Goal: Transaction & Acquisition: Obtain resource

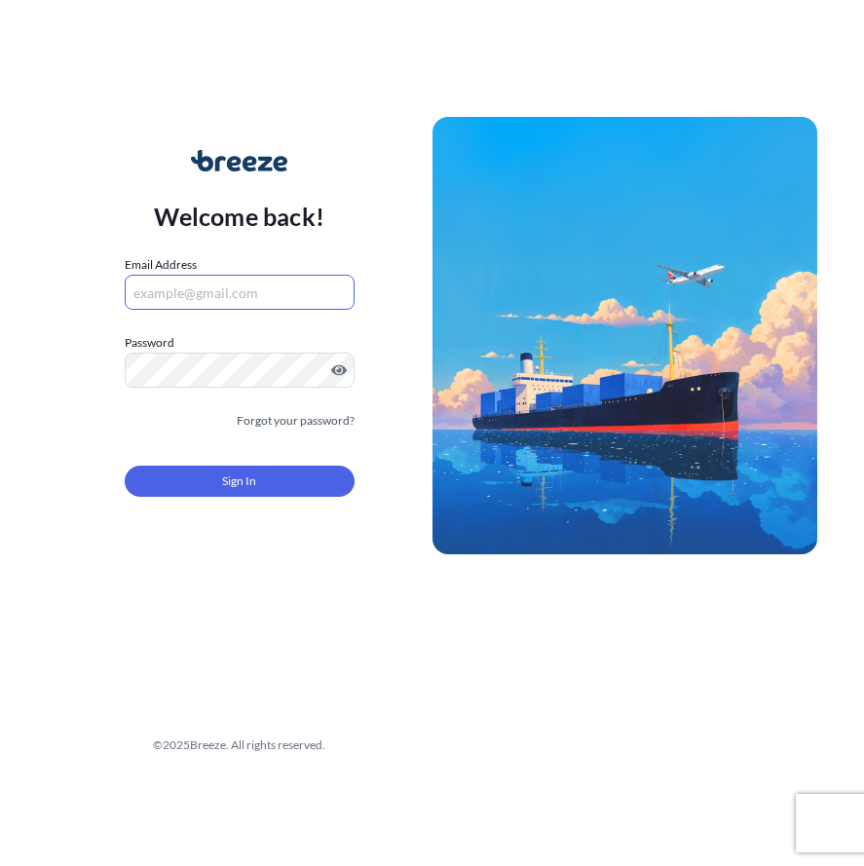
paste input ": fcldocs@uniexpress.co.uk"
click at [140, 297] on input ": fcldocs@uniexpress.co.uk" at bounding box center [240, 292] width 230 height 35
type input "[EMAIL_ADDRESS][DOMAIN_NAME]"
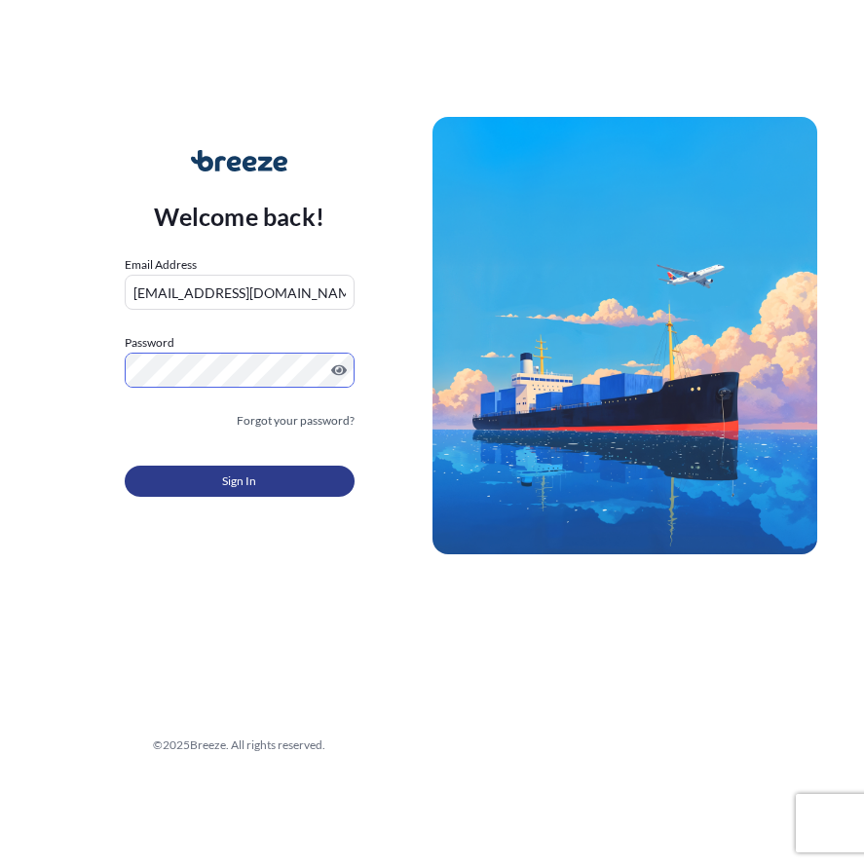
click at [219, 493] on button "Sign In" at bounding box center [240, 481] width 230 height 31
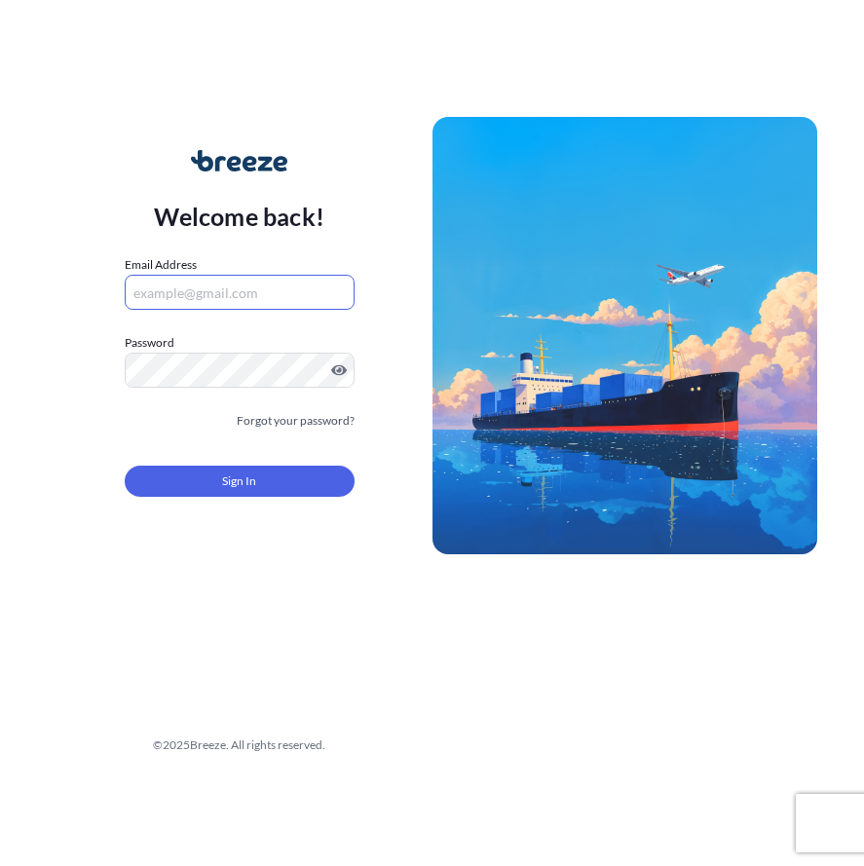
paste input ": fcldocs@uniexpress.co.uk"
click at [139, 301] on input ": fcldocs@uniexpress.co.uk" at bounding box center [240, 292] width 230 height 35
type input "[EMAIL_ADDRESS][DOMAIN_NAME]"
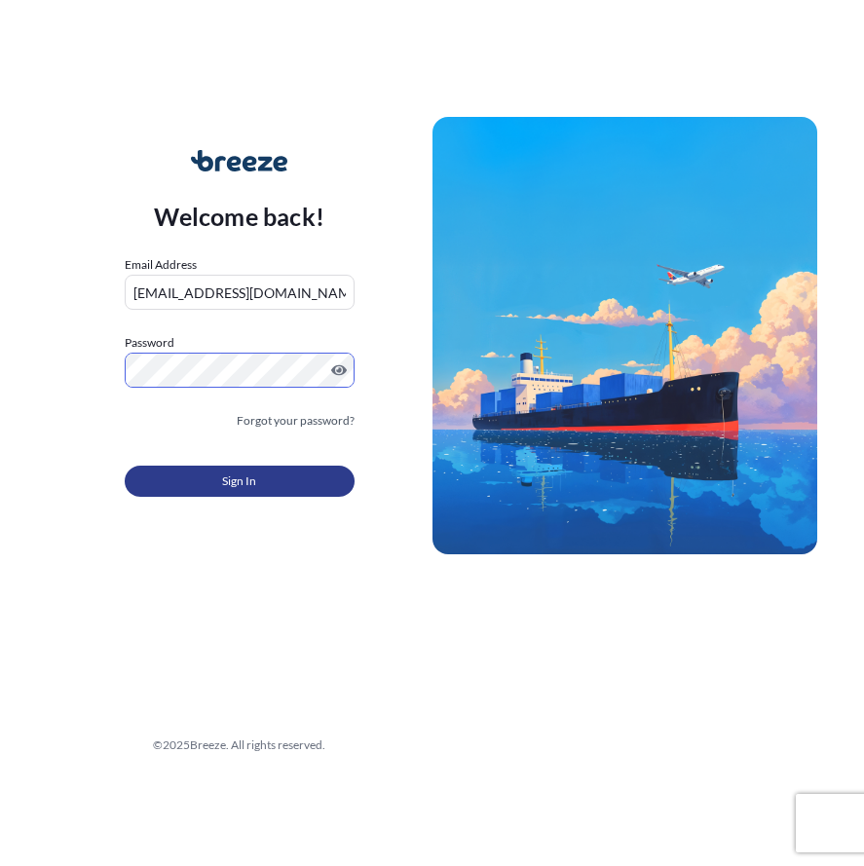
click at [211, 490] on button "Sign In" at bounding box center [240, 481] width 230 height 31
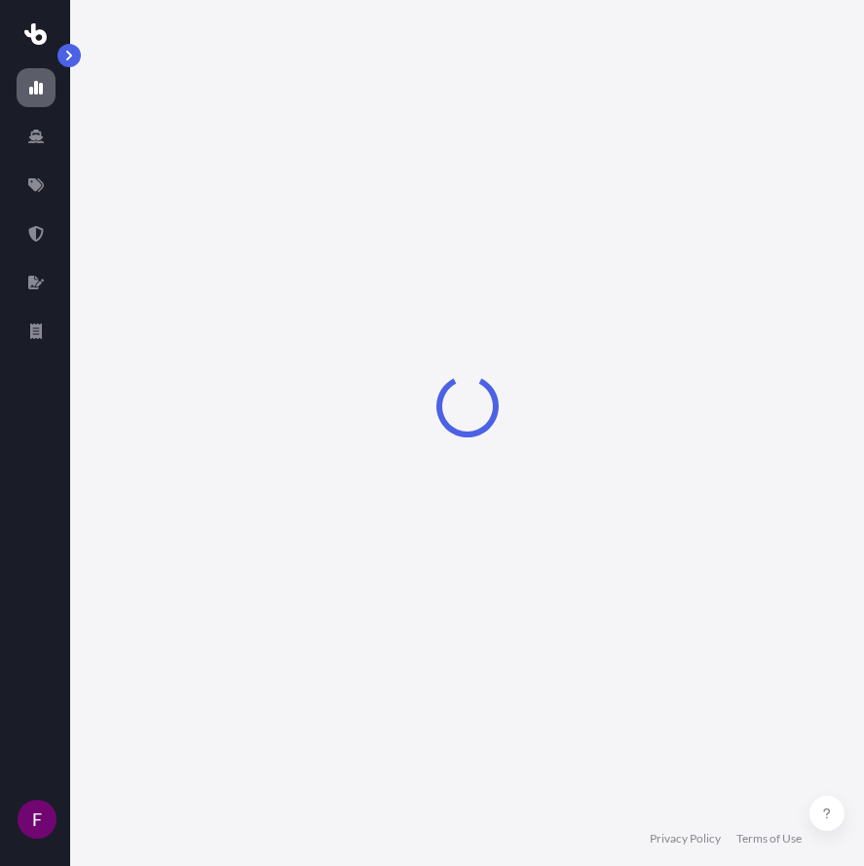
select select "2025"
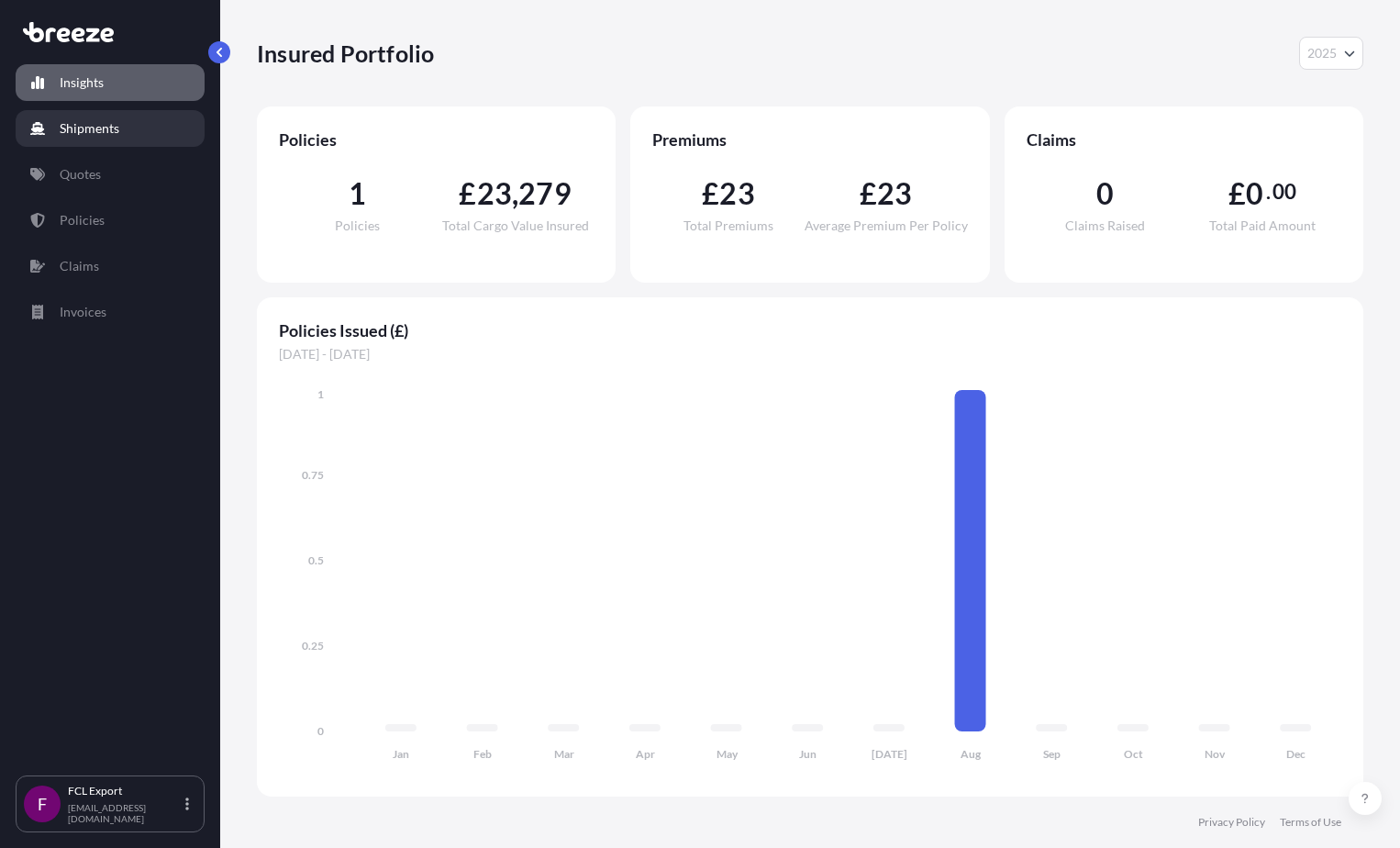
click at [66, 132] on p "Shipments" at bounding box center [89, 128] width 59 height 18
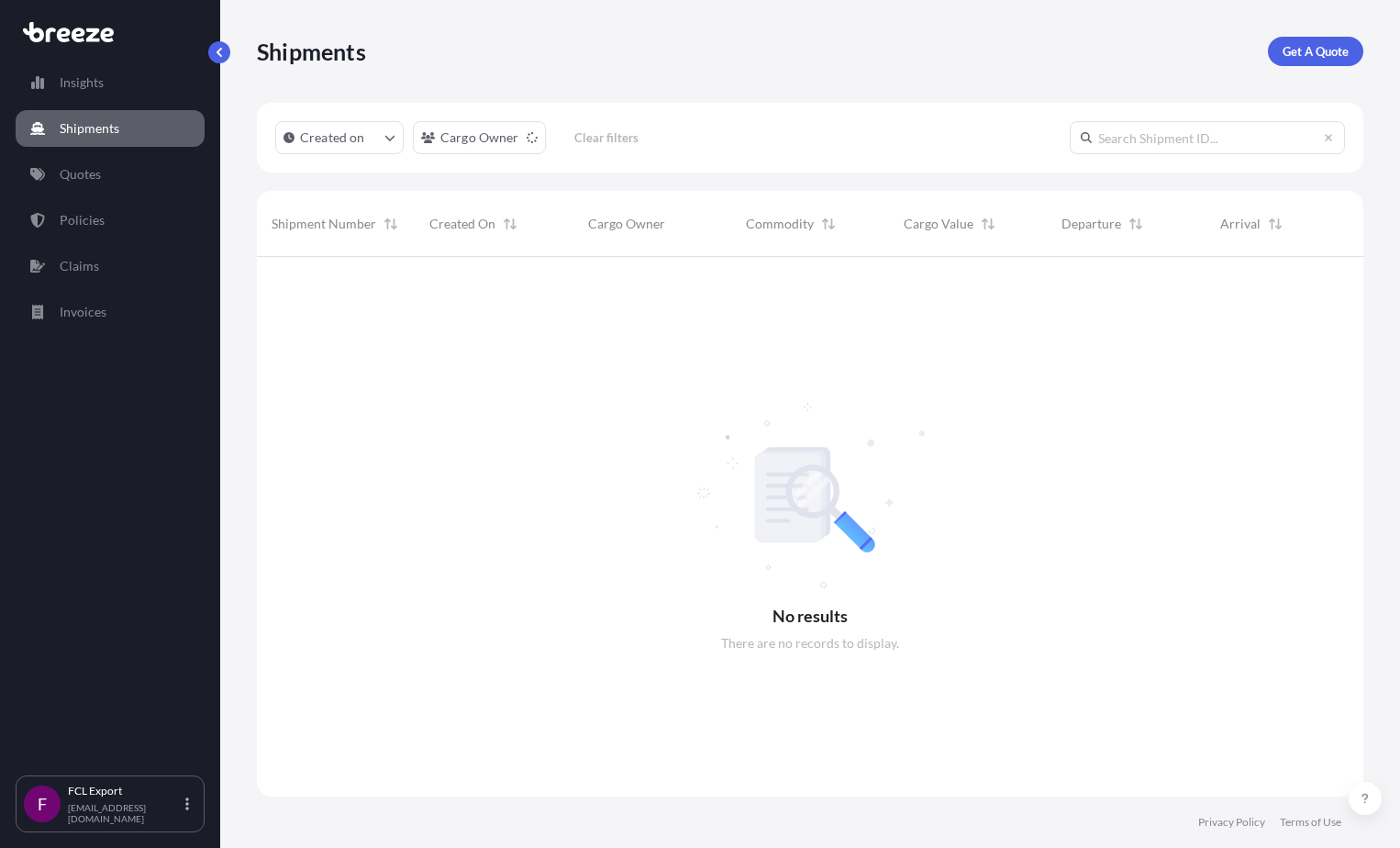
scroll to position [592, 1093]
click at [68, 184] on link "Quotes" at bounding box center [110, 174] width 189 height 37
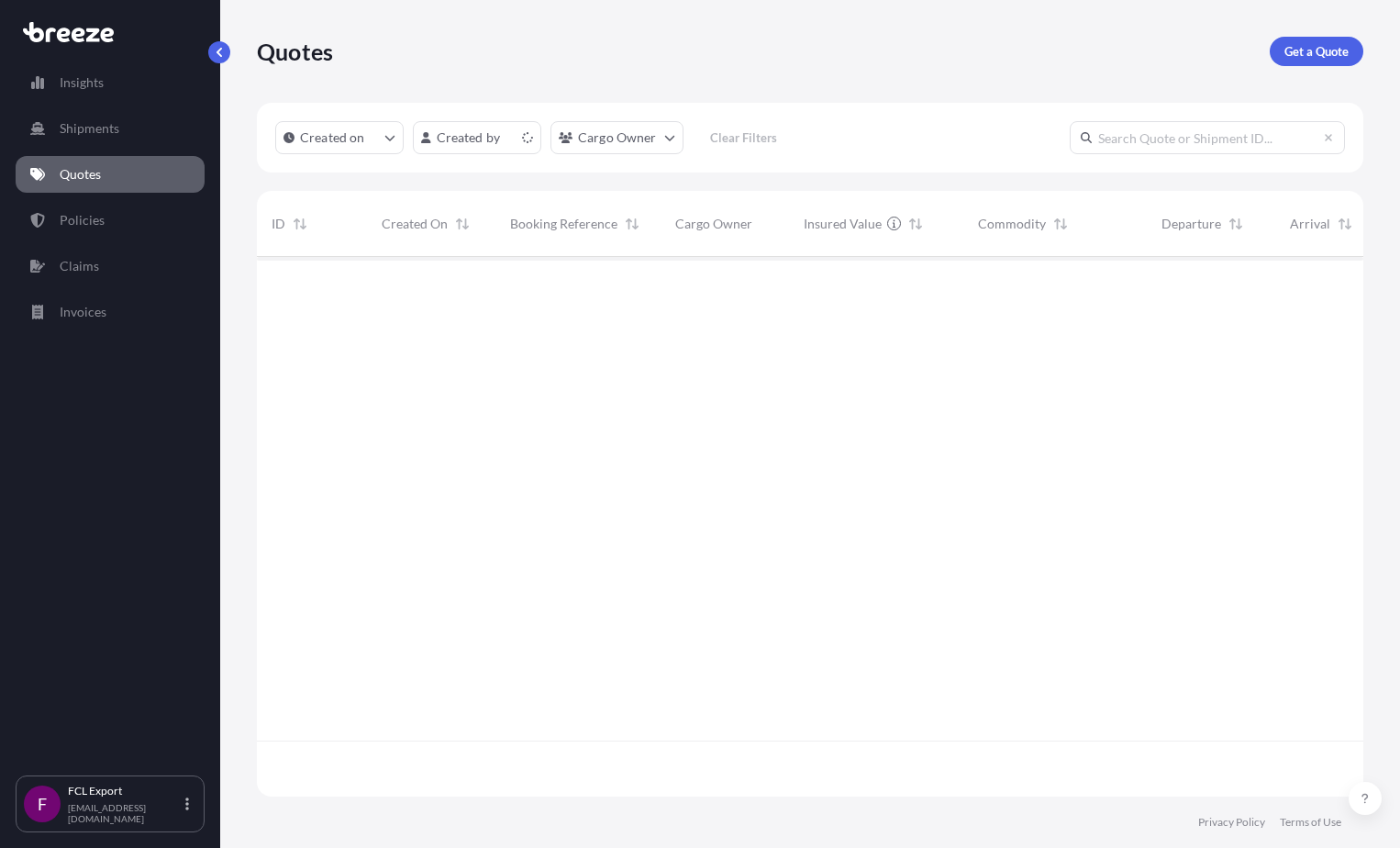
scroll to position [536, 1093]
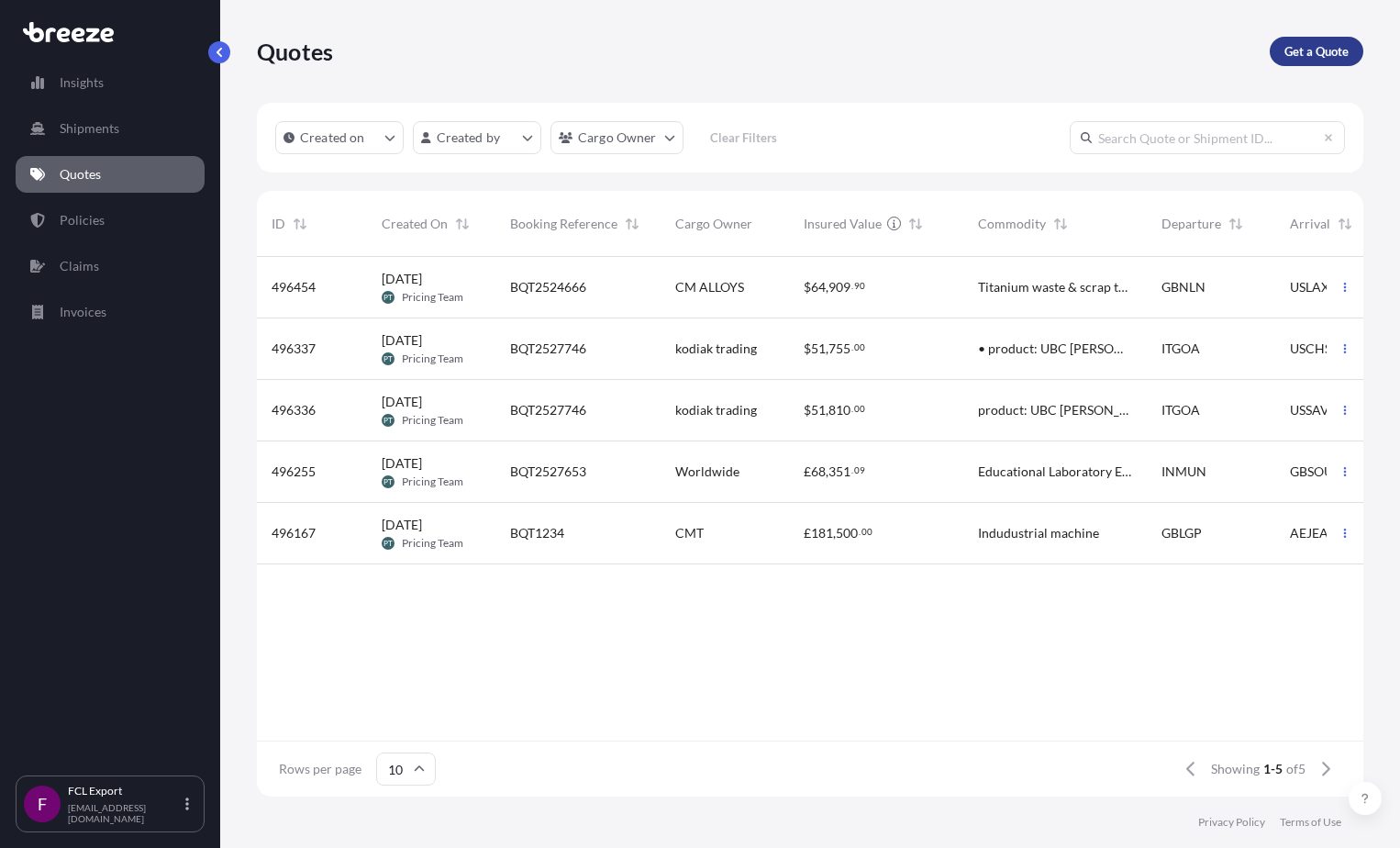
click at [813, 61] on link "Get a Quote" at bounding box center [1316, 51] width 93 height 29
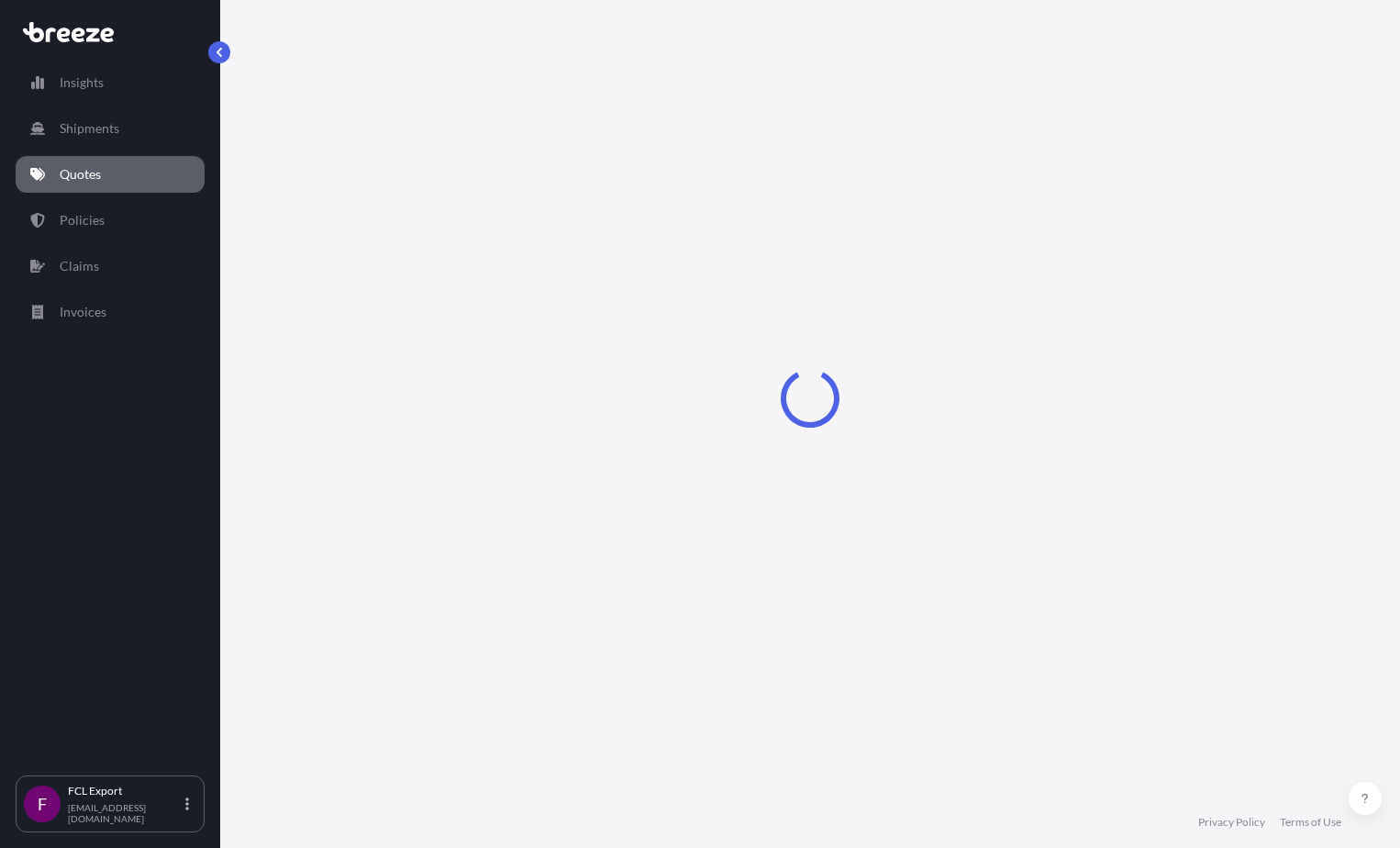
select select "Sea"
select select "1"
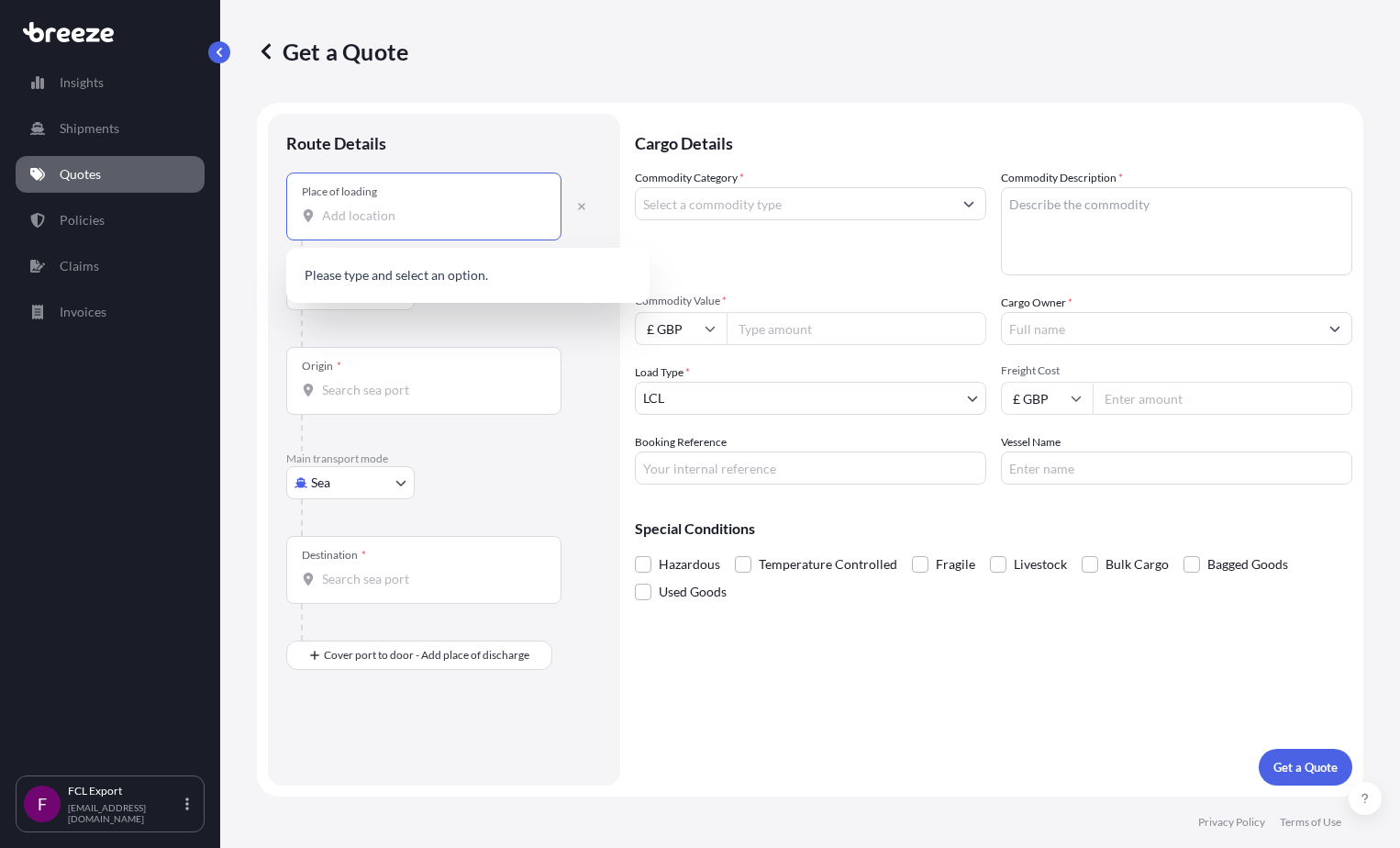
click at [420, 211] on input "Place of loading" at bounding box center [430, 215] width 217 height 18
type input "SUDBURY ON THAMES"
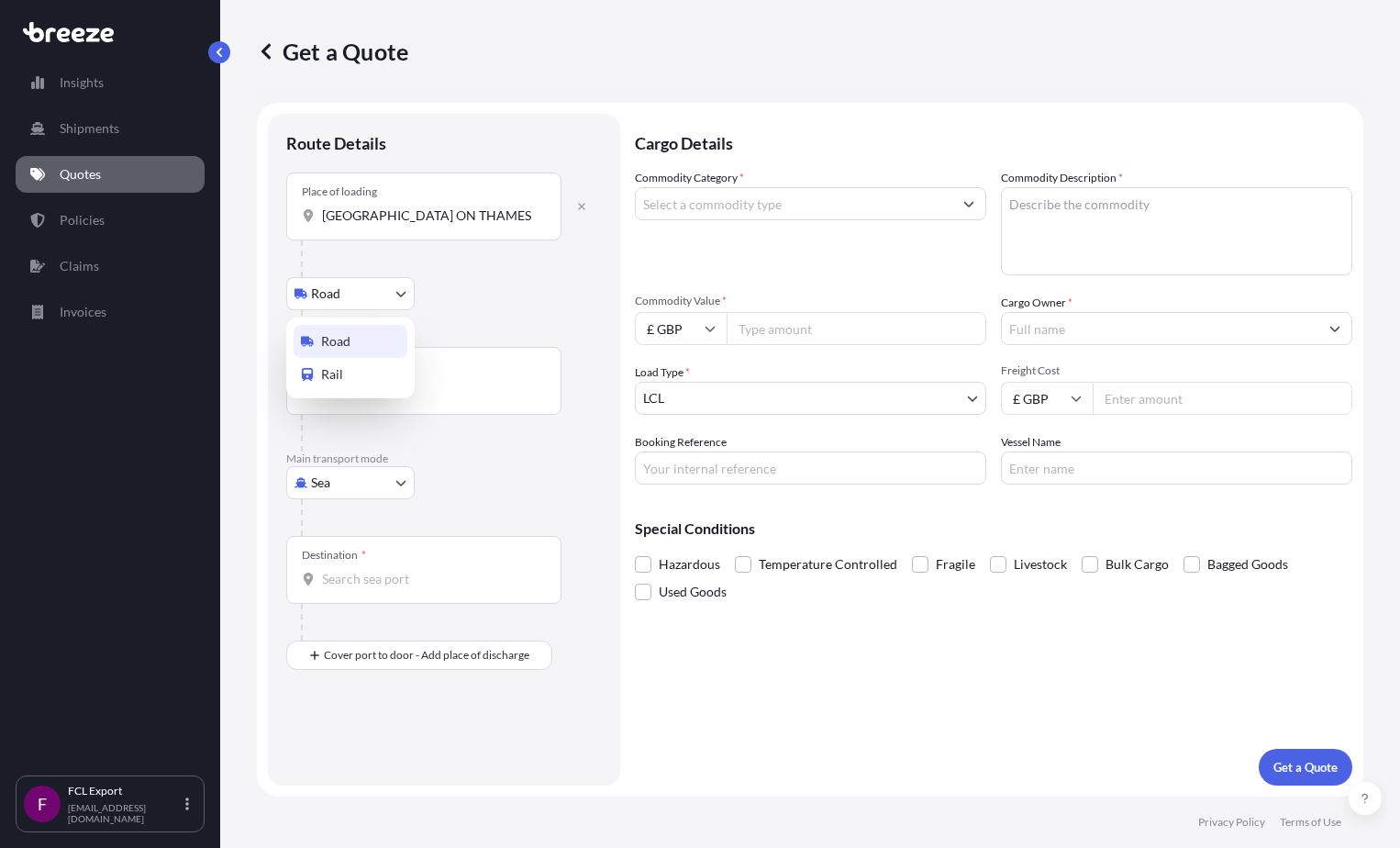
click at [393, 296] on body "Insights Shipments Quotes Policies Claims Invoices F FCL Export fcldocs@uniexpr…" at bounding box center [700, 424] width 1400 height 848
click at [399, 298] on body "Insights Shipments Quotes Policies Claims Invoices F FCL Export fcldocs@uniexpr…" at bounding box center [700, 424] width 1400 height 848
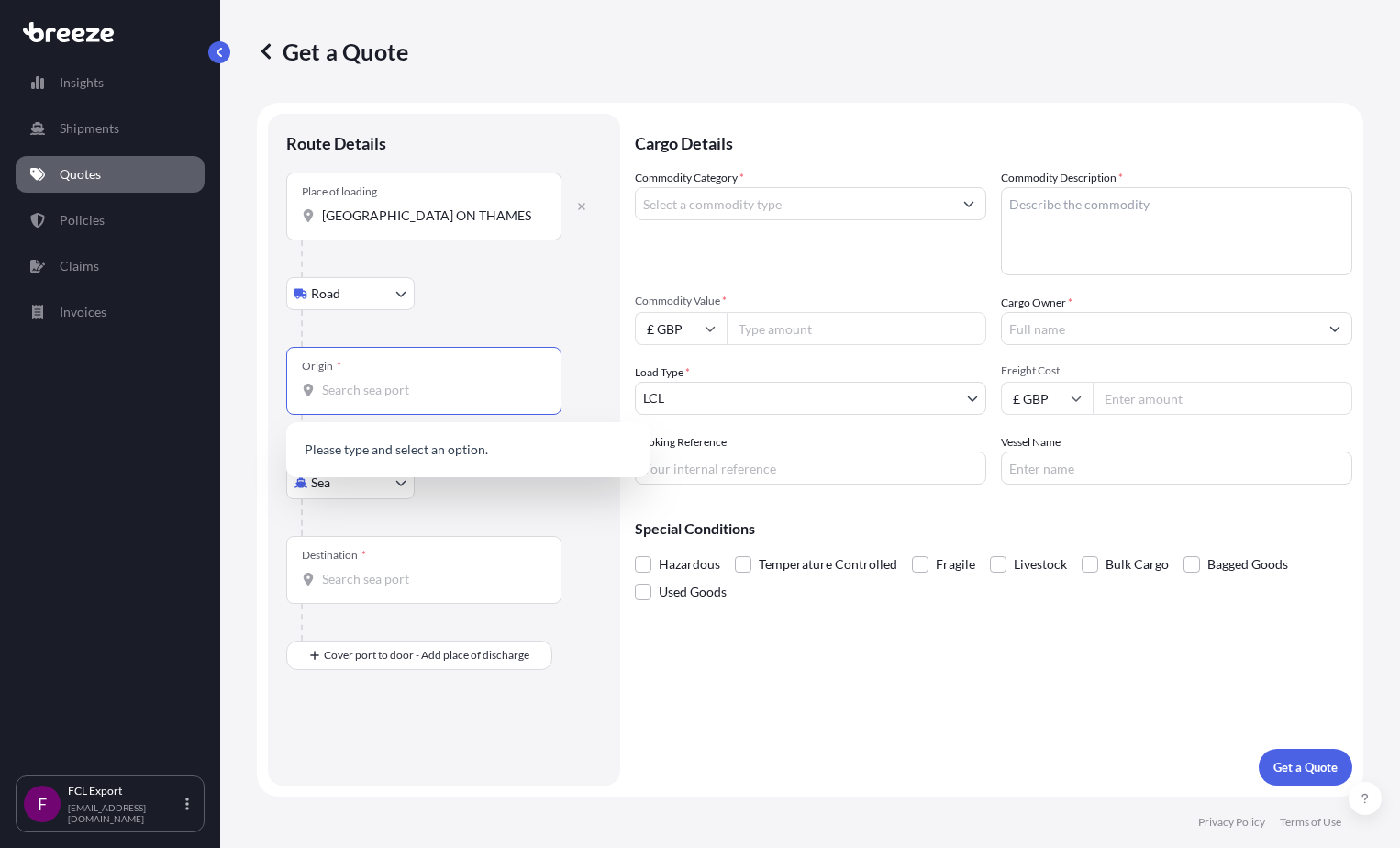
click at [441, 395] on input "Origin *" at bounding box center [430, 389] width 217 height 18
type input "LONDON GATEWAY"
drag, startPoint x: 413, startPoint y: 391, endPoint x: 309, endPoint y: 389, distance: 104.0
click at [309, 389] on div "LONDON GATEWAY" at bounding box center [424, 389] width 244 height 18
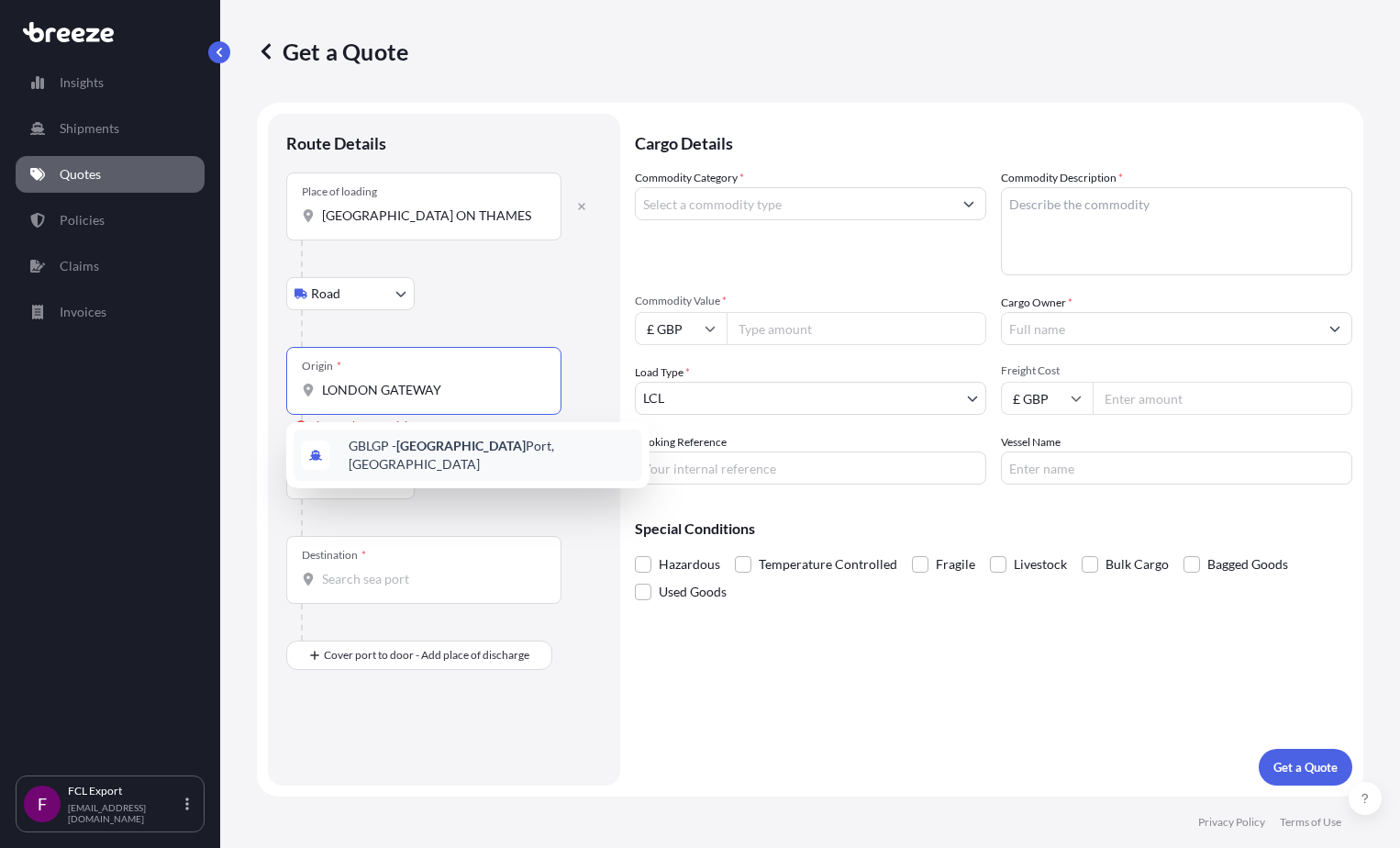
type input "GBLGP - [GEOGRAPHIC_DATA], [GEOGRAPHIC_DATA]"
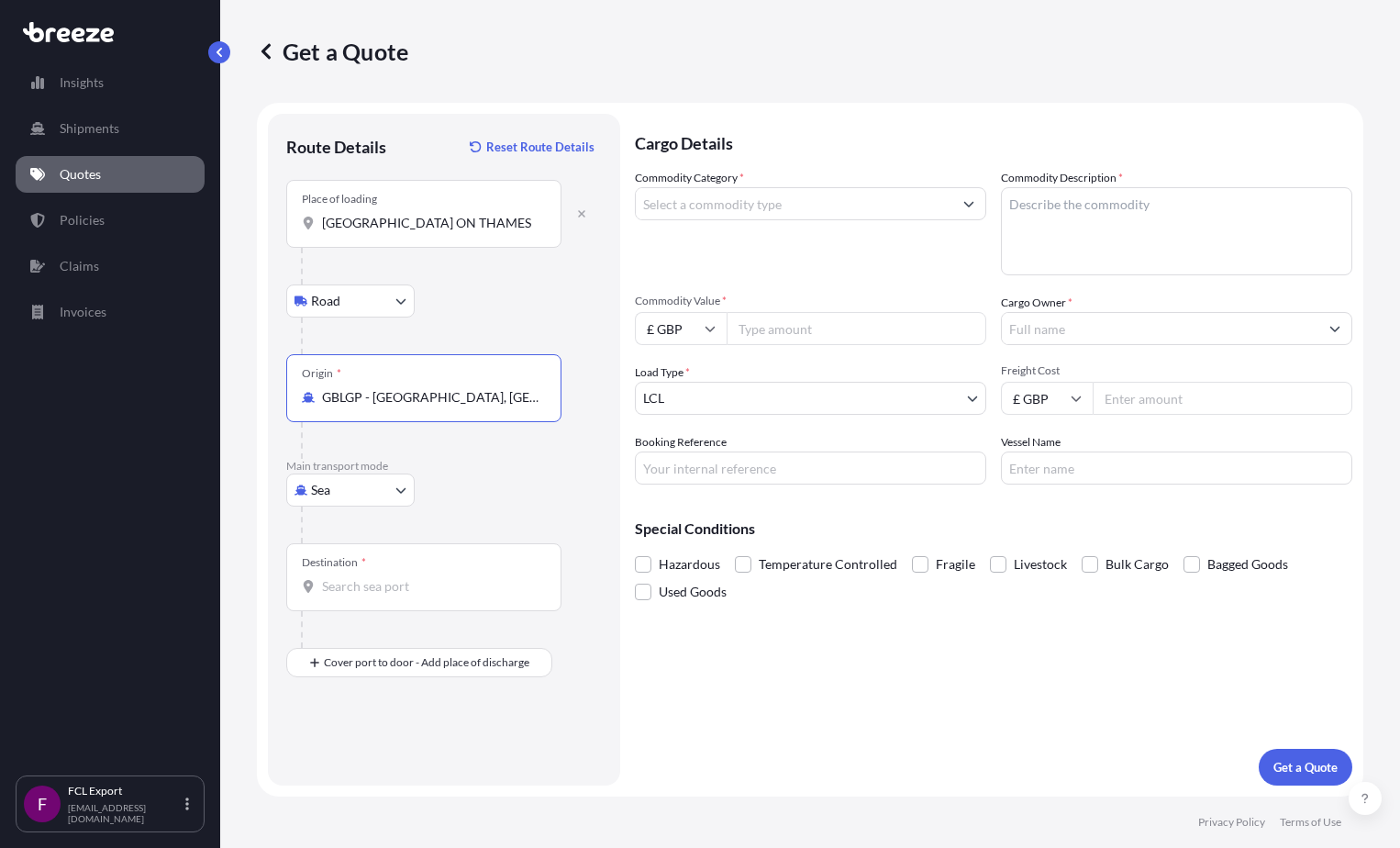
click at [400, 589] on input "Destination *" at bounding box center [430, 585] width 217 height 18
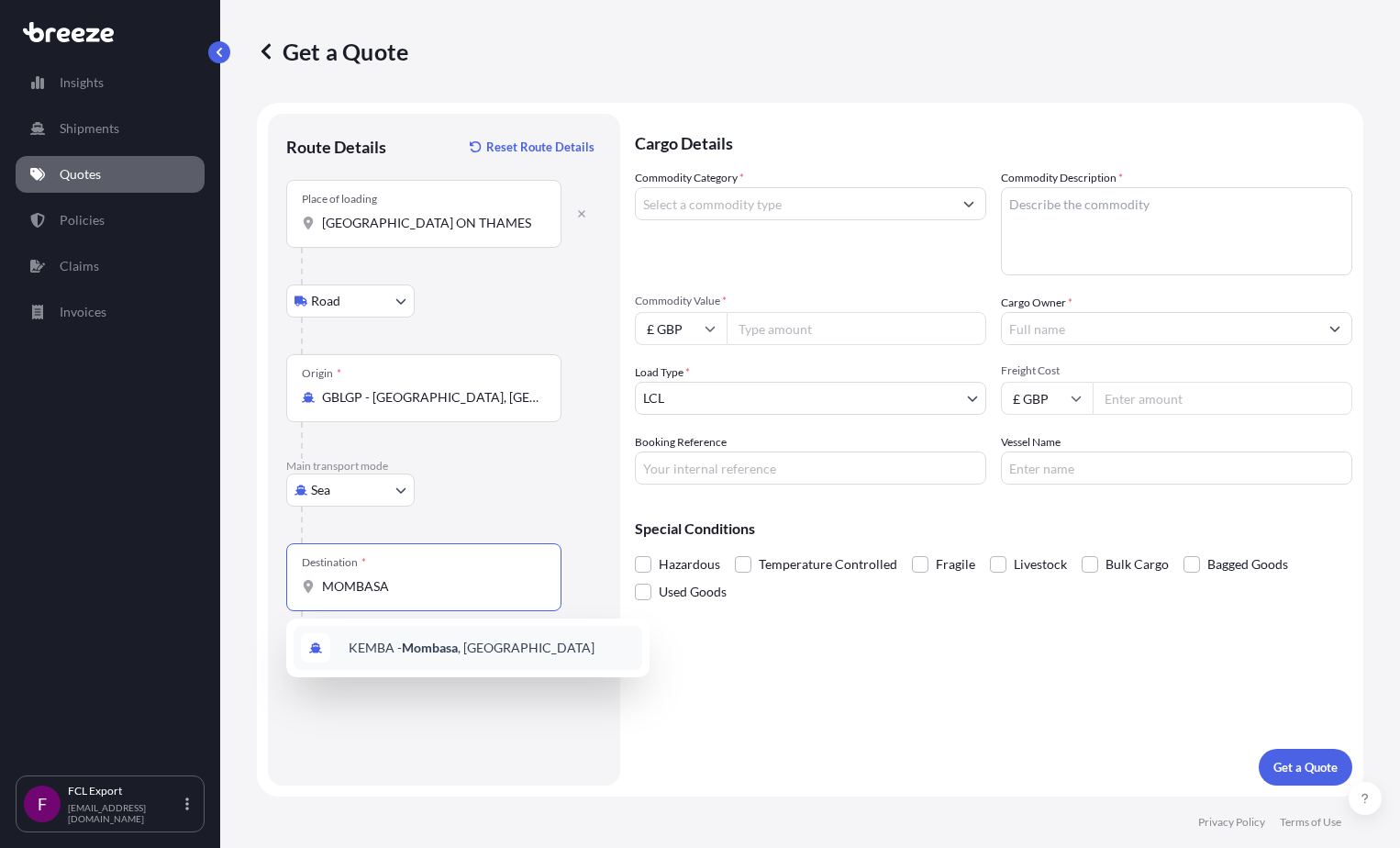
click at [388, 651] on span "KEMBA - Mombasa , Kenya" at bounding box center [471, 647] width 246 height 18
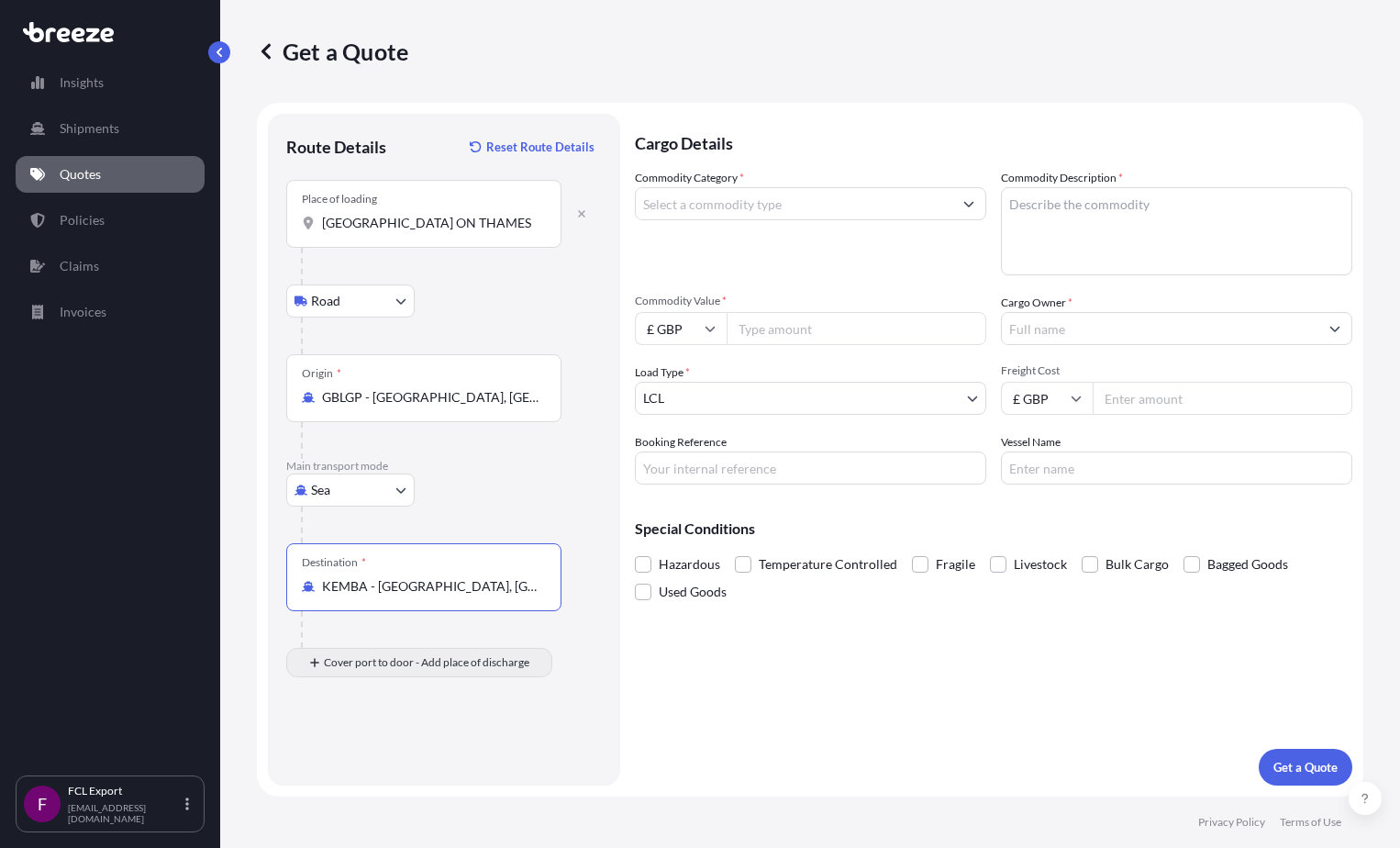
type input "KEMBA - [GEOGRAPHIC_DATA], [GEOGRAPHIC_DATA]"
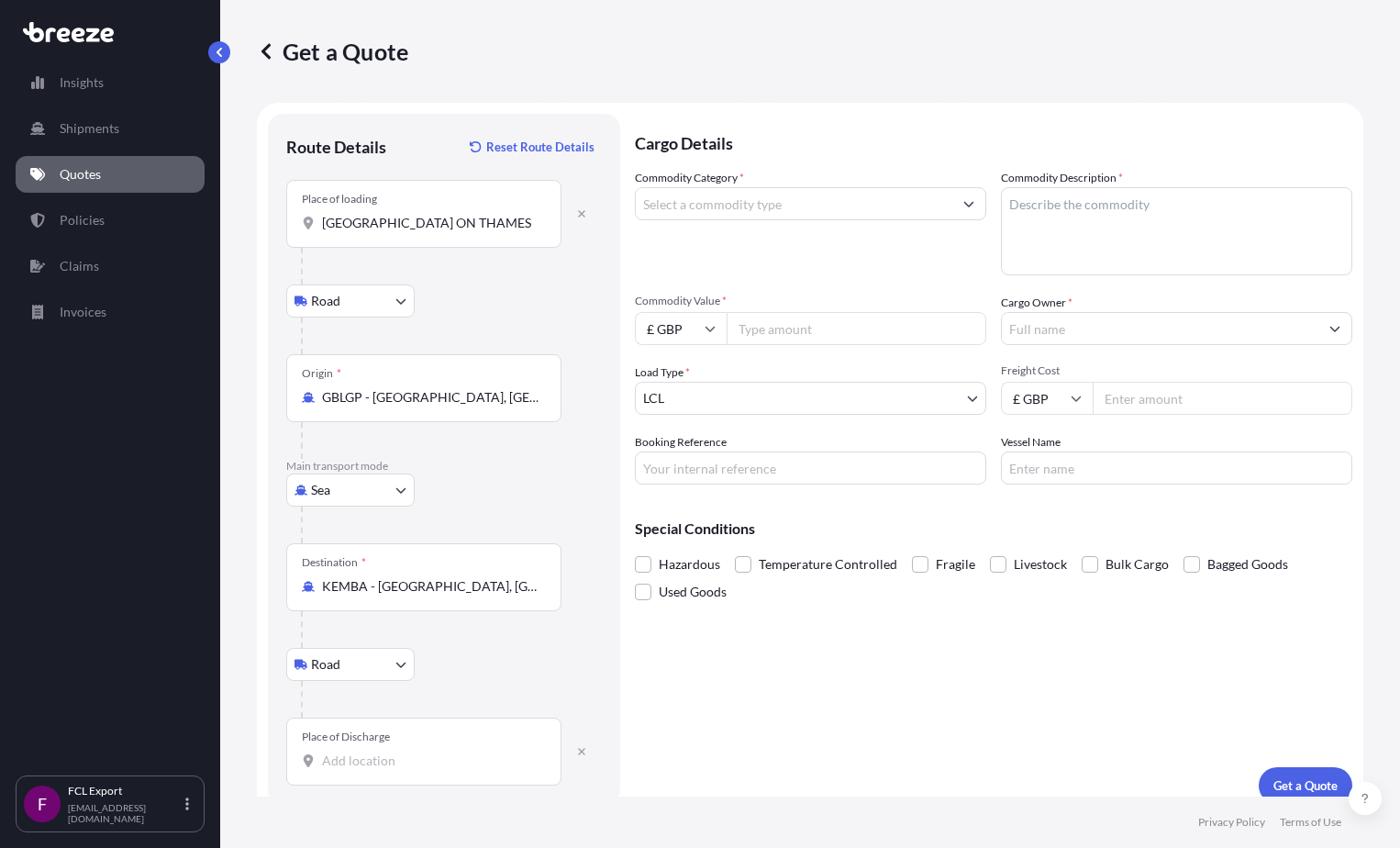
click at [393, 761] on input "Place of Discharge" at bounding box center [430, 760] width 217 height 18
click at [397, 668] on body "0 options available. Insights Shipments Quotes Policies Claims Invoices F FCL E…" at bounding box center [700, 424] width 1400 height 848
click at [583, 753] on icon "button" at bounding box center [582, 751] width 8 height 8
click at [400, 769] on input "Place of Discharge" at bounding box center [430, 760] width 217 height 18
type input "MOMBASA"
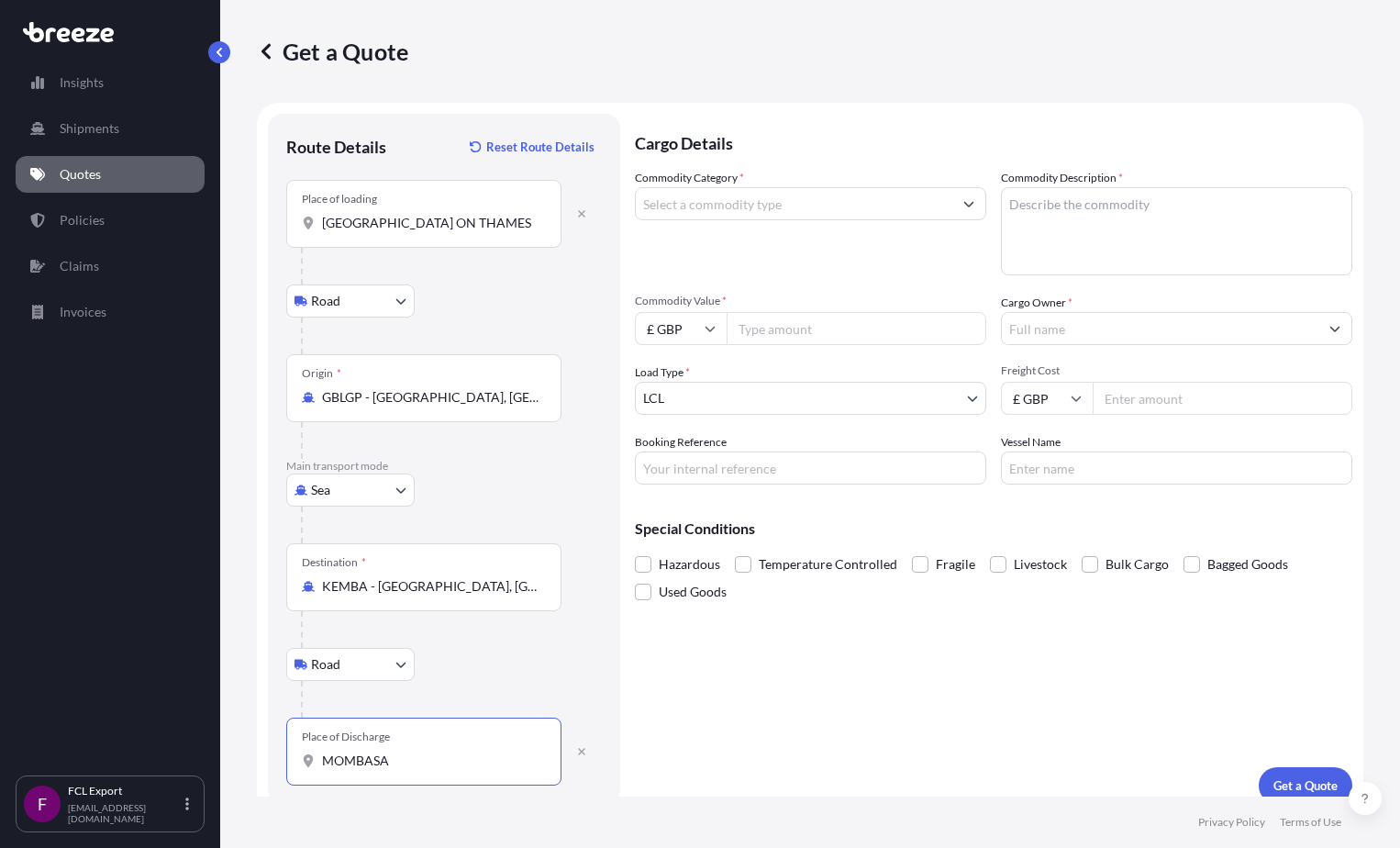
click at [775, 201] on input "Commodity Category *" at bounding box center [794, 203] width 316 height 33
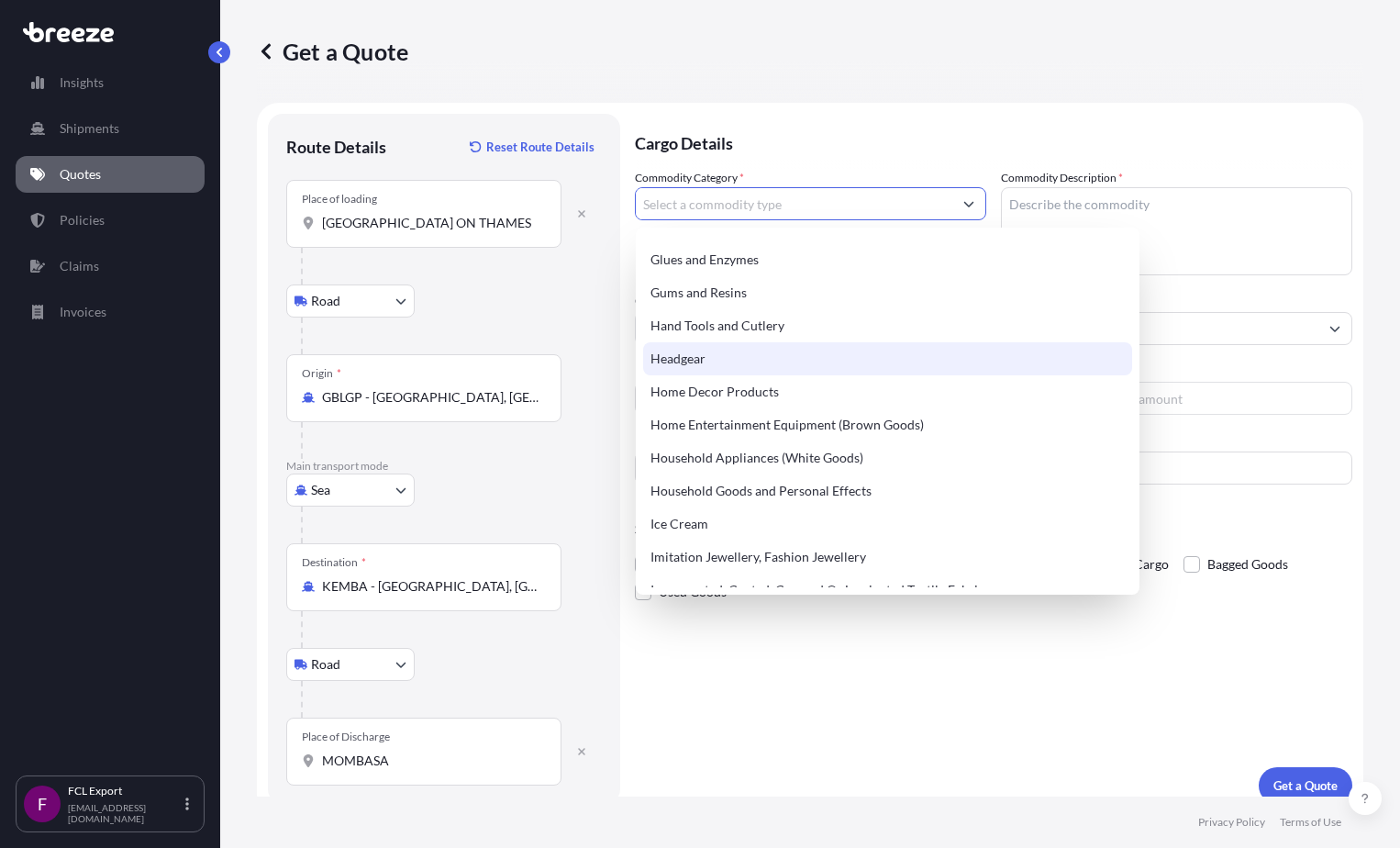
scroll to position [1467, 0]
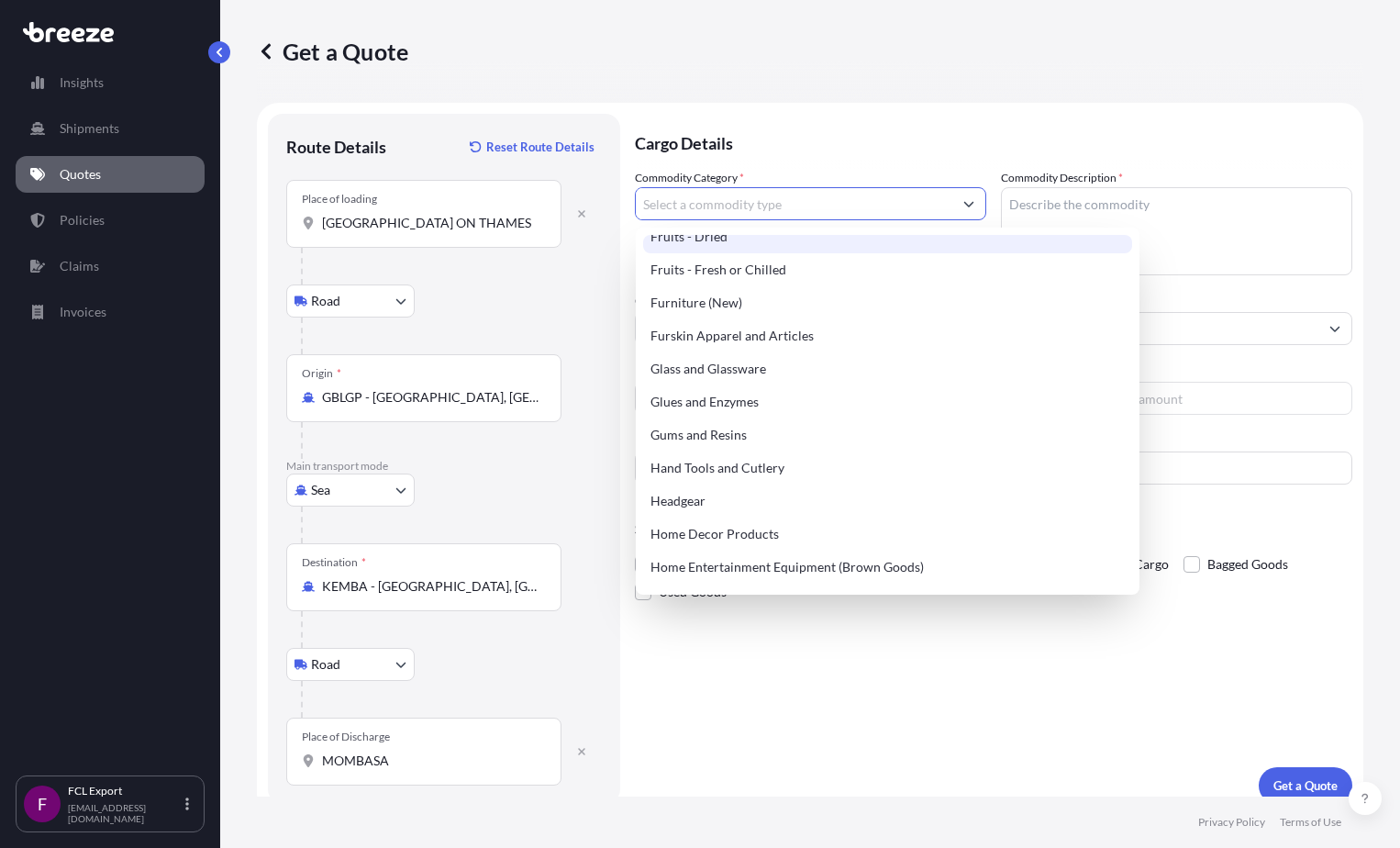
click at [786, 212] on input "Commodity Category *" at bounding box center [794, 203] width 316 height 33
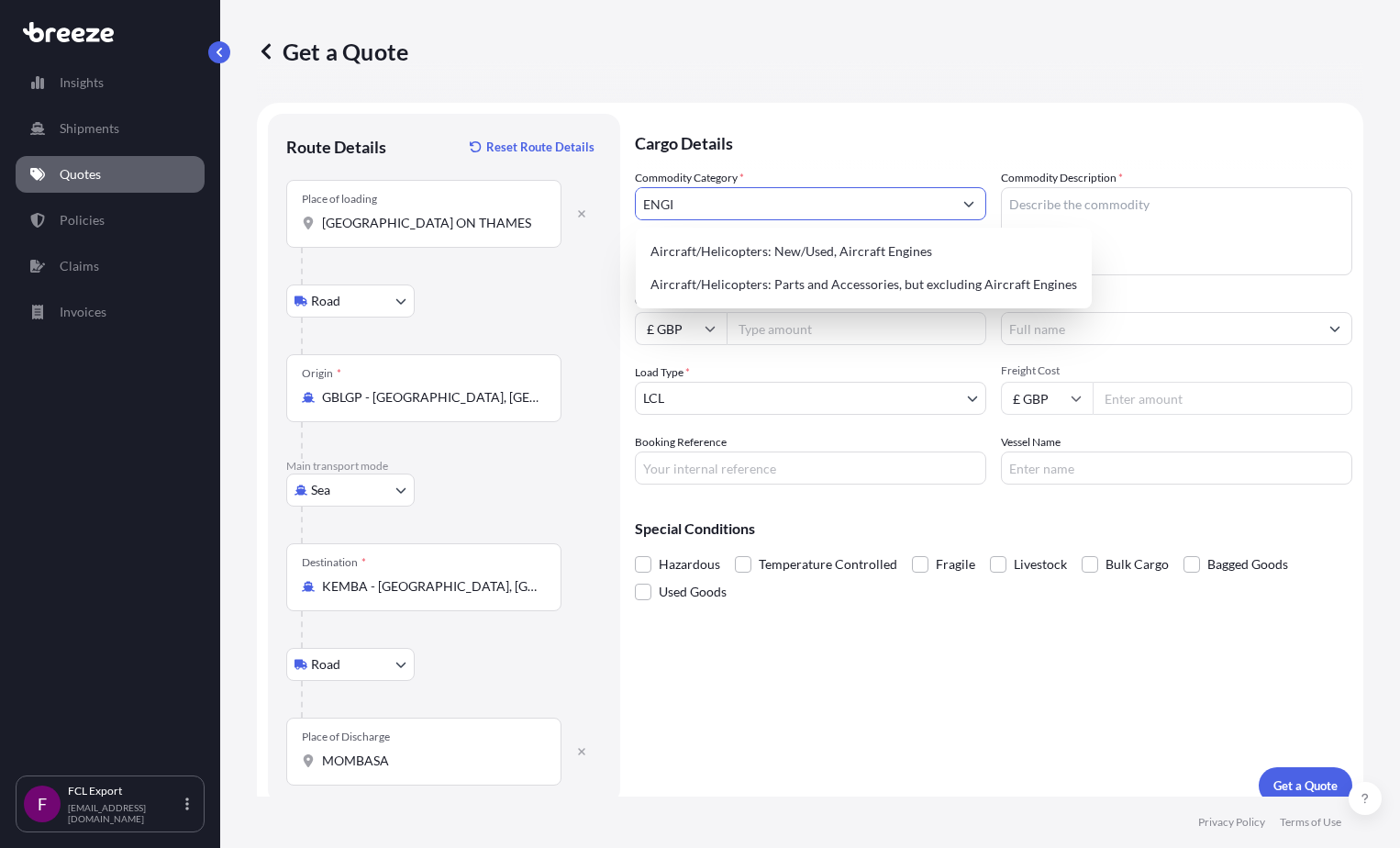
scroll to position [0, 0]
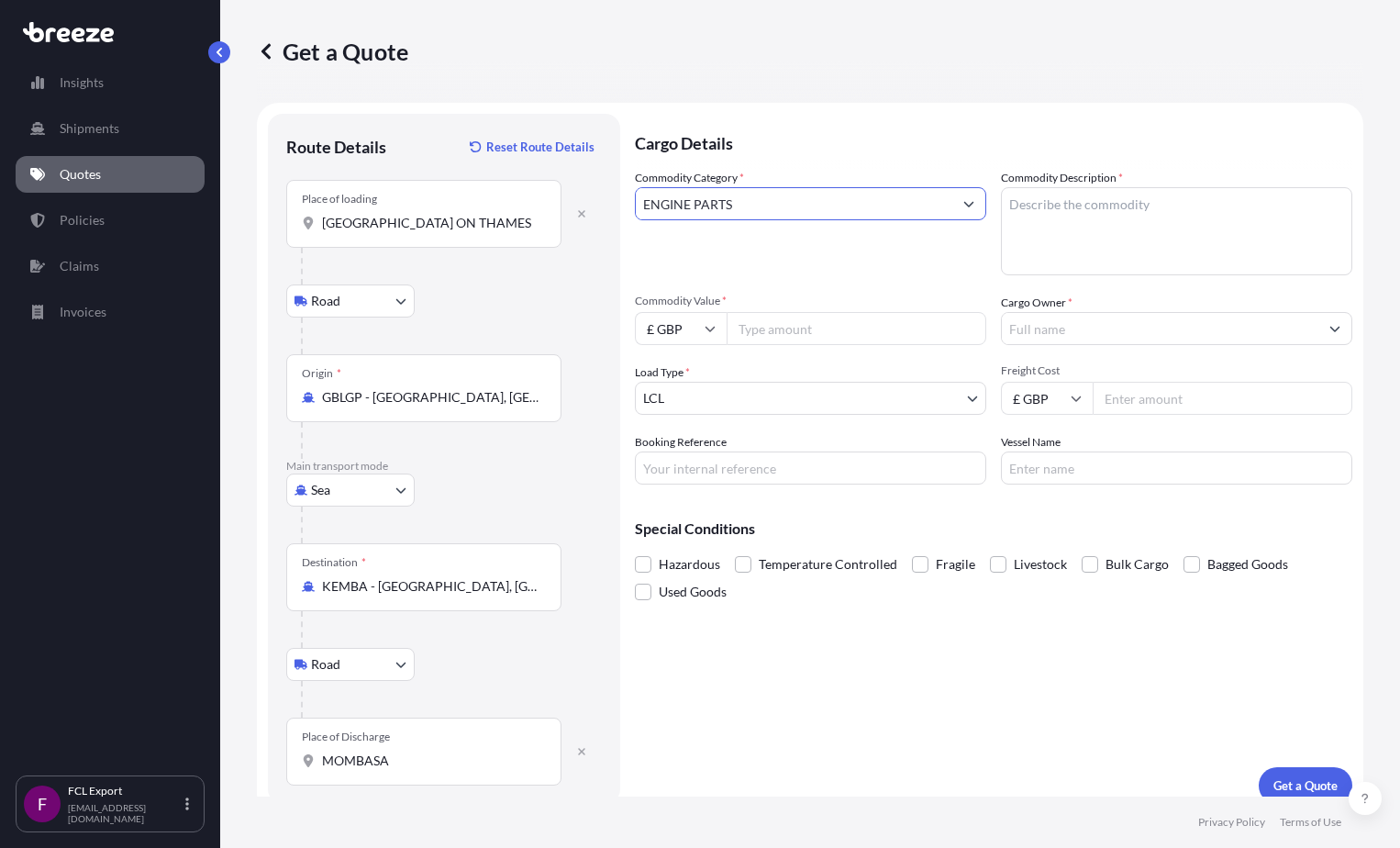
click at [813, 767] on button "Get a Quote" at bounding box center [1305, 785] width 93 height 37
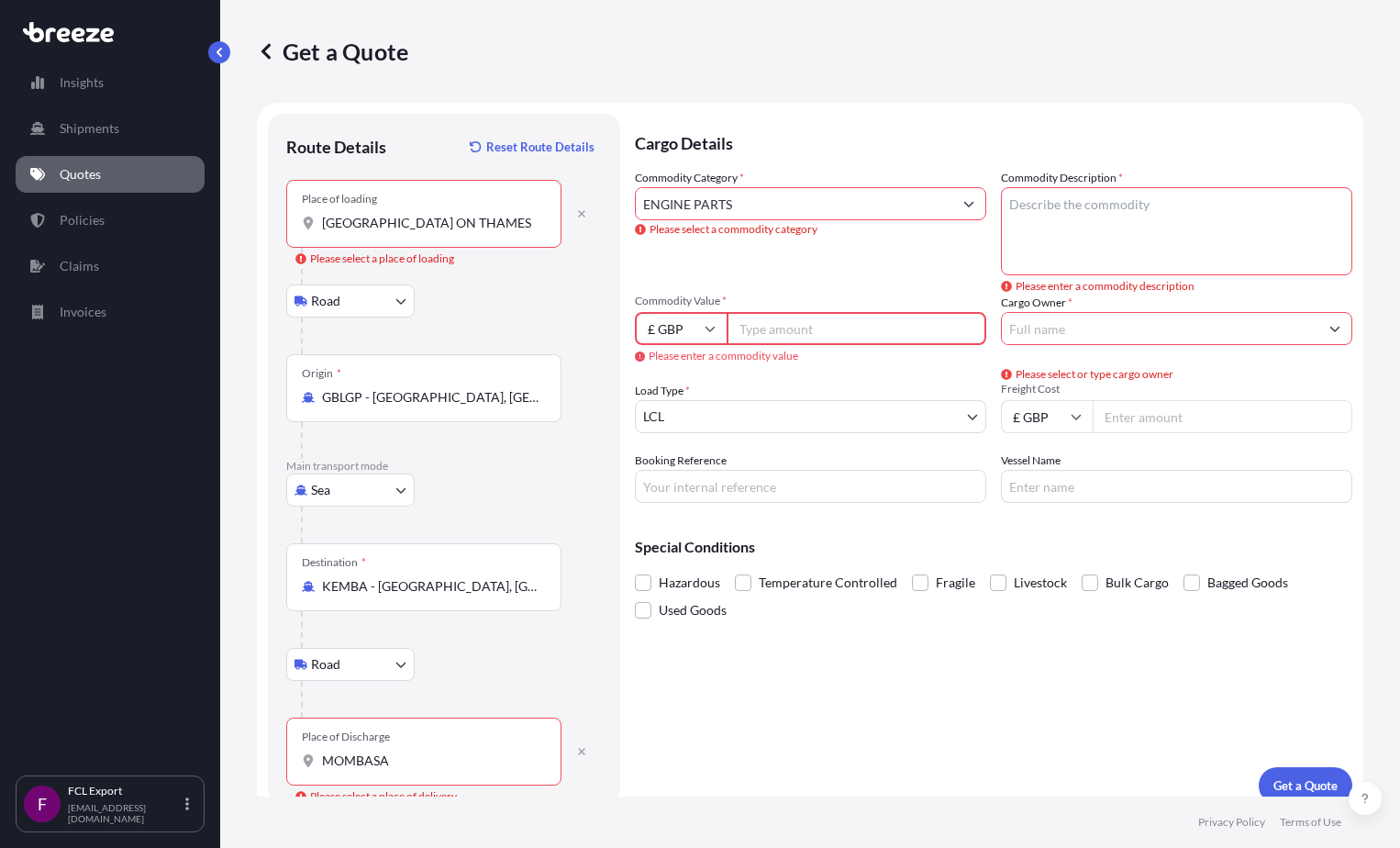
drag, startPoint x: 759, startPoint y: 211, endPoint x: 552, endPoint y: 204, distance: 207.1
click at [552, 204] on form "Route Details Reset Route Details Place of loading SUDBURY ON THAMES Please sel…" at bounding box center [810, 458] width 1106 height 712
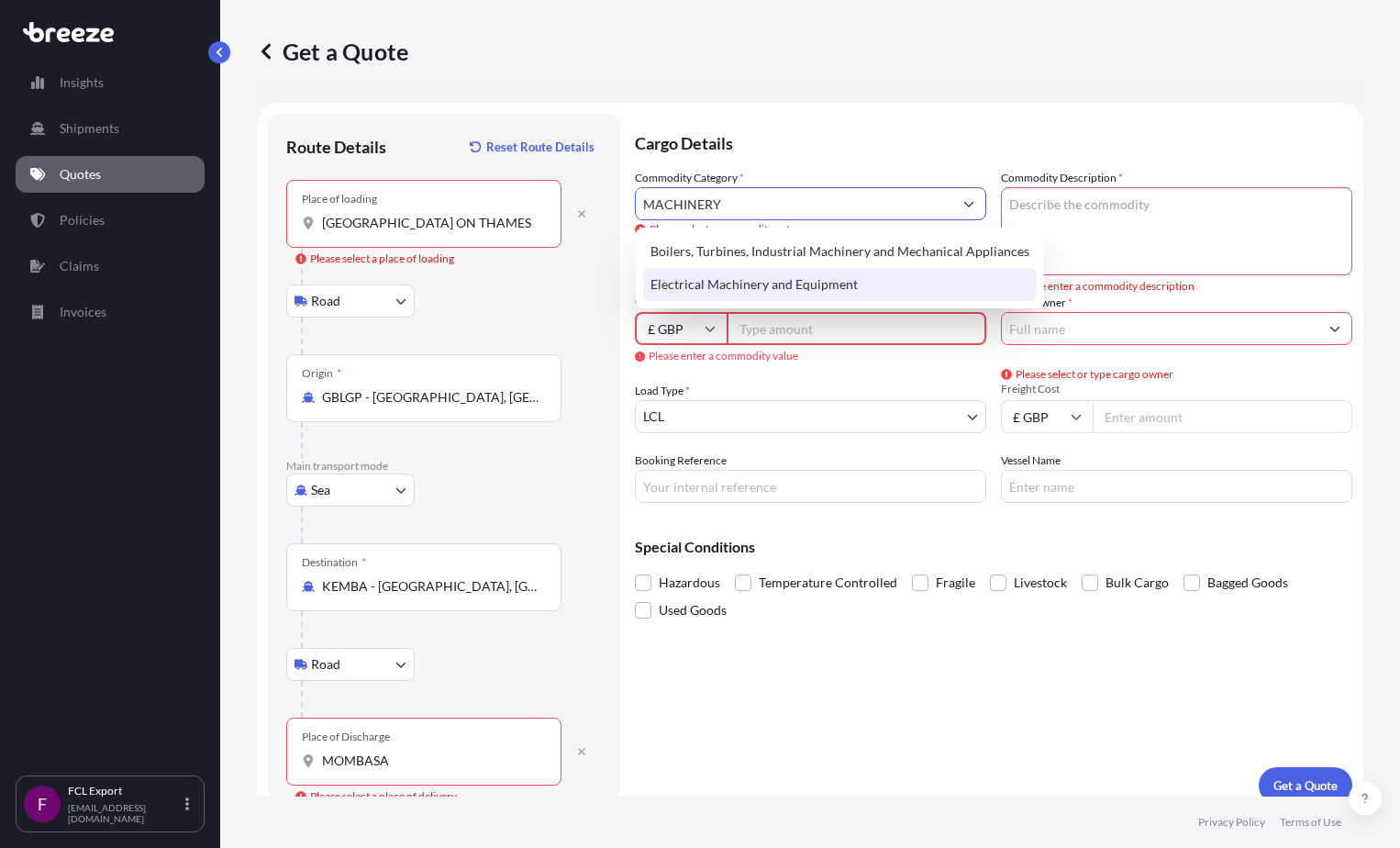
click at [813, 296] on div "Electrical Machinery and Equipment" at bounding box center [840, 284] width 394 height 33
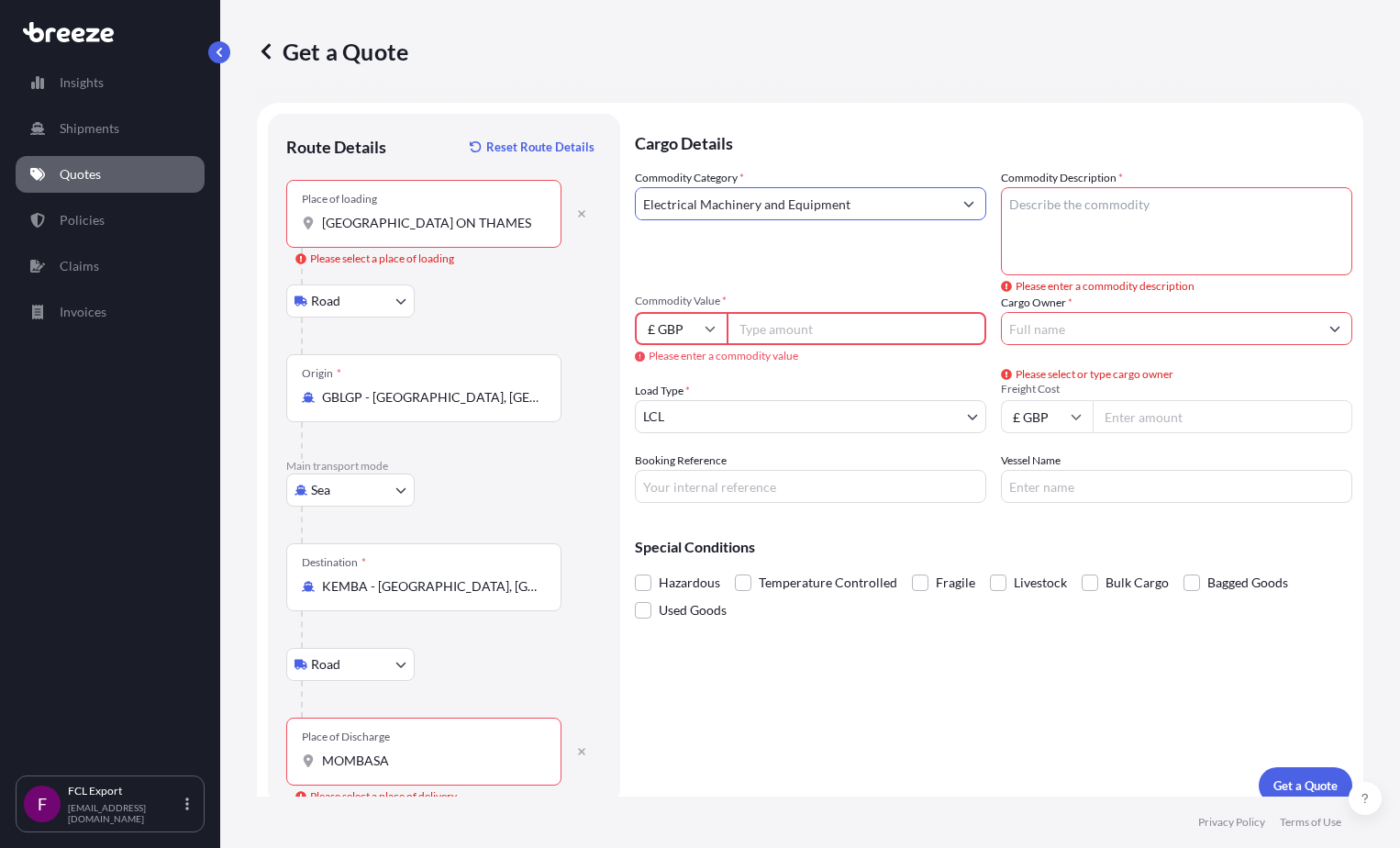
type input "Electrical Machinery and Equipment"
click at [813, 206] on textarea "Commodity Description *" at bounding box center [1176, 232] width 351 height 88
type textarea "ENGINE PARTS"
click at [763, 332] on input "Commodity Value *" at bounding box center [857, 328] width 260 height 33
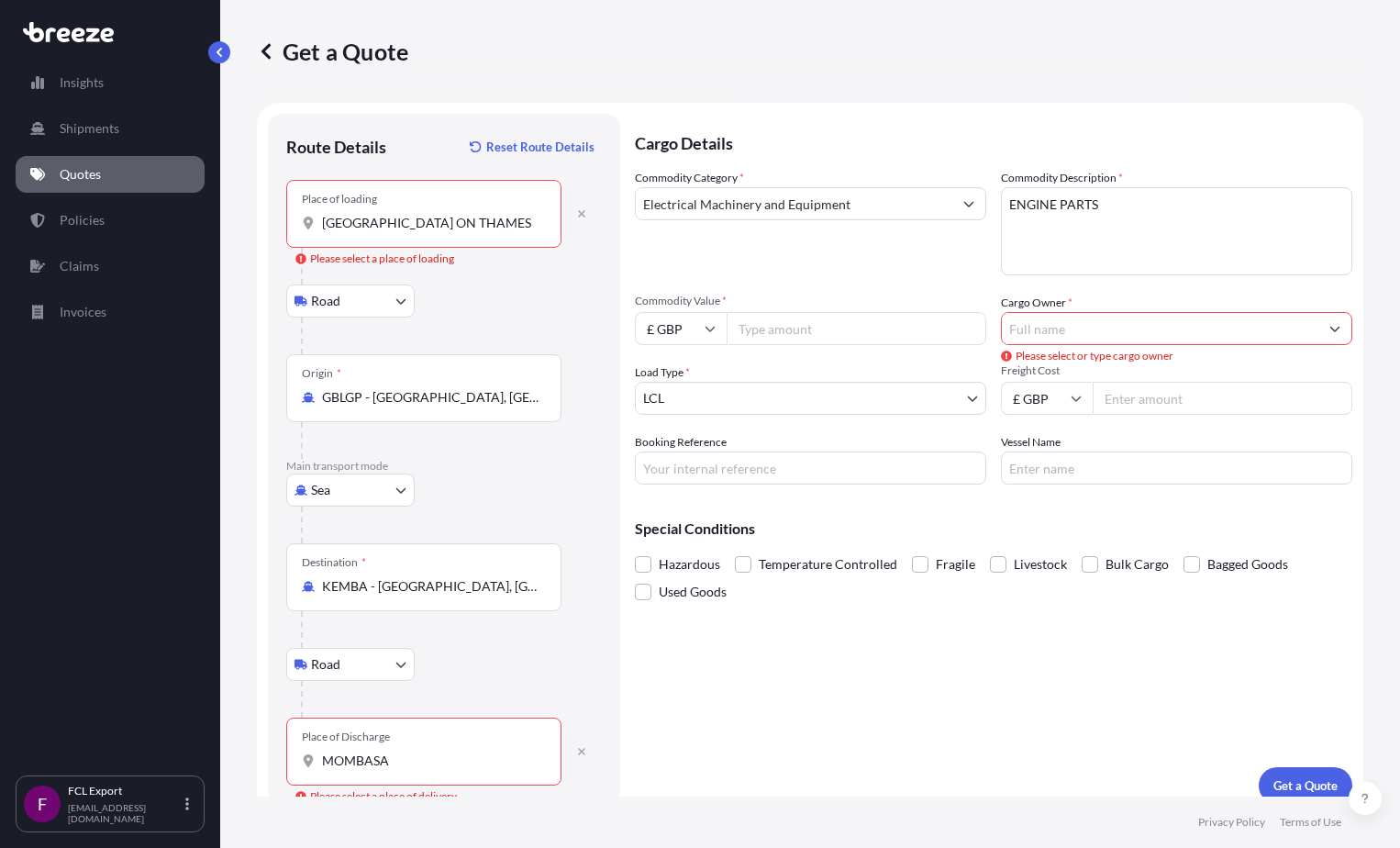
click at [710, 332] on icon at bounding box center [710, 328] width 11 height 11
click at [677, 452] on div "$ USD" at bounding box center [681, 456] width 77 height 35
type input "$ USD"
click at [774, 333] on input "Commodity Value *" at bounding box center [857, 328] width 260 height 33
type input "142156.18"
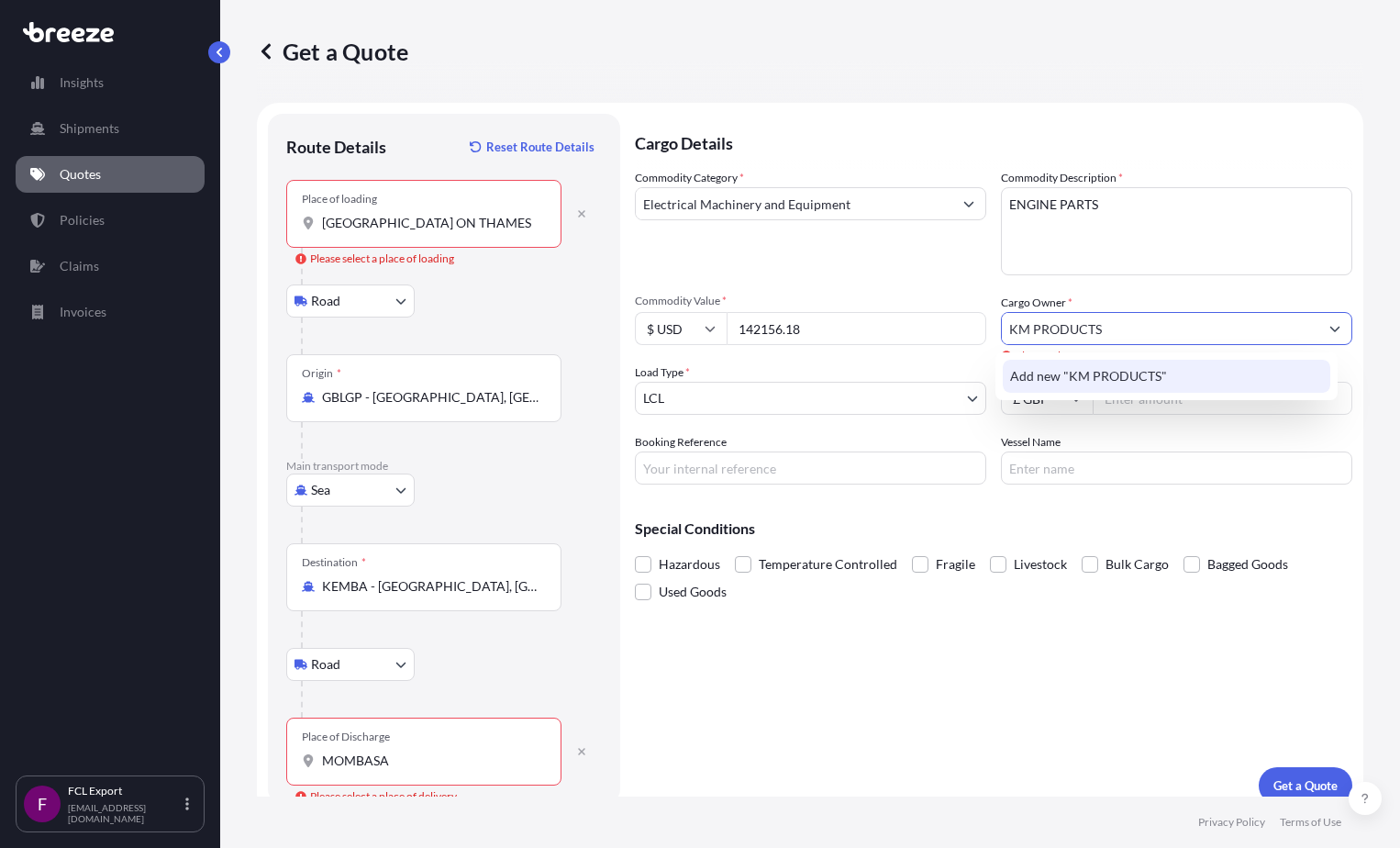
click at [813, 379] on span "Add new "KM PRODUCTS"" at bounding box center [1088, 376] width 157 height 18
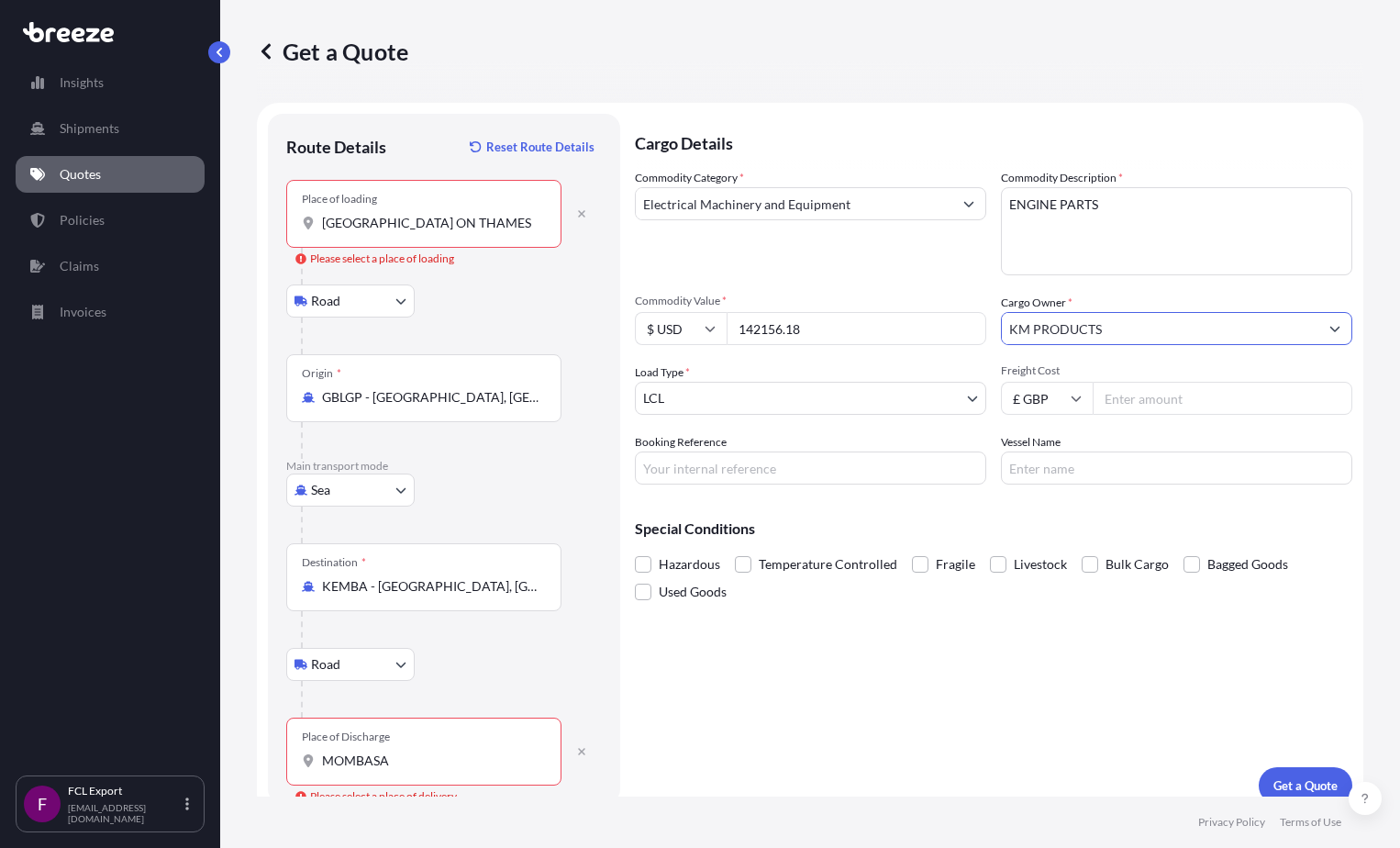
type input "KM PRODUCTS"
click at [813, 396] on body "0 options available. 1 option available. 0 options available. 1 option availabl…" at bounding box center [700, 424] width 1400 height 848
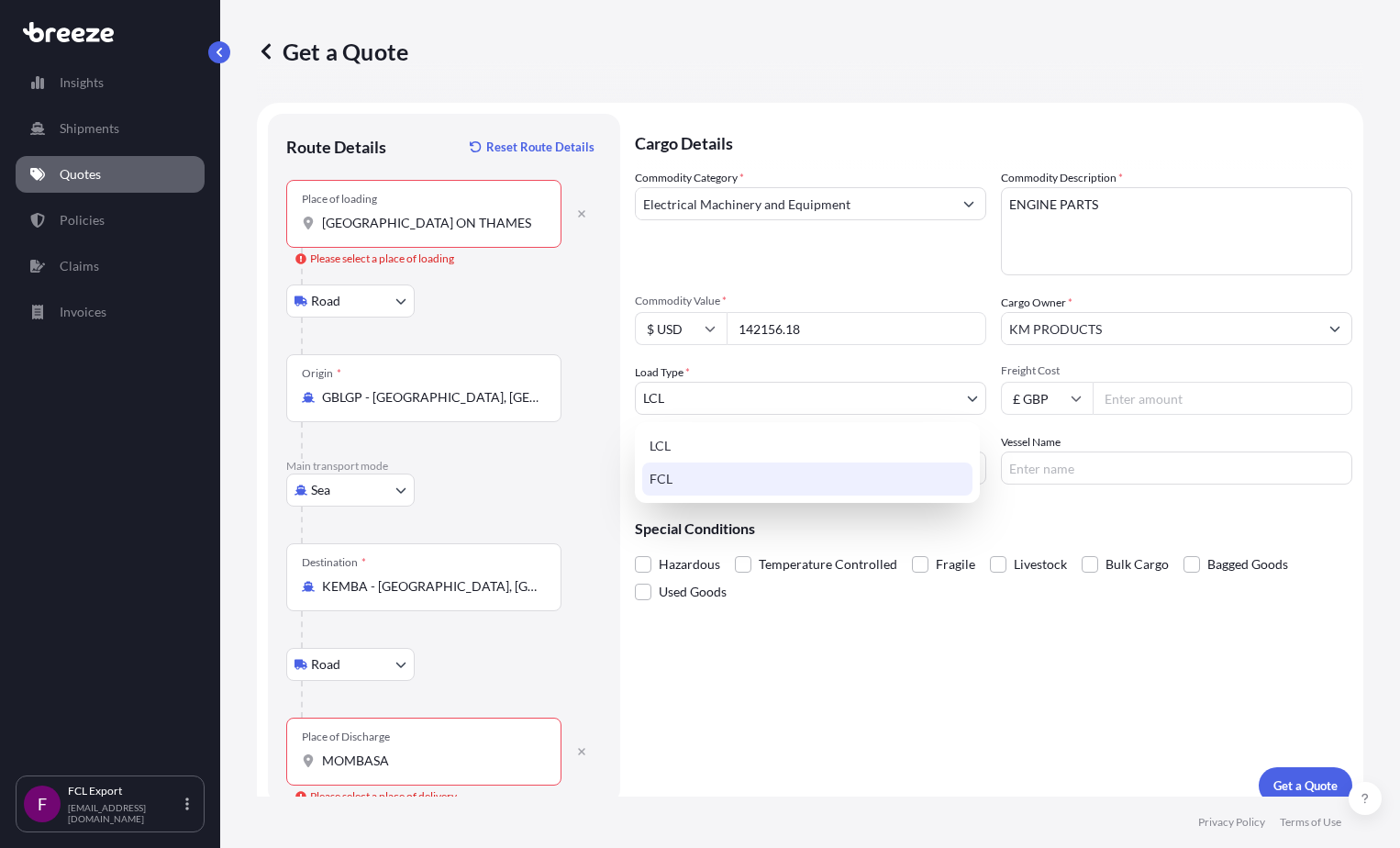
click at [809, 475] on div "FCL" at bounding box center [807, 478] width 330 height 33
select select "2"
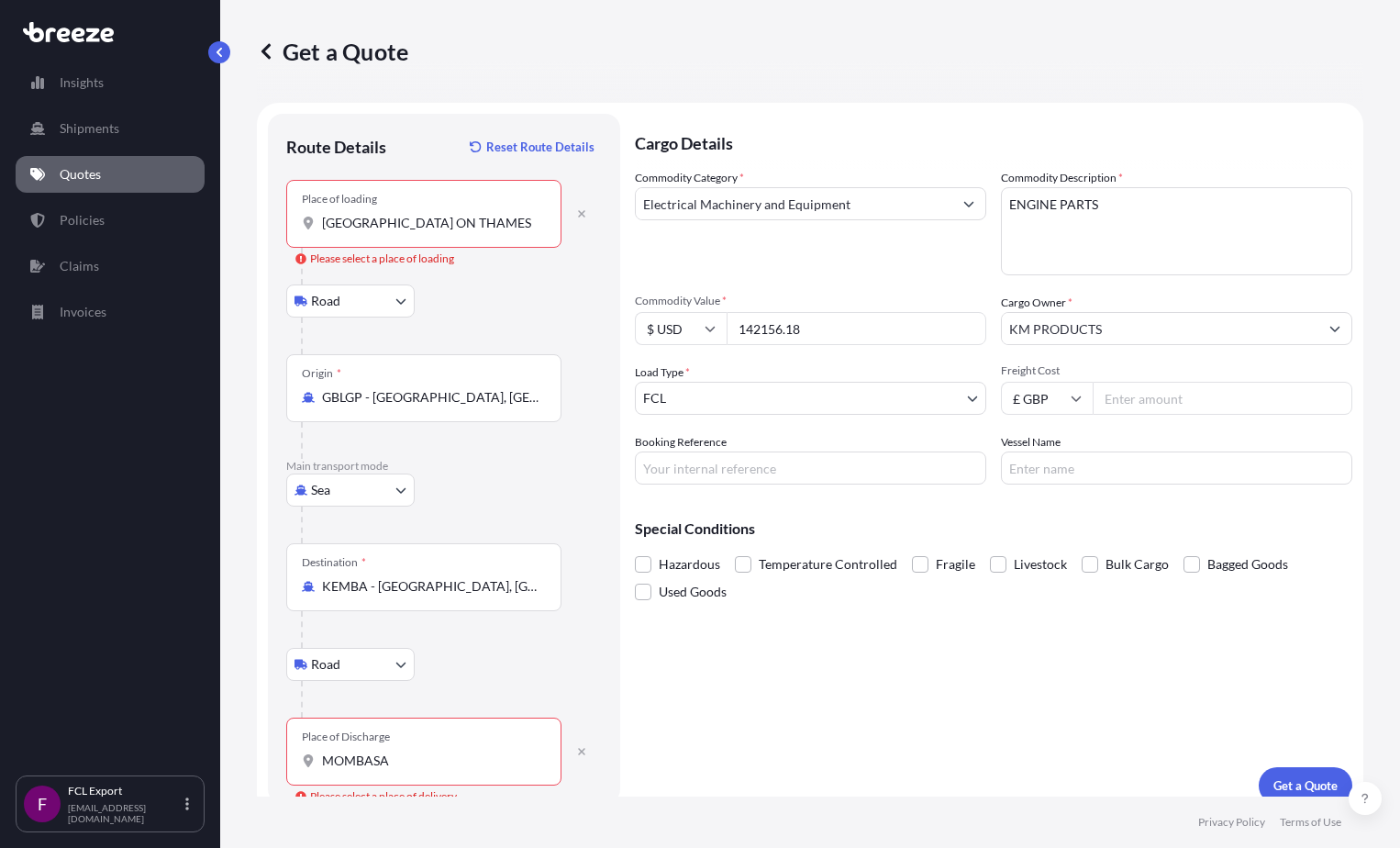
click at [813, 403] on input "Freight Cost" at bounding box center [1223, 397] width 260 height 33
type input "2550"
type input "BE2503760"
type input "MSC MAEVA"
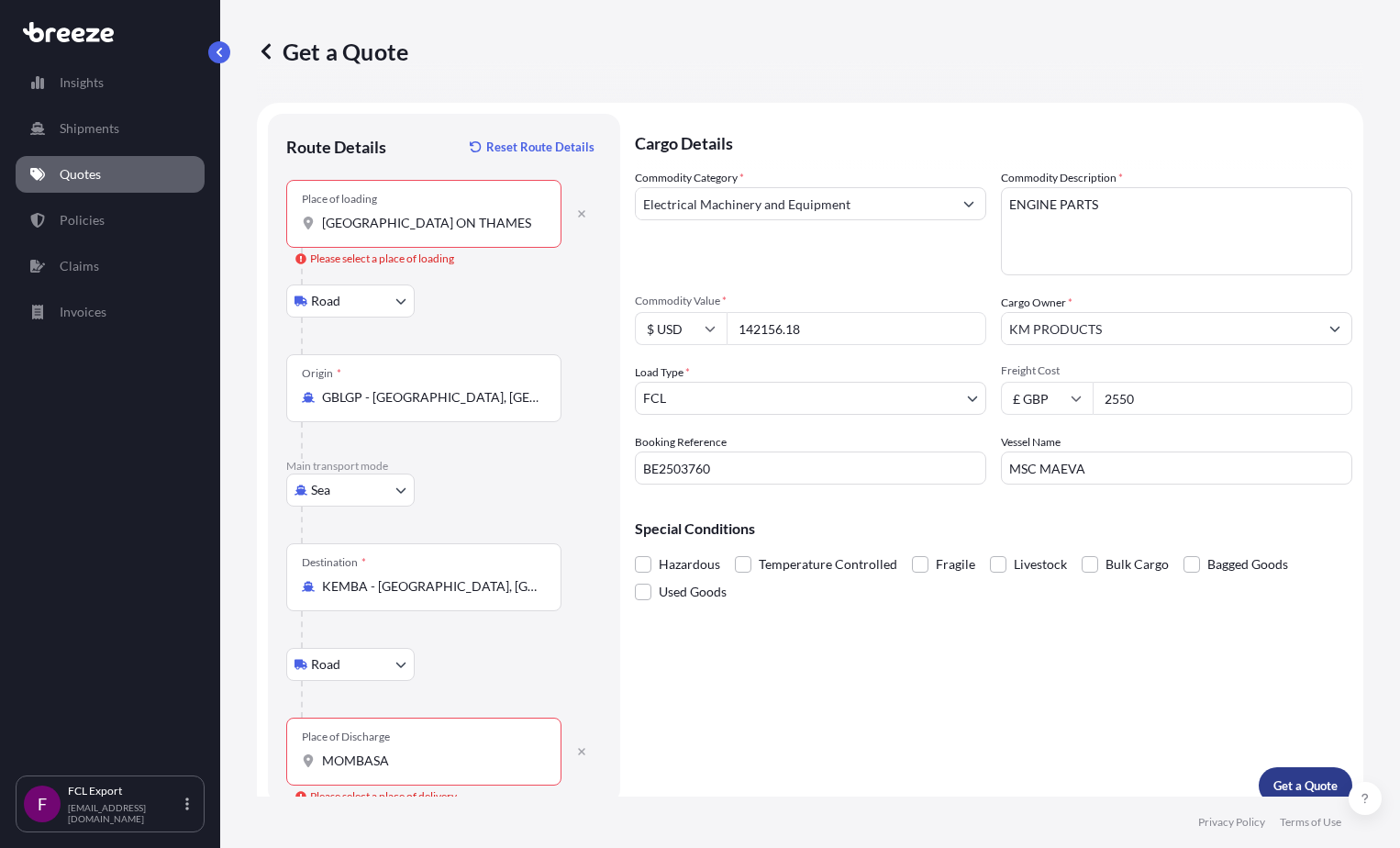
click at [813, 784] on p "Get a Quote" at bounding box center [1306, 784] width 64 height 18
click at [480, 232] on input "SUDBURY ON THAMES" at bounding box center [430, 222] width 217 height 18
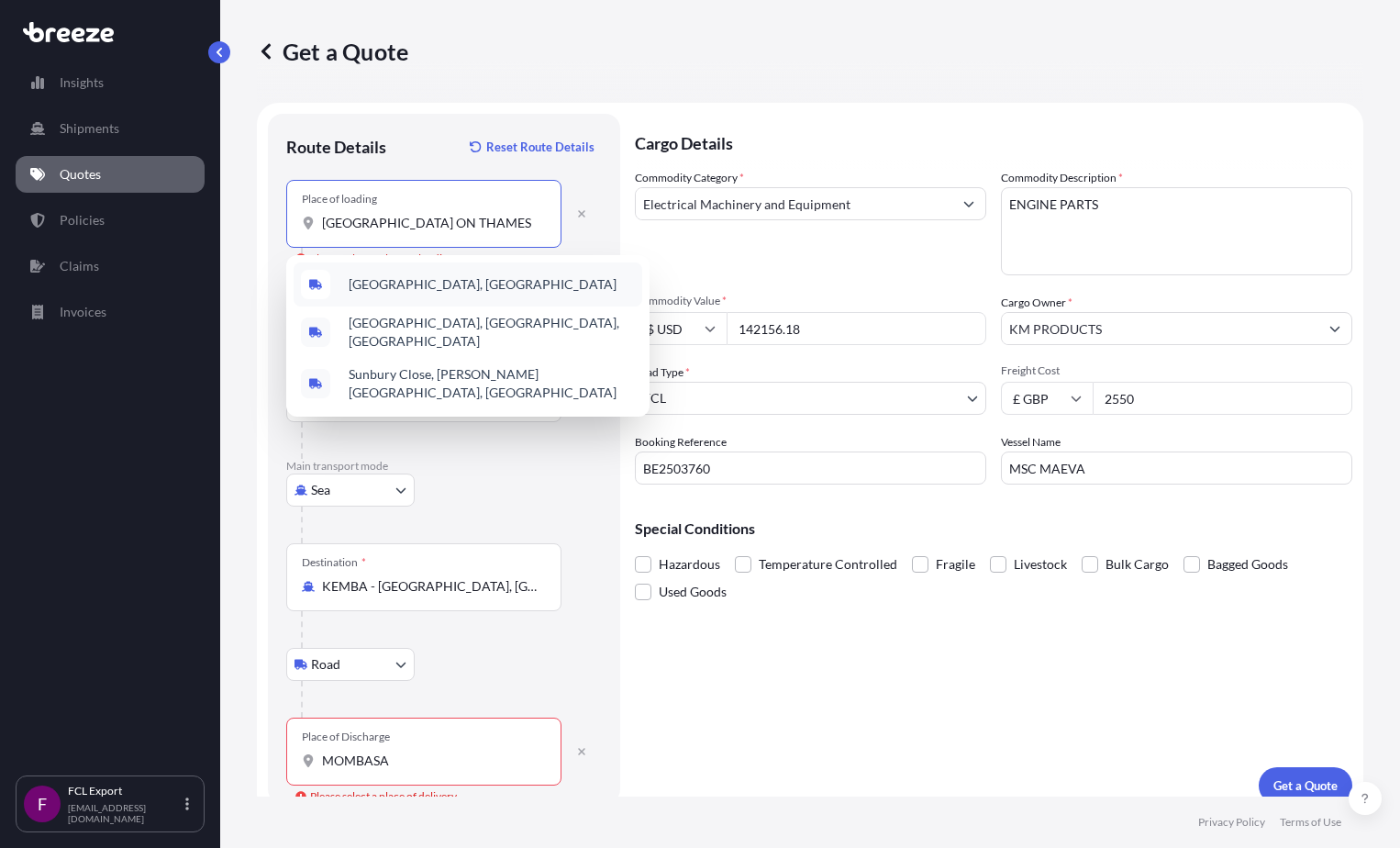
click at [443, 280] on span "[GEOGRAPHIC_DATA], [GEOGRAPHIC_DATA]" at bounding box center [482, 283] width 268 height 18
type input "[GEOGRAPHIC_DATA], [GEOGRAPHIC_DATA]"
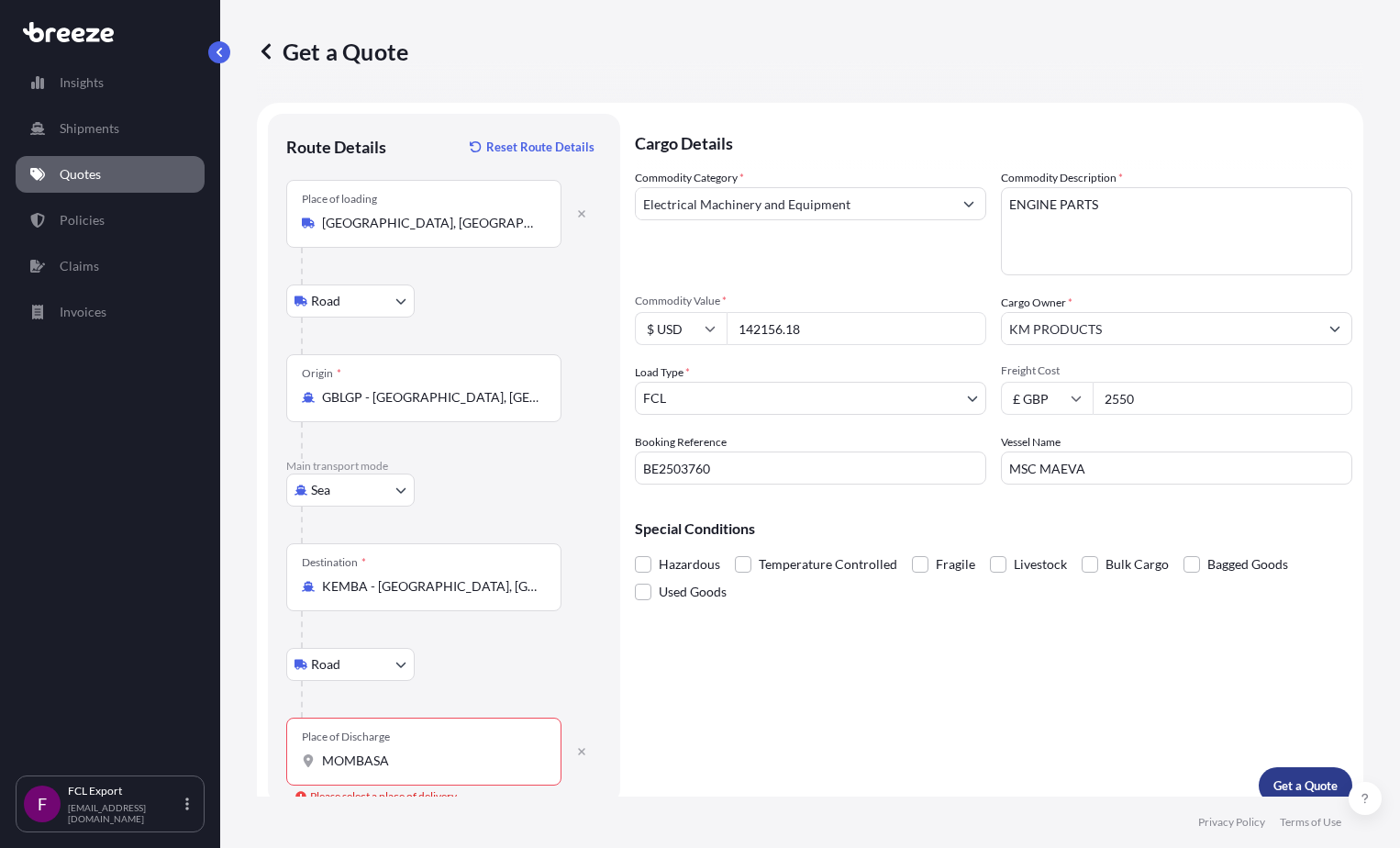
click at [813, 776] on p "Get a Quote" at bounding box center [1306, 784] width 64 height 18
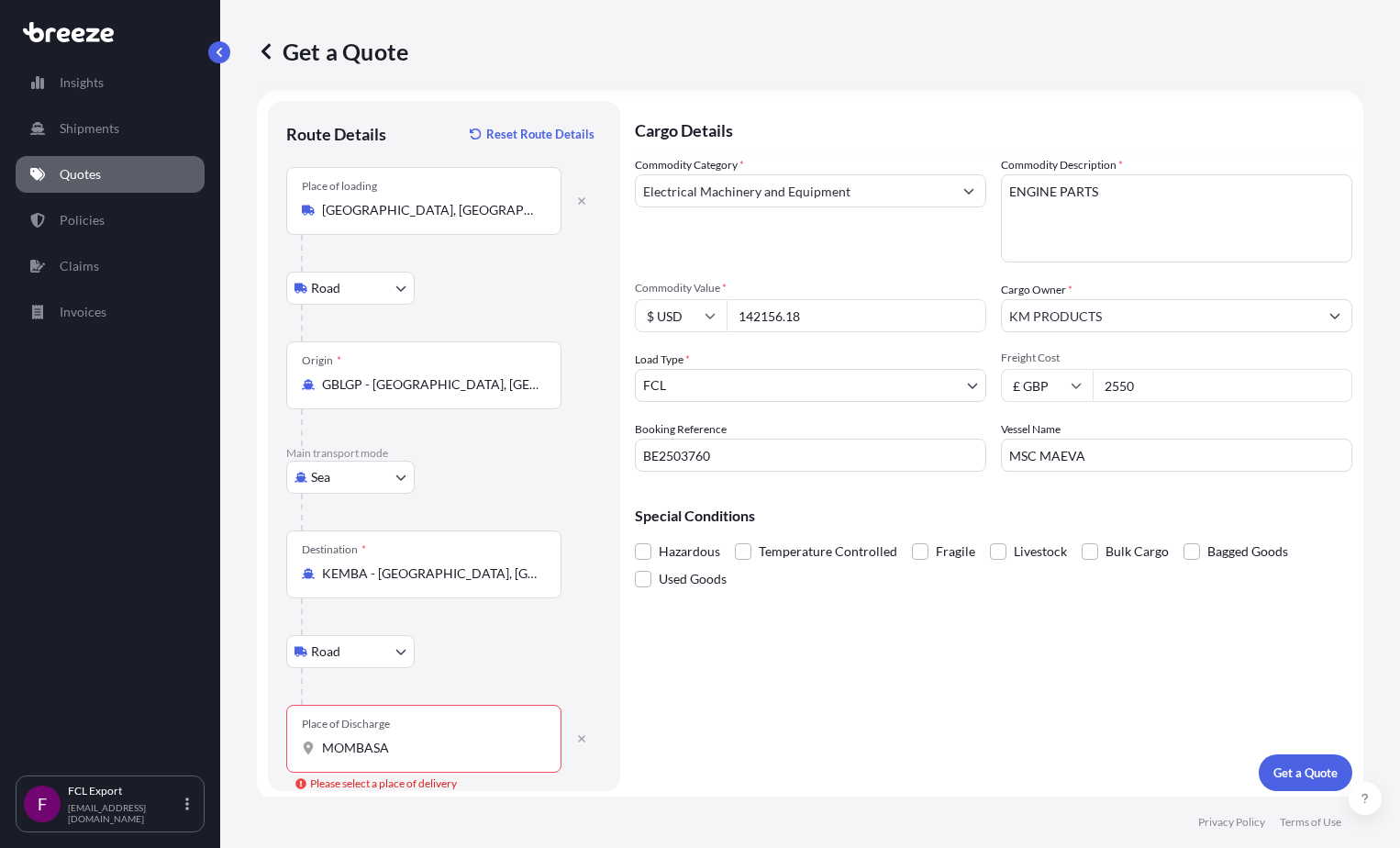
scroll to position [18, 0]
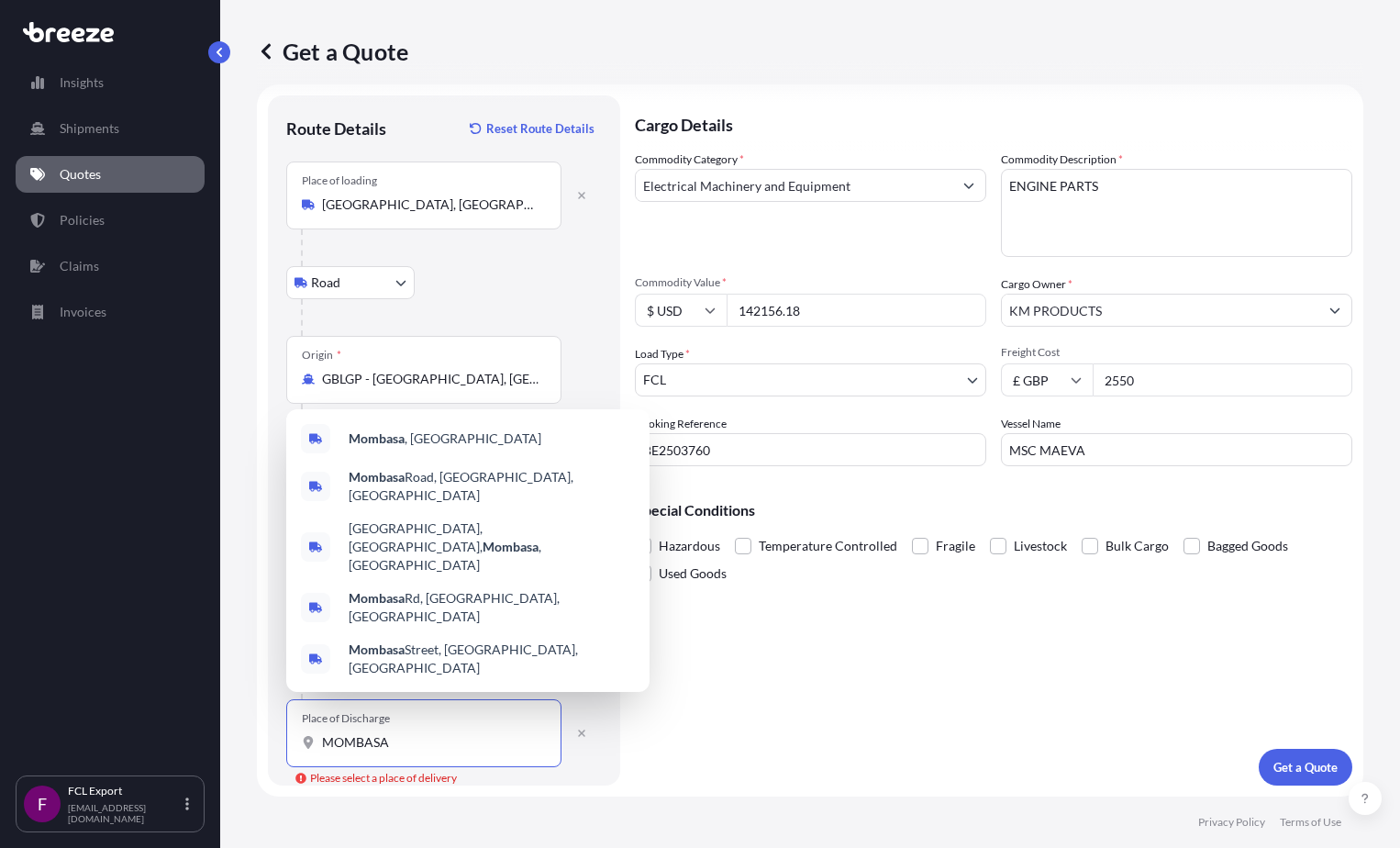
click at [460, 735] on input "MOMBASA" at bounding box center [430, 742] width 217 height 18
click at [423, 448] on span "Mombasa , Kenya" at bounding box center [444, 438] width 193 height 18
type input "[GEOGRAPHIC_DATA], [GEOGRAPHIC_DATA]"
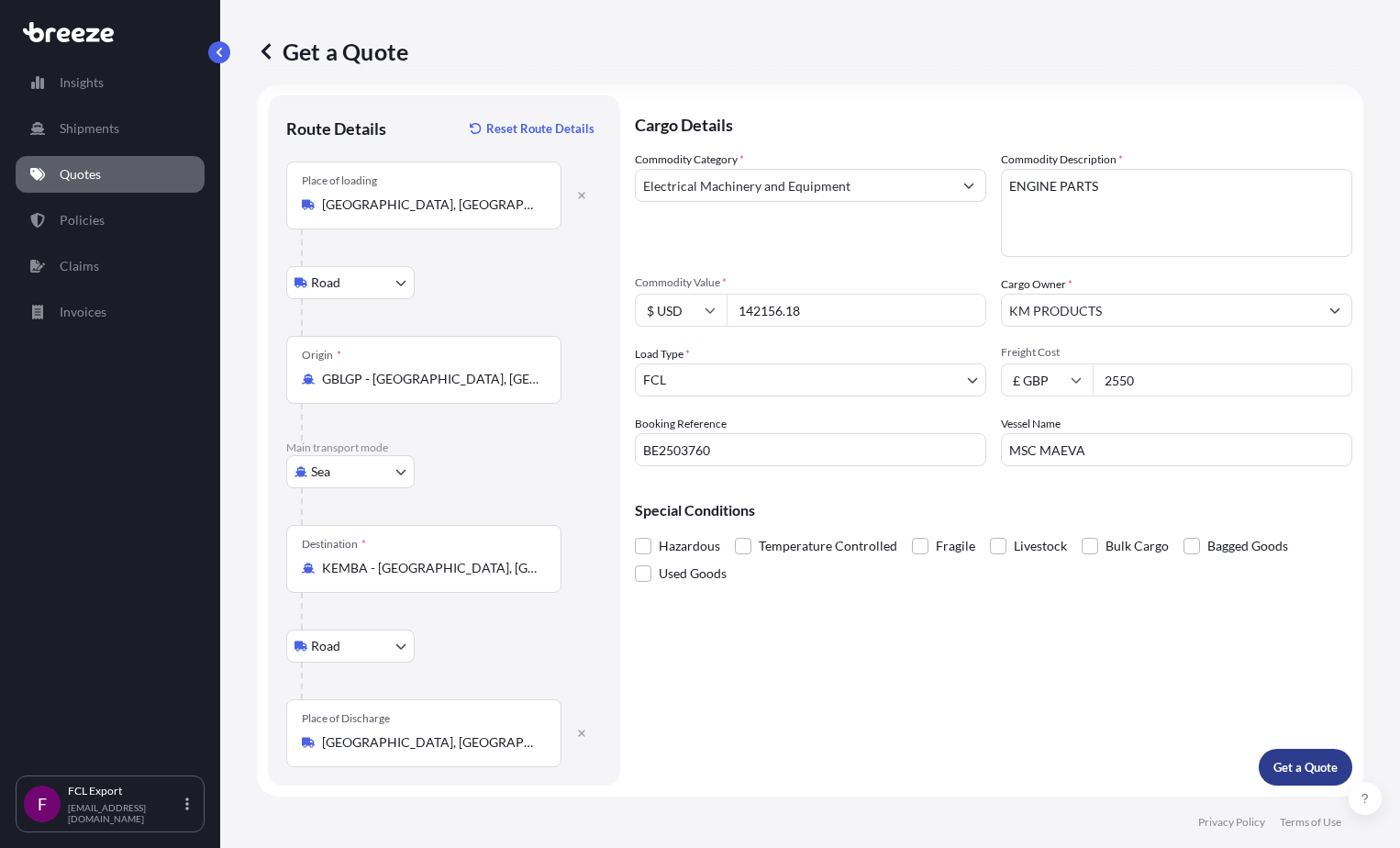
click at [813, 768] on p "Get a Quote" at bounding box center [1306, 766] width 64 height 18
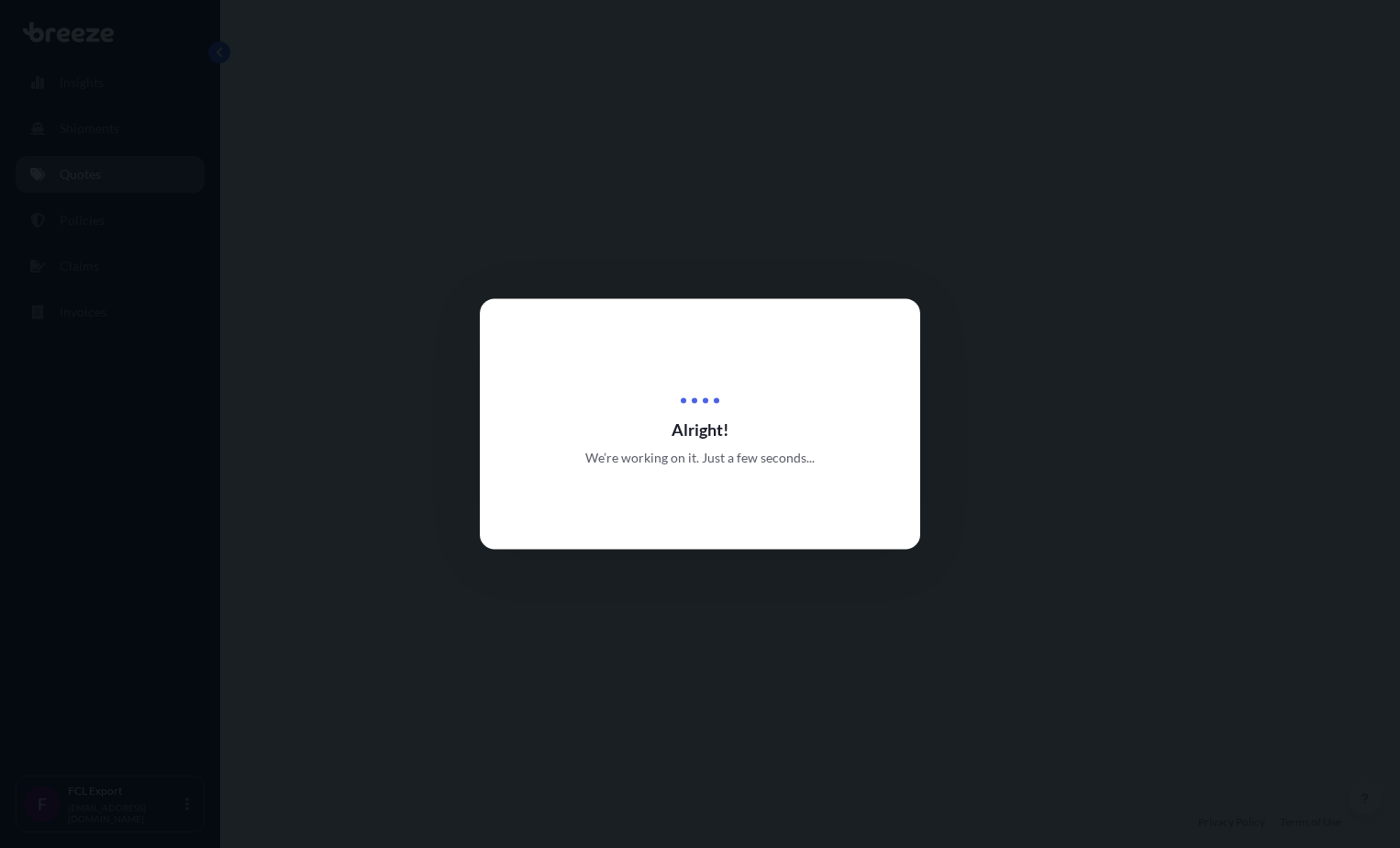
select select "Road"
select select "Sea"
select select "Road"
select select "2"
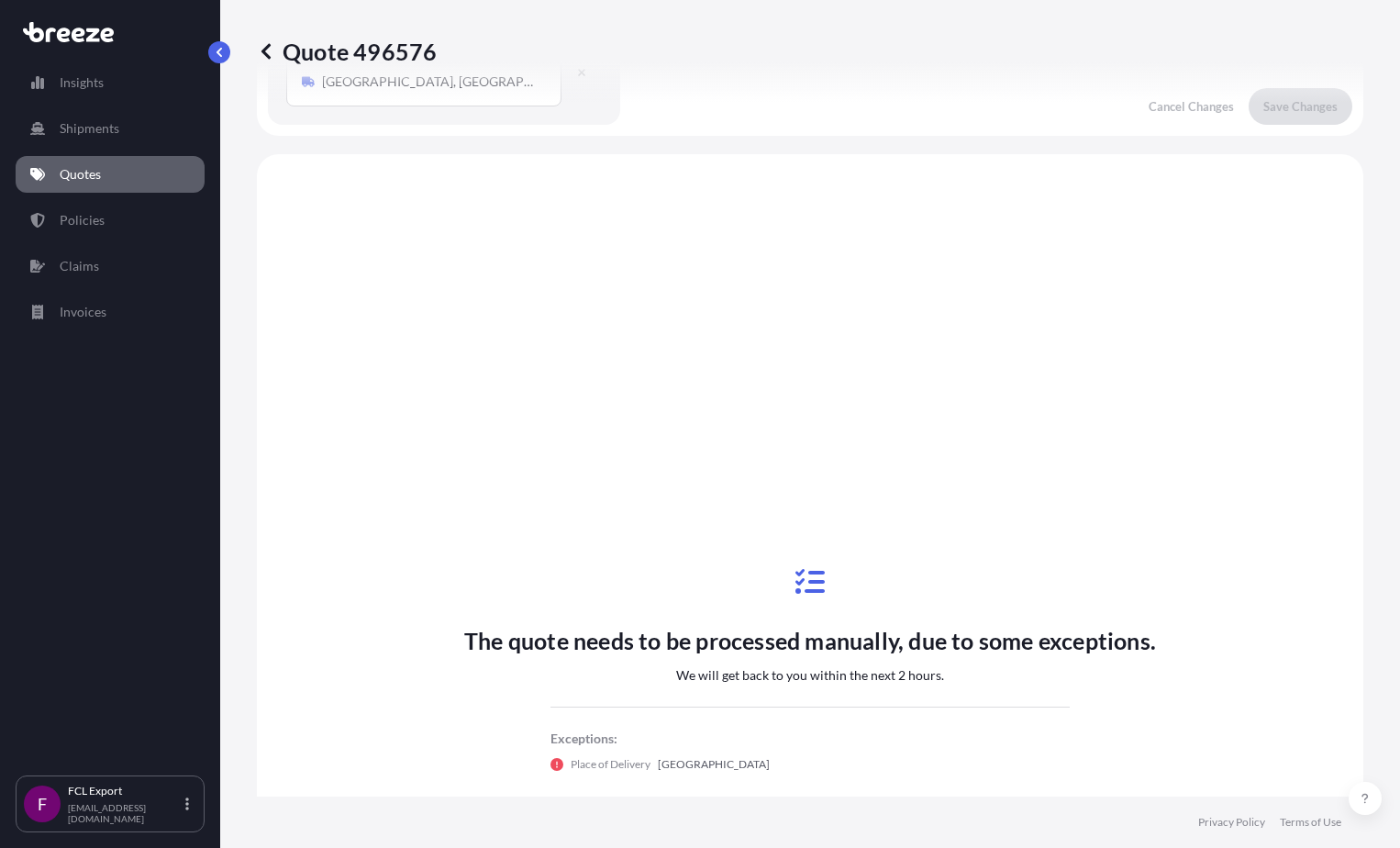
scroll to position [734, 0]
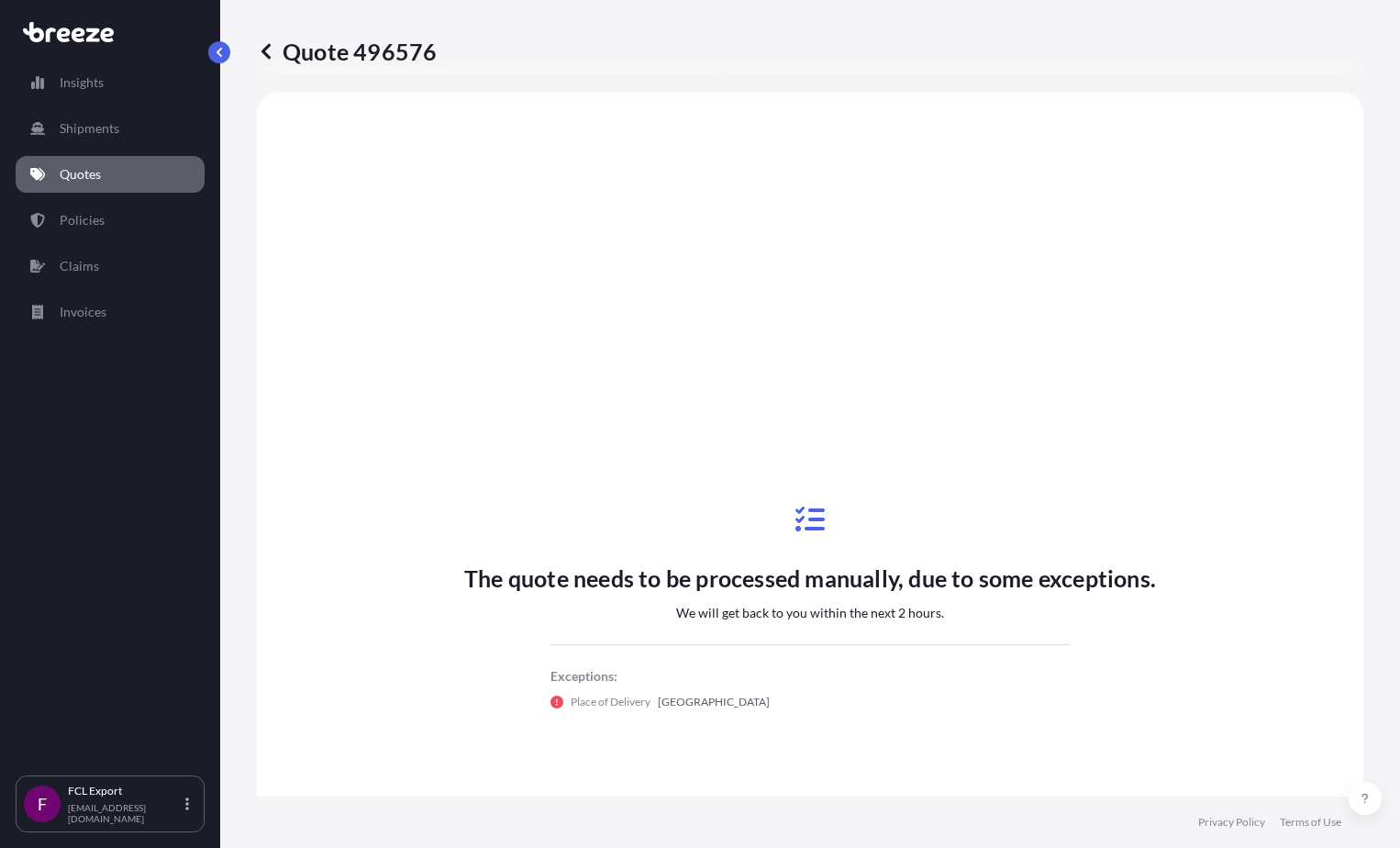
click at [99, 184] on link "Quotes" at bounding box center [110, 174] width 189 height 37
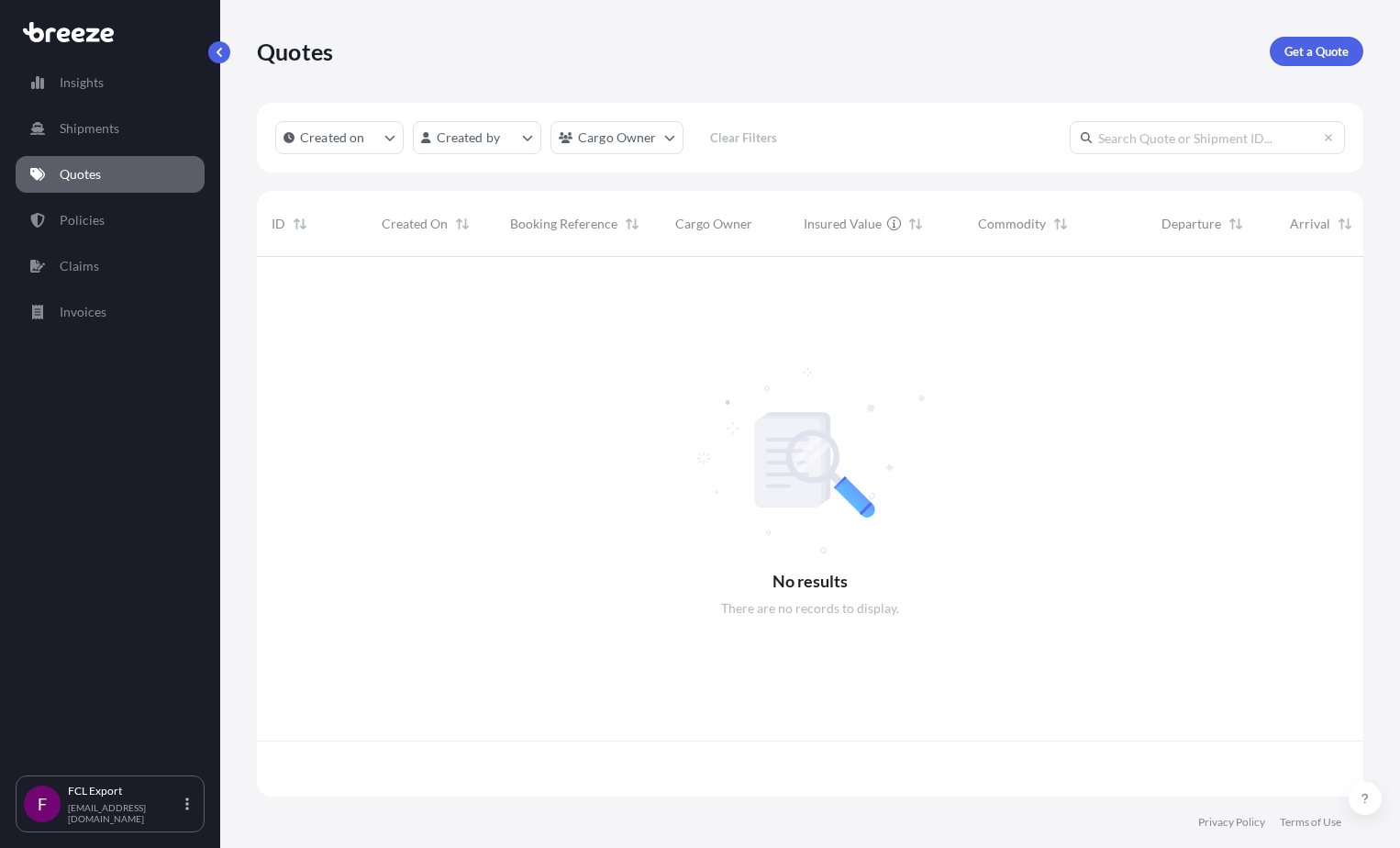
scroll to position [536, 1093]
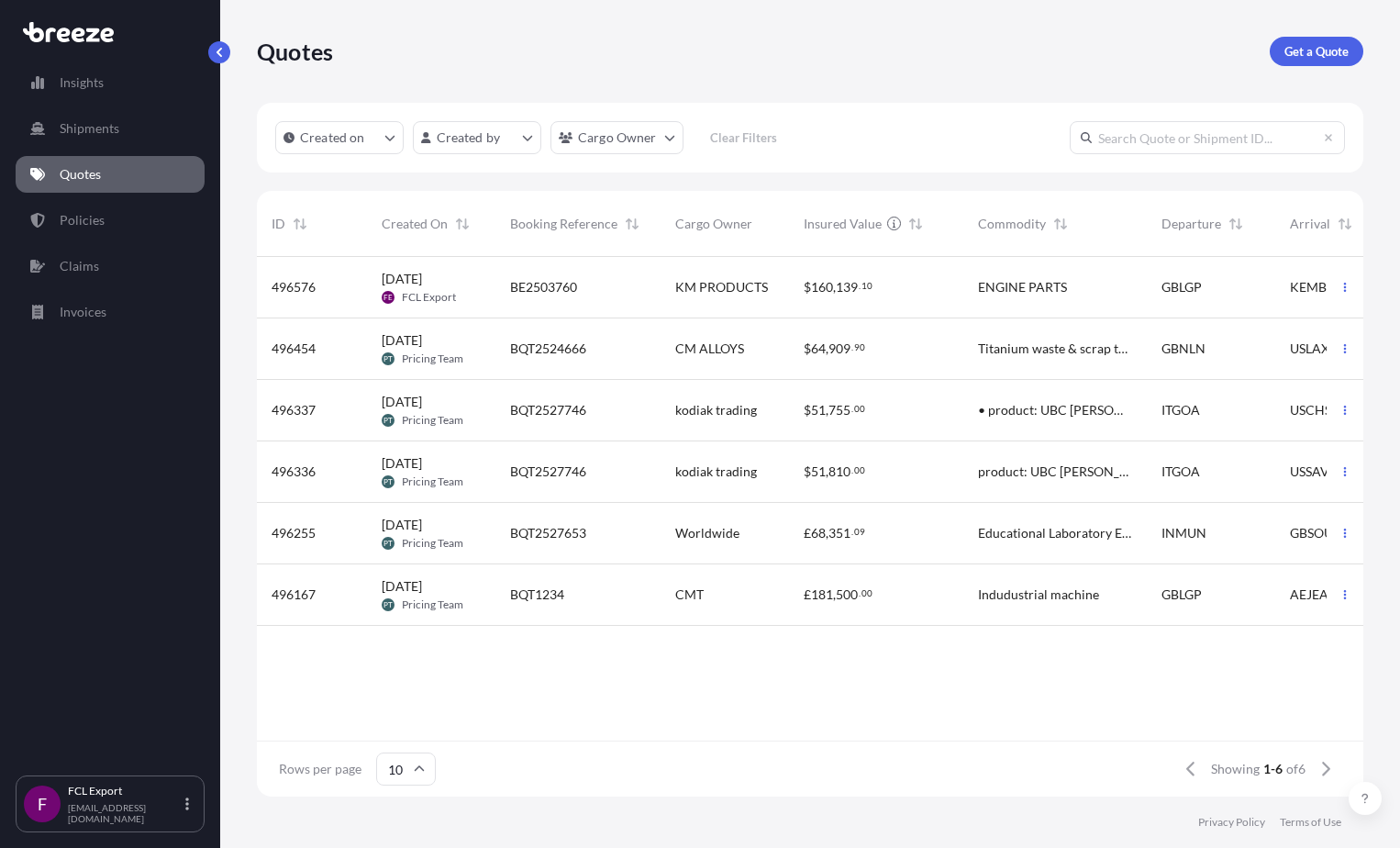
click at [553, 349] on span "BQT2524666" at bounding box center [548, 348] width 76 height 18
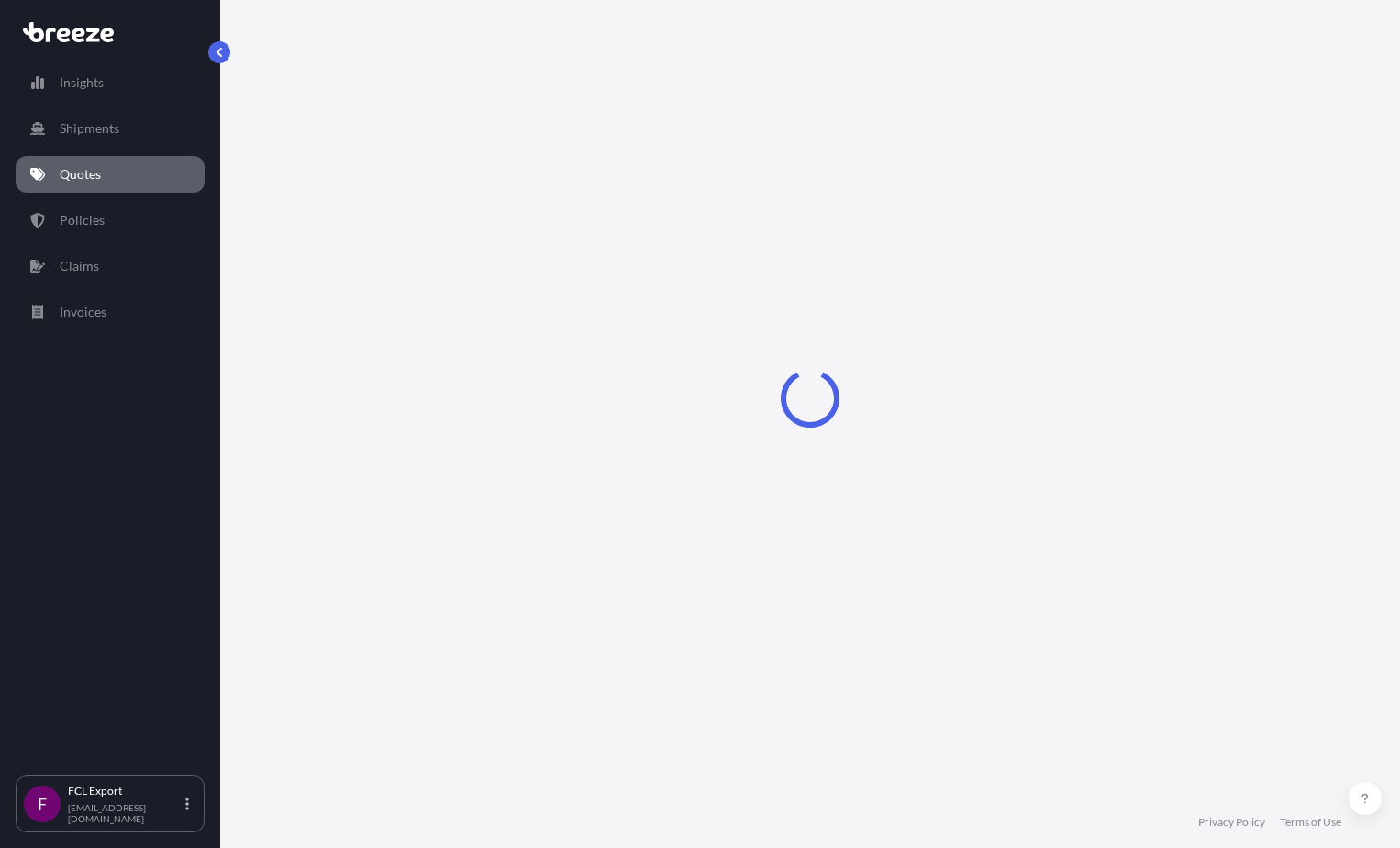
select select "Sea"
select select "2"
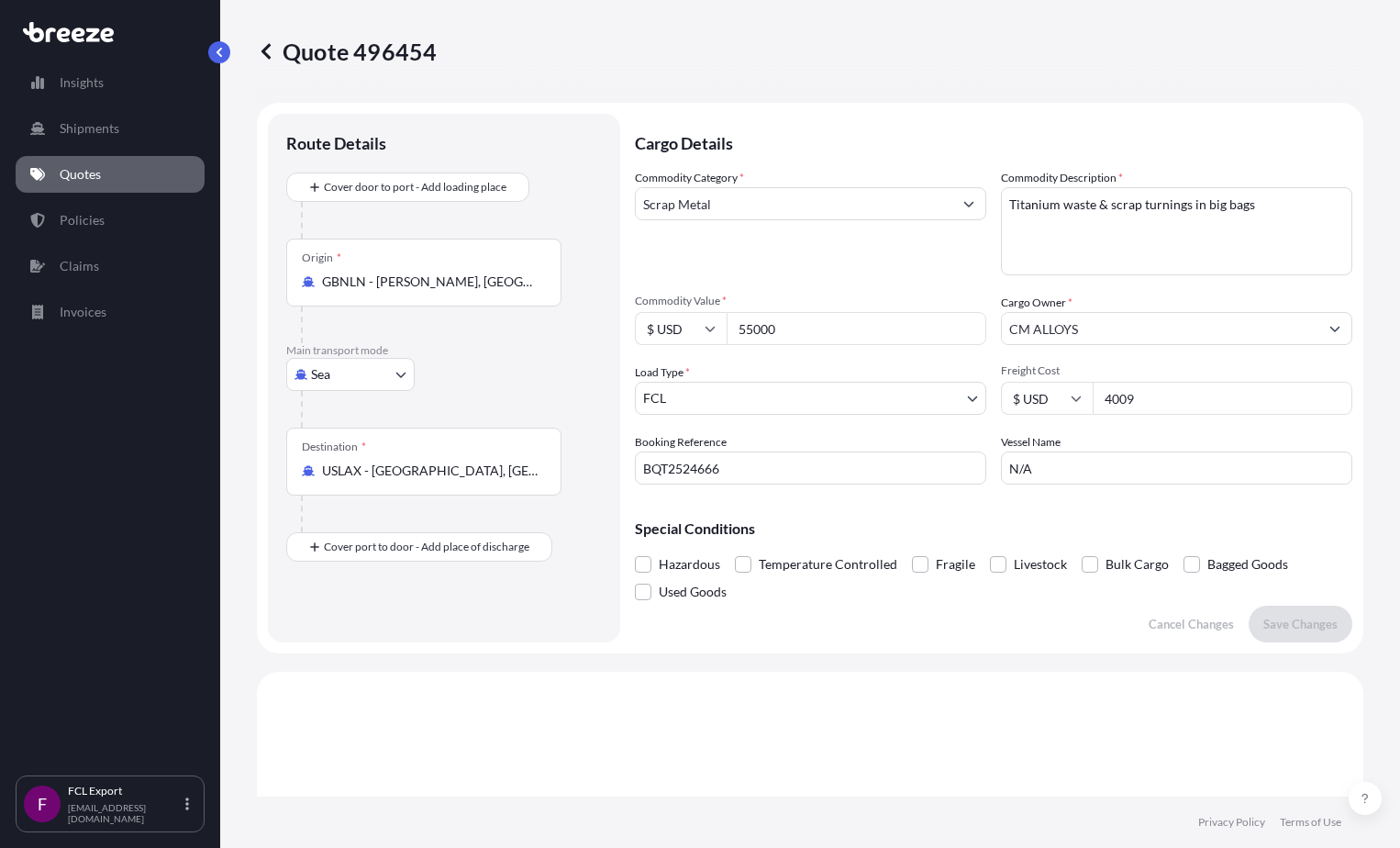
click at [54, 173] on link "Quotes" at bounding box center [110, 174] width 189 height 37
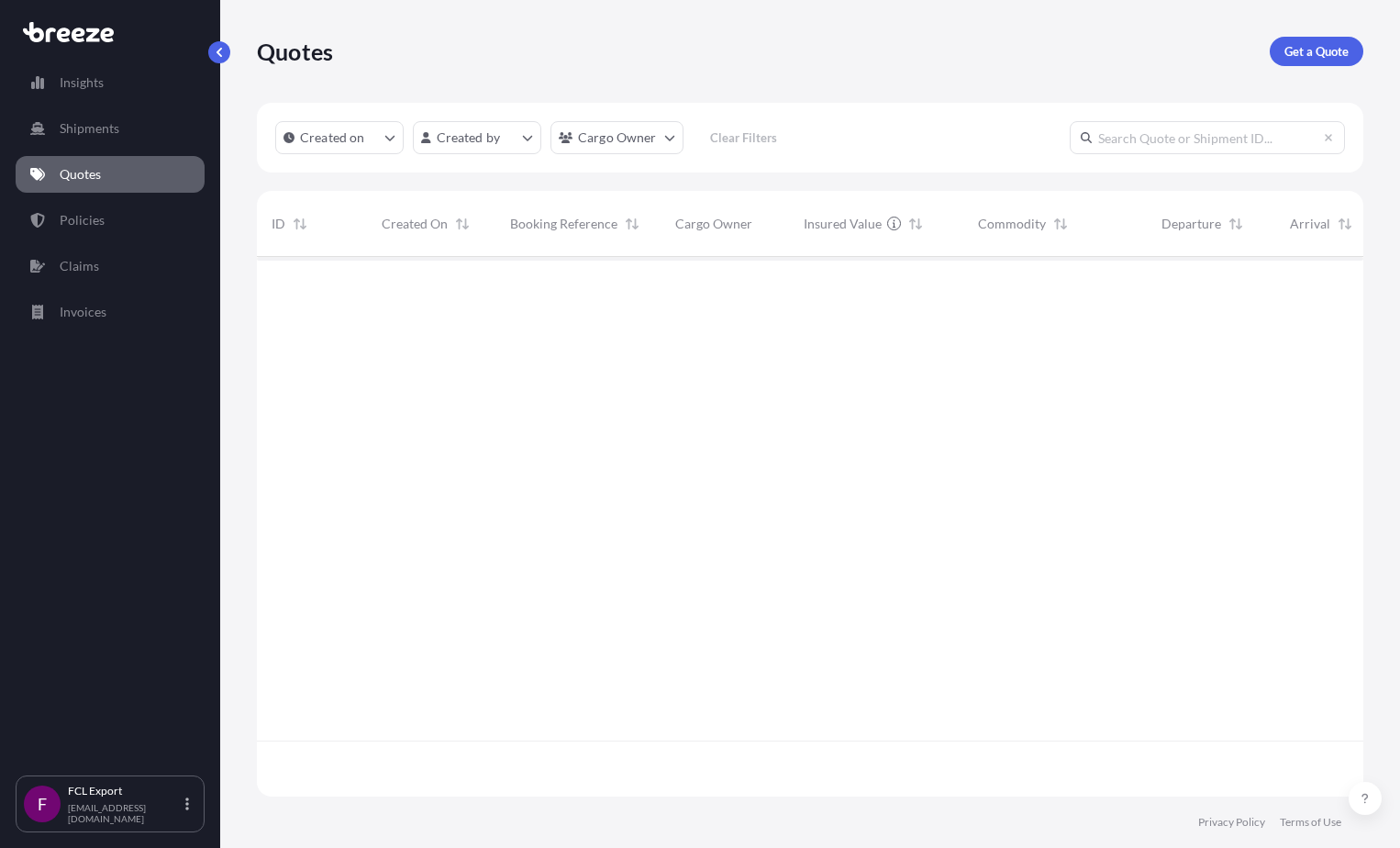
scroll to position [536, 1093]
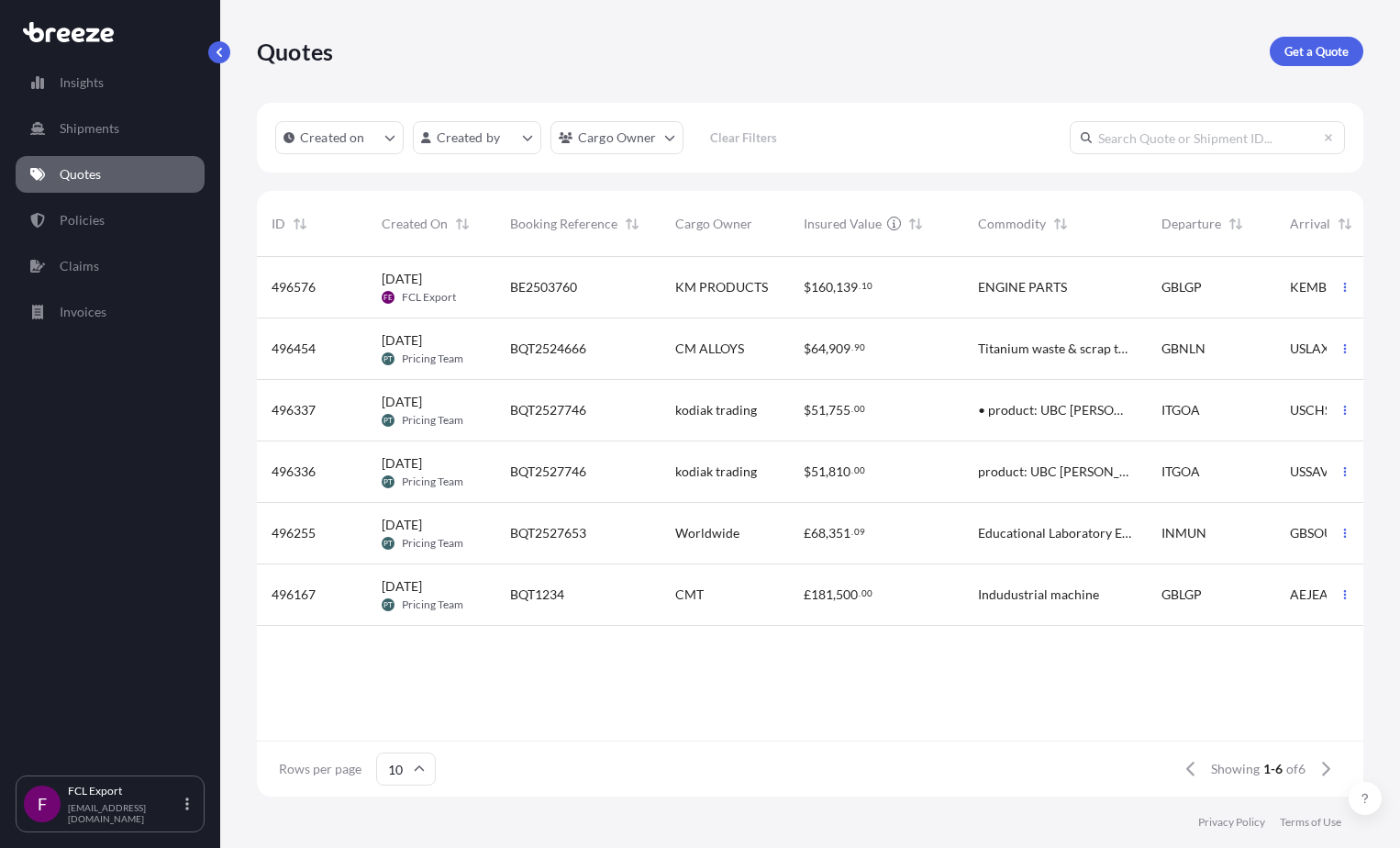
click at [700, 538] on span "Worldwide" at bounding box center [707, 532] width 64 height 18
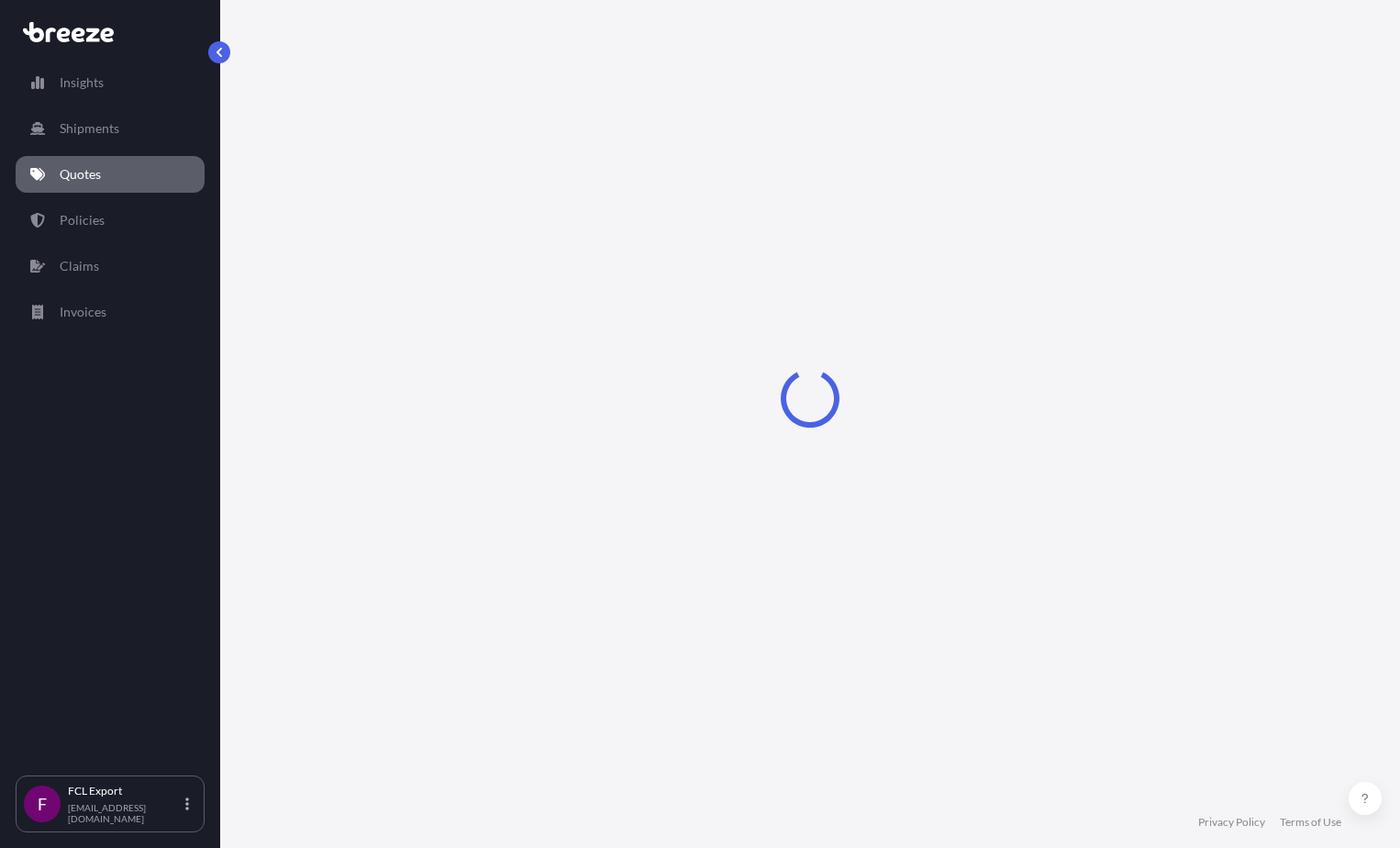
select select "Road"
select select "Sea"
select select "Road"
select select "2"
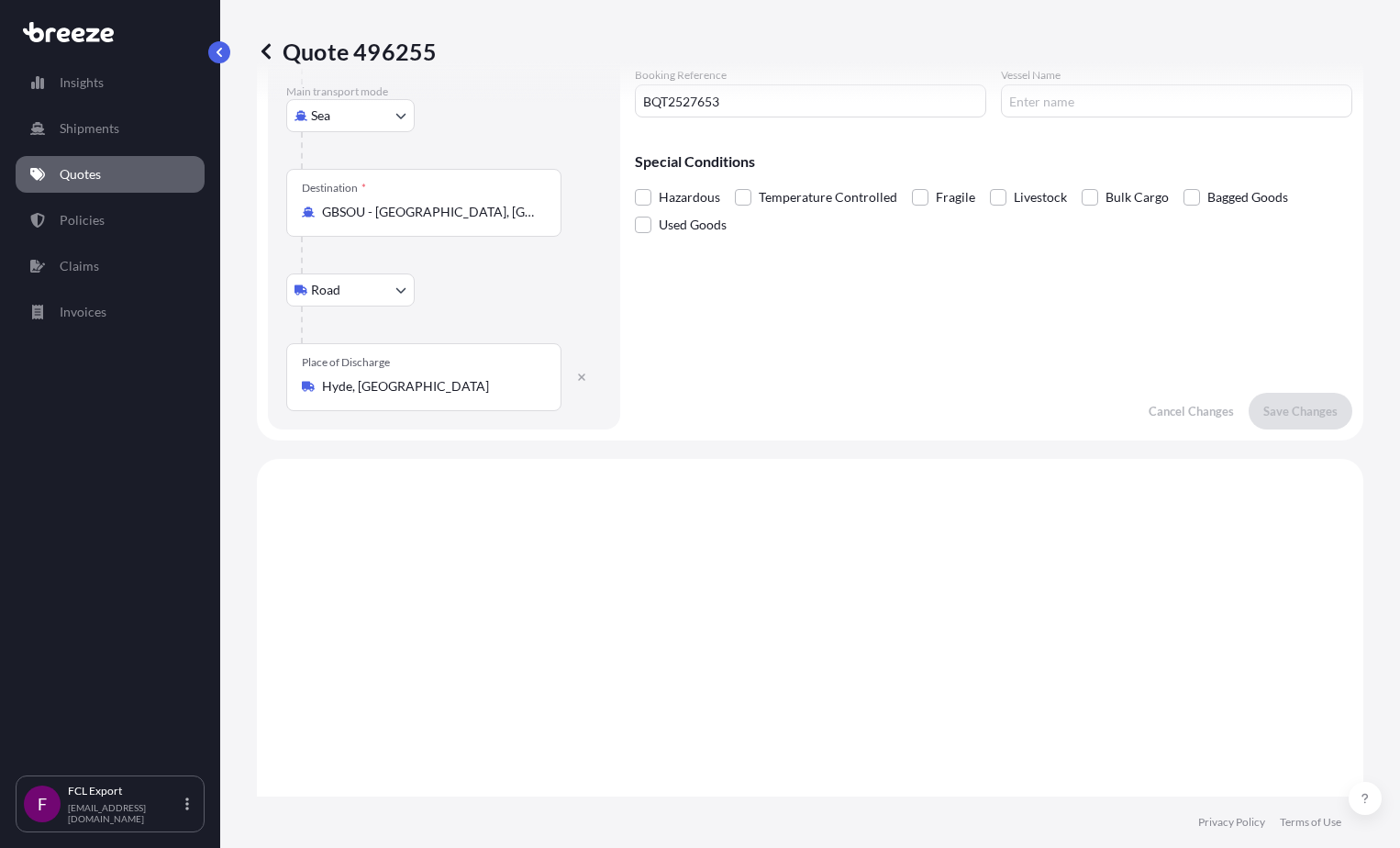
scroll to position [275, 0]
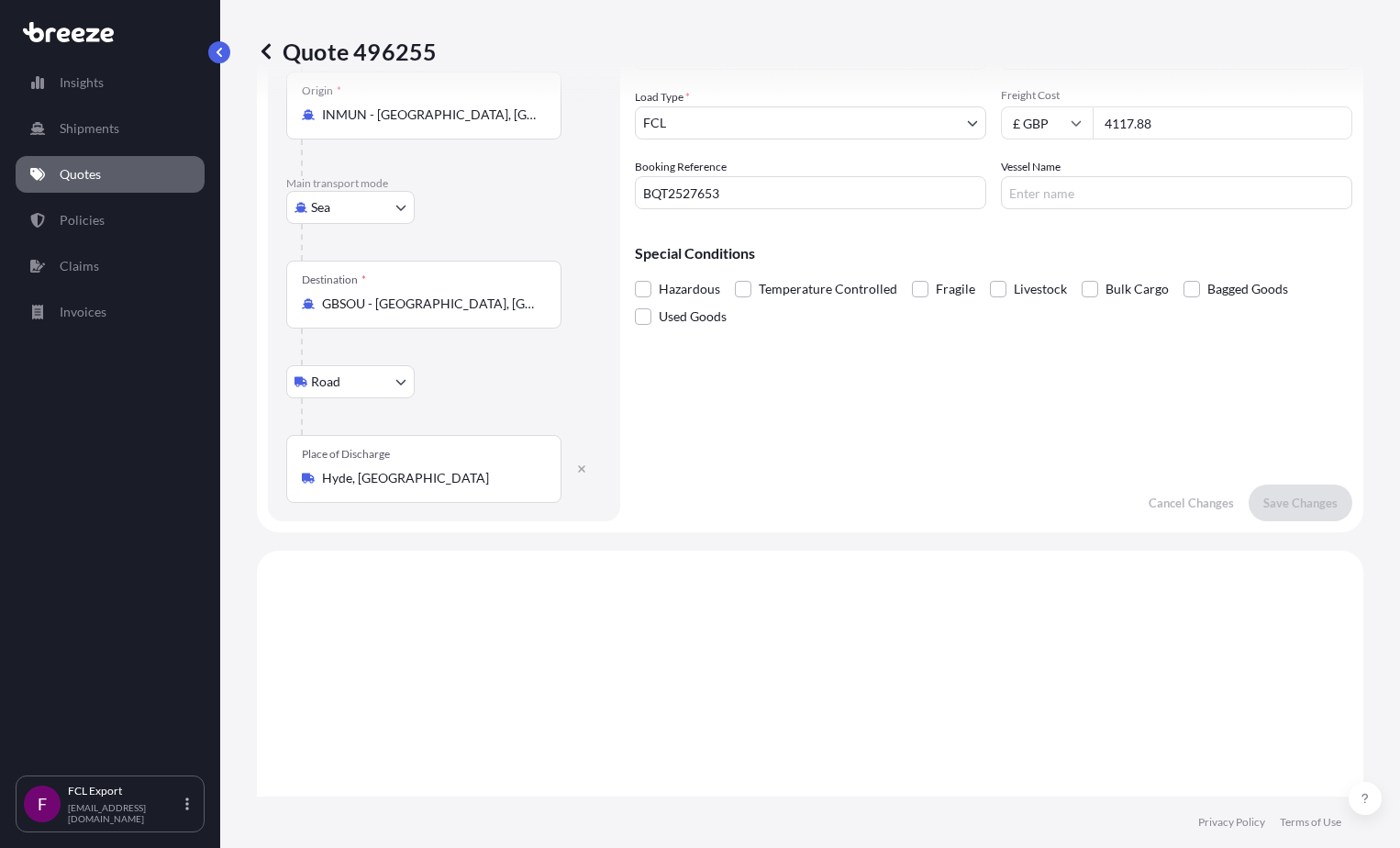
click at [67, 177] on p "Quotes" at bounding box center [80, 173] width 41 height 18
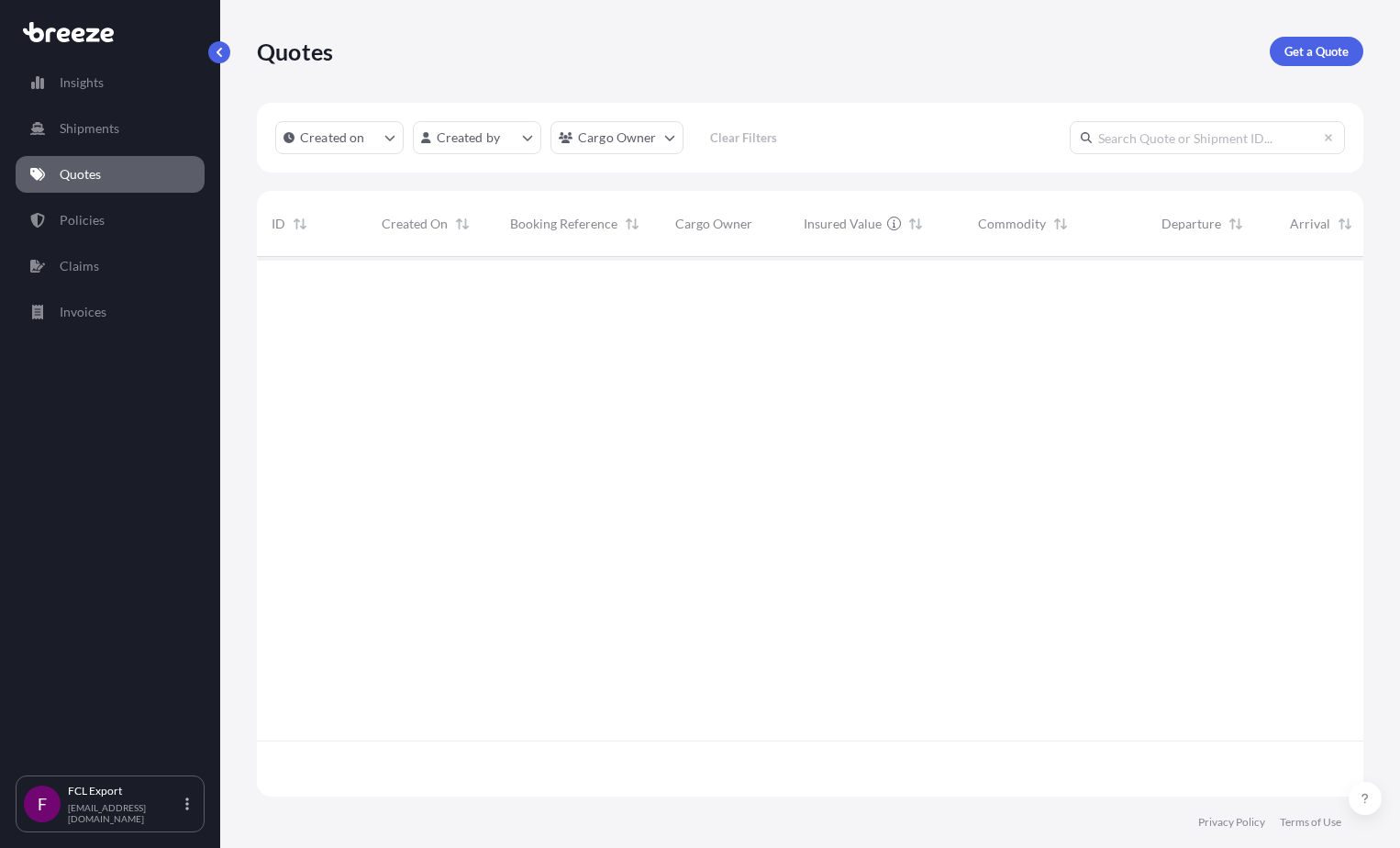
scroll to position [536, 1093]
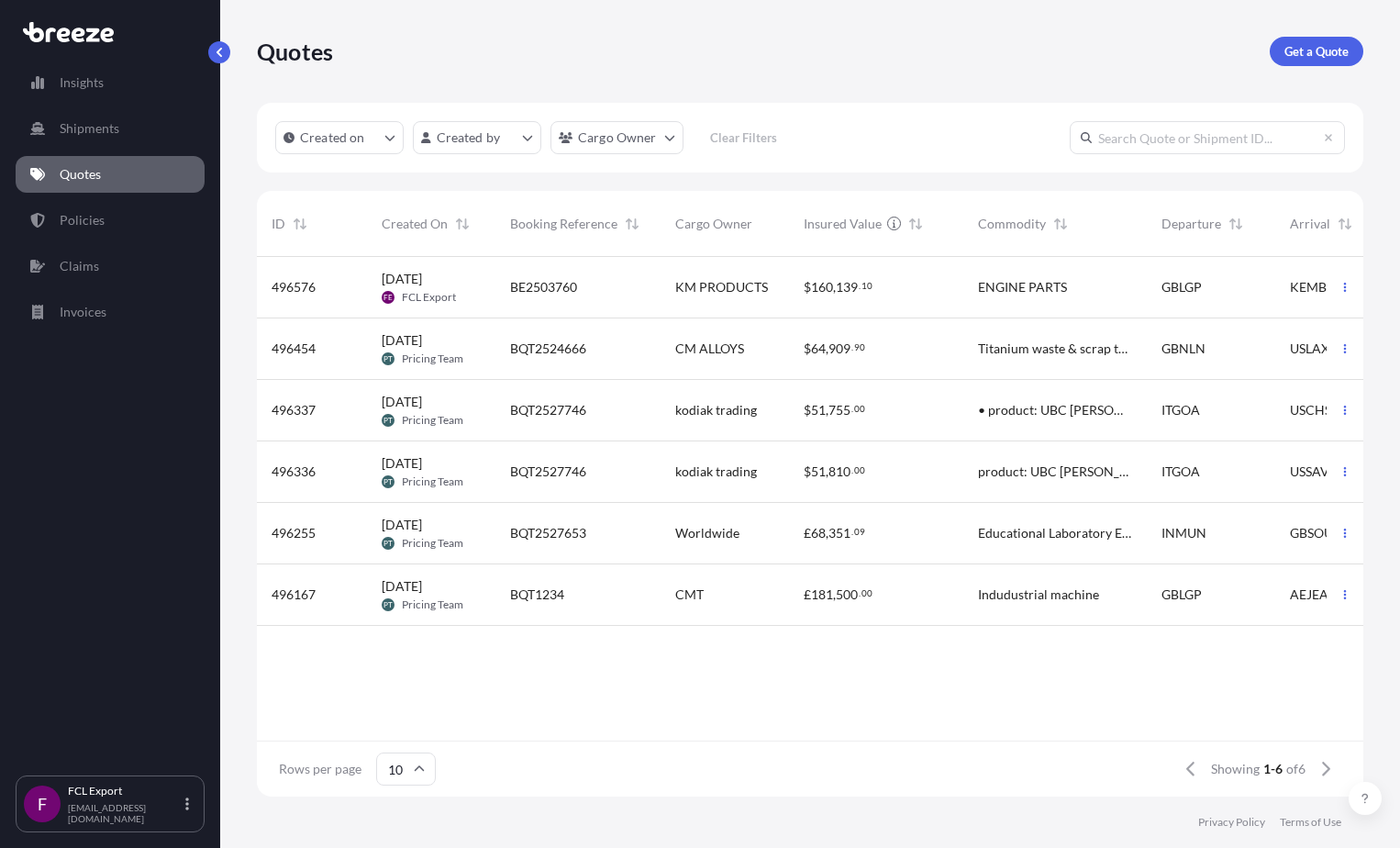
click at [813, 599] on span "181" at bounding box center [822, 595] width 22 height 13
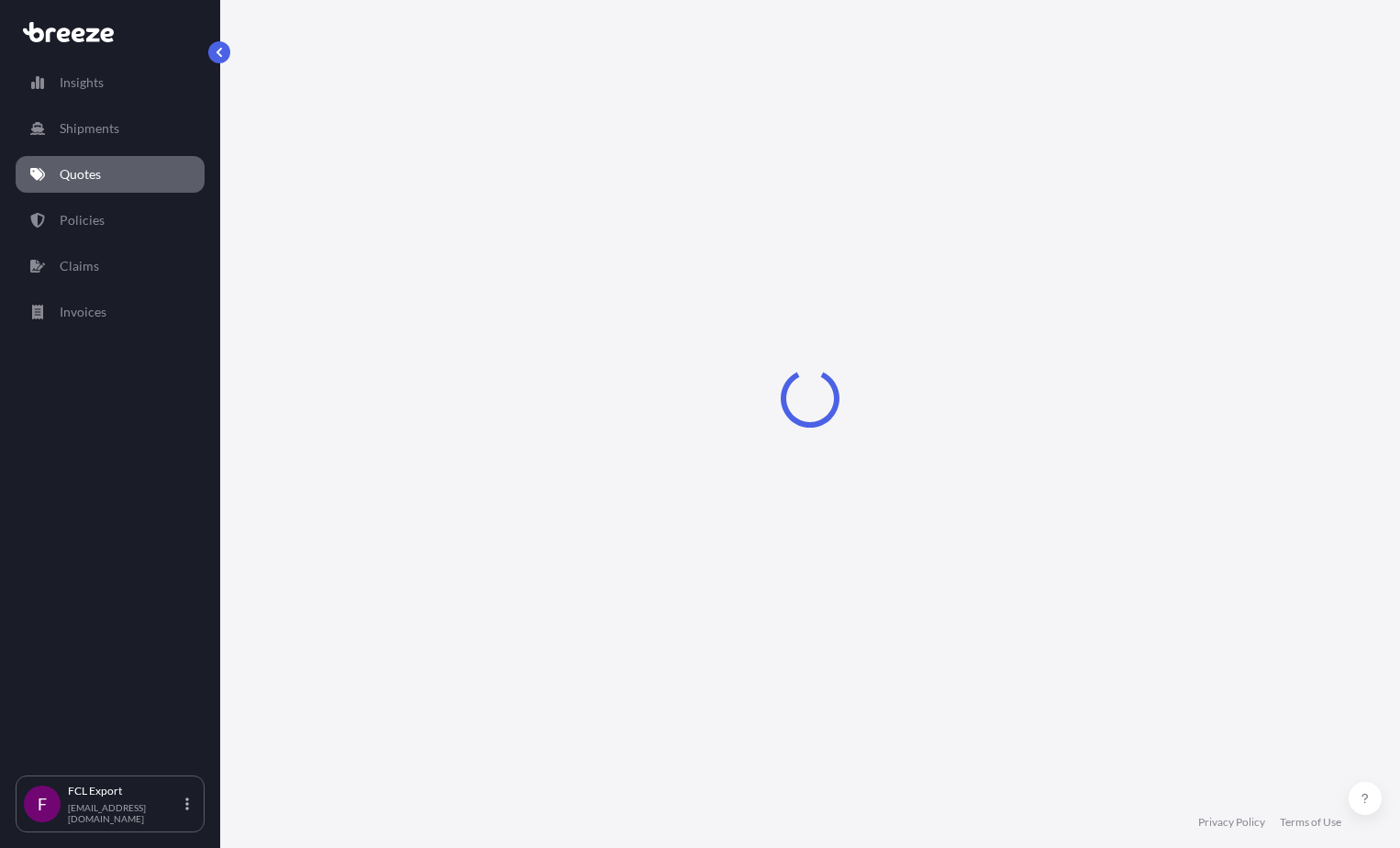
select select "Road"
select select "Sea"
select select "2"
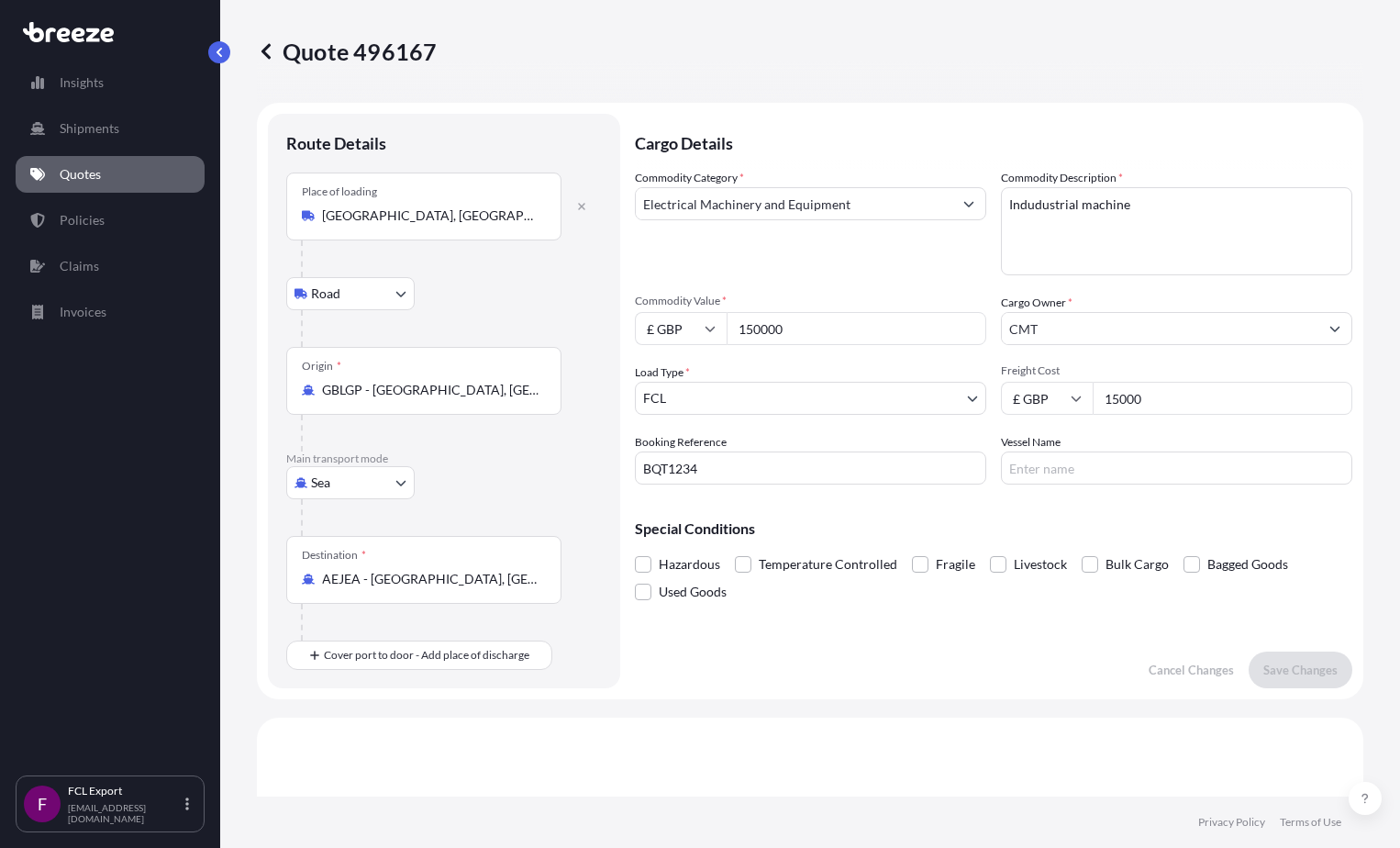
click at [40, 168] on icon at bounding box center [38, 174] width 15 height 13
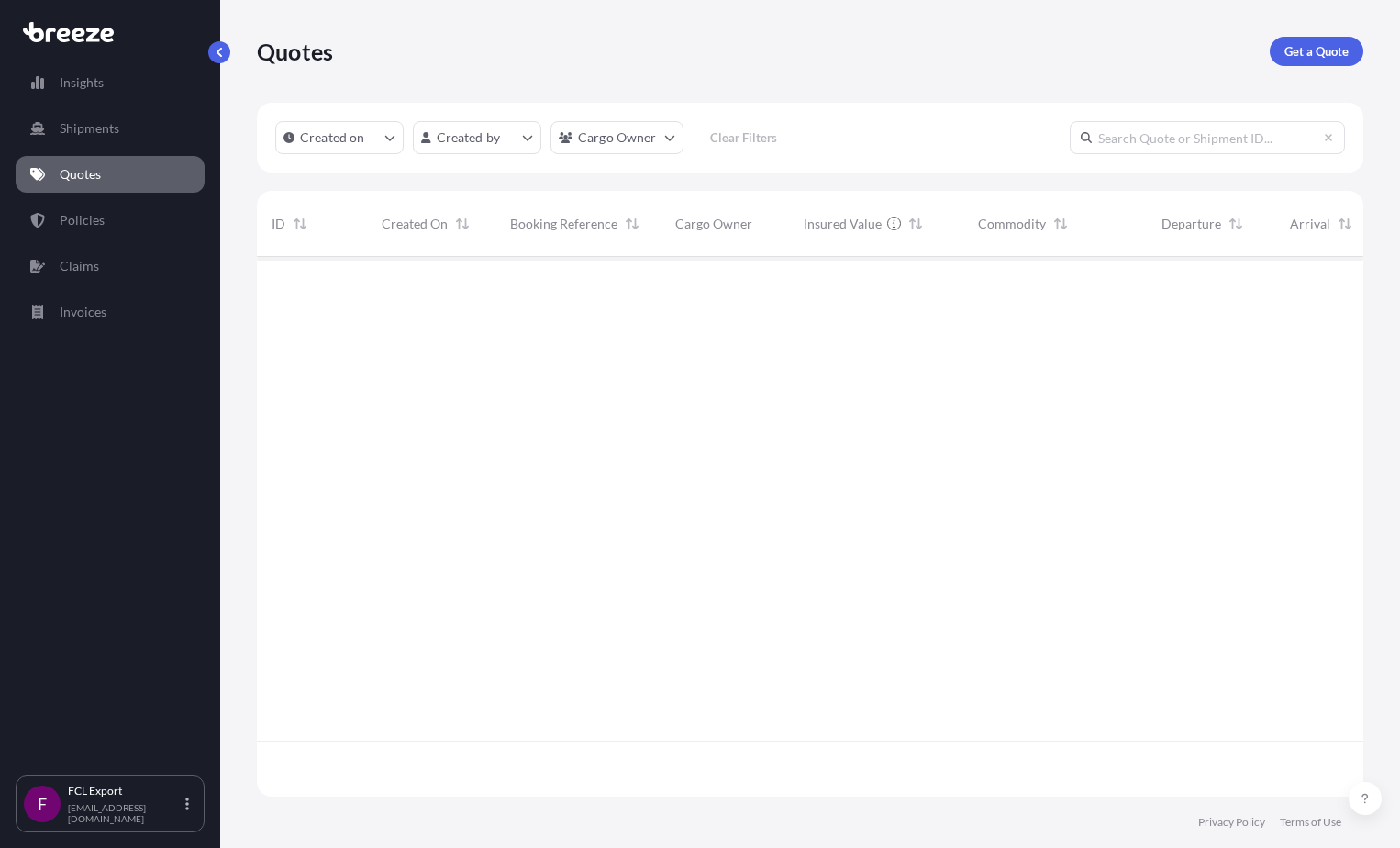
scroll to position [536, 1093]
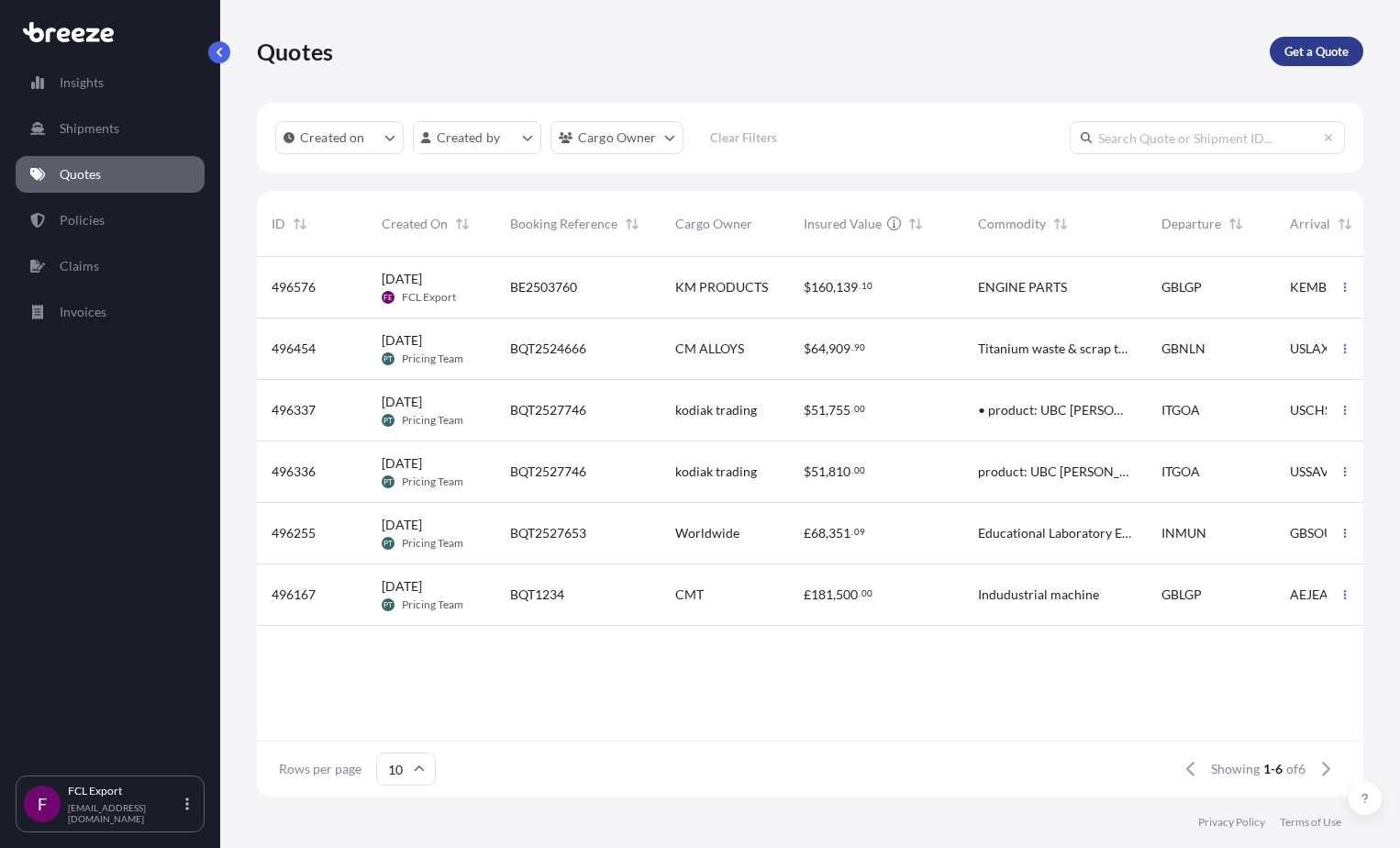
click at [813, 49] on p "Get a Quote" at bounding box center [1316, 51] width 64 height 18
select select "Sea"
select select "1"
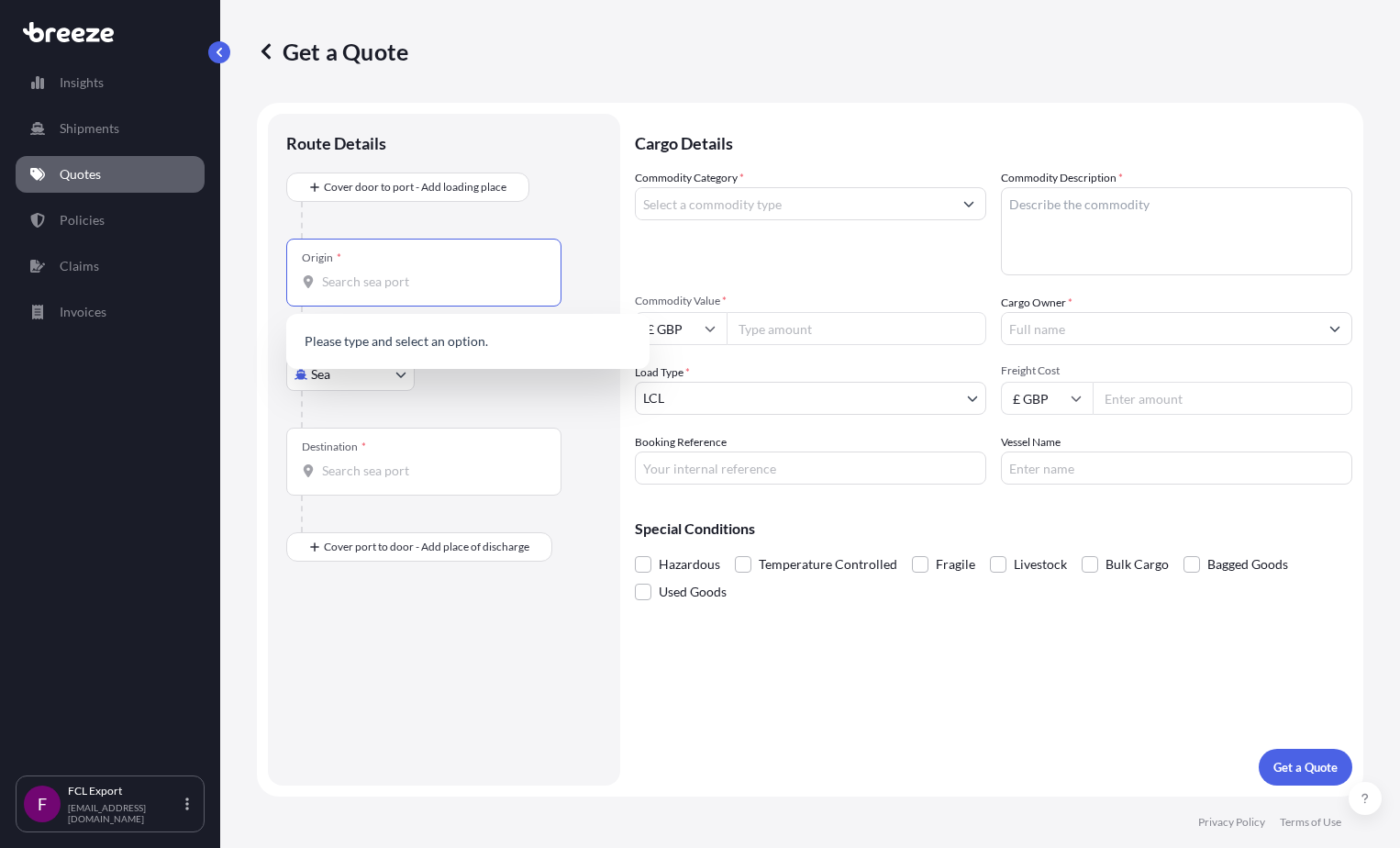
click at [429, 278] on input "Origin *" at bounding box center [430, 280] width 217 height 18
type input "SURREY"
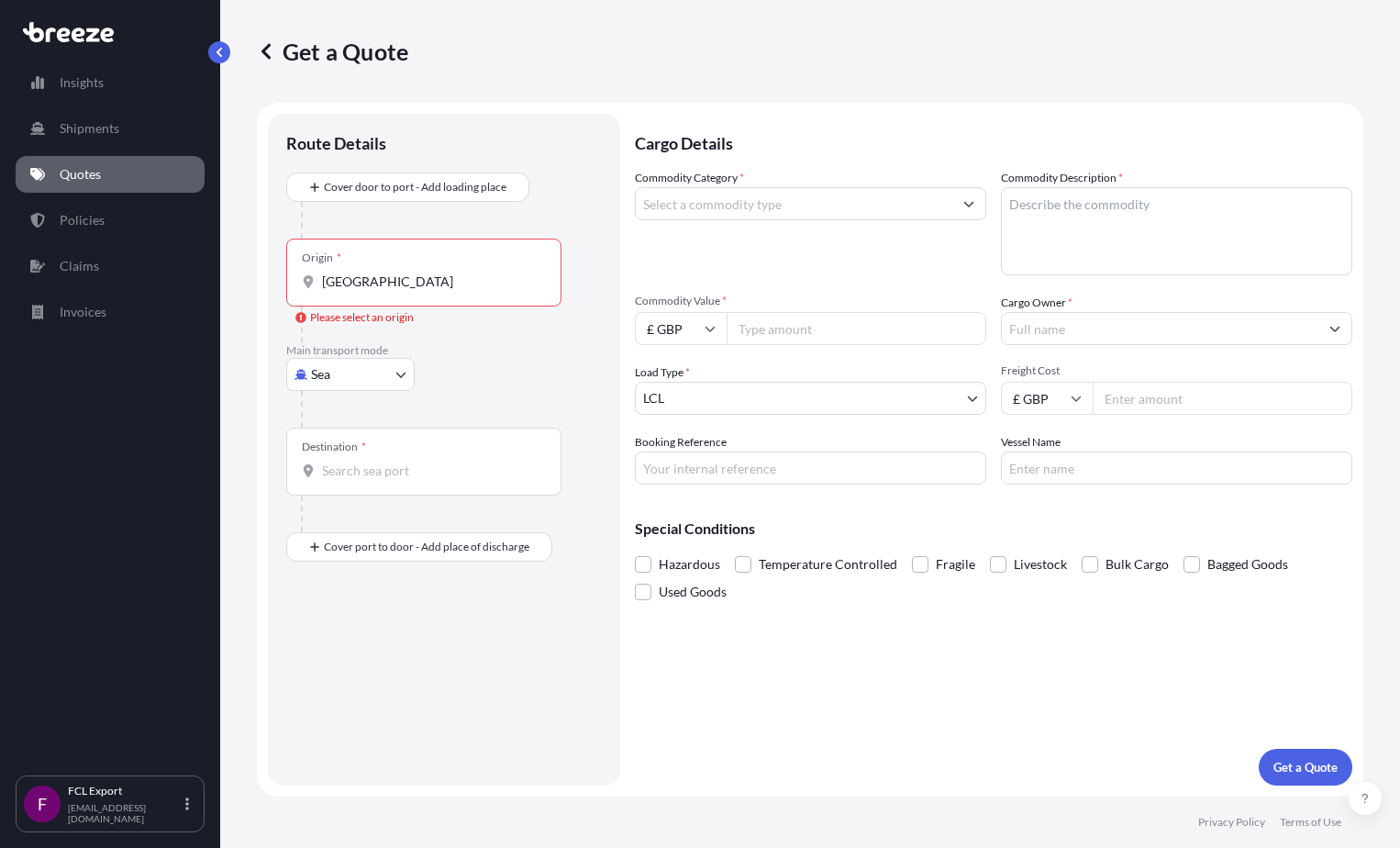
click at [383, 320] on div "Please select an origin" at bounding box center [355, 316] width 119 height 18
click at [383, 291] on input "SURREY" at bounding box center [430, 280] width 217 height 18
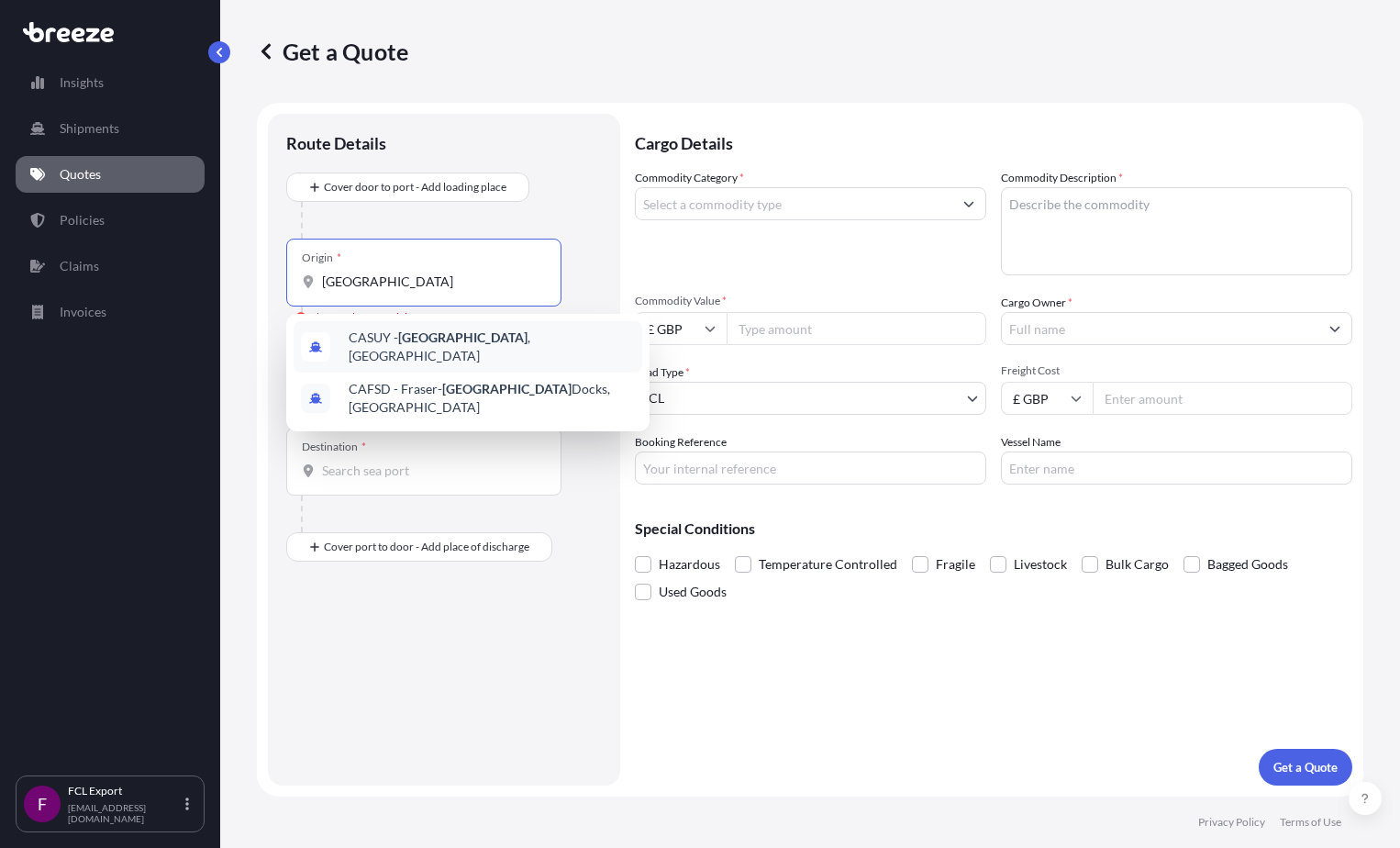
drag, startPoint x: 428, startPoint y: 286, endPoint x: 302, endPoint y: 280, distance: 126.1
click at [302, 280] on div "SURREY" at bounding box center [424, 280] width 244 height 18
click at [443, 291] on div "Origin * SURREY" at bounding box center [424, 272] width 275 height 68
click at [443, 291] on input "SURREY" at bounding box center [430, 280] width 217 height 18
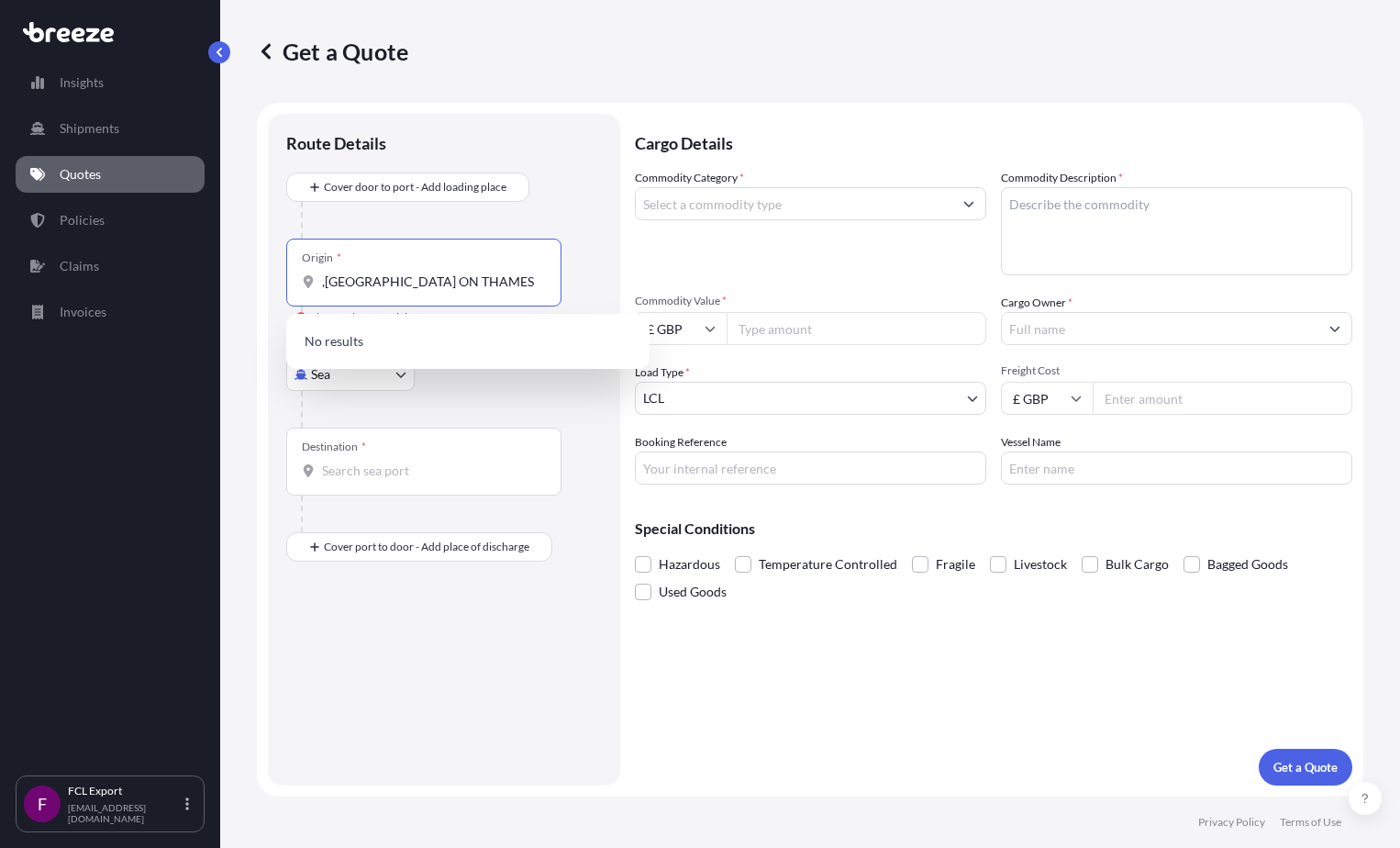
click at [324, 284] on input ",SUDBURY ON THAMES" at bounding box center [430, 280] width 217 height 18
click at [525, 277] on input "SUDBURY ON THAMES" at bounding box center [430, 280] width 217 height 18
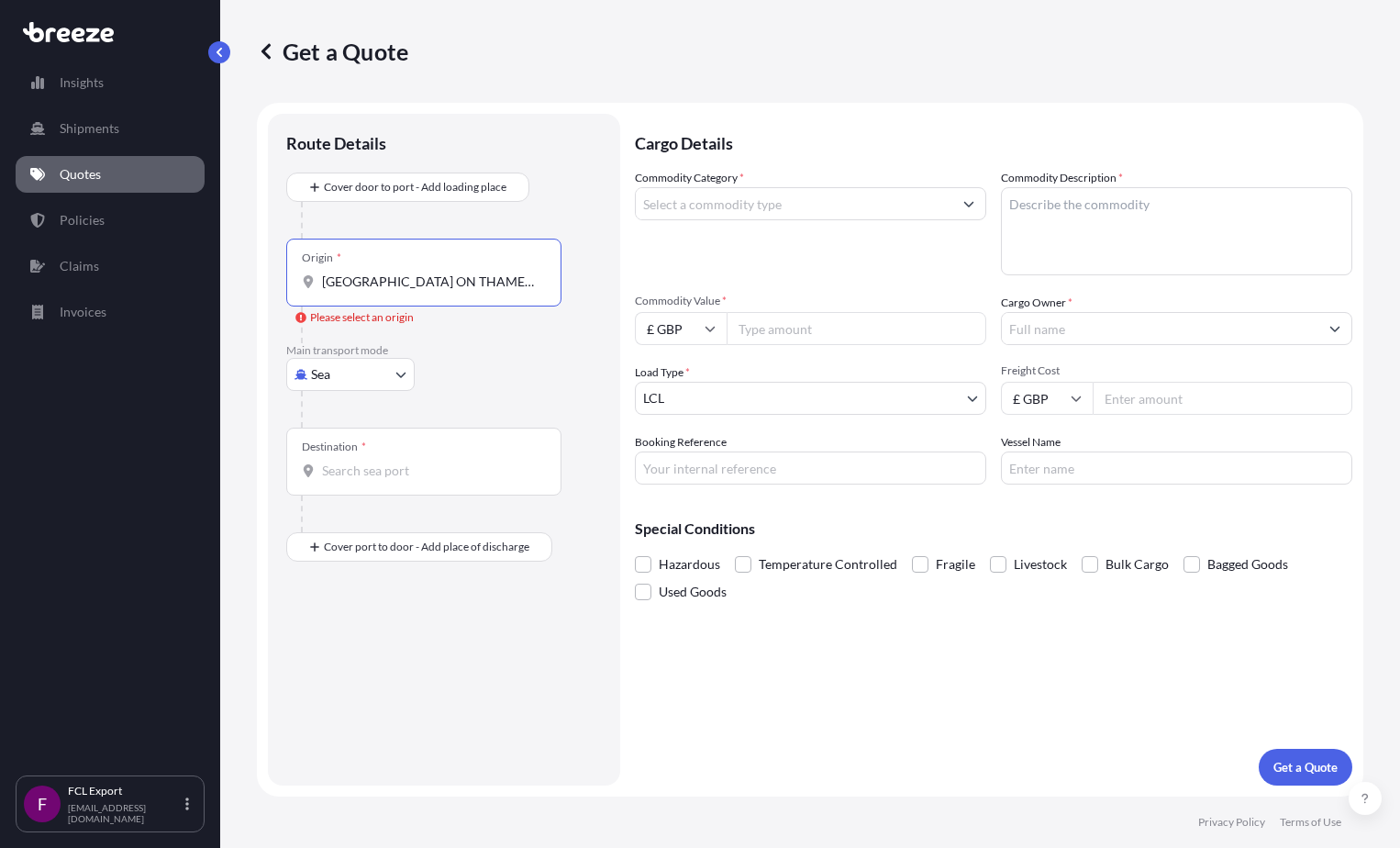
type input "SUDBURY ON THAMES. SURREY"
click at [355, 318] on div "Please select an origin" at bounding box center [355, 316] width 119 height 18
click at [355, 291] on input "SUDBURY ON THAMES. SURREY" at bounding box center [430, 280] width 217 height 18
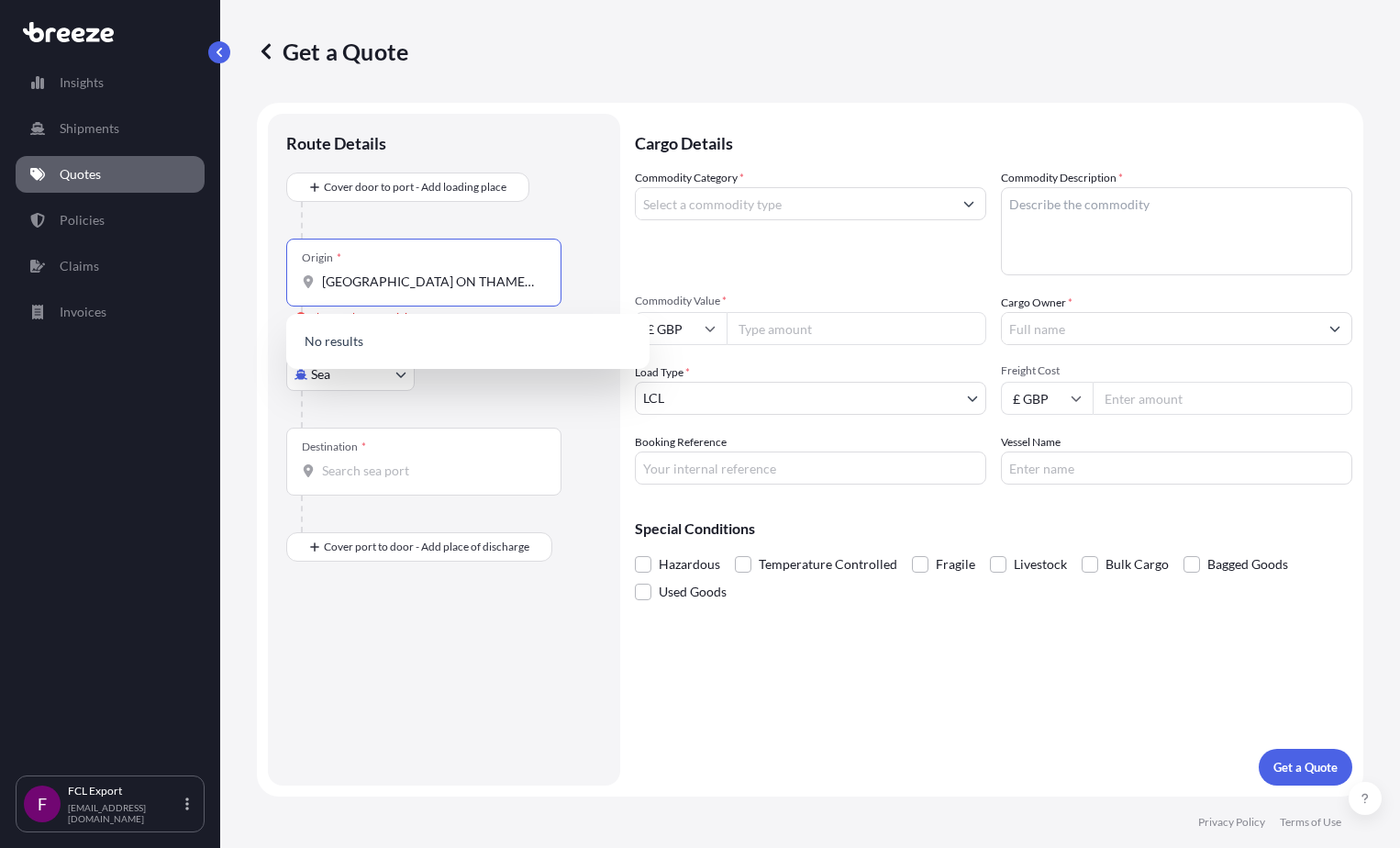
click at [401, 289] on input "SUDBURY ON THAMES. SURREY" at bounding box center [430, 280] width 217 height 18
drag, startPoint x: 521, startPoint y: 275, endPoint x: 204, endPoint y: 282, distance: 317.1
click at [204, 282] on div "Insights Shipments Quotes Policies Claims Invoices F FCL Export fcldocs@uniexpr…" at bounding box center [700, 424] width 1400 height 848
click at [525, 396] on div at bounding box center [452, 408] width 301 height 37
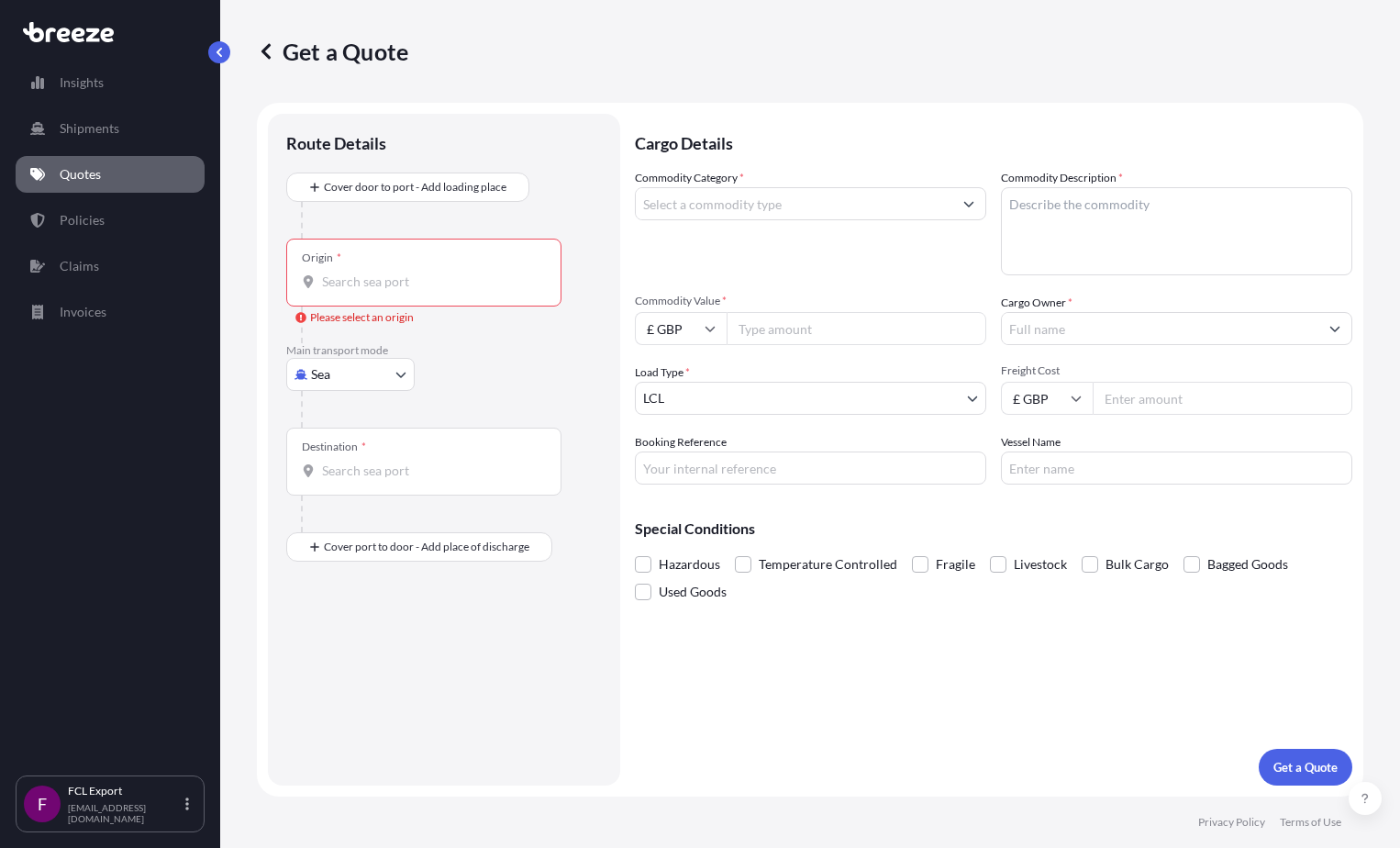
click at [482, 286] on input "Origin * Please select an origin" at bounding box center [430, 280] width 217 height 18
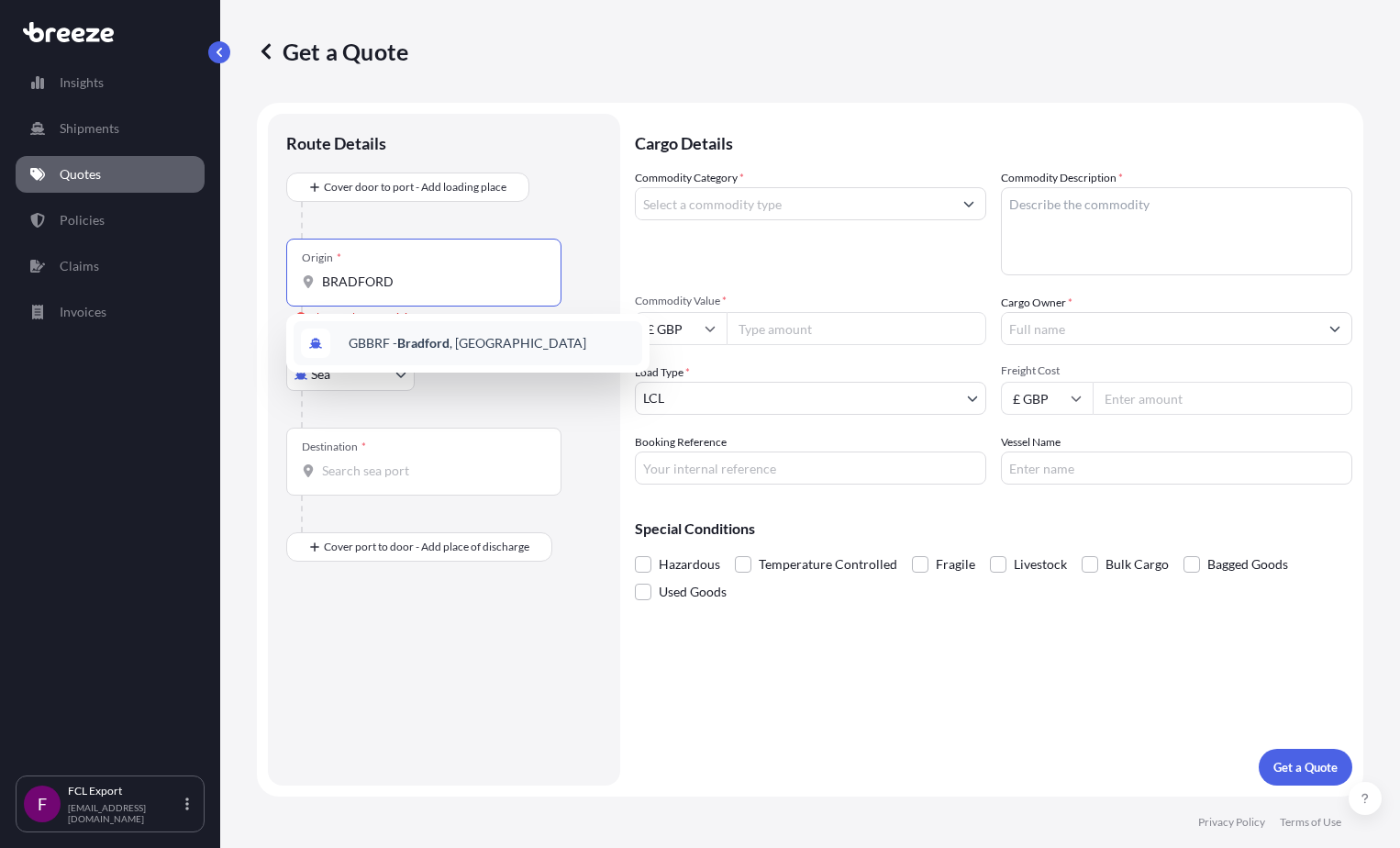
click at [483, 347] on span "GBBRF - Bradford , United Kingdom" at bounding box center [467, 343] width 237 height 18
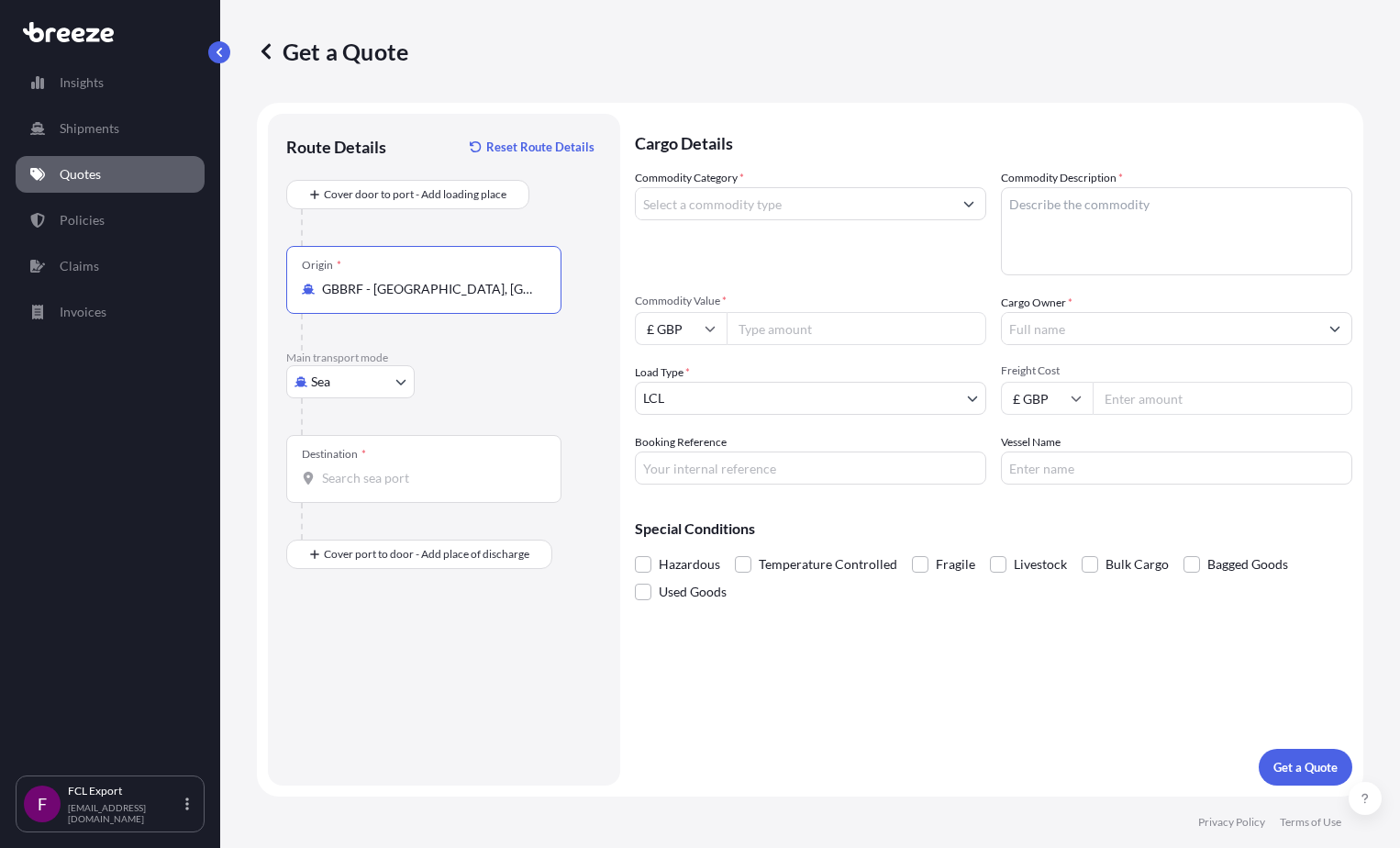
type input "GBBRF - Bradford, United Kingdom"
click at [459, 488] on div "Destination *" at bounding box center [424, 469] width 275 height 68
click at [459, 487] on input "Destination *" at bounding box center [430, 477] width 217 height 18
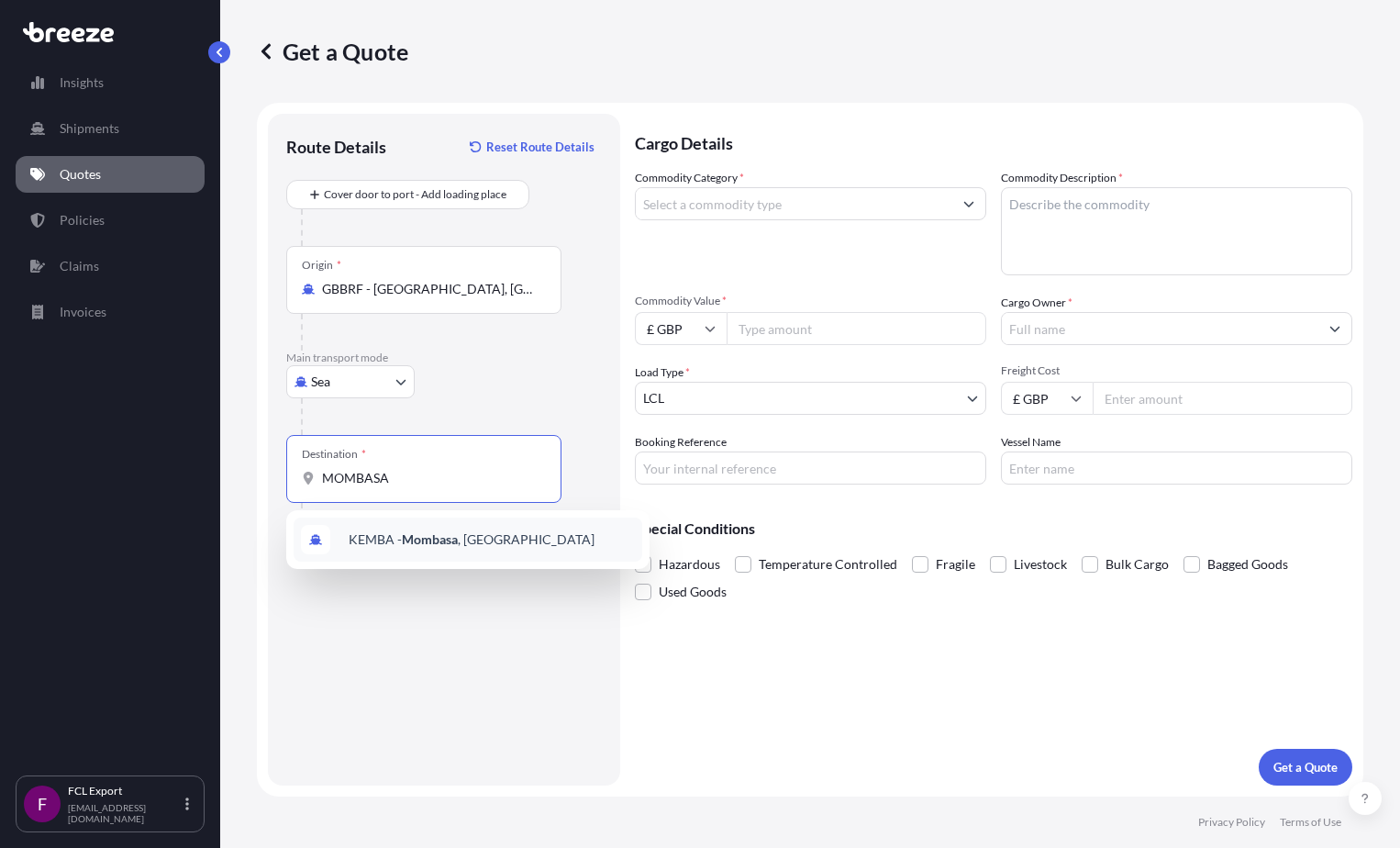
click at [464, 541] on span "KEMBA - Mombasa , Kenya" at bounding box center [471, 538] width 246 height 18
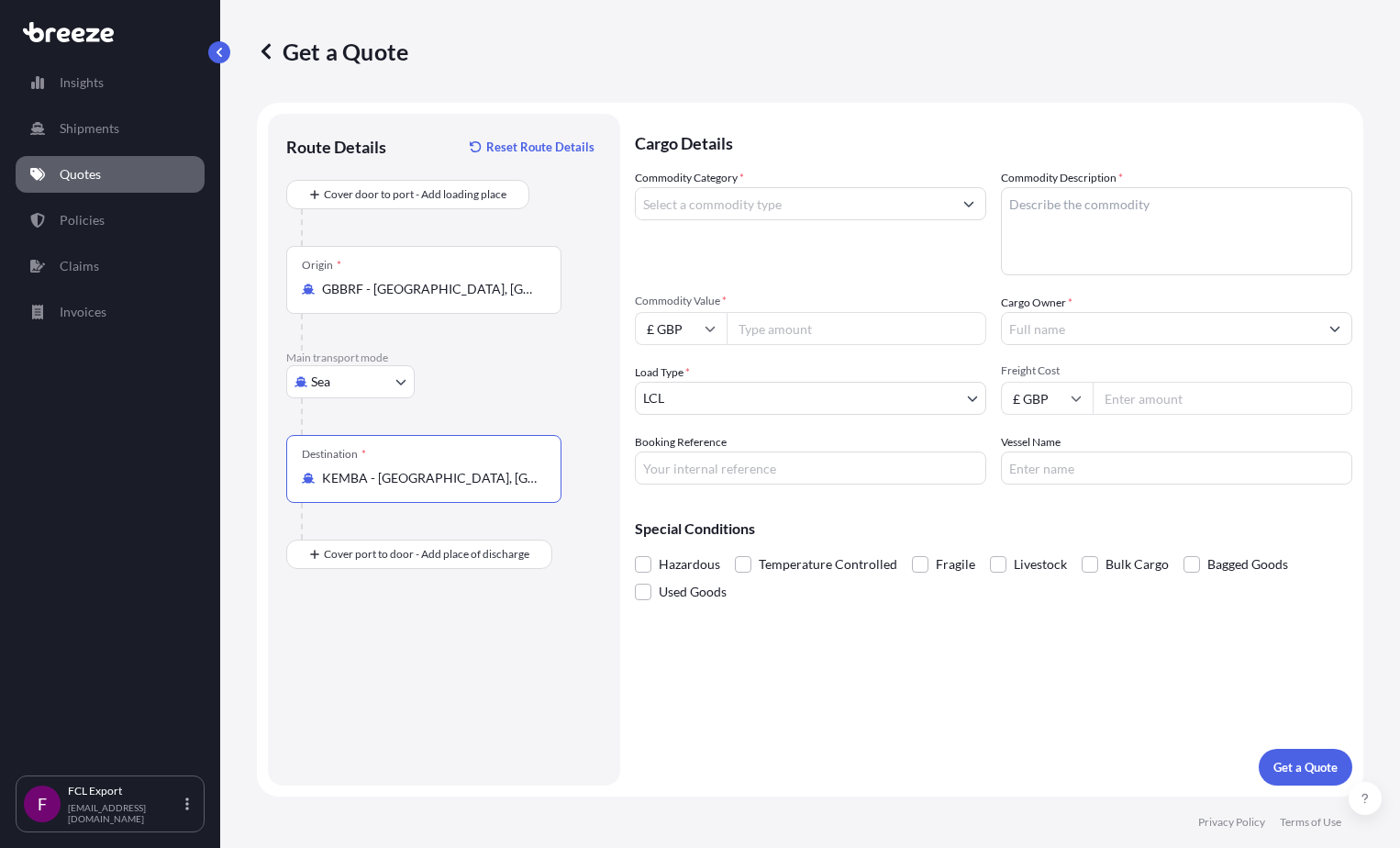
type input "KEMBA - [GEOGRAPHIC_DATA], [GEOGRAPHIC_DATA]"
click at [788, 208] on input "Commodity Category *" at bounding box center [794, 203] width 316 height 33
type input "MACHINERY PARTS"
type textarea "ENGINE PARTS"
click at [705, 333] on icon at bounding box center [710, 328] width 11 height 11
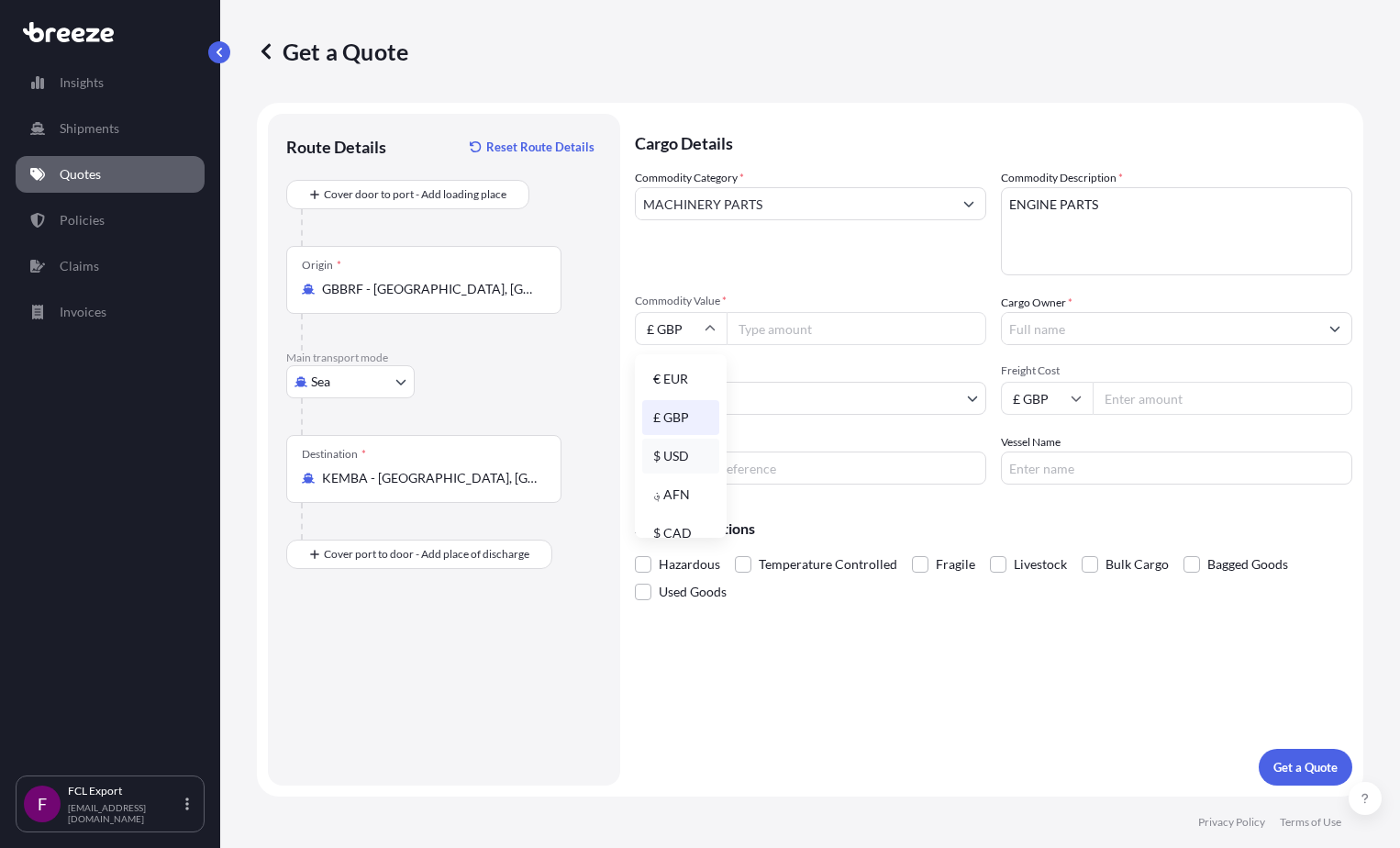
drag, startPoint x: 692, startPoint y: 452, endPoint x: 767, endPoint y: 376, distance: 106.8
click at [691, 453] on div "$ USD" at bounding box center [681, 456] width 77 height 35
type input "$ USD"
click at [788, 327] on input "Commodity Value *" at bounding box center [857, 328] width 260 height 33
type input "142158.18"
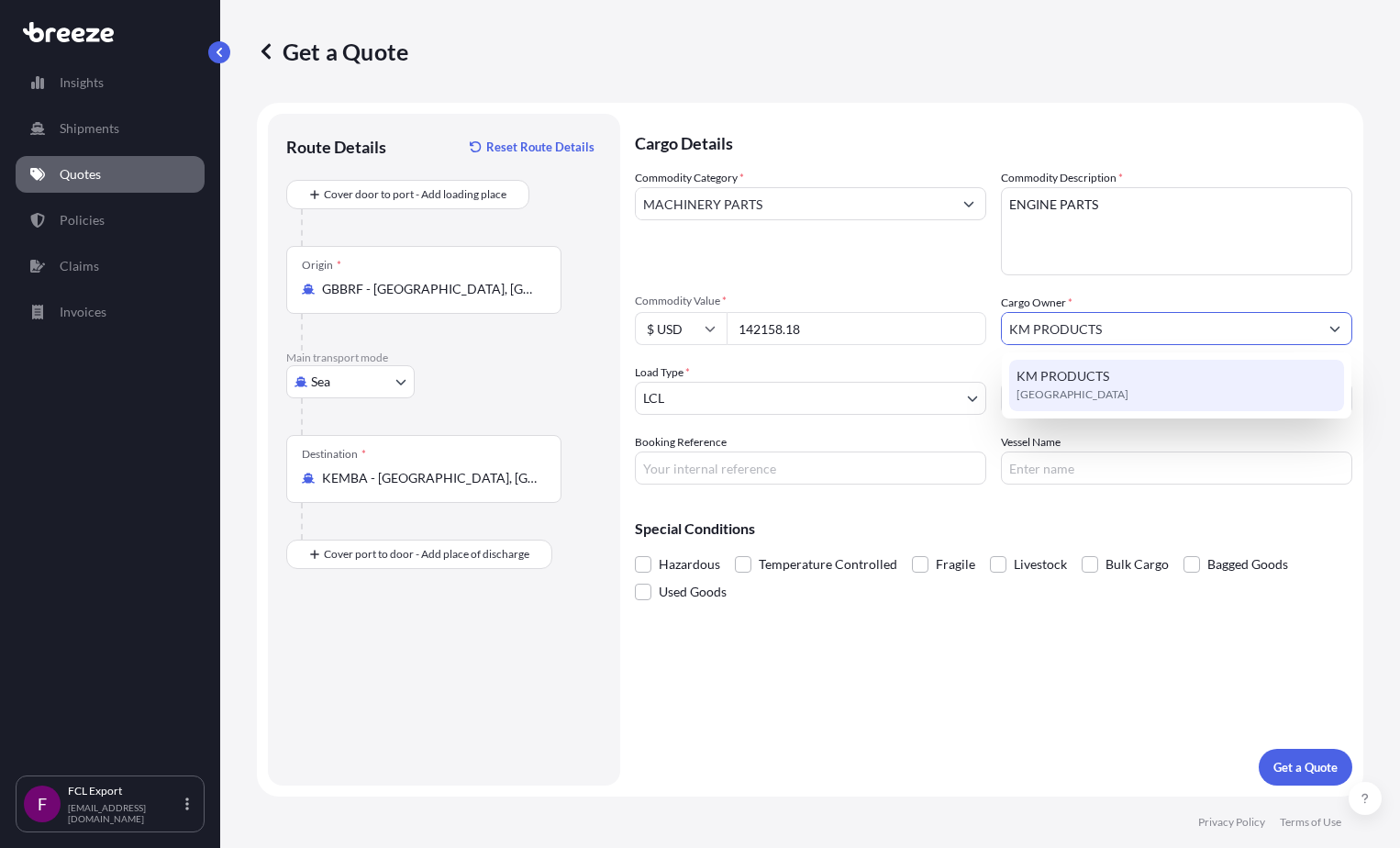
click at [813, 375] on span "KM PRODUCTS" at bounding box center [1063, 376] width 92 height 18
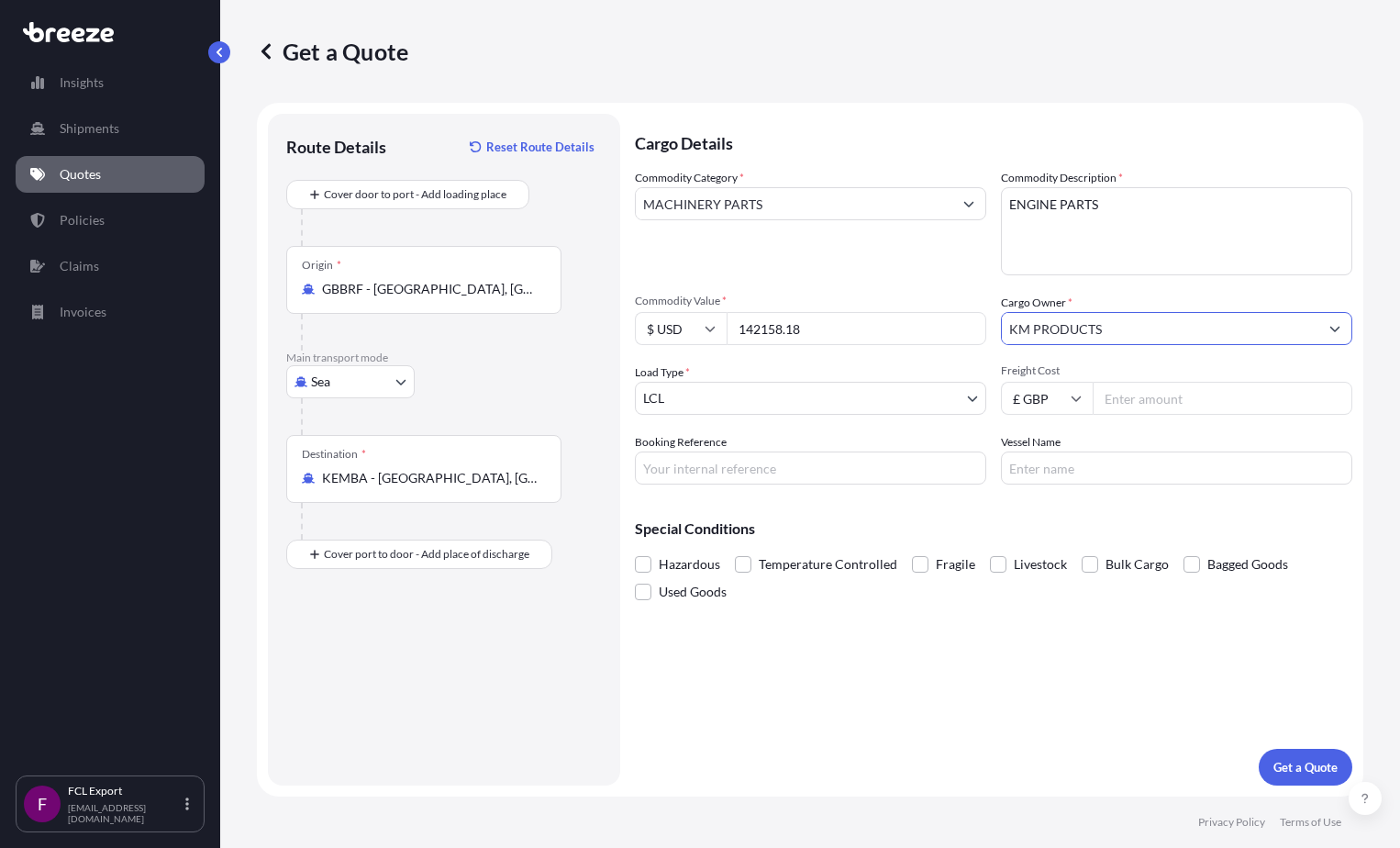
type input "KM PRODUCTS"
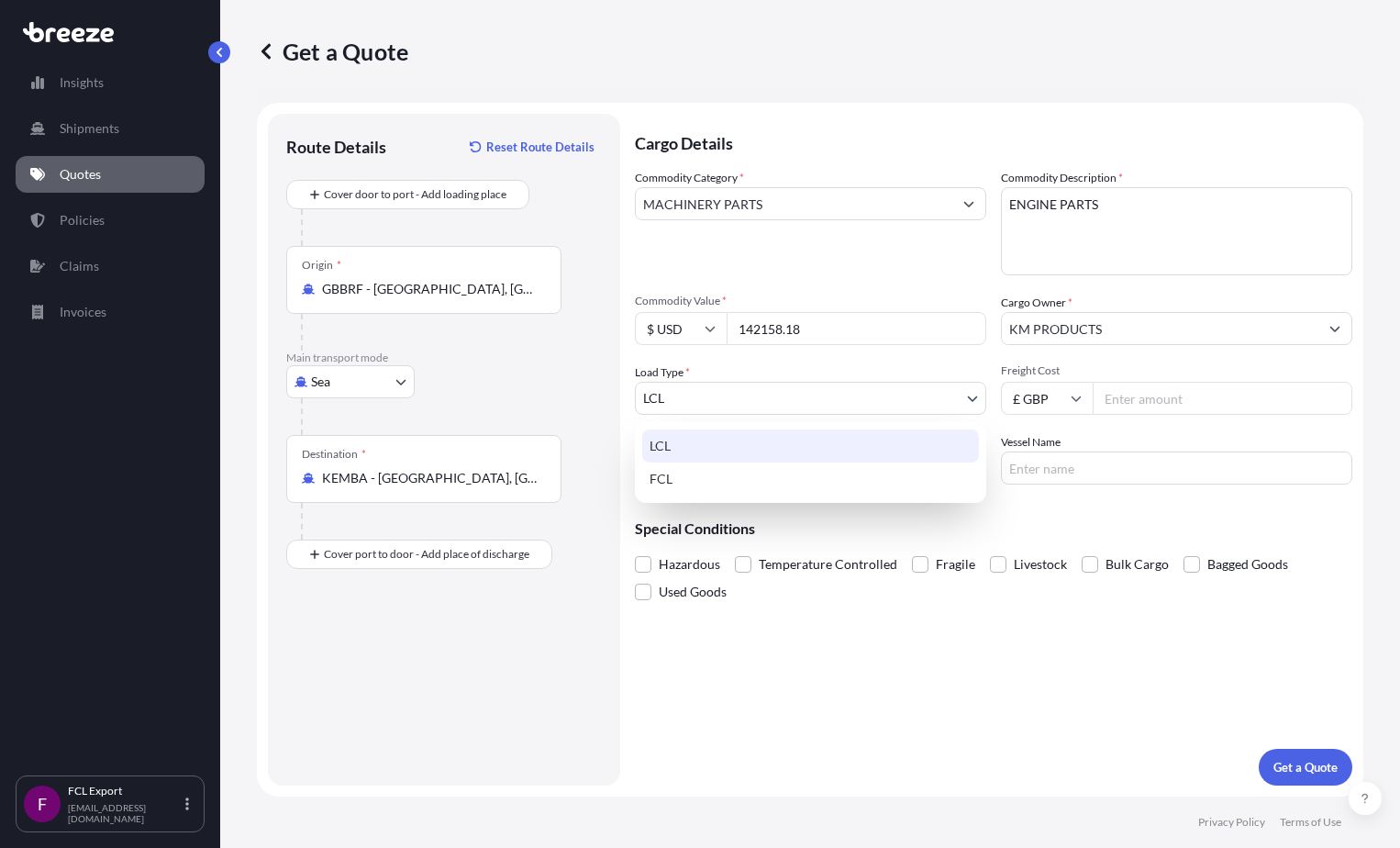
click at [813, 404] on body "2 options available. 1 option available. Insights Shipments Quotes Policies Cla…" at bounding box center [700, 424] width 1400 height 848
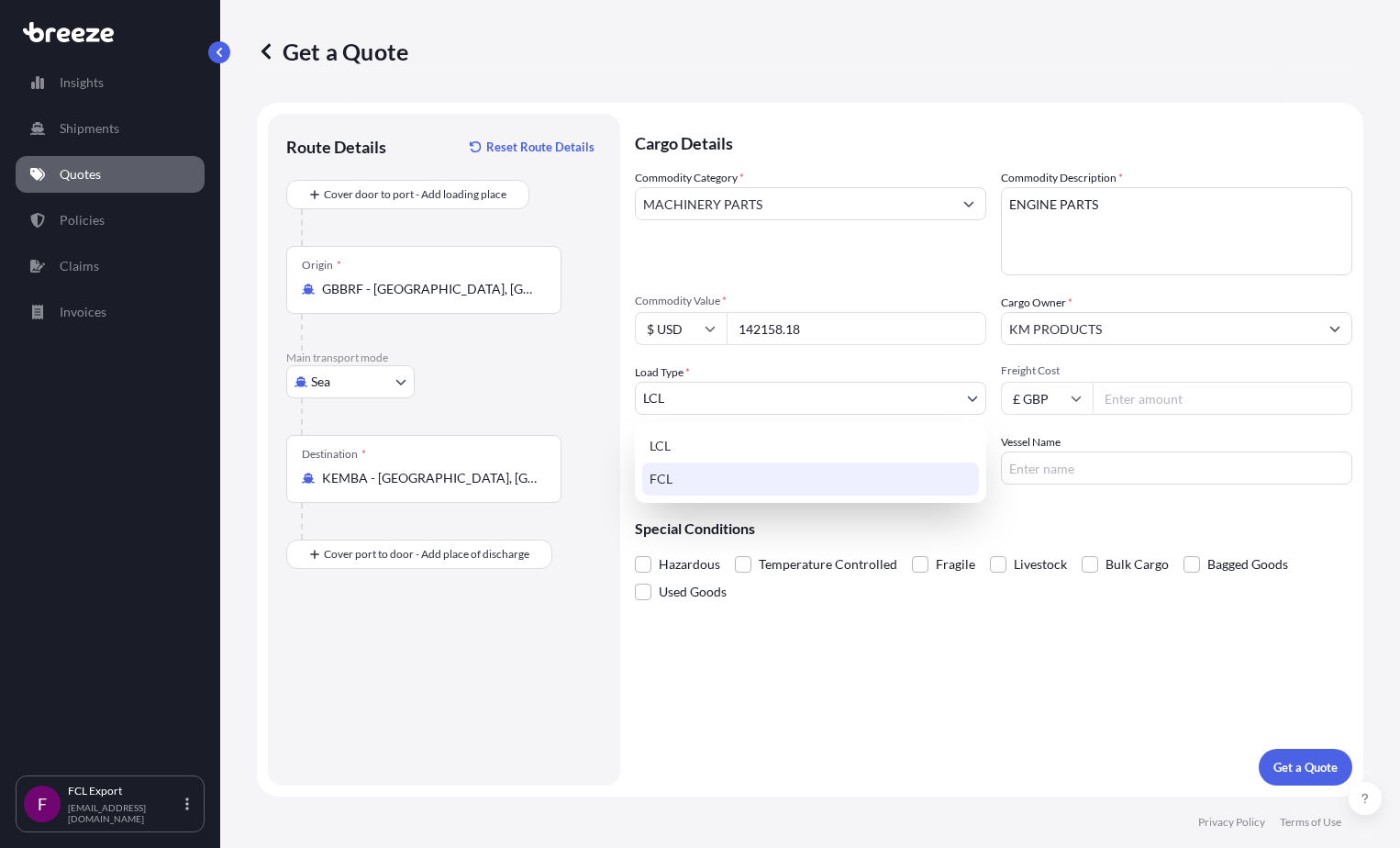
click at [791, 471] on div "FCL" at bounding box center [811, 478] width 337 height 33
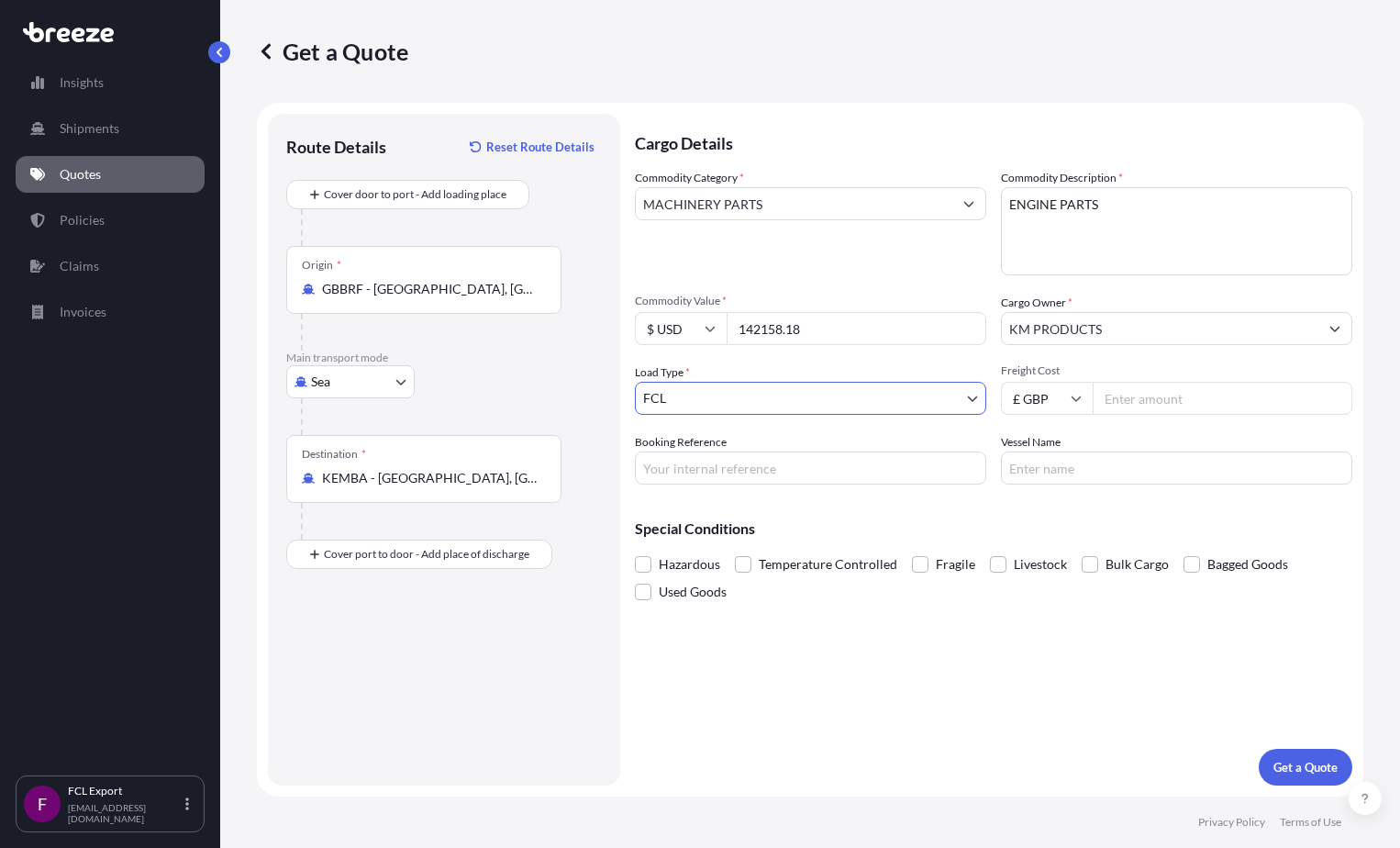
click at [813, 477] on input "Booking Reference" at bounding box center [810, 467] width 351 height 33
type input "BE2503760"
type input "MSC MAEVA"
click at [813, 760] on p "Get a Quote" at bounding box center [1306, 766] width 64 height 18
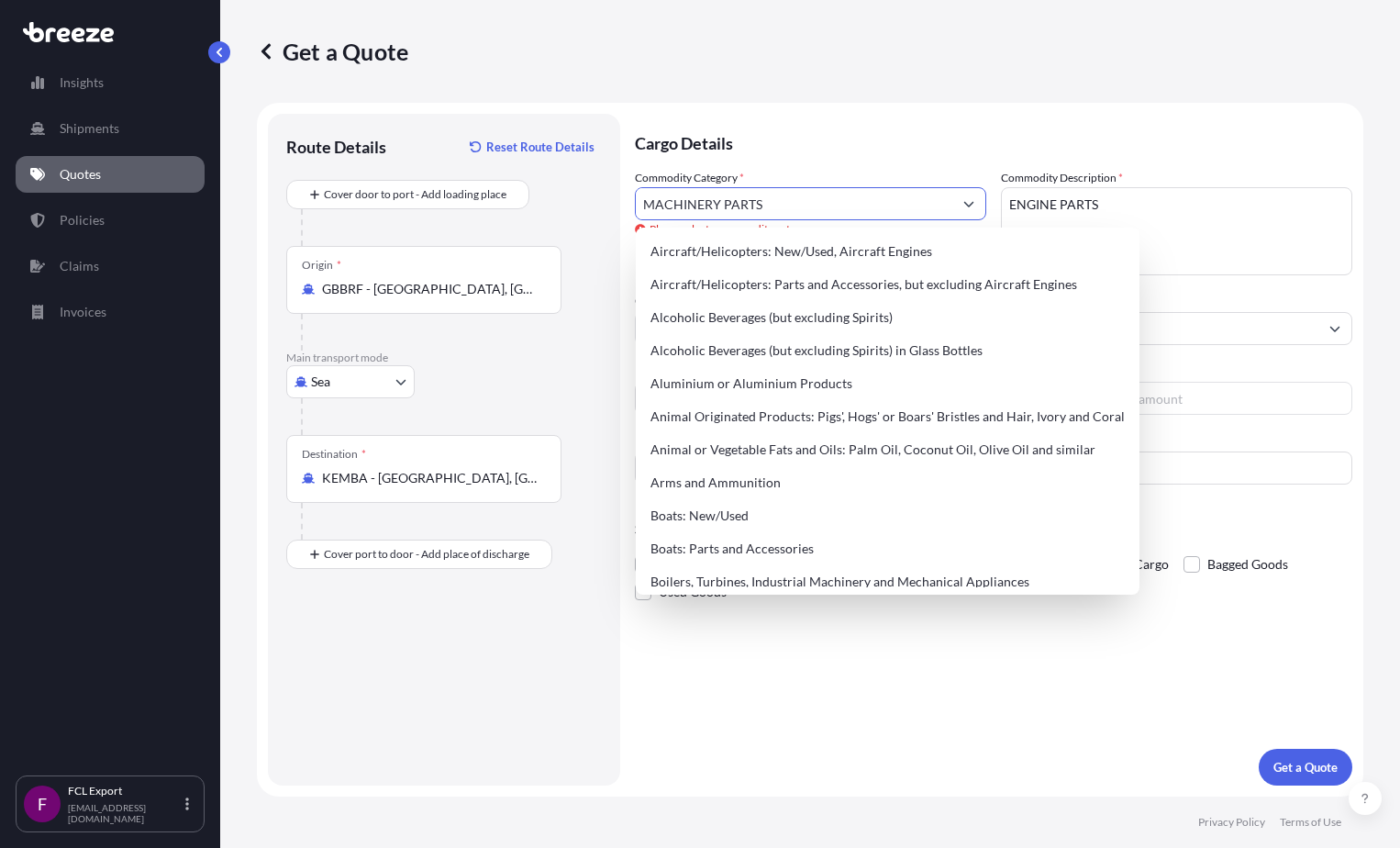
click at [813, 200] on button "Show suggestions" at bounding box center [969, 203] width 33 height 33
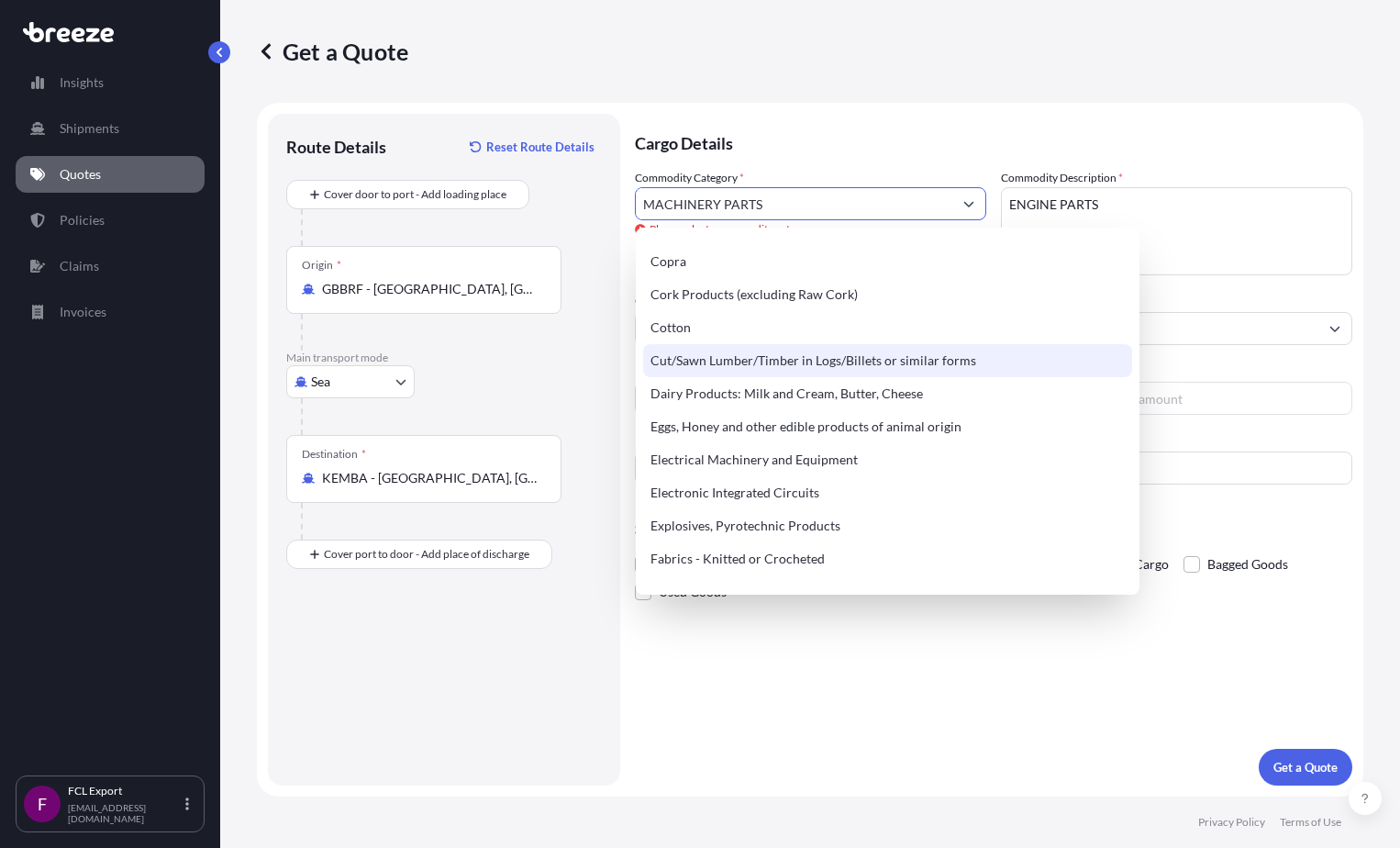
scroll to position [918, 0]
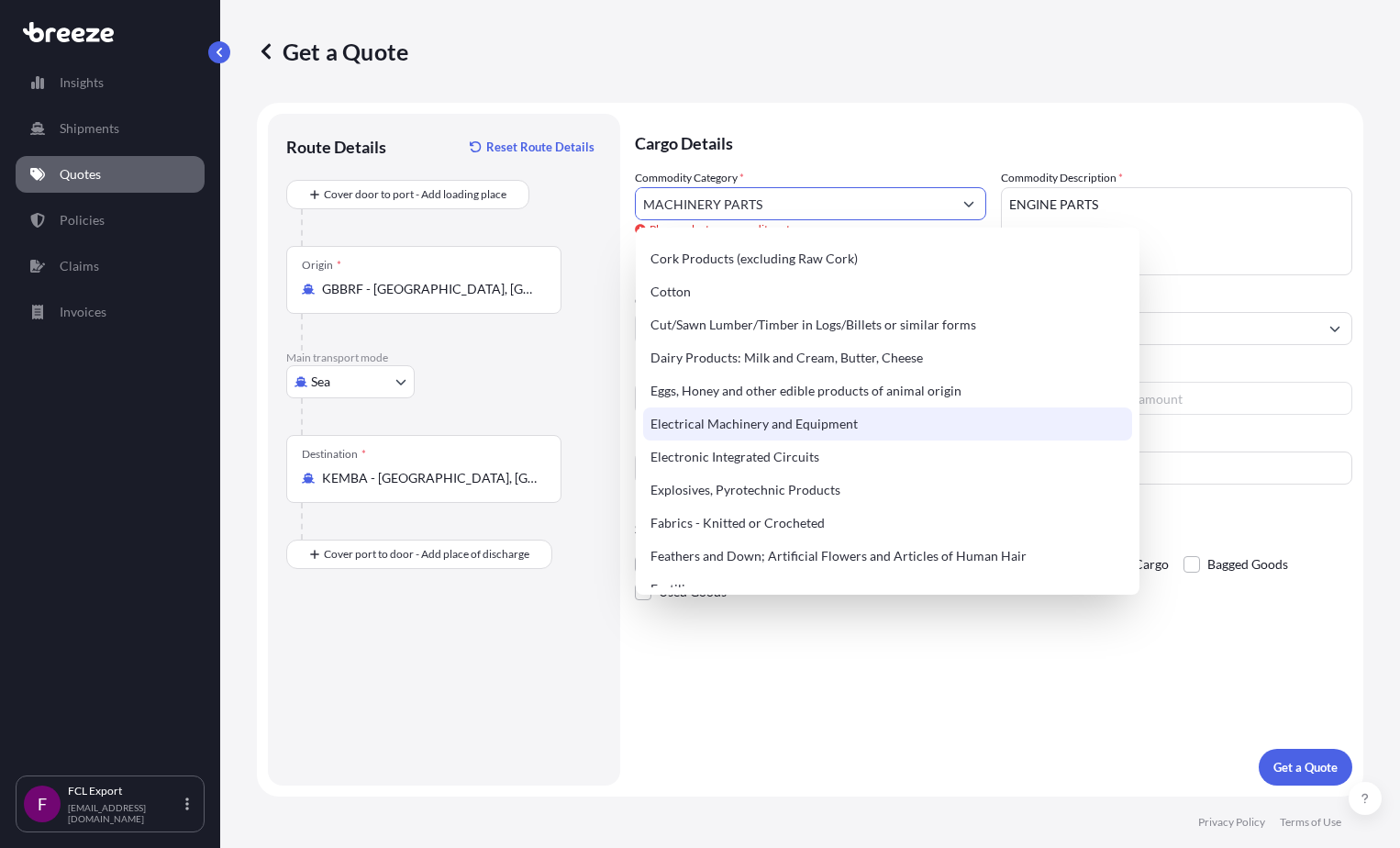
click at [813, 424] on div "Electrical Machinery and Equipment" at bounding box center [887, 424] width 489 height 33
type input "Electrical Machinery and Equipment"
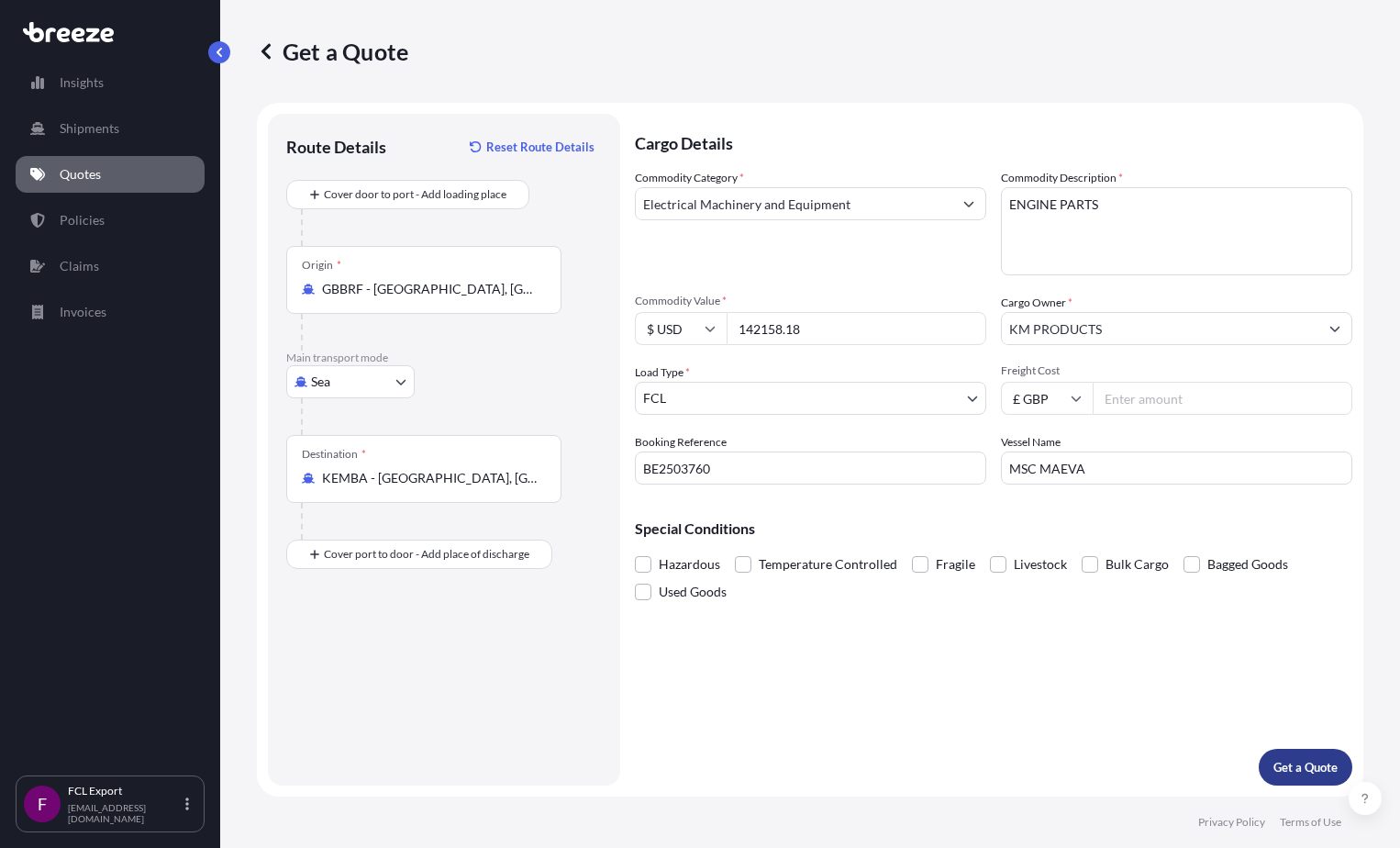
click at [813, 770] on p "Get a Quote" at bounding box center [1306, 766] width 64 height 18
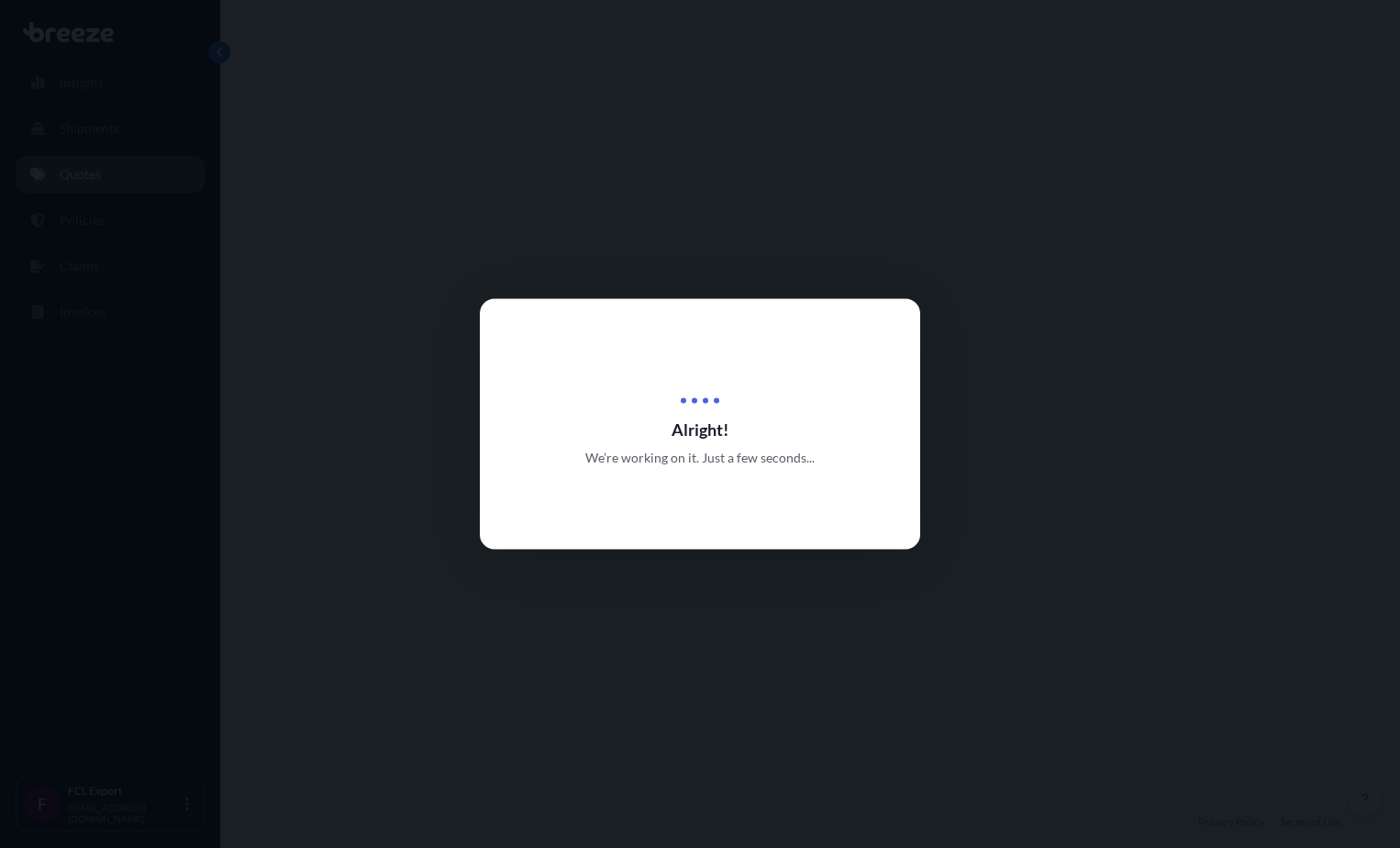
select select "Sea"
select select "2"
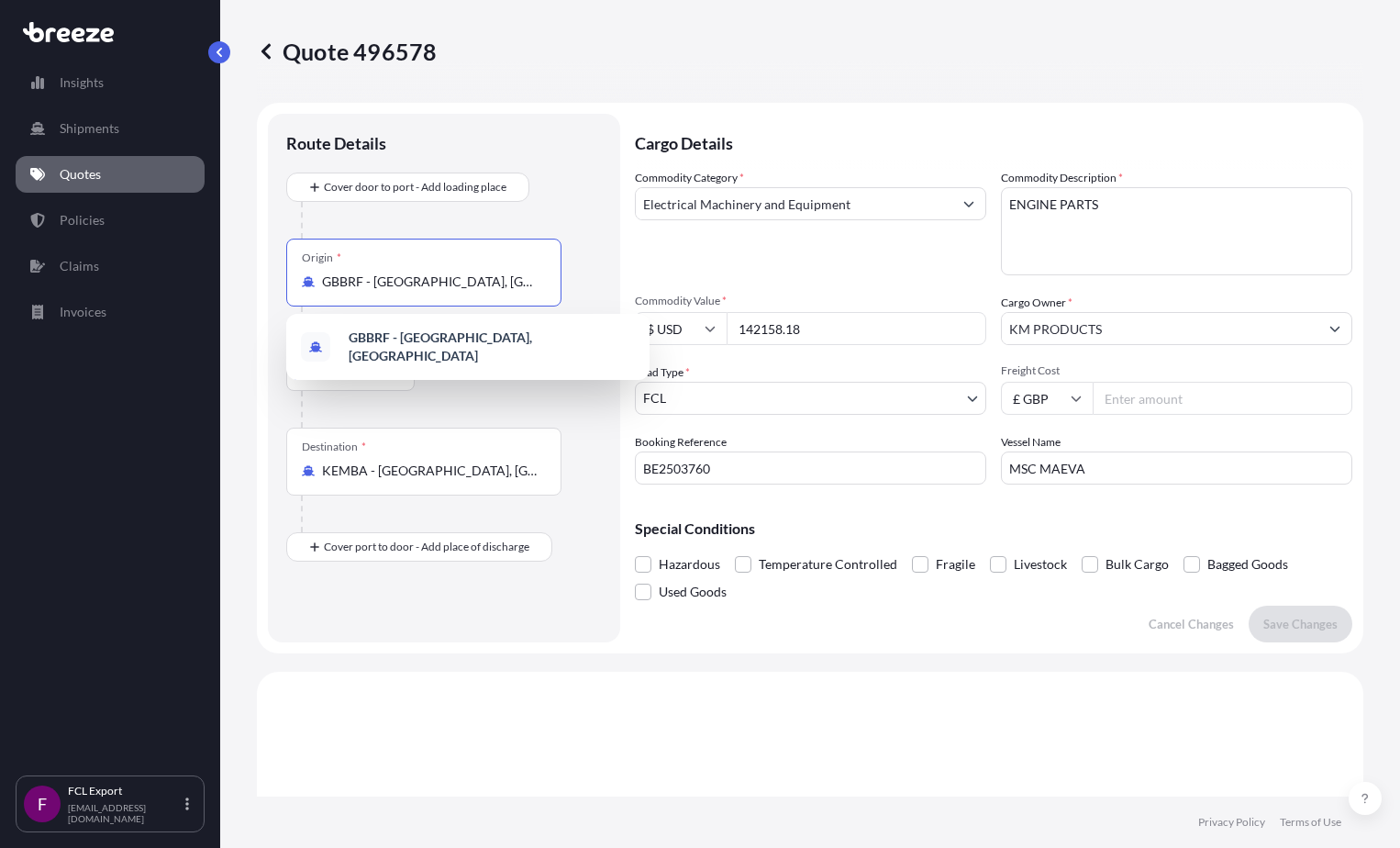
drag, startPoint x: 525, startPoint y: 290, endPoint x: 301, endPoint y: 279, distance: 224.3
click at [301, 279] on div "Origin * GBBRF - Bradford, United Kingdom" at bounding box center [424, 272] width 275 height 68
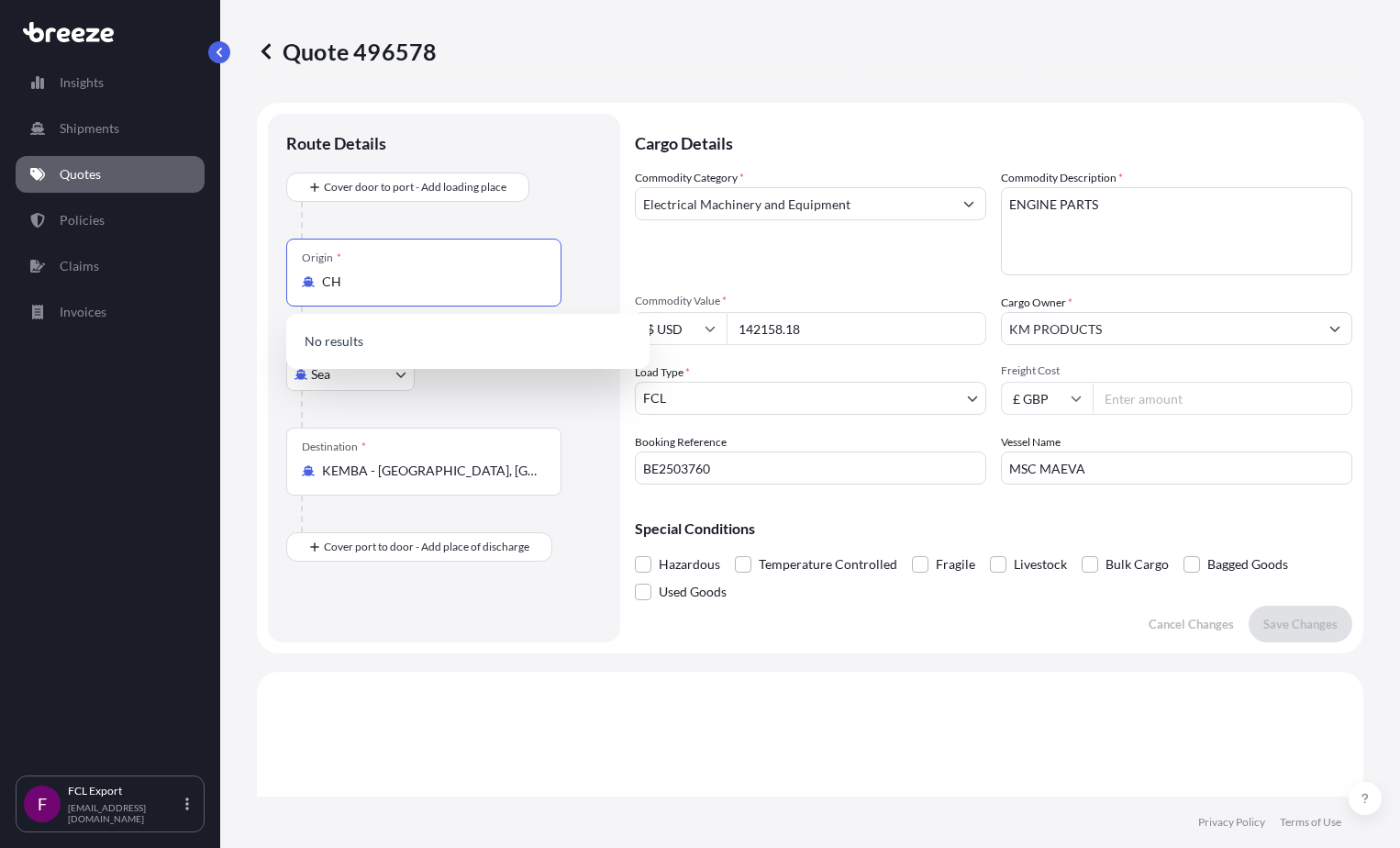
type input "C"
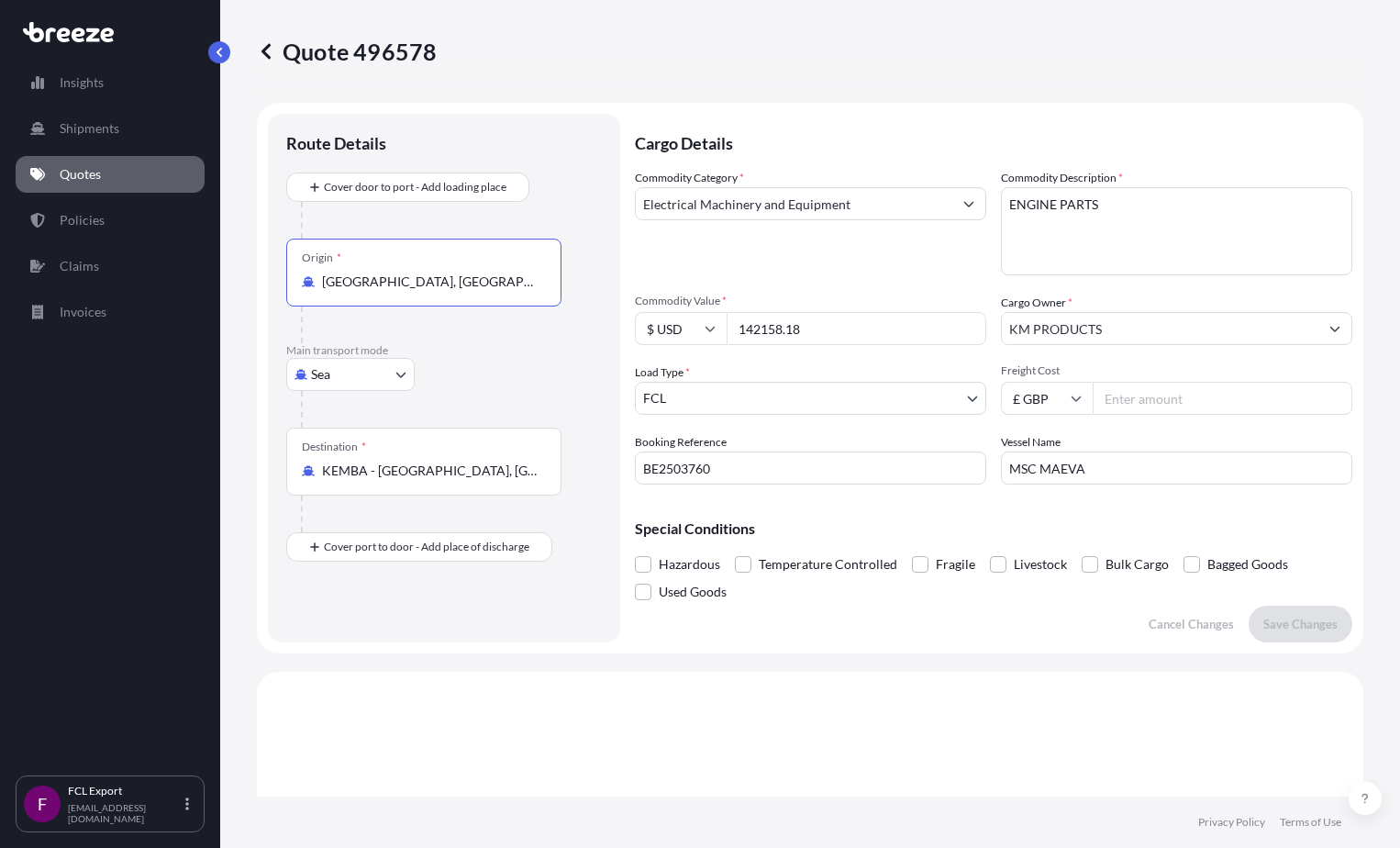
type input "GBBRF - Bradford, United Kingdom"
drag, startPoint x: 403, startPoint y: 290, endPoint x: 269, endPoint y: 283, distance: 134.2
click at [269, 283] on div "Route Details Cover door to port - Add loading place Place of loading Road Road…" at bounding box center [444, 377] width 352 height 528
click at [527, 294] on div "Origin * GBBRF - Bradford, United Kingdom" at bounding box center [424, 272] width 275 height 68
click at [527, 291] on input "GBBRF - Bradford, United Kingdom" at bounding box center [430, 280] width 217 height 18
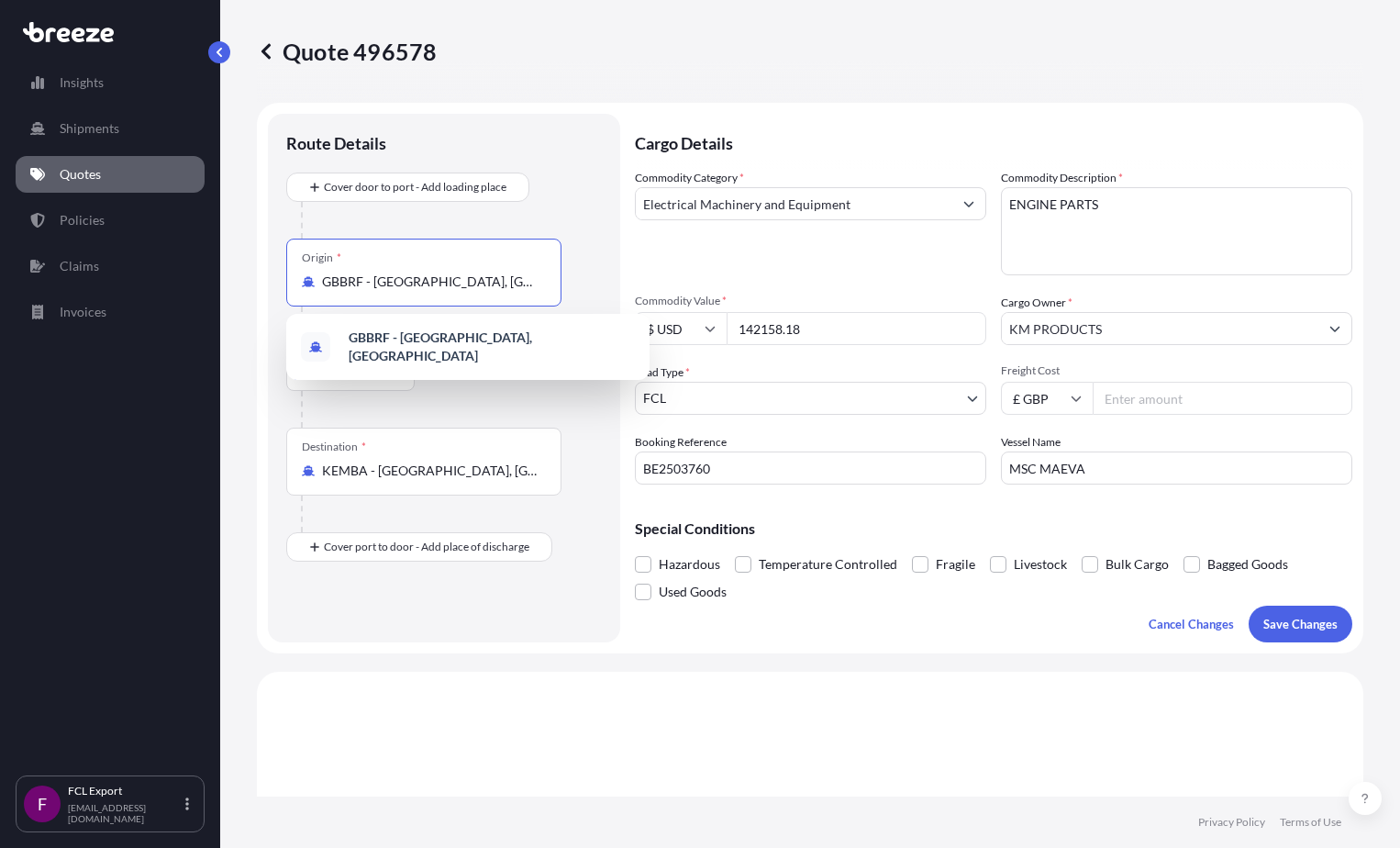
drag, startPoint x: 528, startPoint y: 280, endPoint x: 189, endPoint y: 299, distance: 339.5
click at [223, 293] on div "Quote 496578 Route Details Cover door to port - Add loading place Place of load…" at bounding box center [810, 398] width 1180 height 796
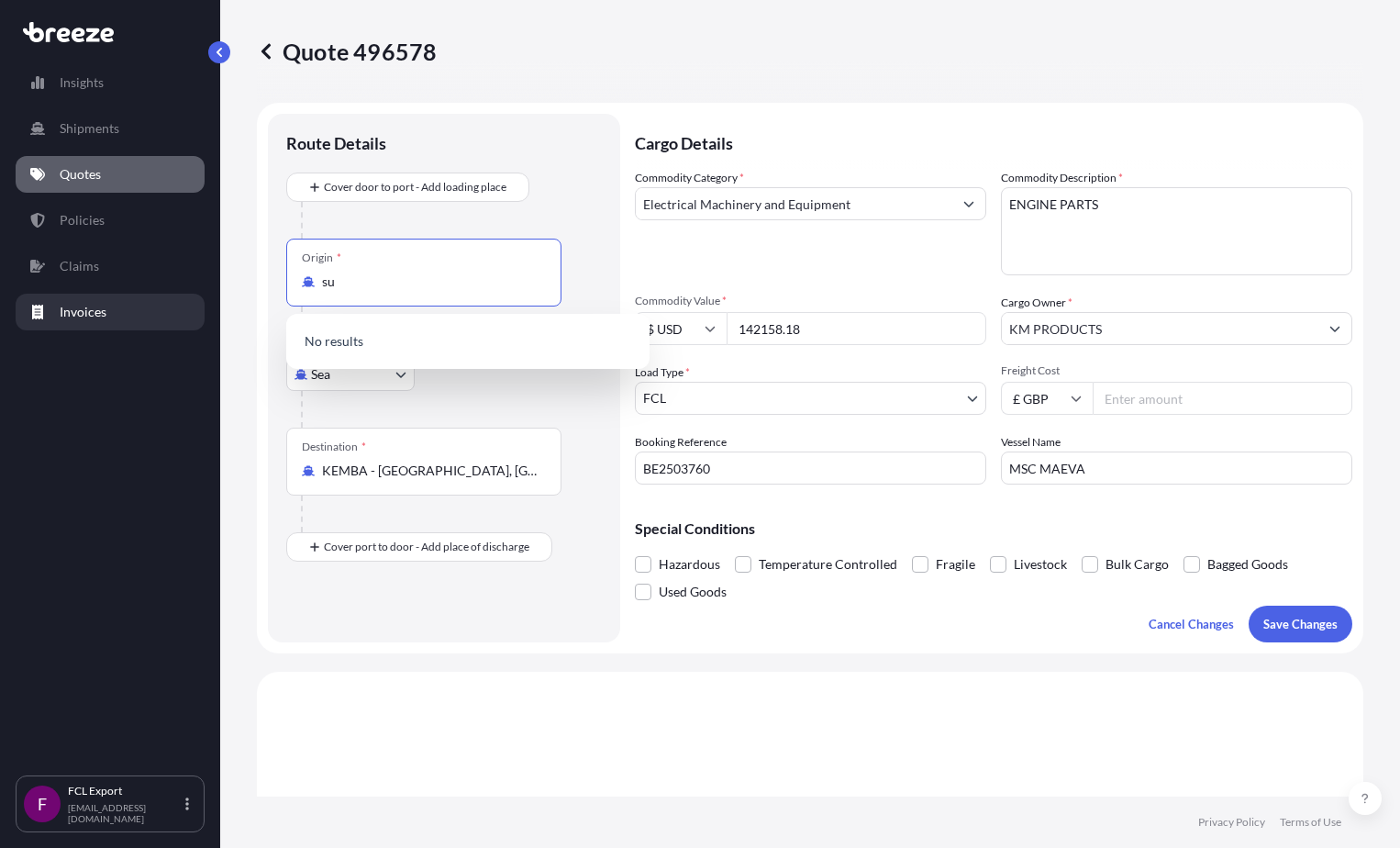
type input "s"
click at [452, 340] on p "Please type and select an option." at bounding box center [468, 341] width 348 height 40
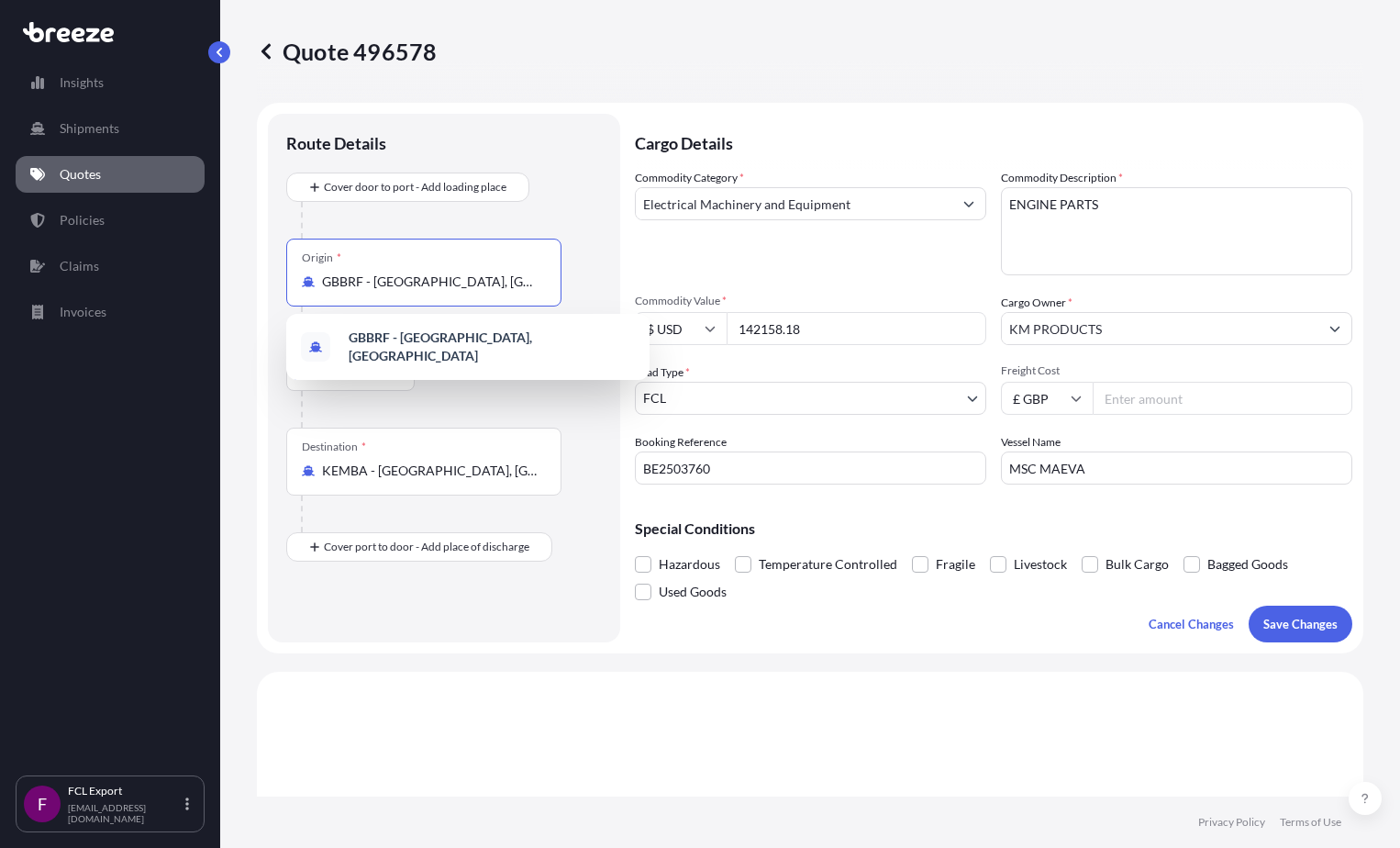
drag, startPoint x: 527, startPoint y: 286, endPoint x: 343, endPoint y: 275, distance: 184.3
click at [343, 275] on input "GBBRF - Bradford, United Kingdom" at bounding box center [430, 280] width 217 height 18
type input "G"
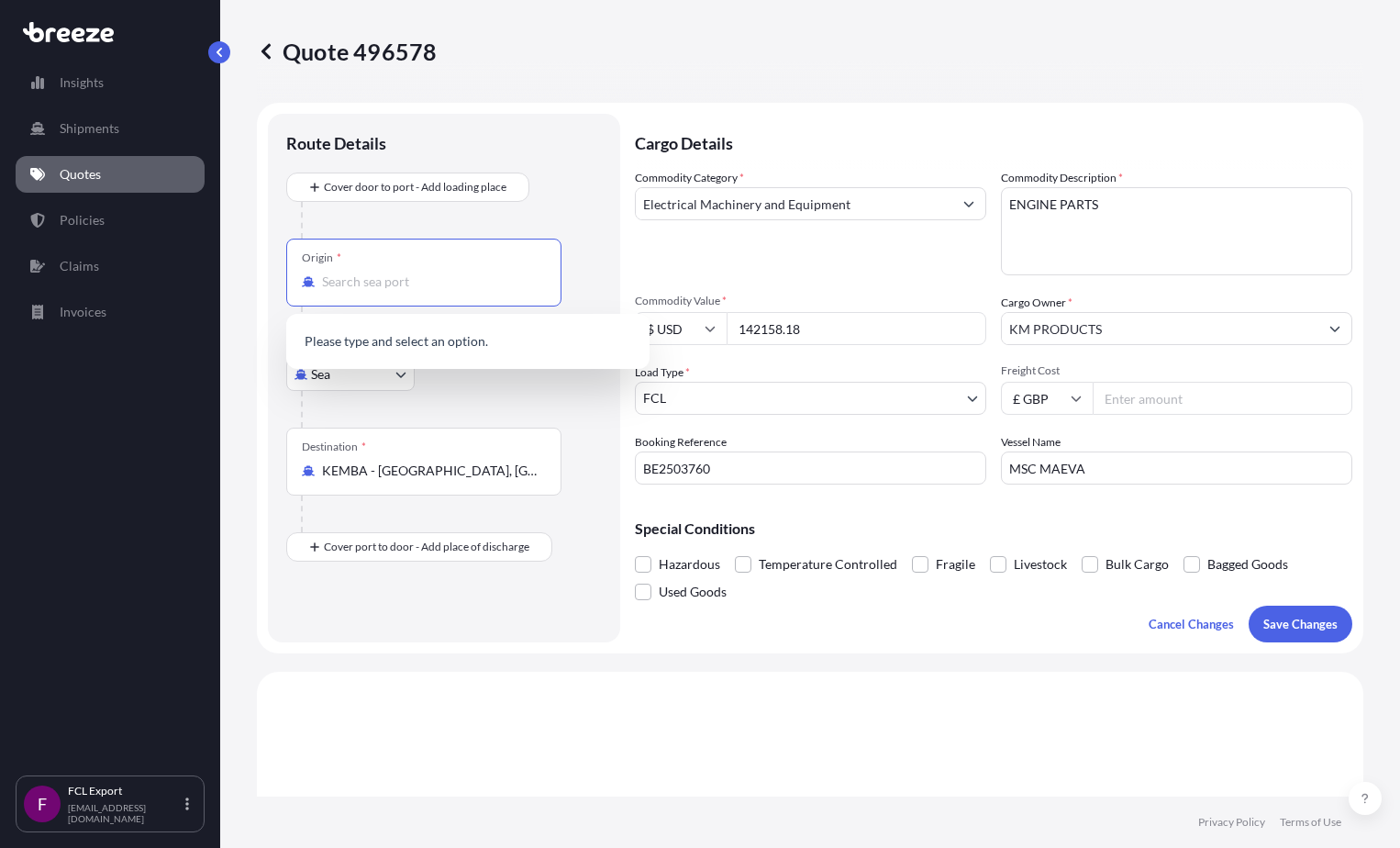
type input "GBBRF - Bradford, United Kingdom"
click at [110, 173] on link "Quotes" at bounding box center [110, 174] width 189 height 37
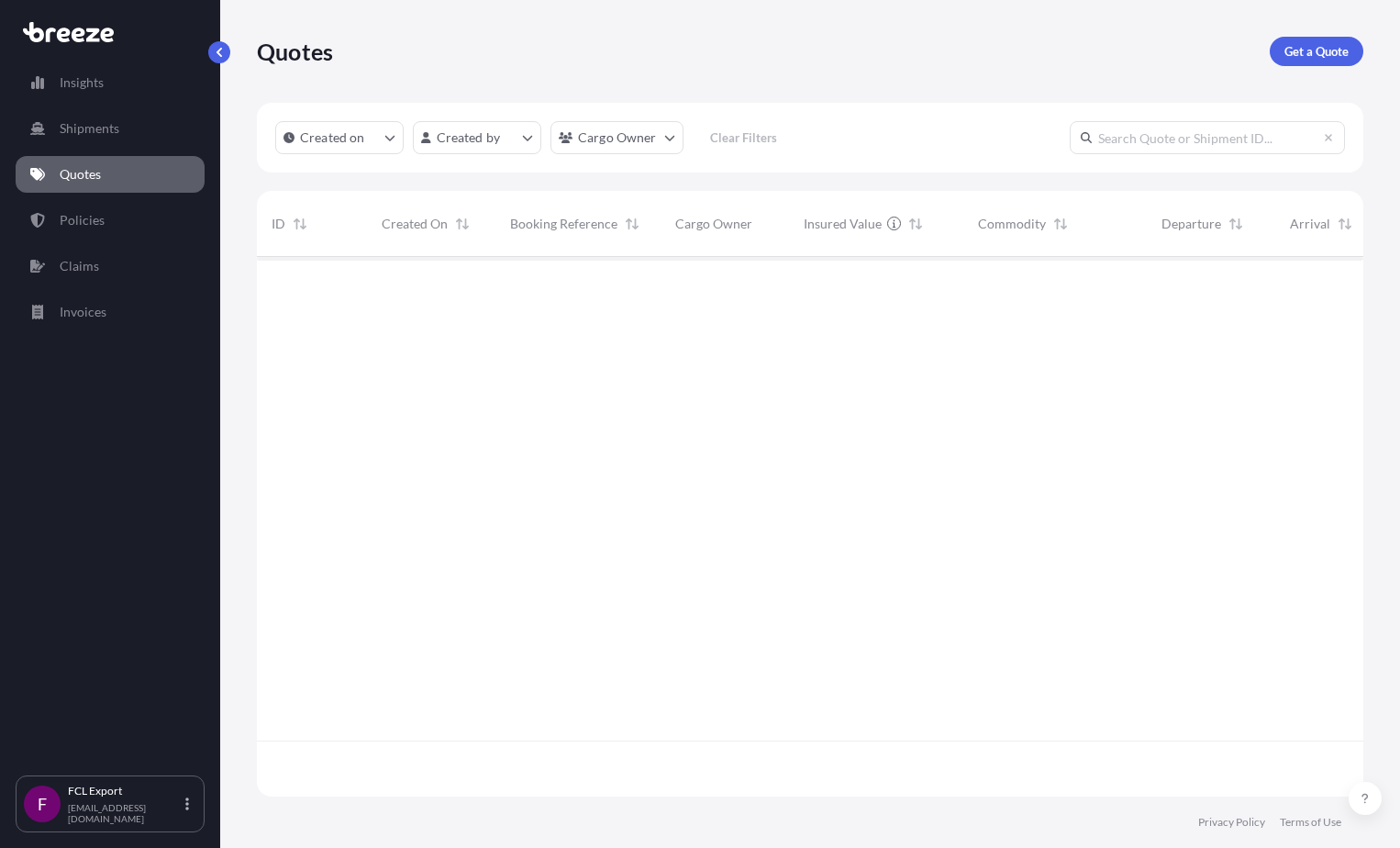
scroll to position [536, 1093]
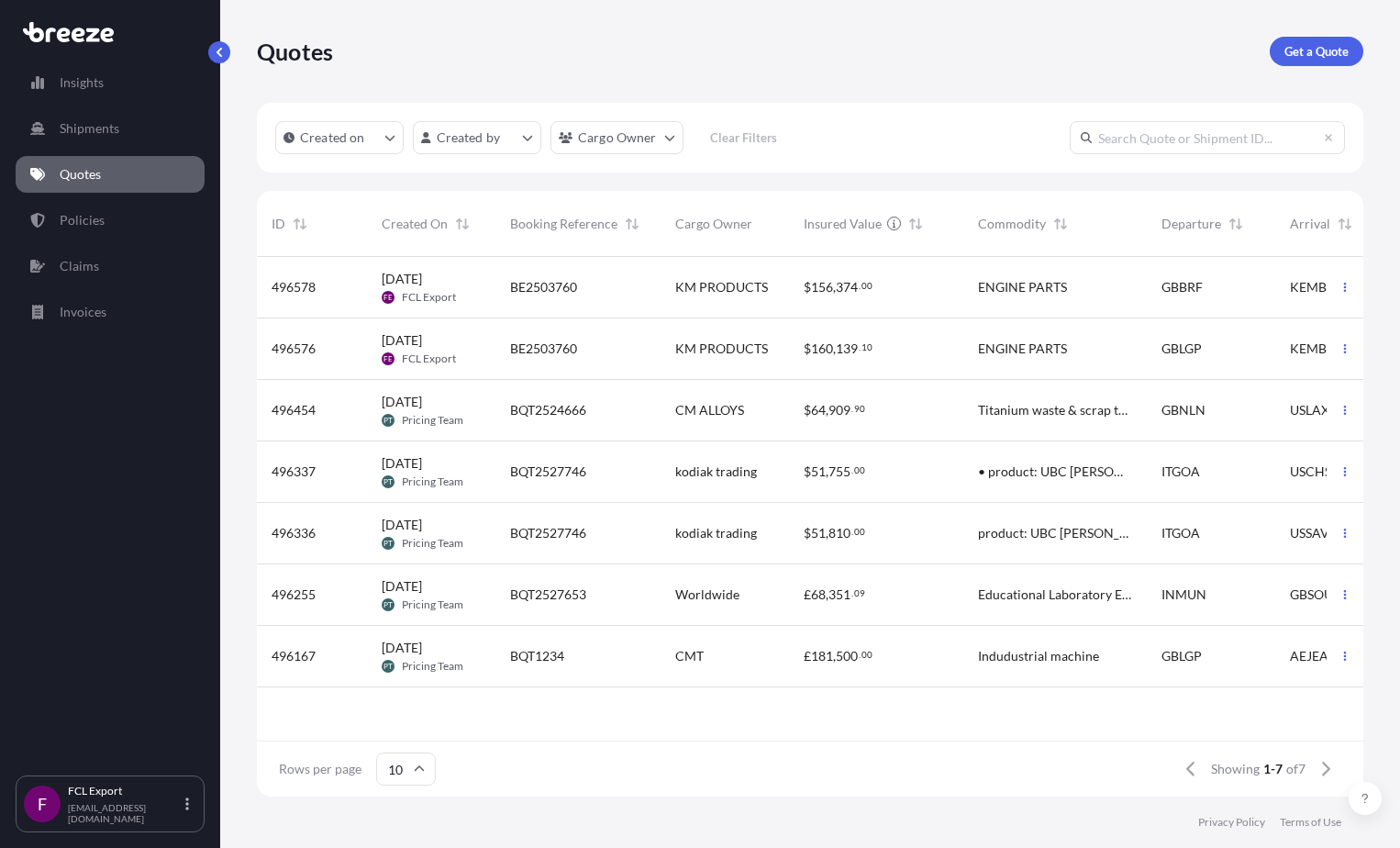
click at [531, 287] on span "BE2503760" at bounding box center [543, 286] width 67 height 18
select select "Sea"
select select "2"
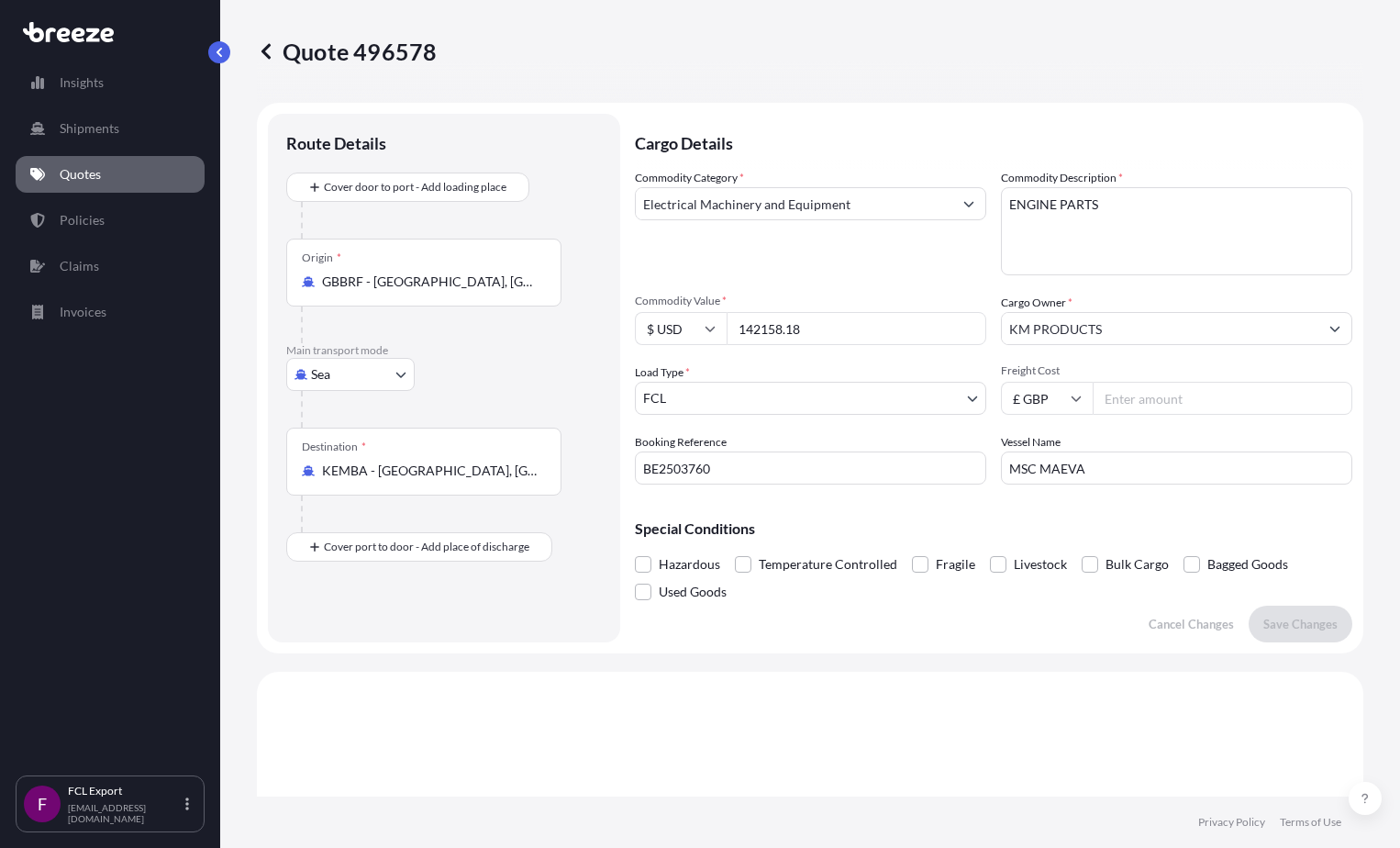
click at [92, 181] on p "Quotes" at bounding box center [80, 173] width 41 height 18
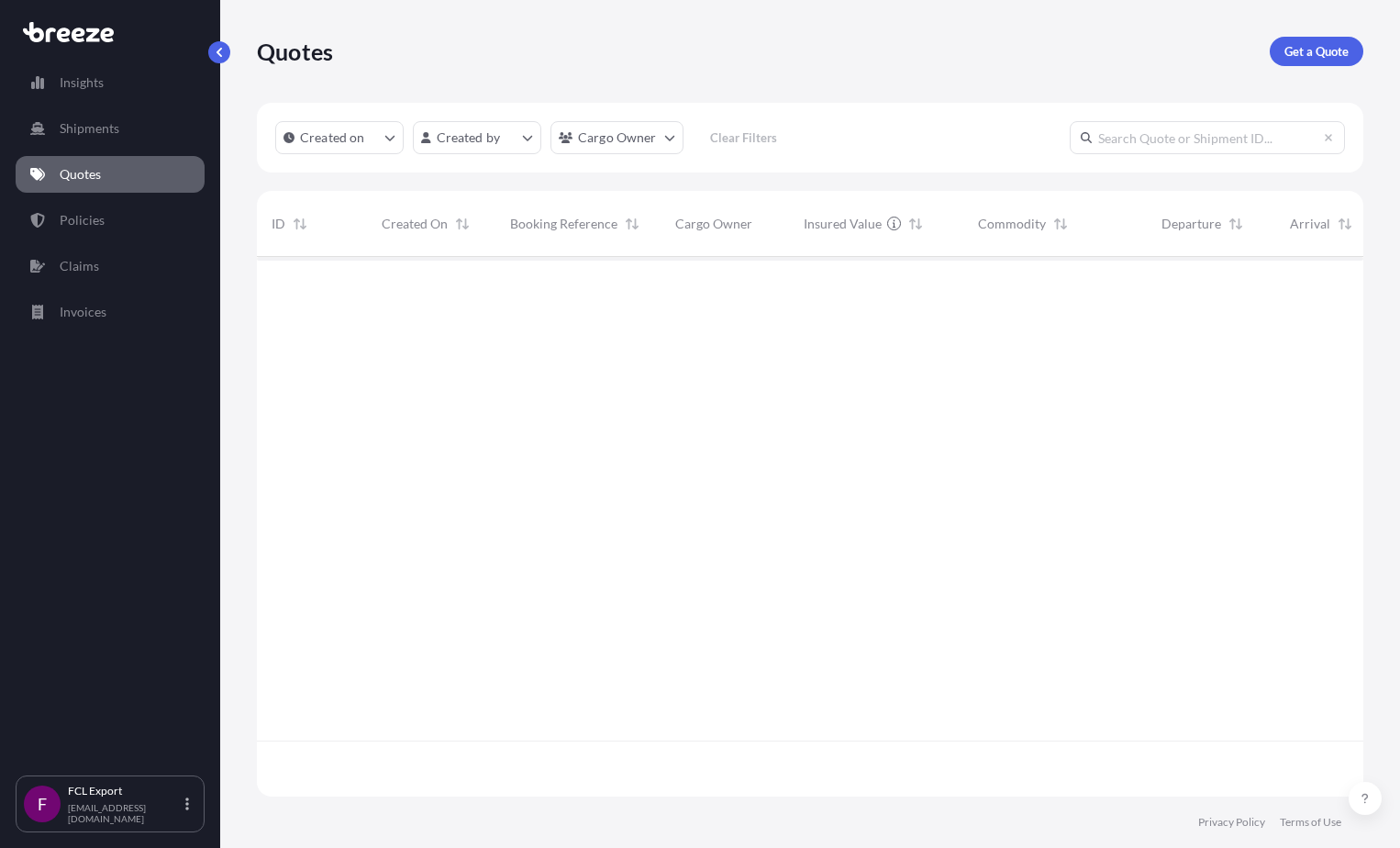
scroll to position [536, 1093]
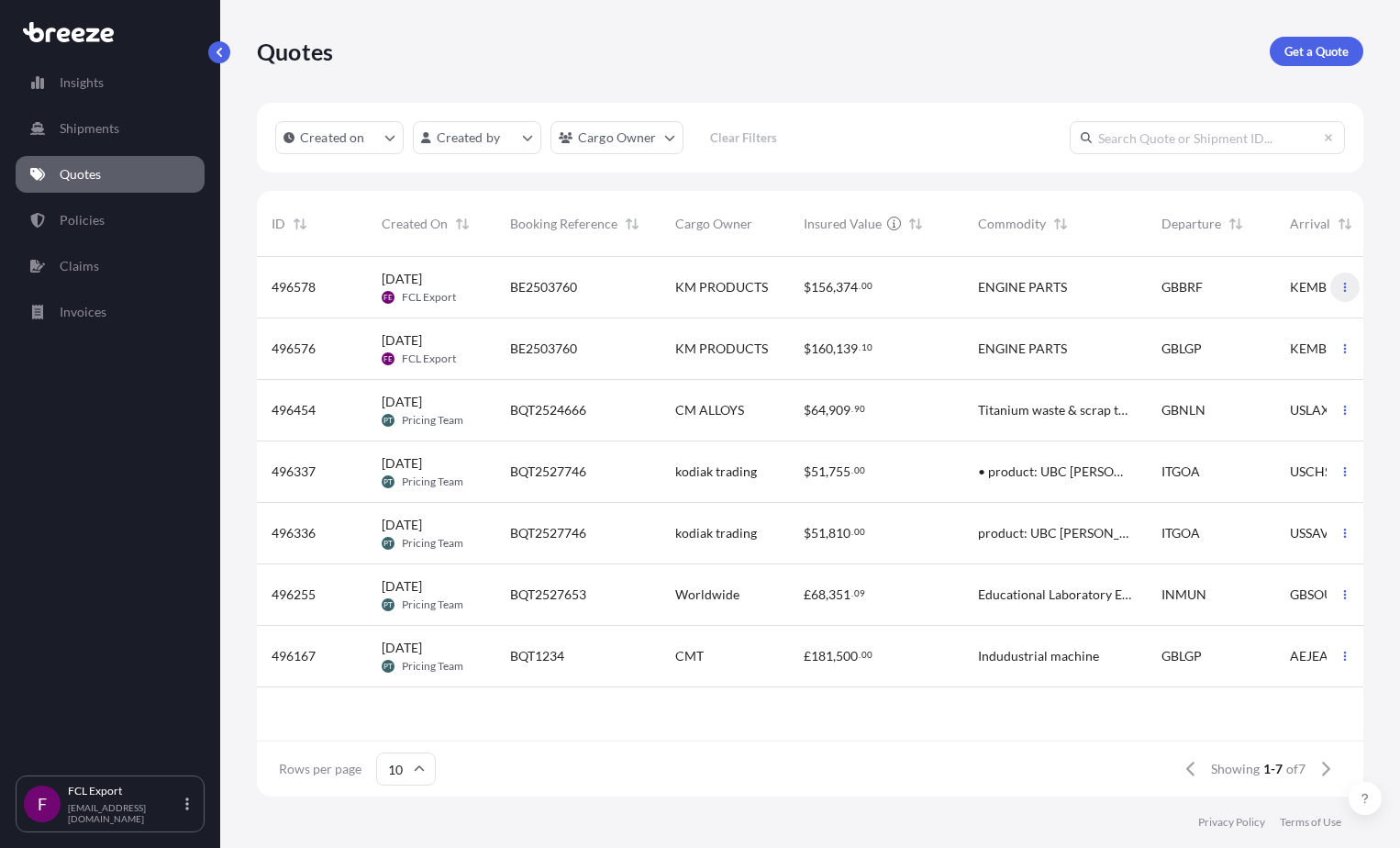
click at [813, 288] on icon "button" at bounding box center [1345, 287] width 11 height 11
click at [813, 285] on link "Edit quote" at bounding box center [1263, 290] width 139 height 29
select select "Sea"
select select "2"
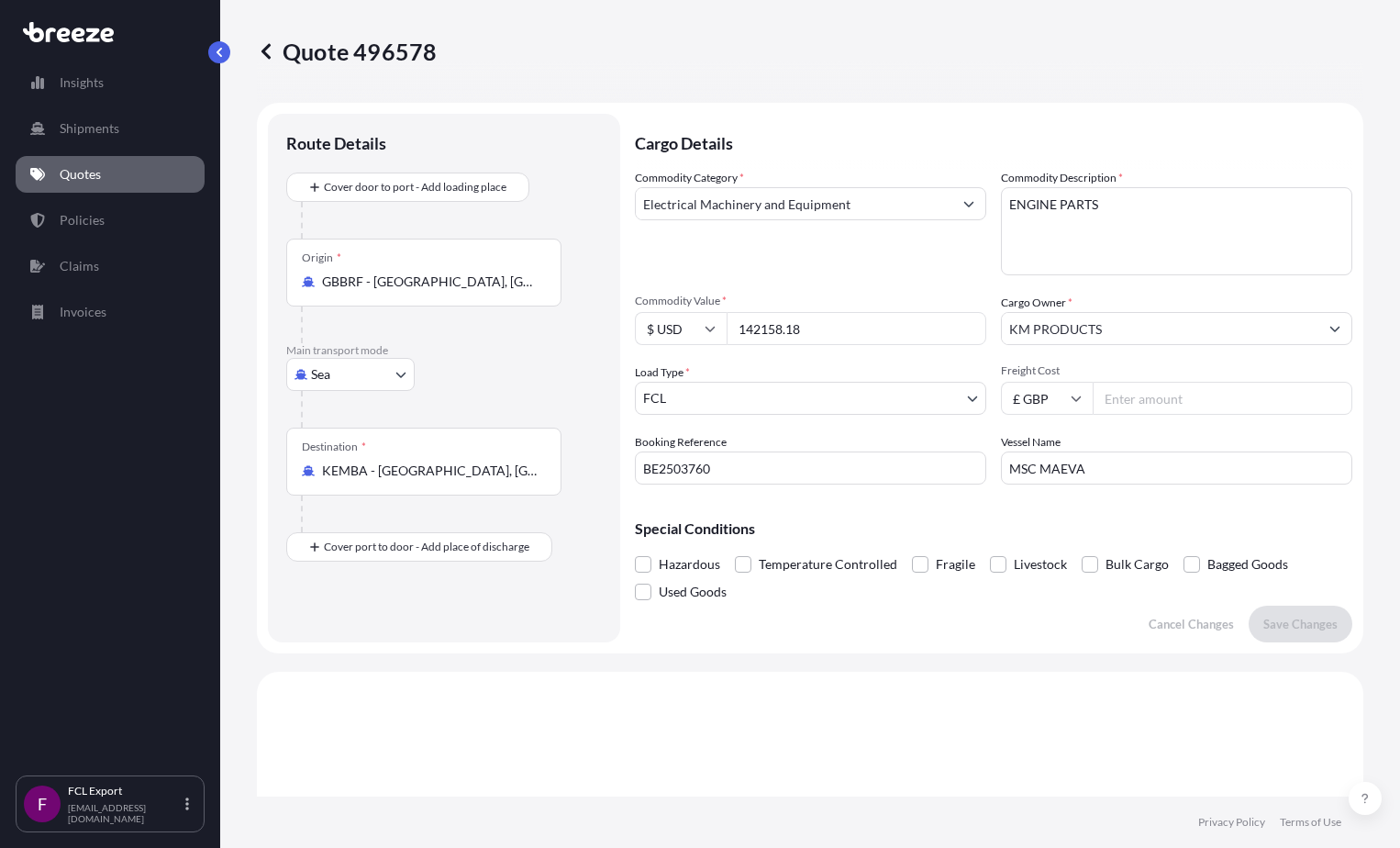
click at [60, 175] on p "Quotes" at bounding box center [80, 173] width 41 height 18
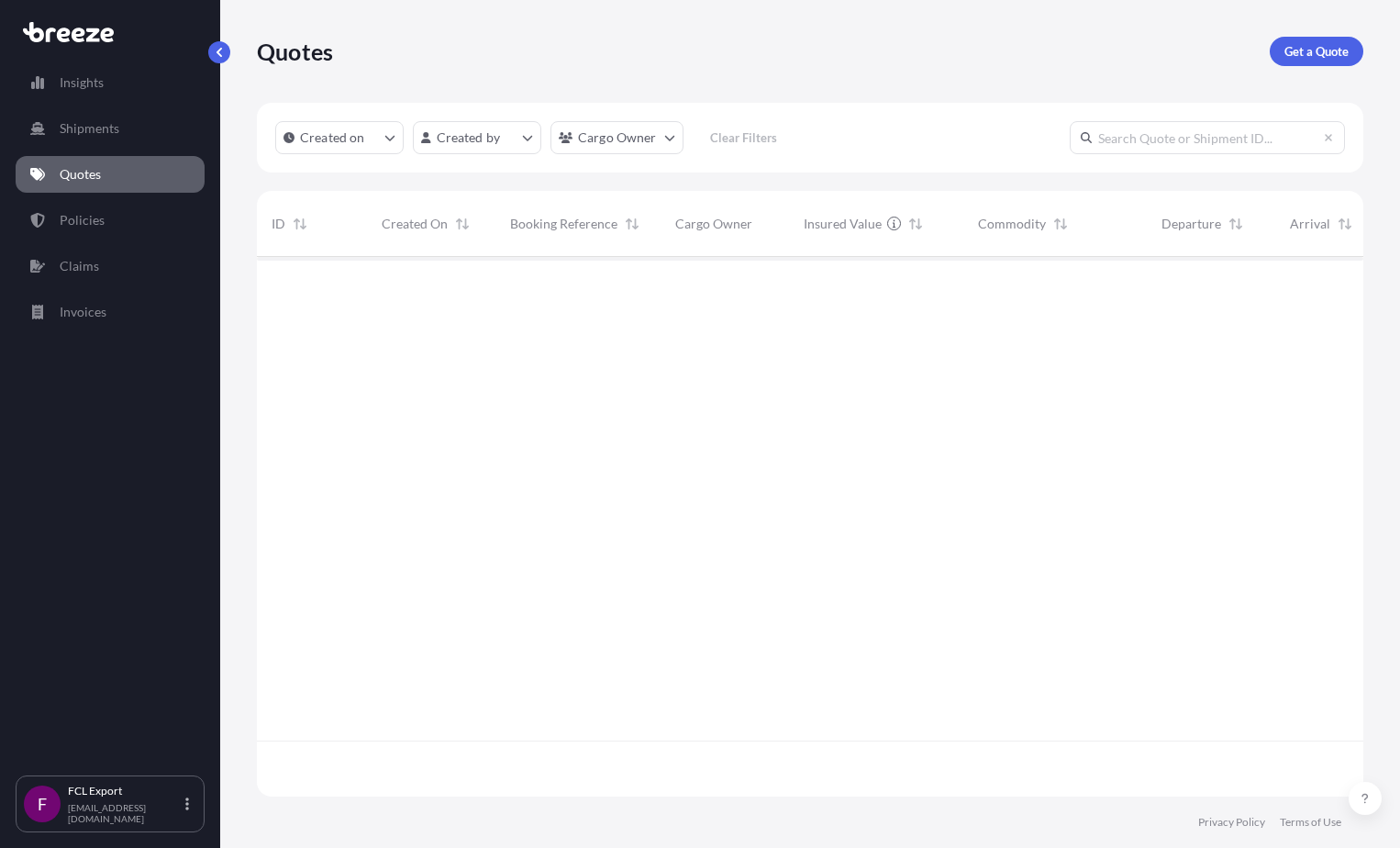
scroll to position [536, 1093]
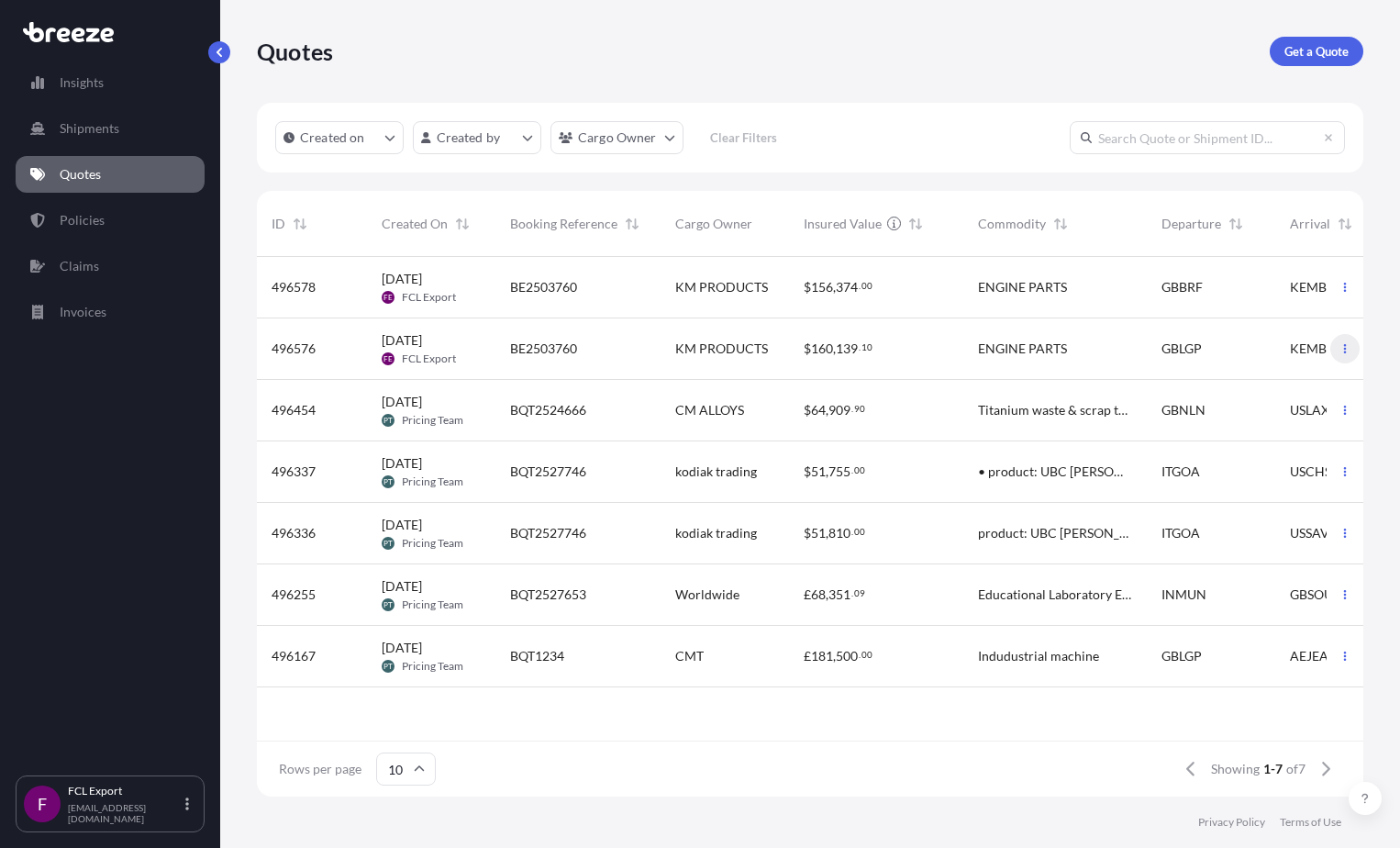
click at [813, 346] on icon "button" at bounding box center [1345, 348] width 11 height 11
click at [813, 358] on p "Edit quote" at bounding box center [1256, 351] width 58 height 18
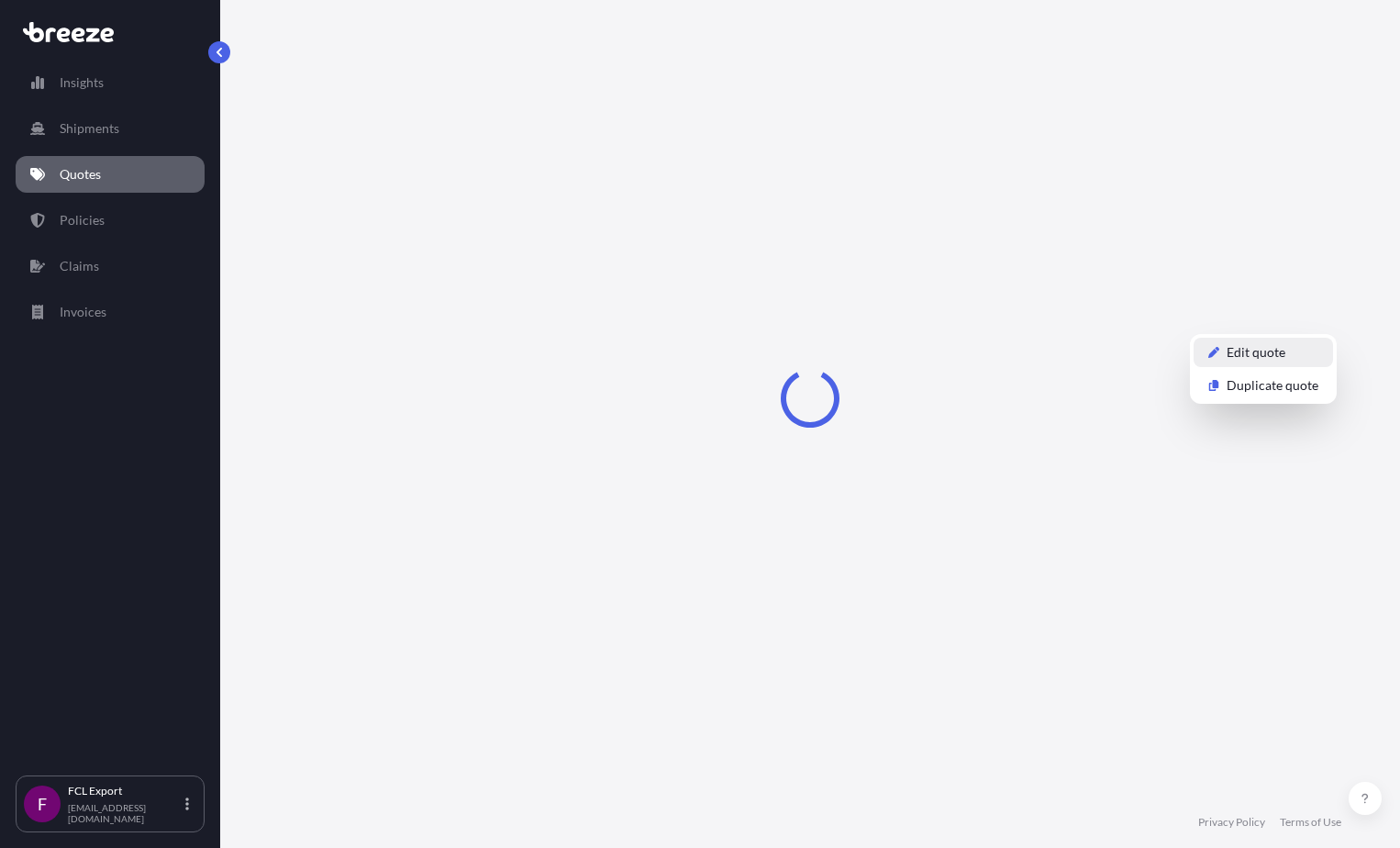
select select "Road"
select select "Sea"
select select "Road"
select select "2"
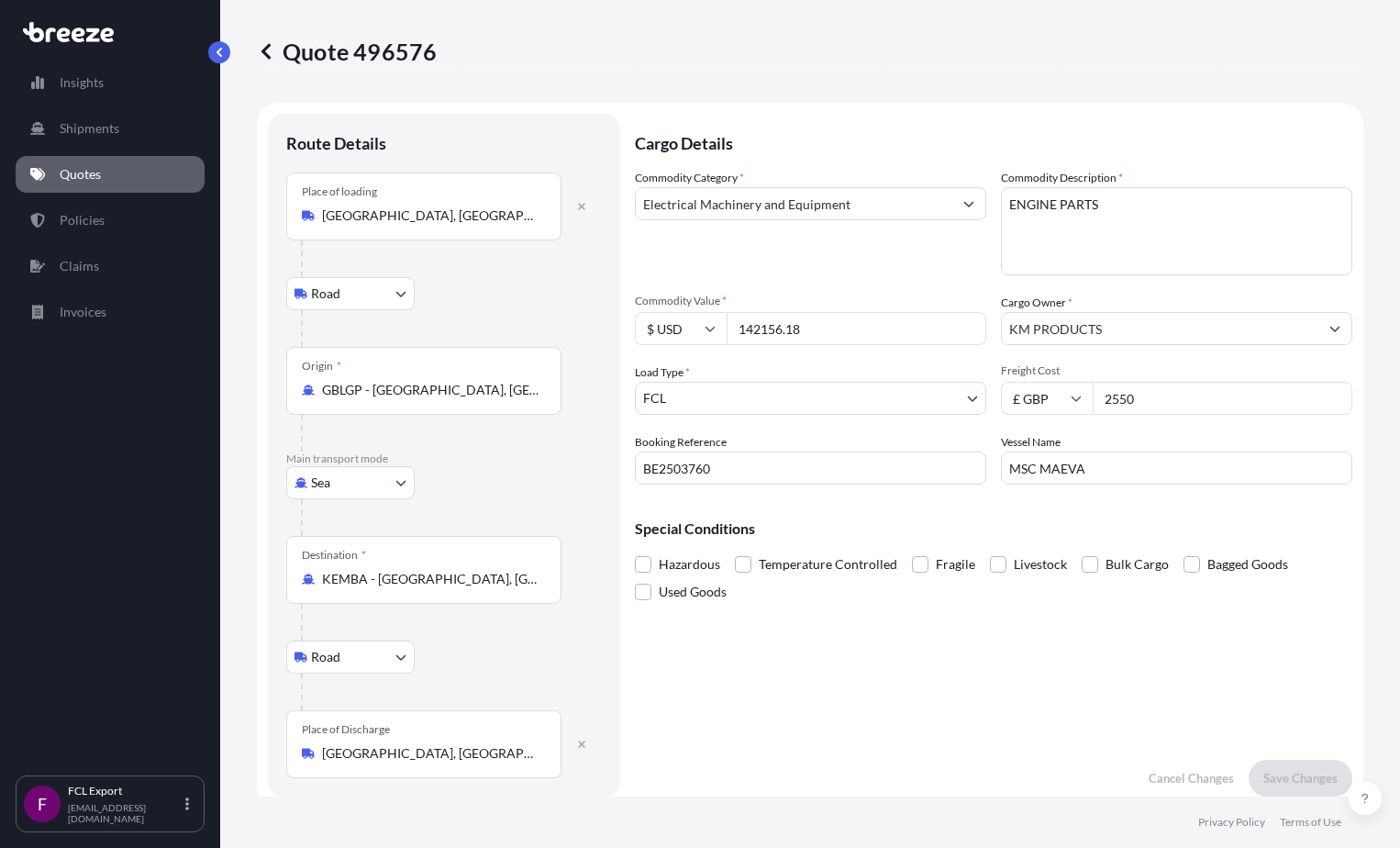
click at [42, 174] on icon at bounding box center [38, 174] width 15 height 13
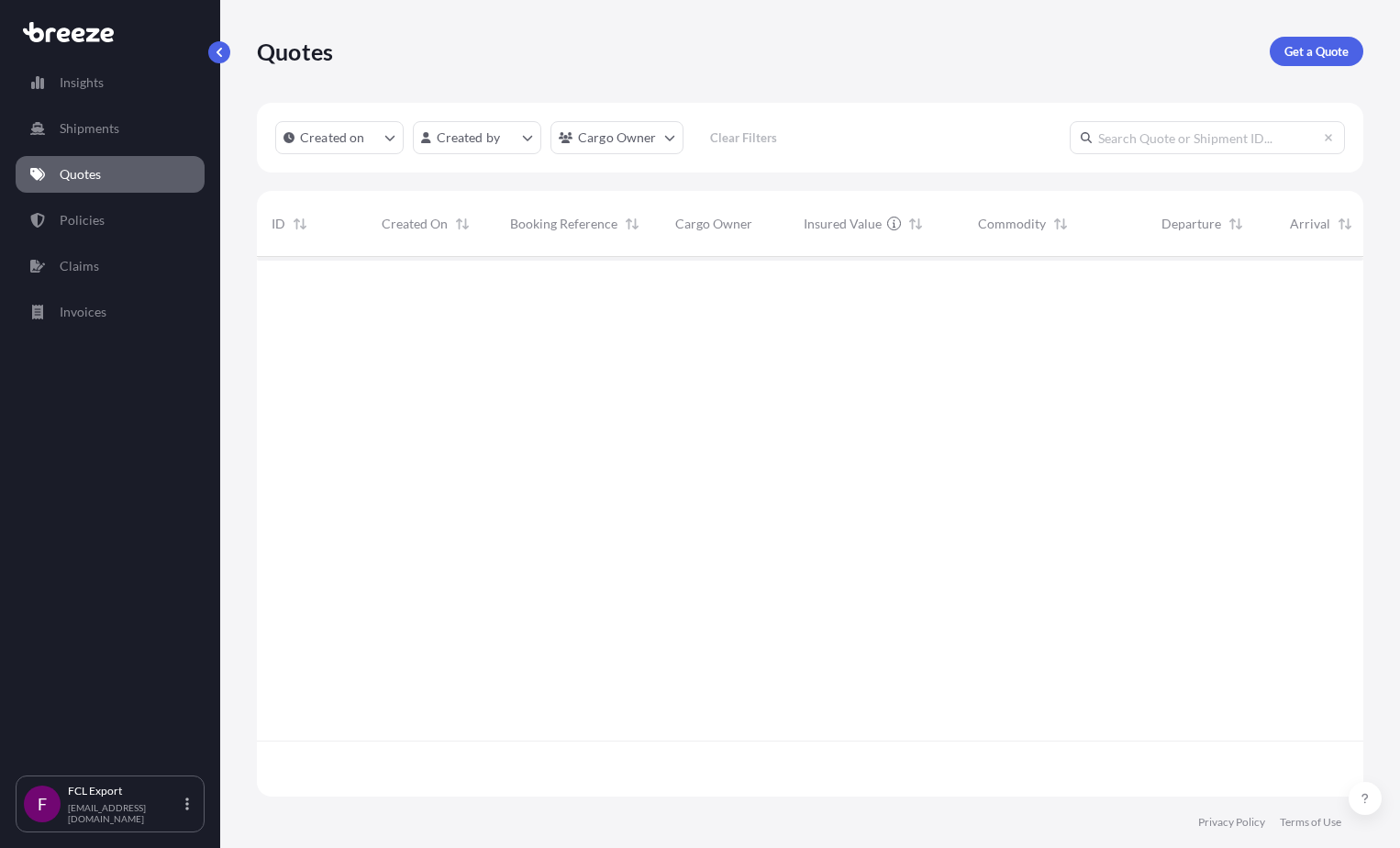
scroll to position [536, 1093]
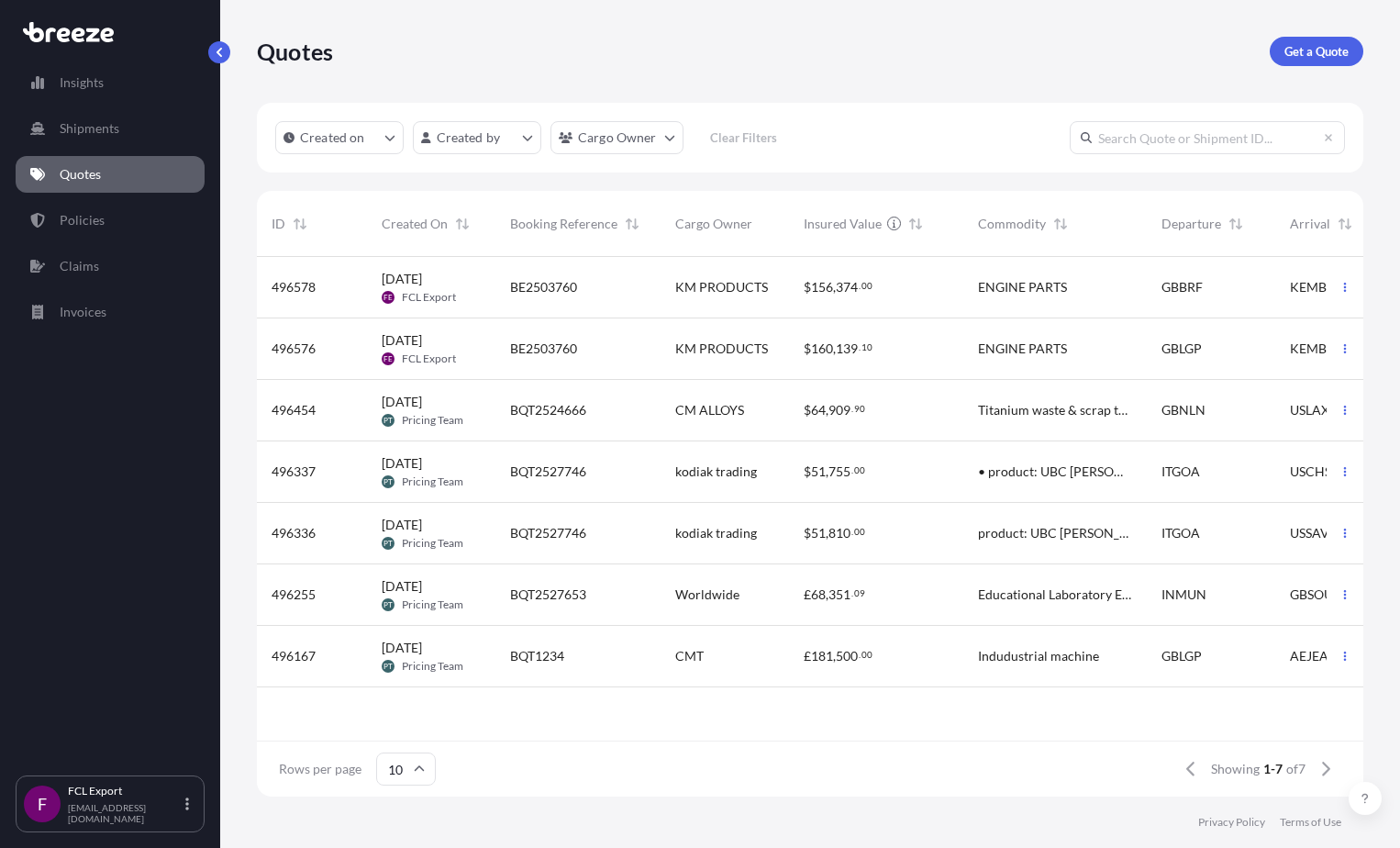
click at [813, 349] on span "KEMBA" at bounding box center [1312, 348] width 46 height 18
select select "Road"
select select "Sea"
select select "Road"
select select "2"
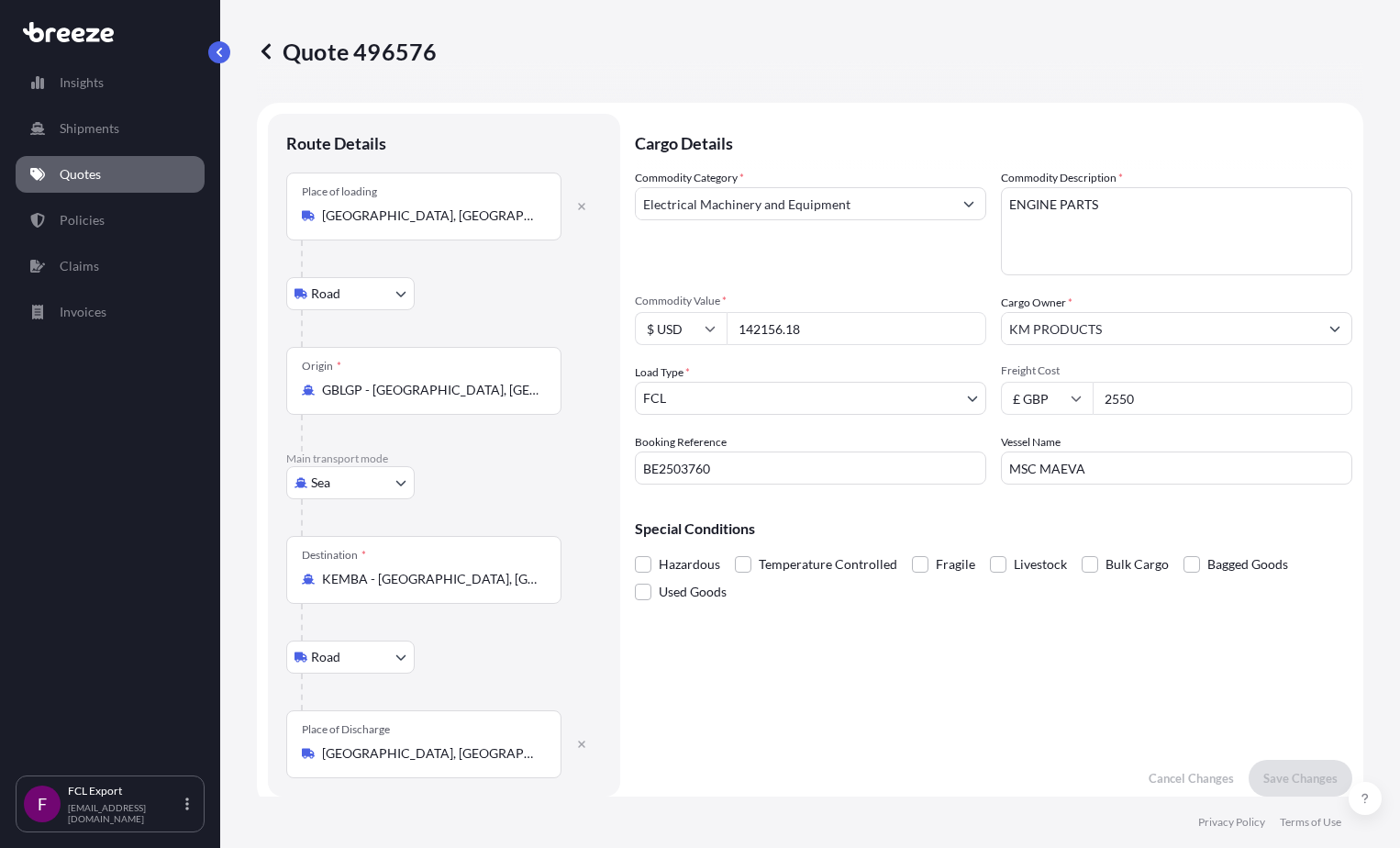
click at [80, 174] on p "Quotes" at bounding box center [80, 173] width 41 height 18
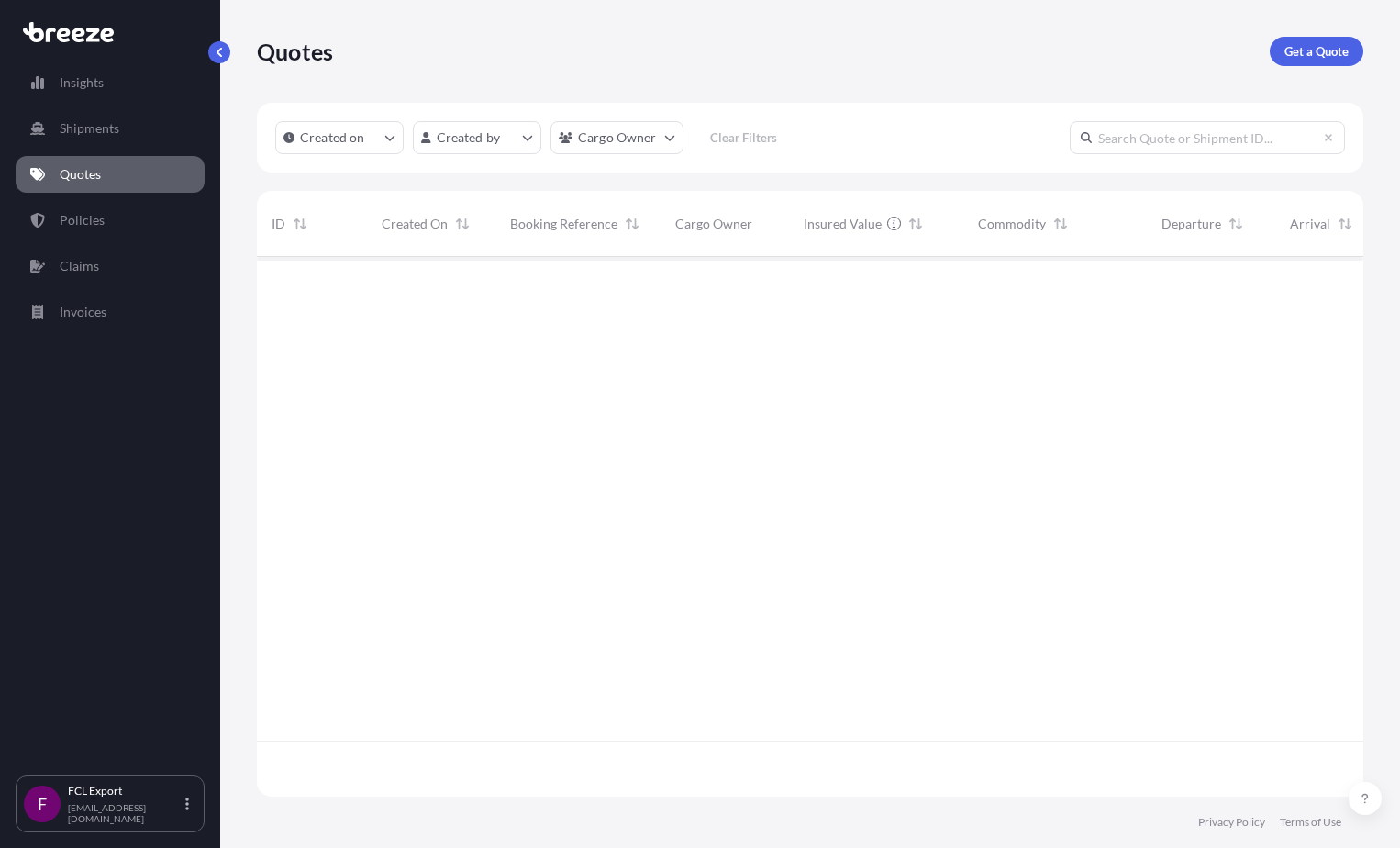
scroll to position [536, 1093]
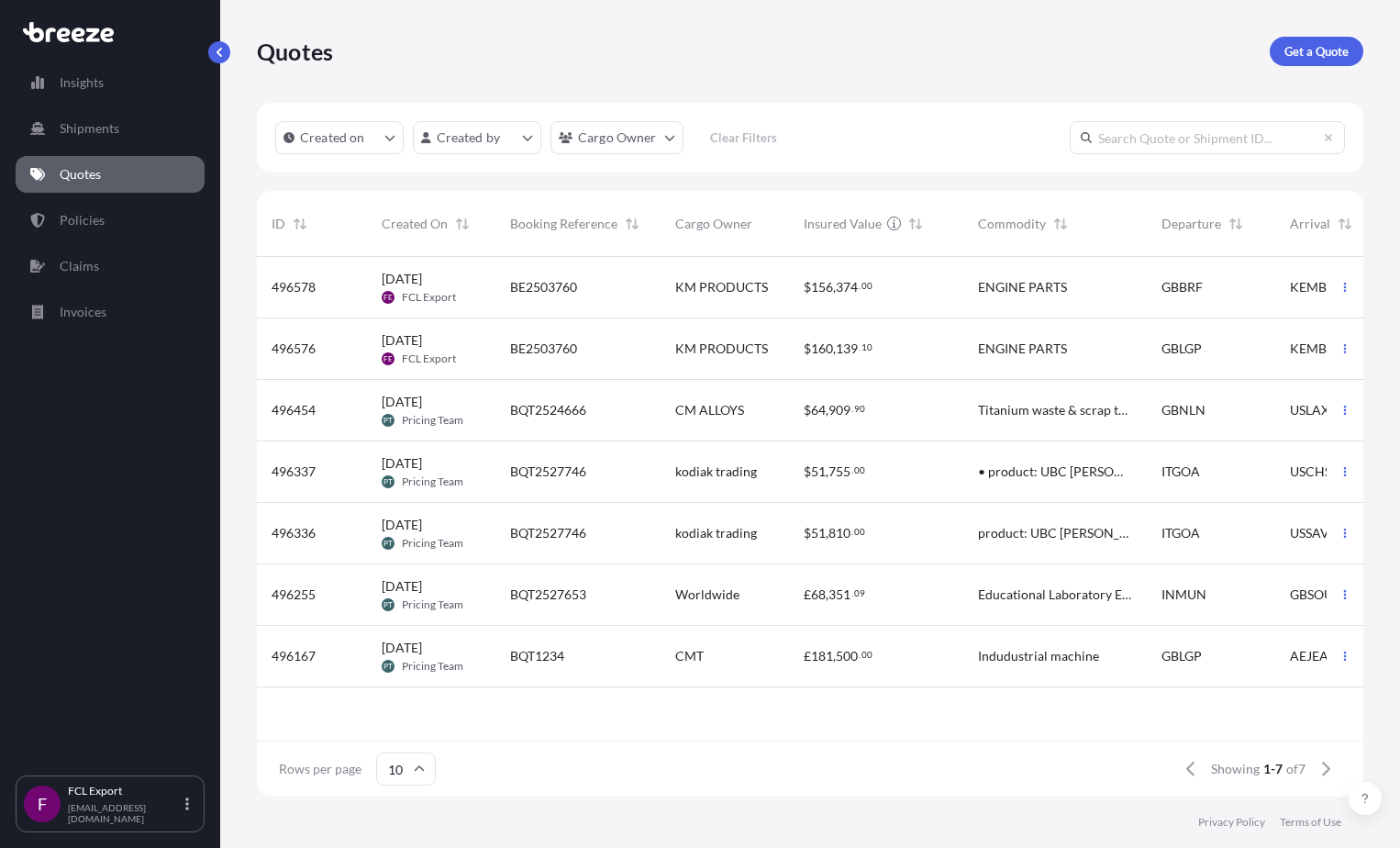
click at [422, 472] on span "[DATE]" at bounding box center [401, 462] width 40 height 18
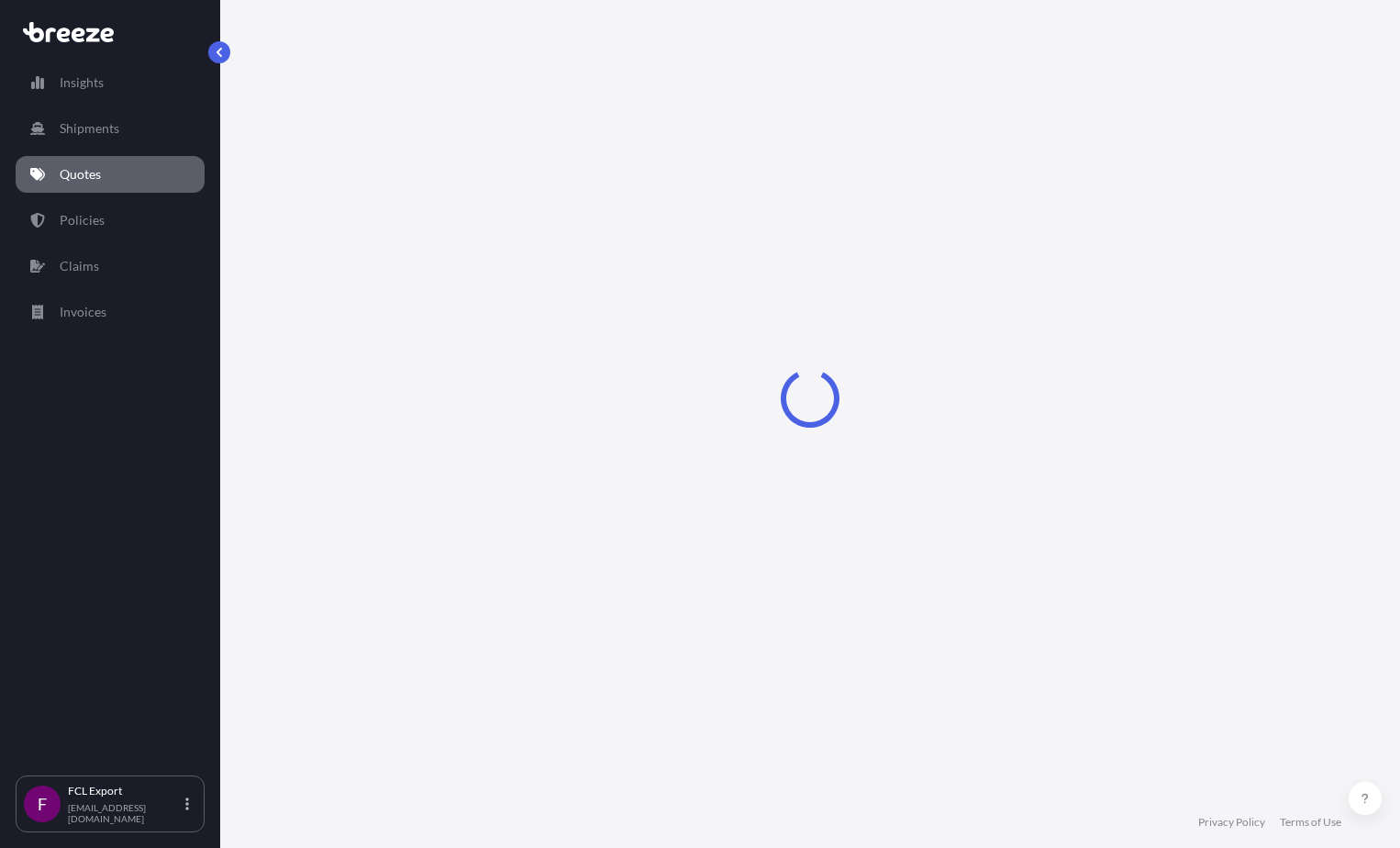
select select "Road"
select select "Sea"
select select "2"
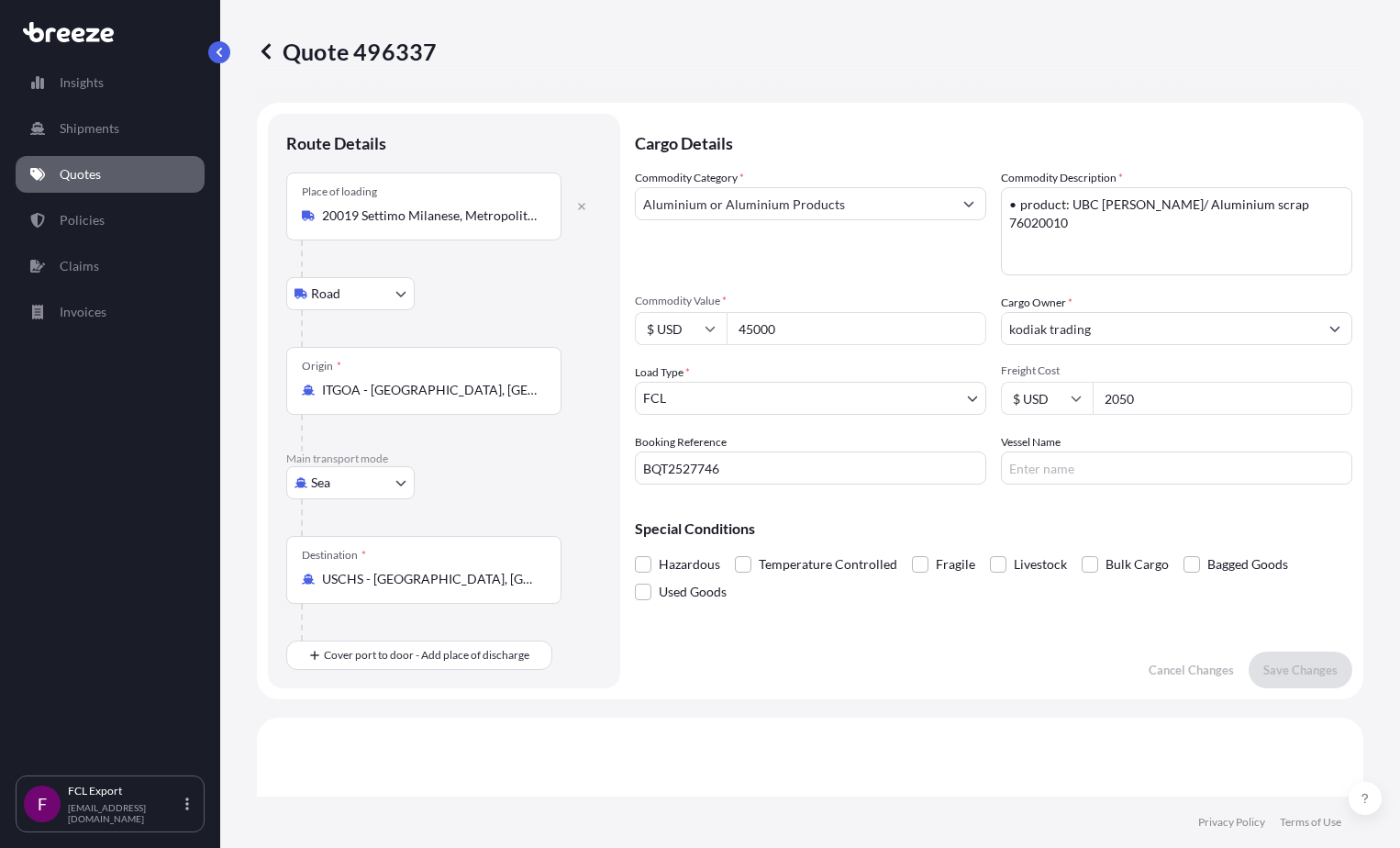
click at [73, 176] on p "Quotes" at bounding box center [80, 173] width 41 height 18
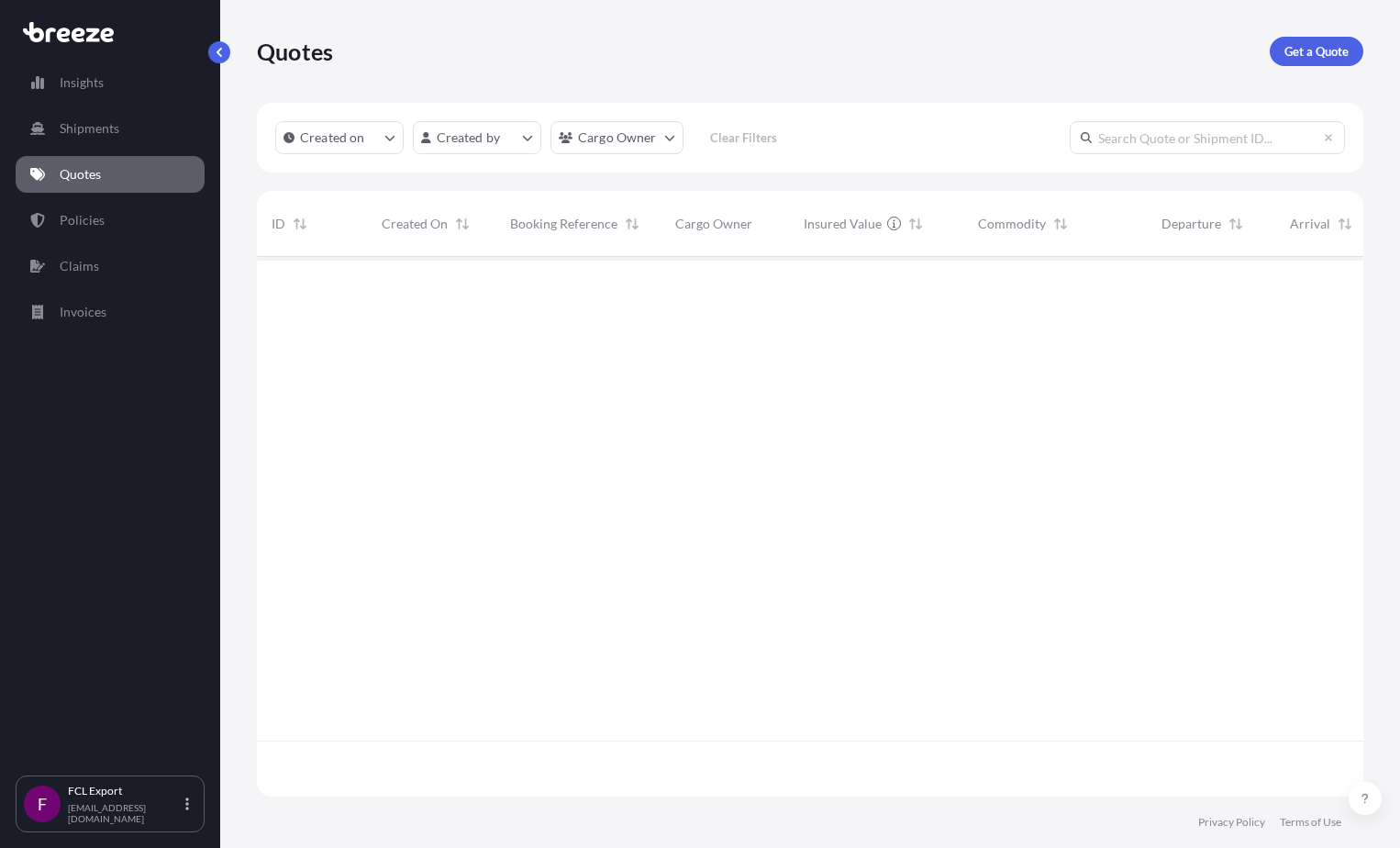
scroll to position [536, 1093]
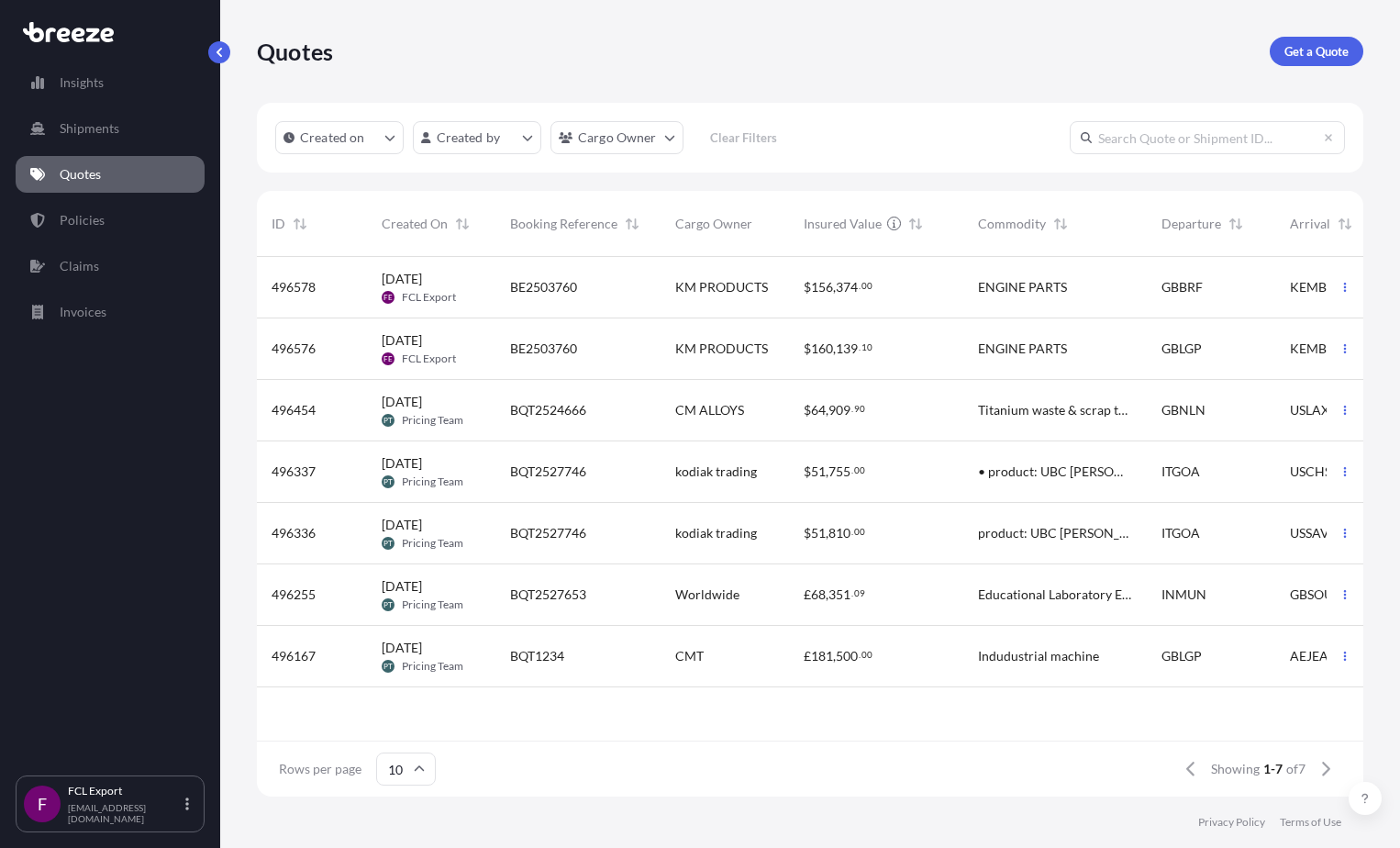
click at [583, 296] on div "BE2503760" at bounding box center [578, 286] width 136 height 18
select select "Road"
select select "Sea"
select select "2"
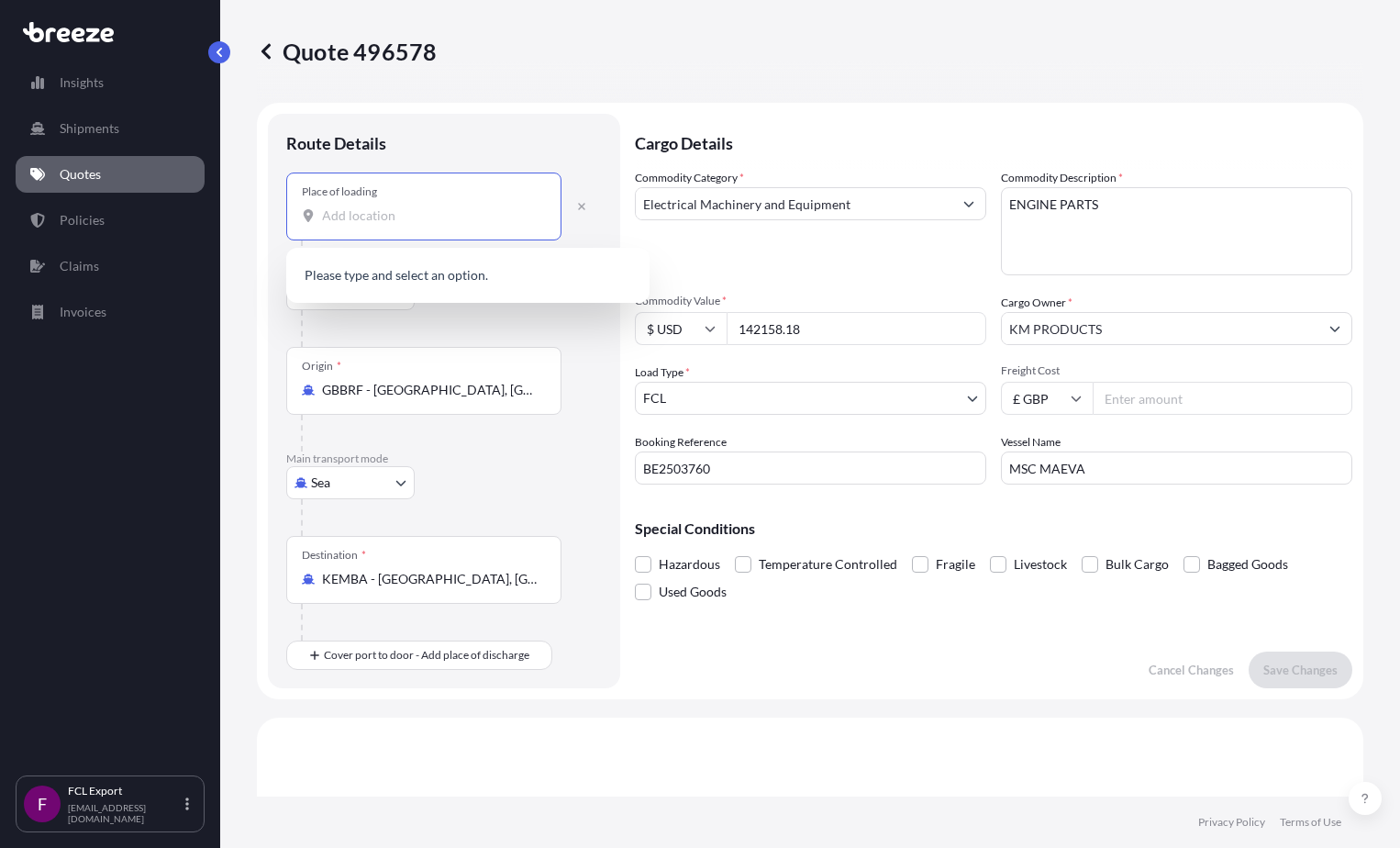
click at [416, 219] on input "Place of loading" at bounding box center [430, 215] width 217 height 18
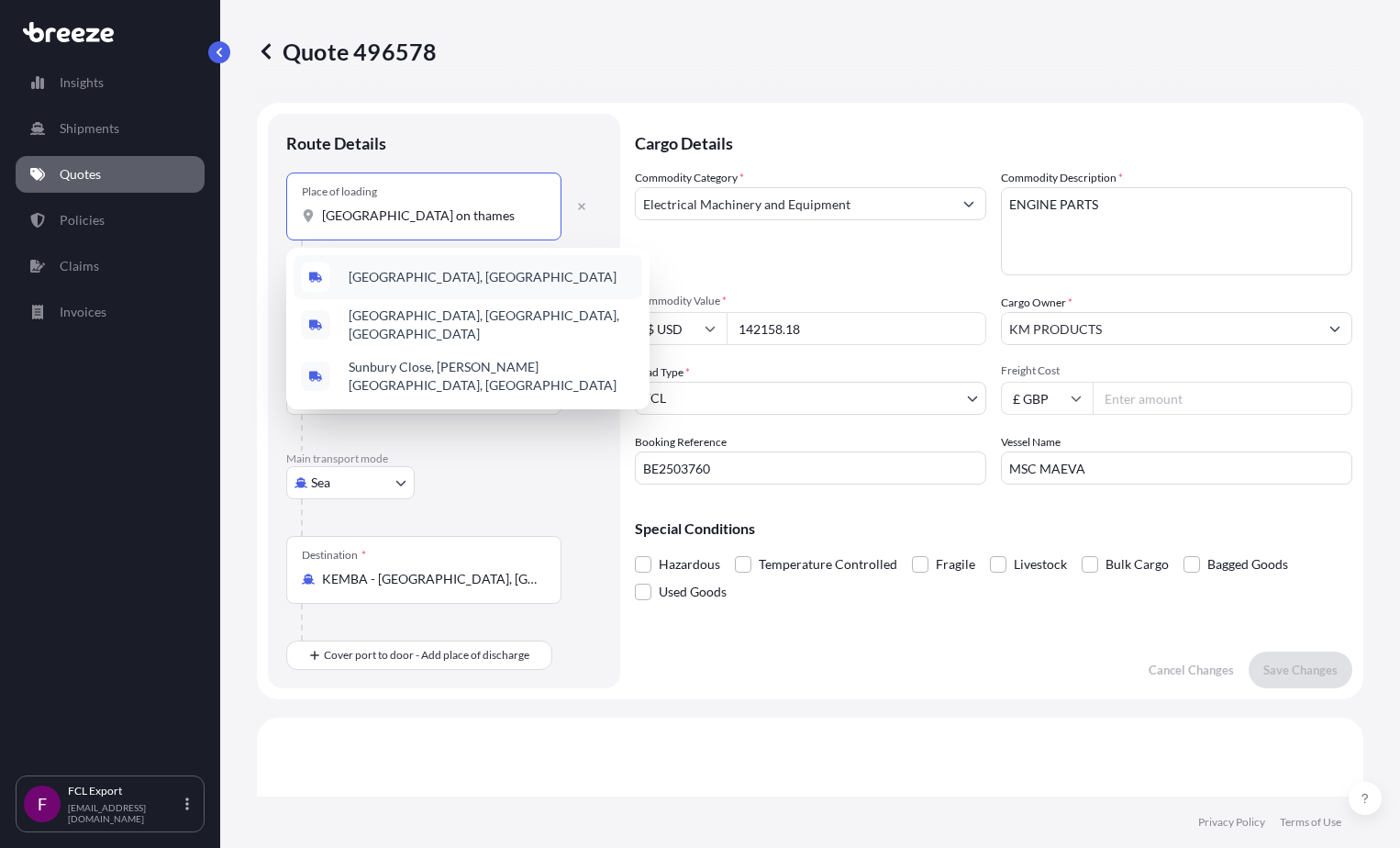
click at [433, 274] on span "[GEOGRAPHIC_DATA], [GEOGRAPHIC_DATA]" at bounding box center [482, 277] width 268 height 18
type input "[GEOGRAPHIC_DATA], [GEOGRAPHIC_DATA]"
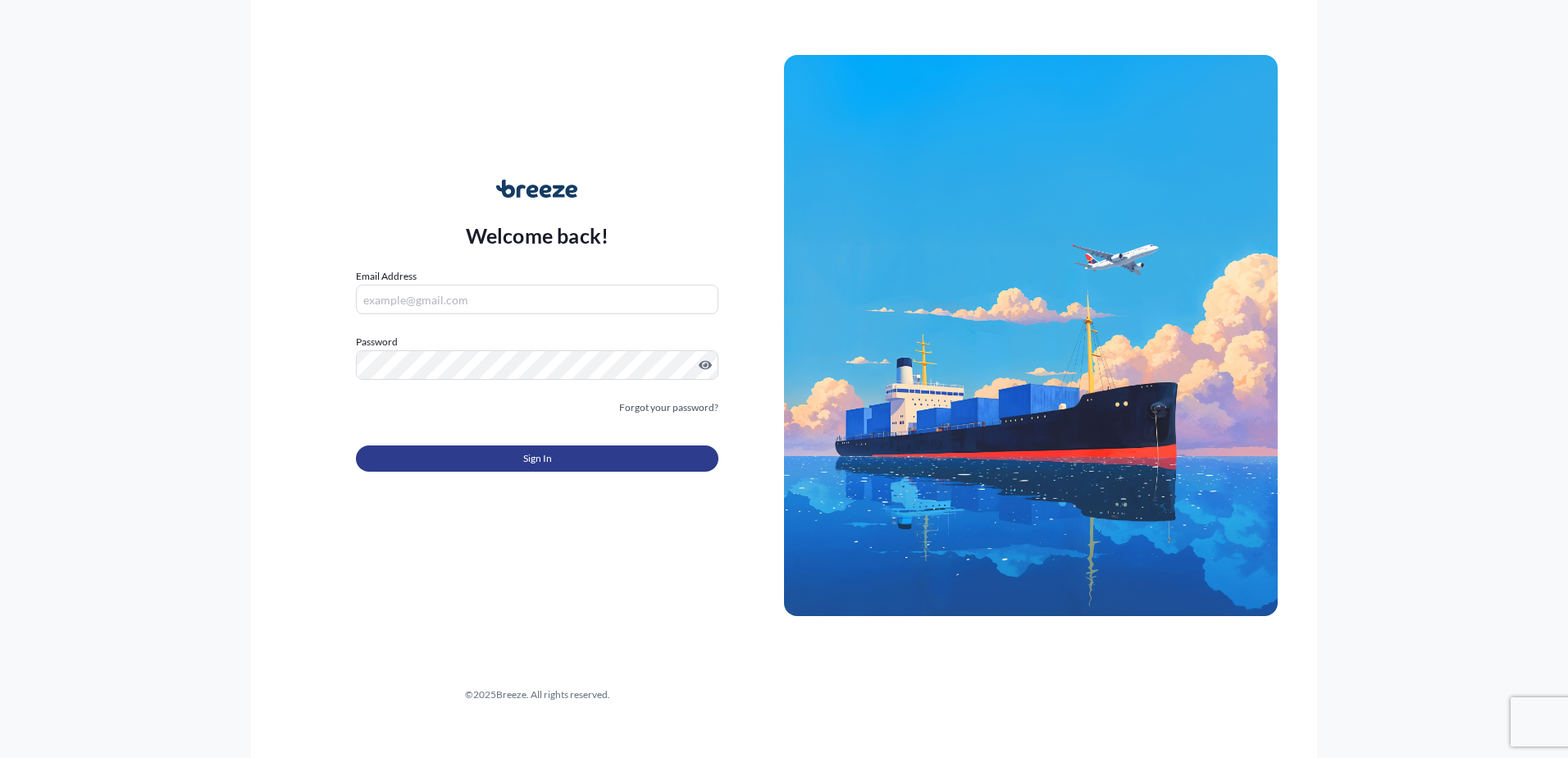
type input "[EMAIL_ADDRESS][DOMAIN_NAME]"
click at [522, 466] on button "Sign In" at bounding box center [537, 458] width 363 height 26
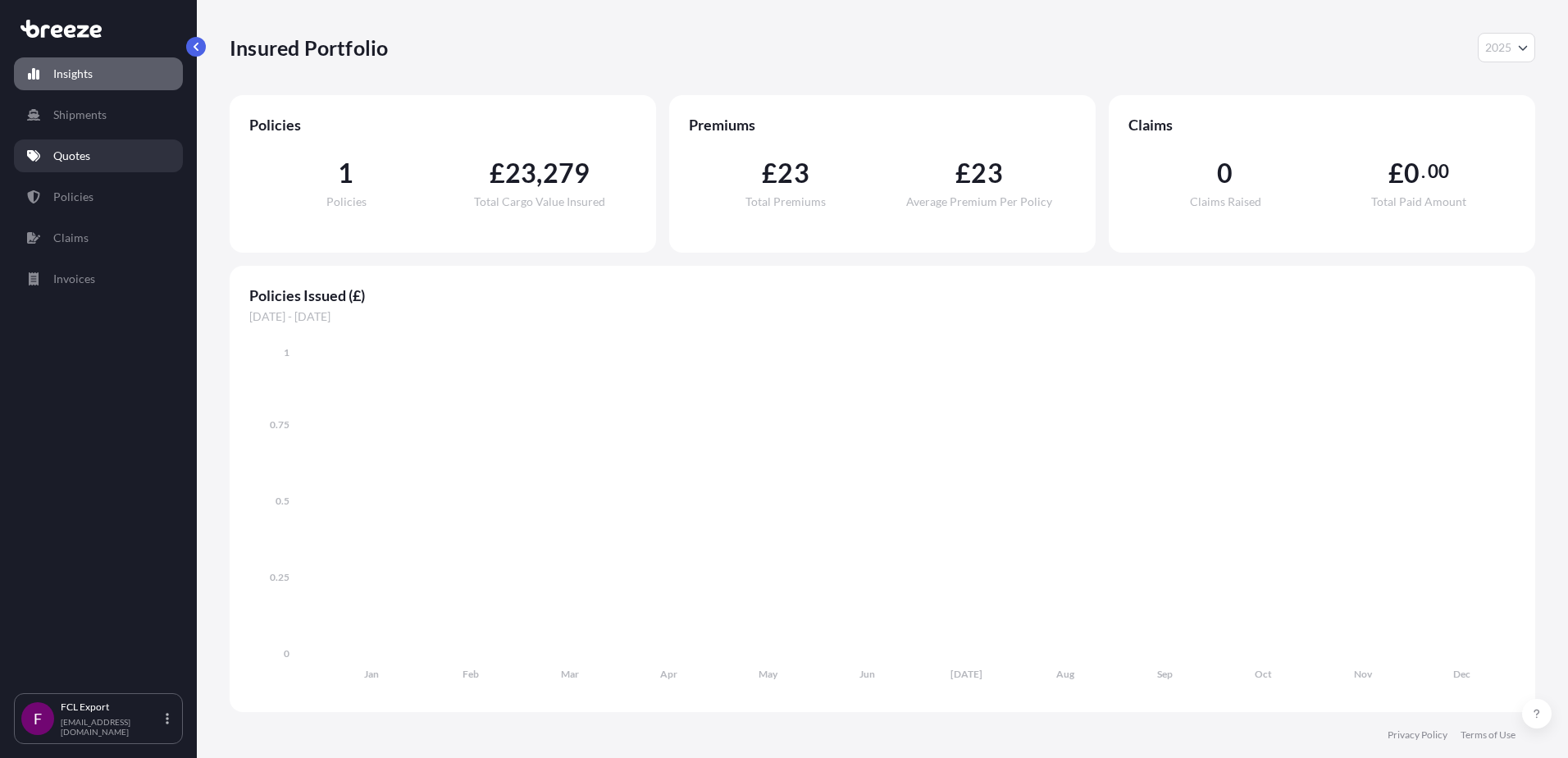
click at [80, 159] on p "Quotes" at bounding box center [72, 155] width 37 height 16
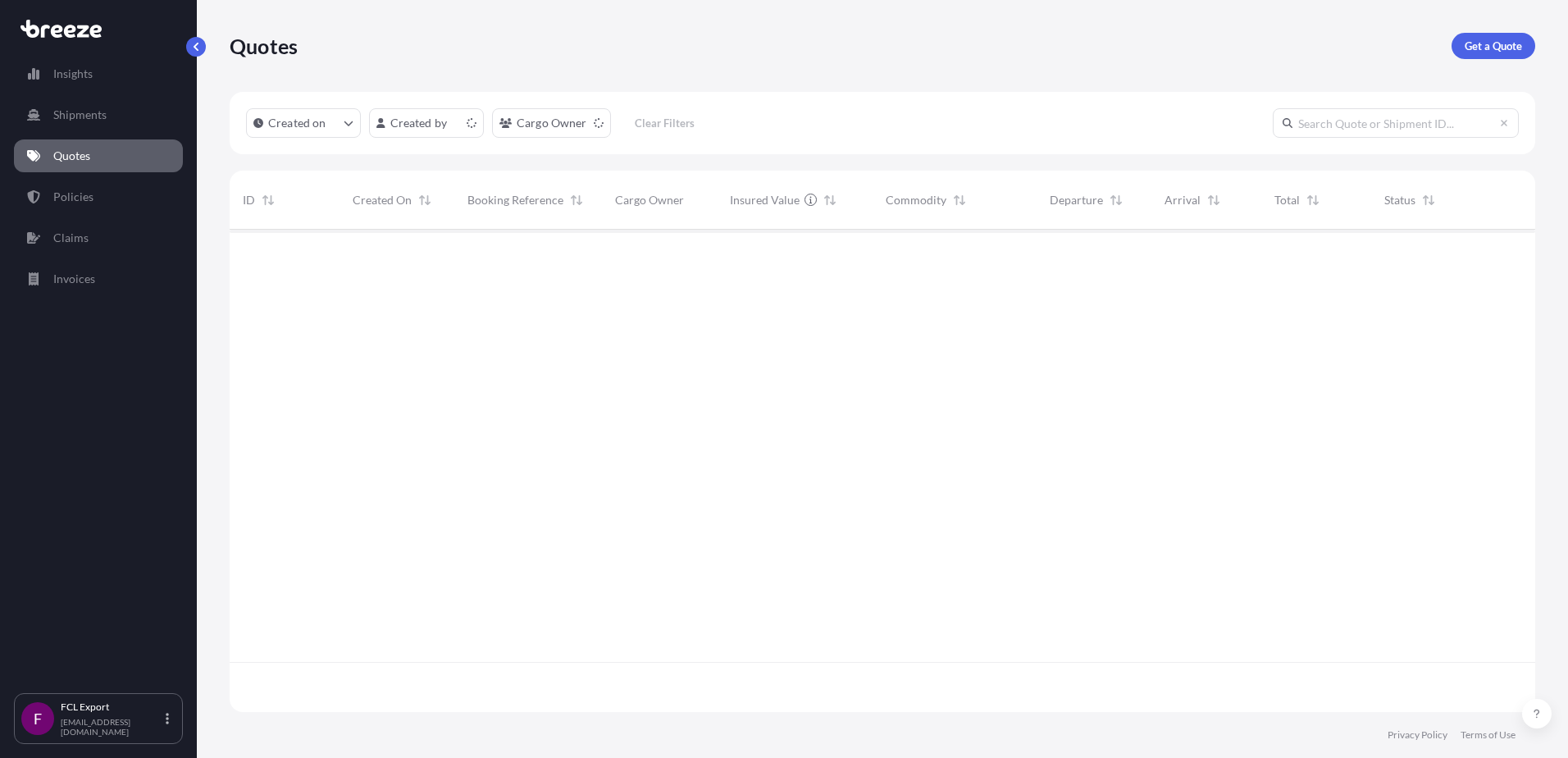
scroll to position [479, 1294]
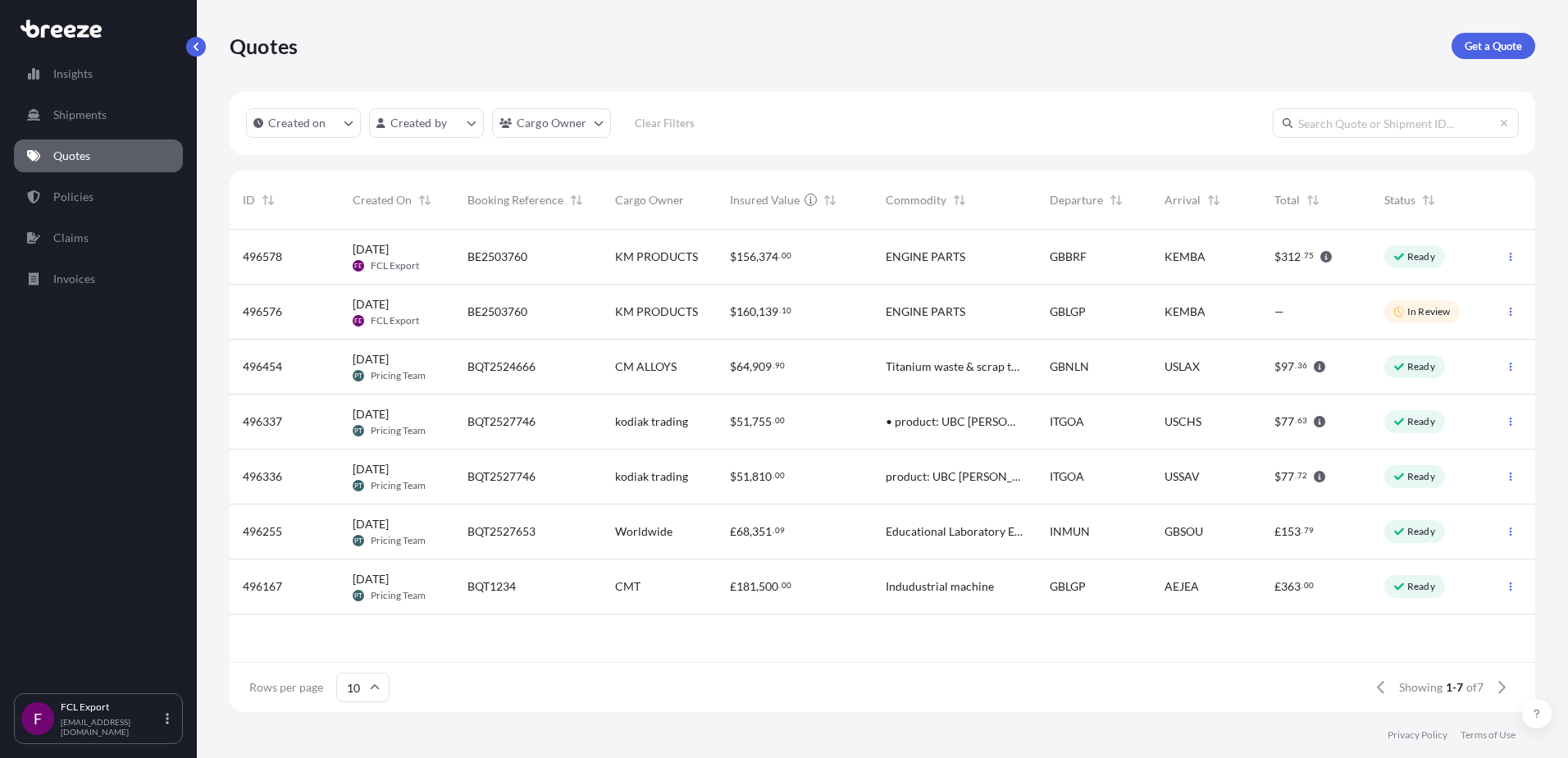
click at [1510, 311] on icon "button" at bounding box center [1511, 311] width 3 height 8
click at [1403, 313] on link "Edit quote" at bounding box center [1438, 315] width 125 height 26
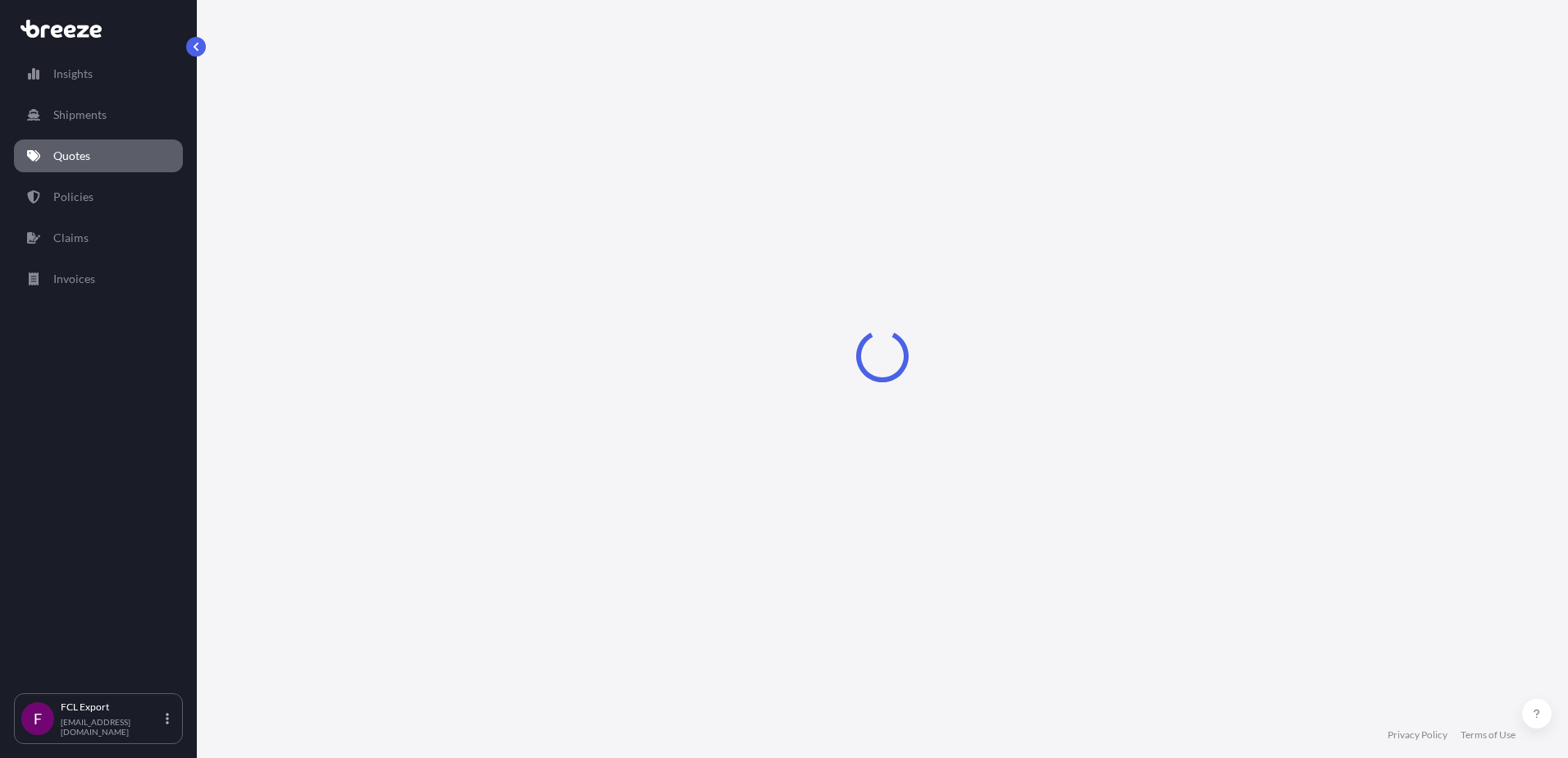
select select "Road"
select select "Sea"
select select "Road"
select select "2"
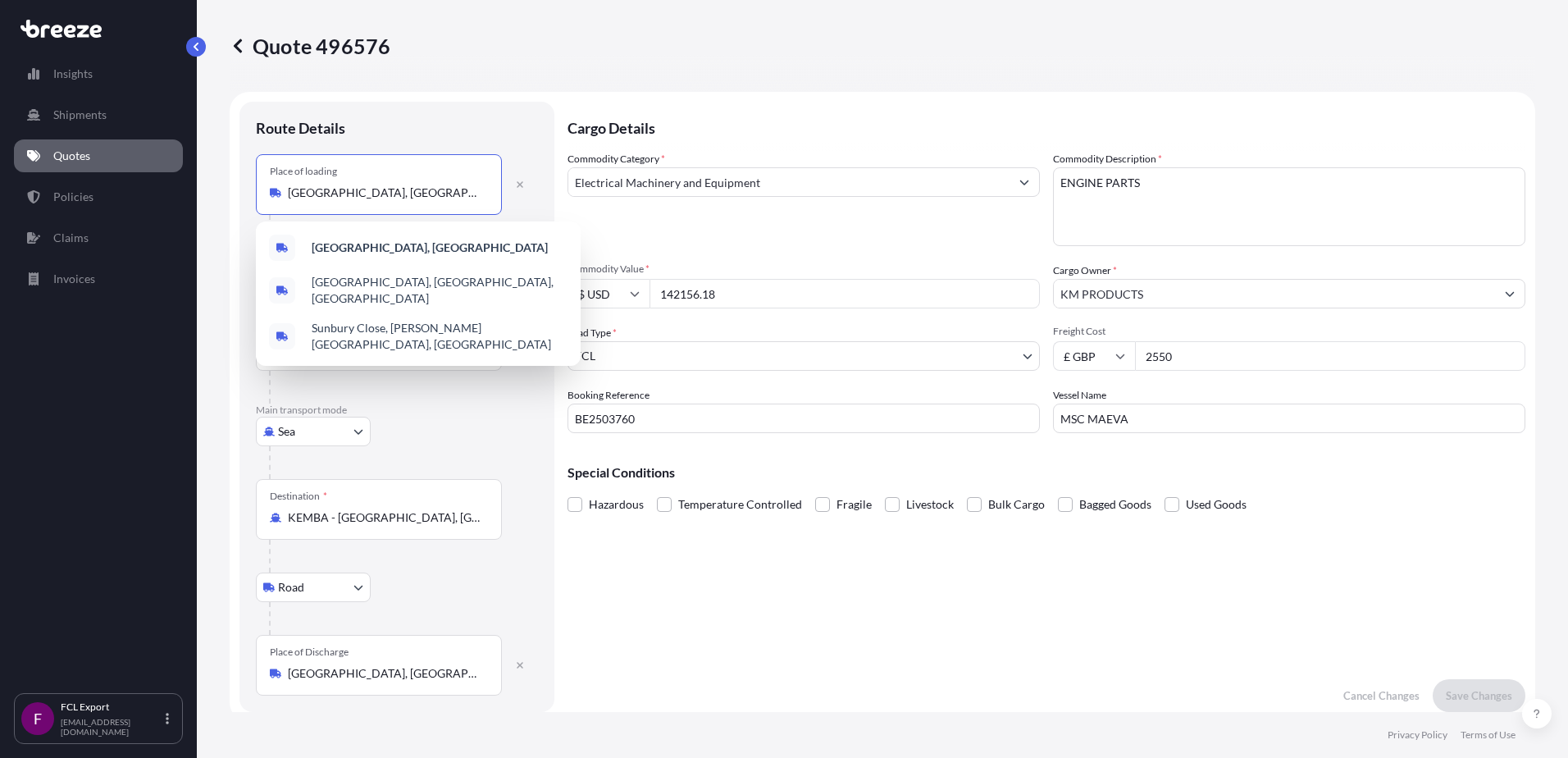
drag, startPoint x: 324, startPoint y: 190, endPoint x: 164, endPoint y: 175, distance: 160.7
click at [160, 172] on div "Insights Shipments Quotes Policies Claims Invoices F FCL Export [EMAIL_ADDRESS]…" at bounding box center [784, 379] width 1568 height 758
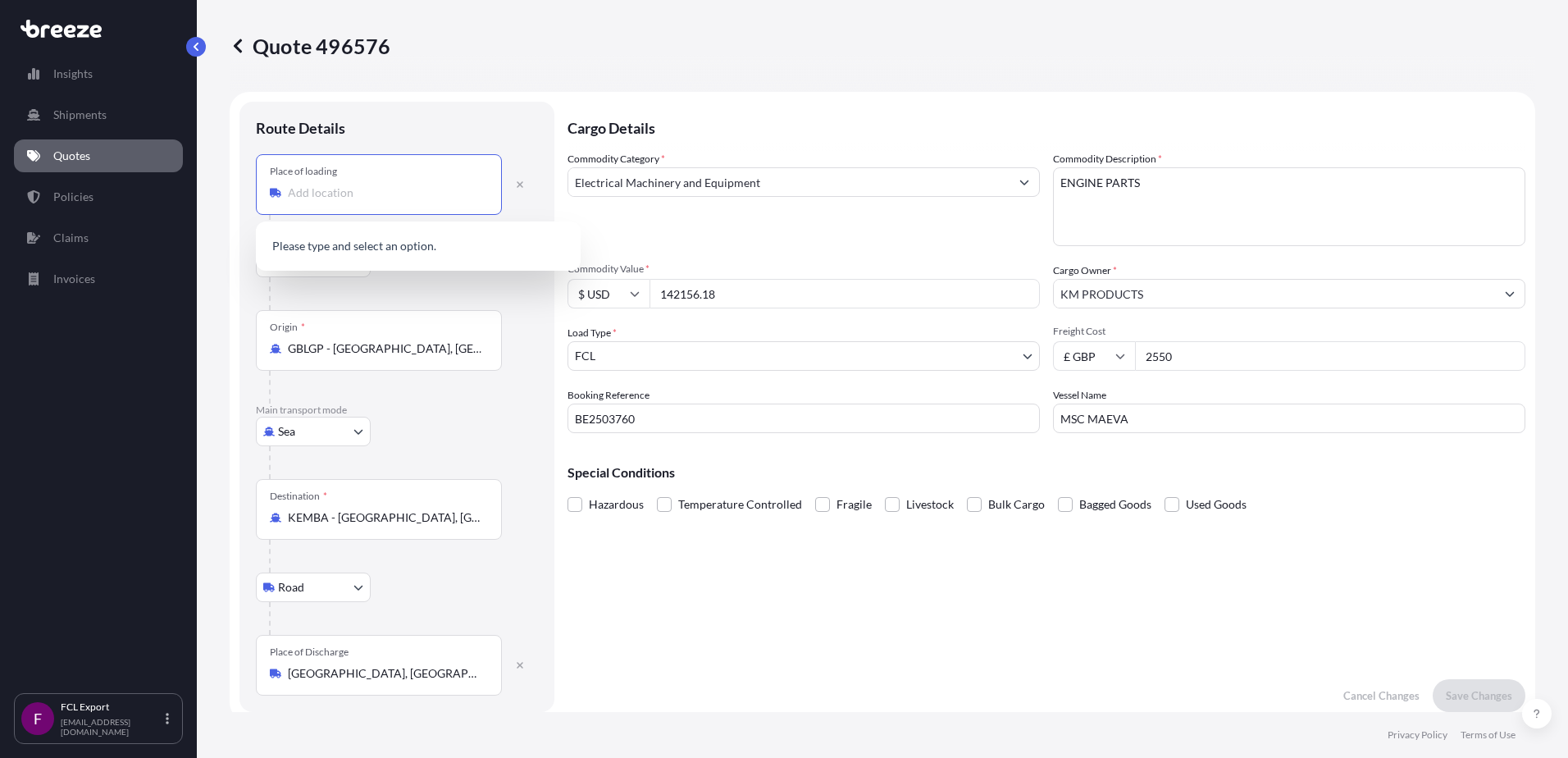
type input "[GEOGRAPHIC_DATA], [GEOGRAPHIC_DATA]"
click at [488, 425] on div "Sea Sea Air Road Rail" at bounding box center [396, 431] width 282 height 29
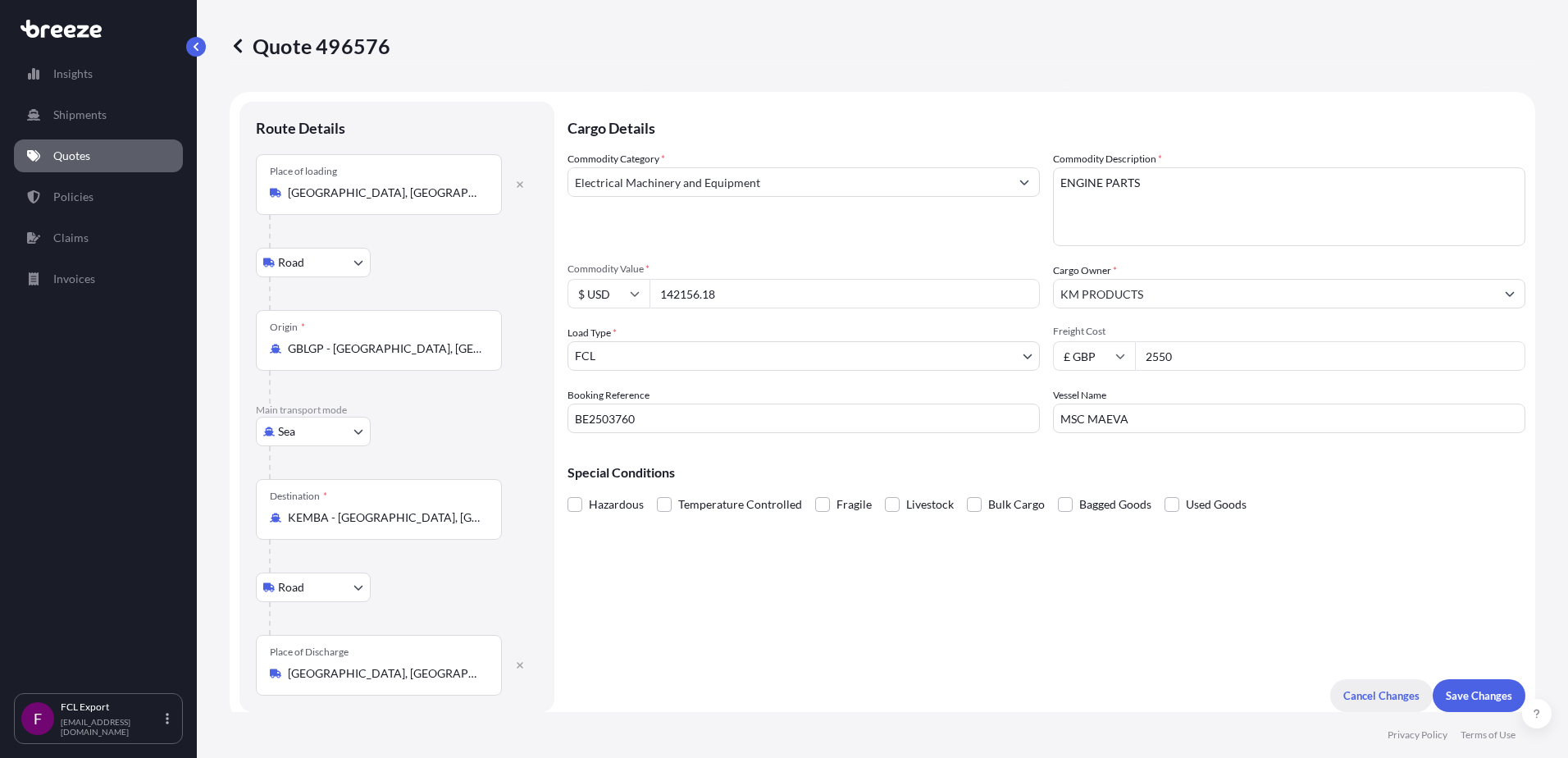
click at [1355, 698] on p "Cancel Changes" at bounding box center [1381, 695] width 77 height 16
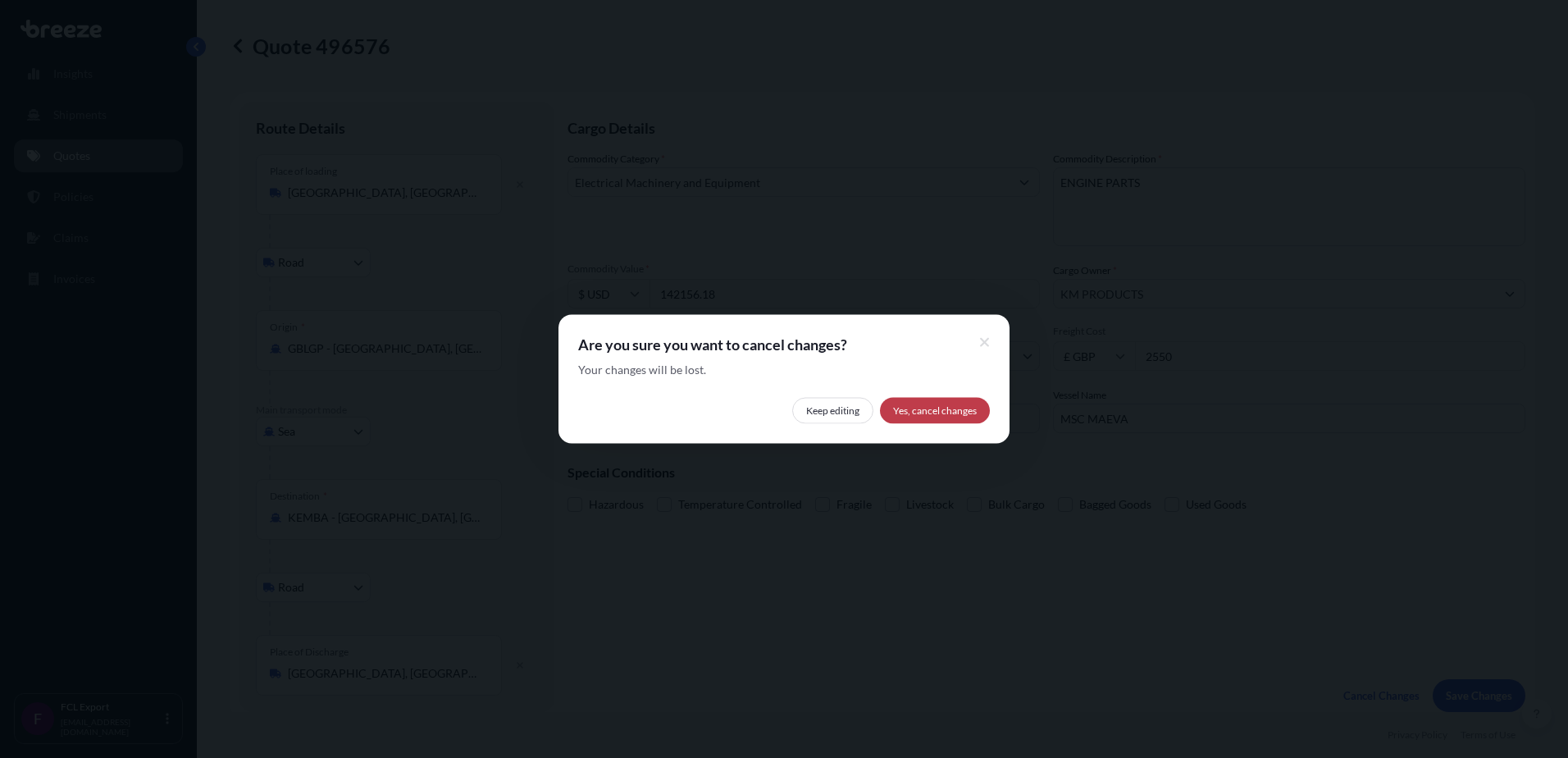
select select "Road"
select select "Sea"
select select "Road"
select select "2"
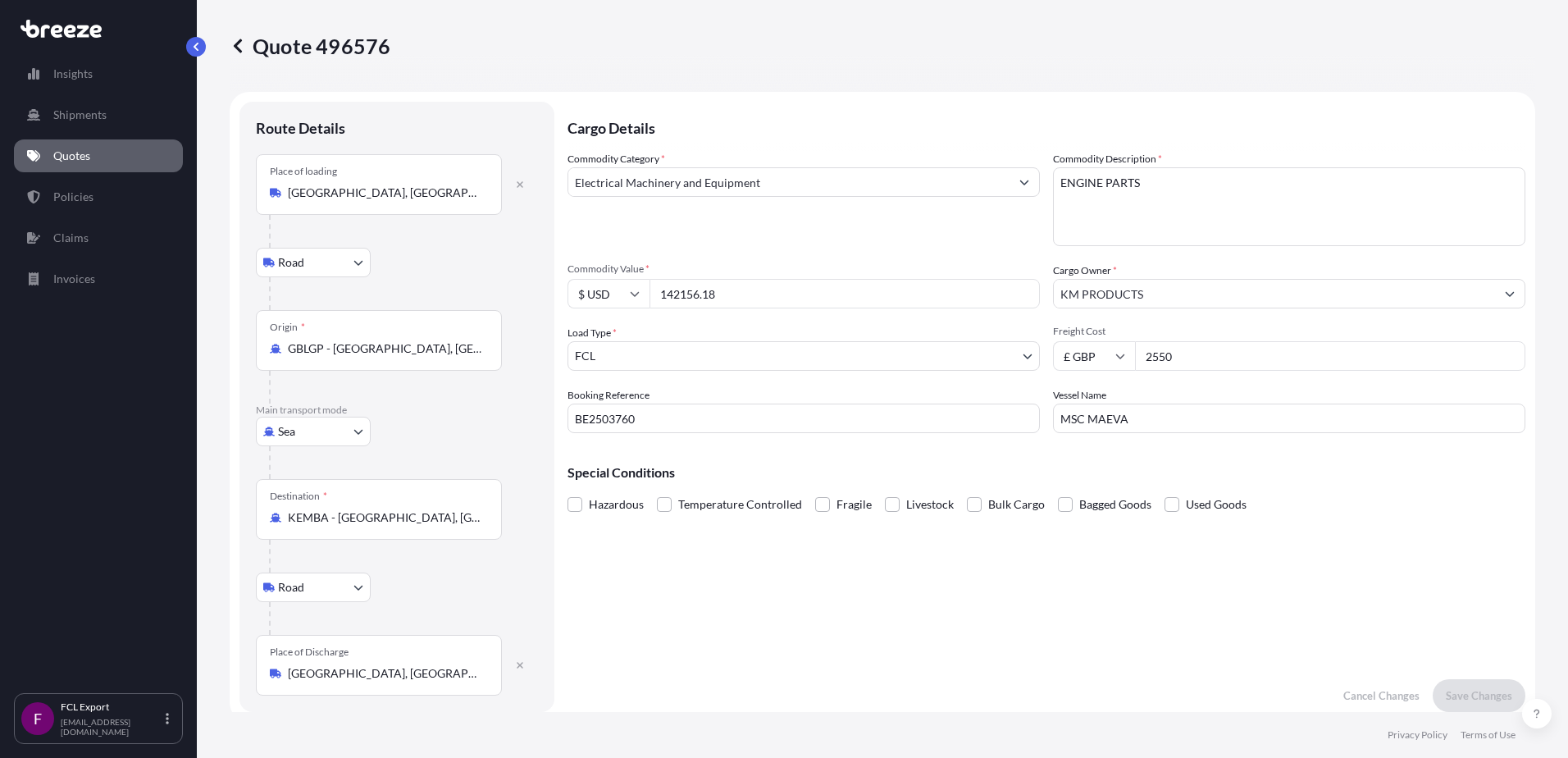
click at [64, 156] on p "Quotes" at bounding box center [72, 155] width 37 height 16
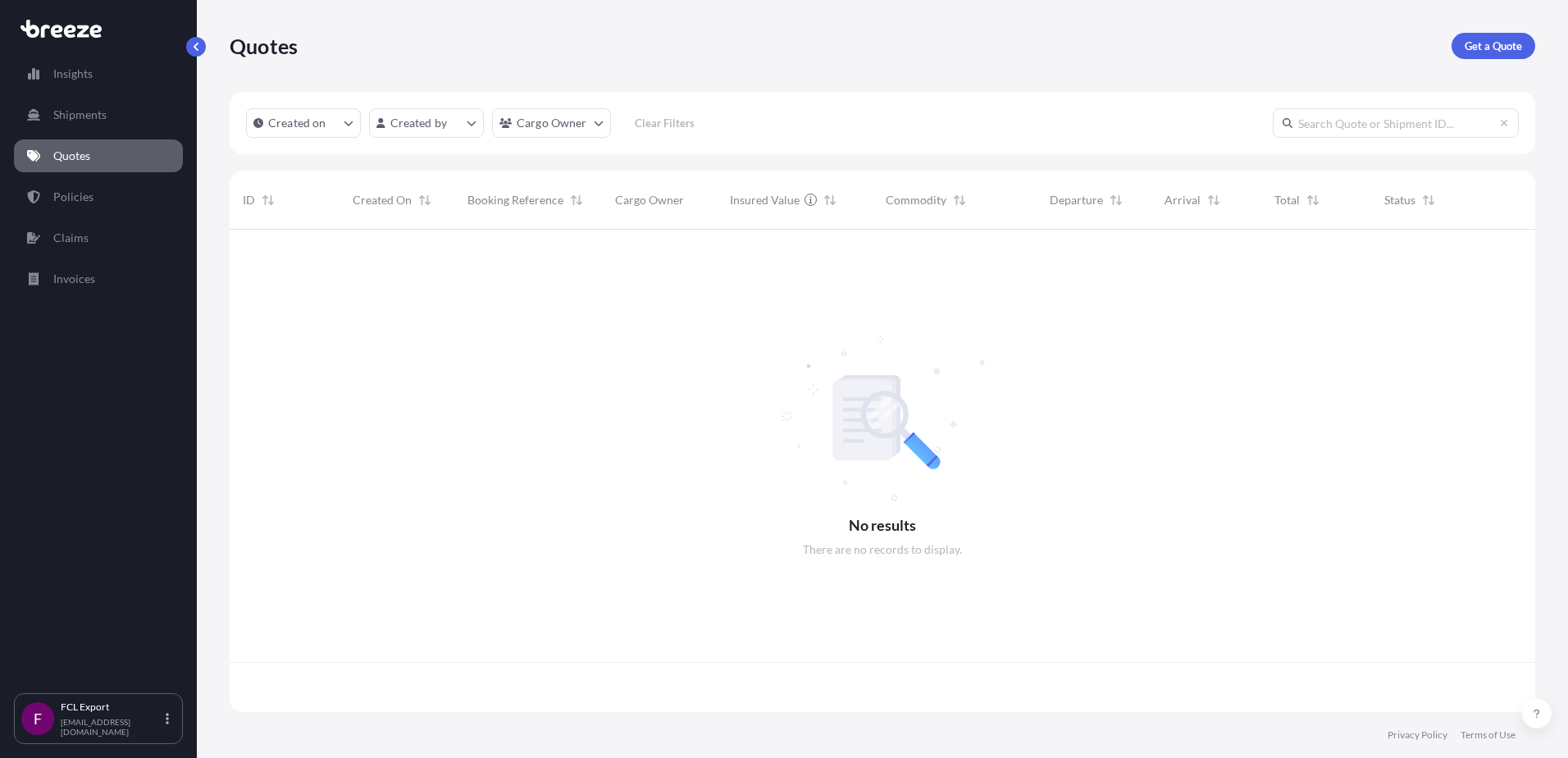
scroll to position [479, 1294]
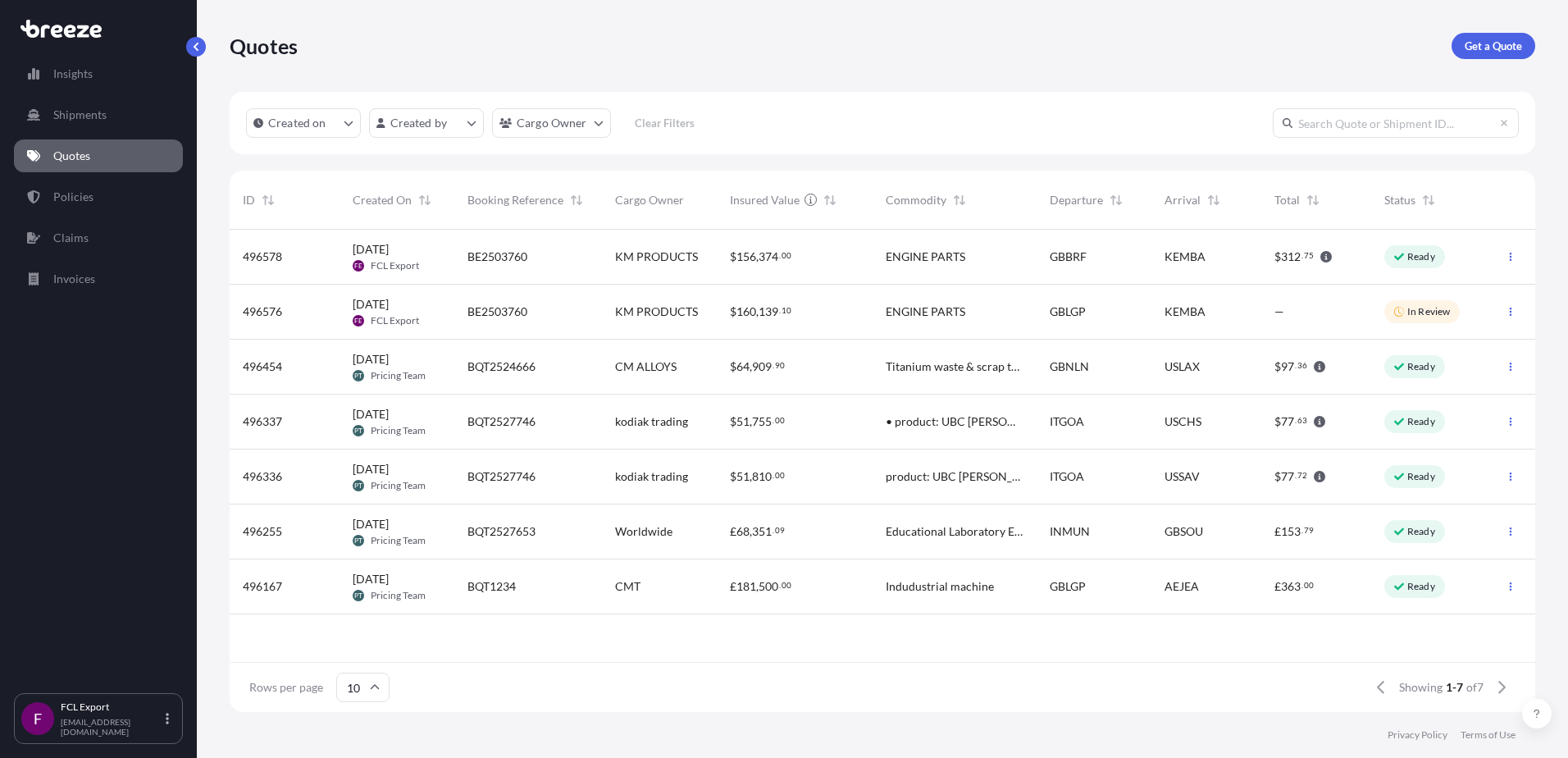
drag, startPoint x: 1423, startPoint y: 314, endPoint x: 1163, endPoint y: 674, distance: 444.1
click at [1155, 674] on div "Rows per page 10 Showing 1-7 of 7" at bounding box center [883, 686] width 1306 height 49
click at [1268, 312] on div "—" at bounding box center [1316, 311] width 110 height 55
select select "Road"
select select "Sea"
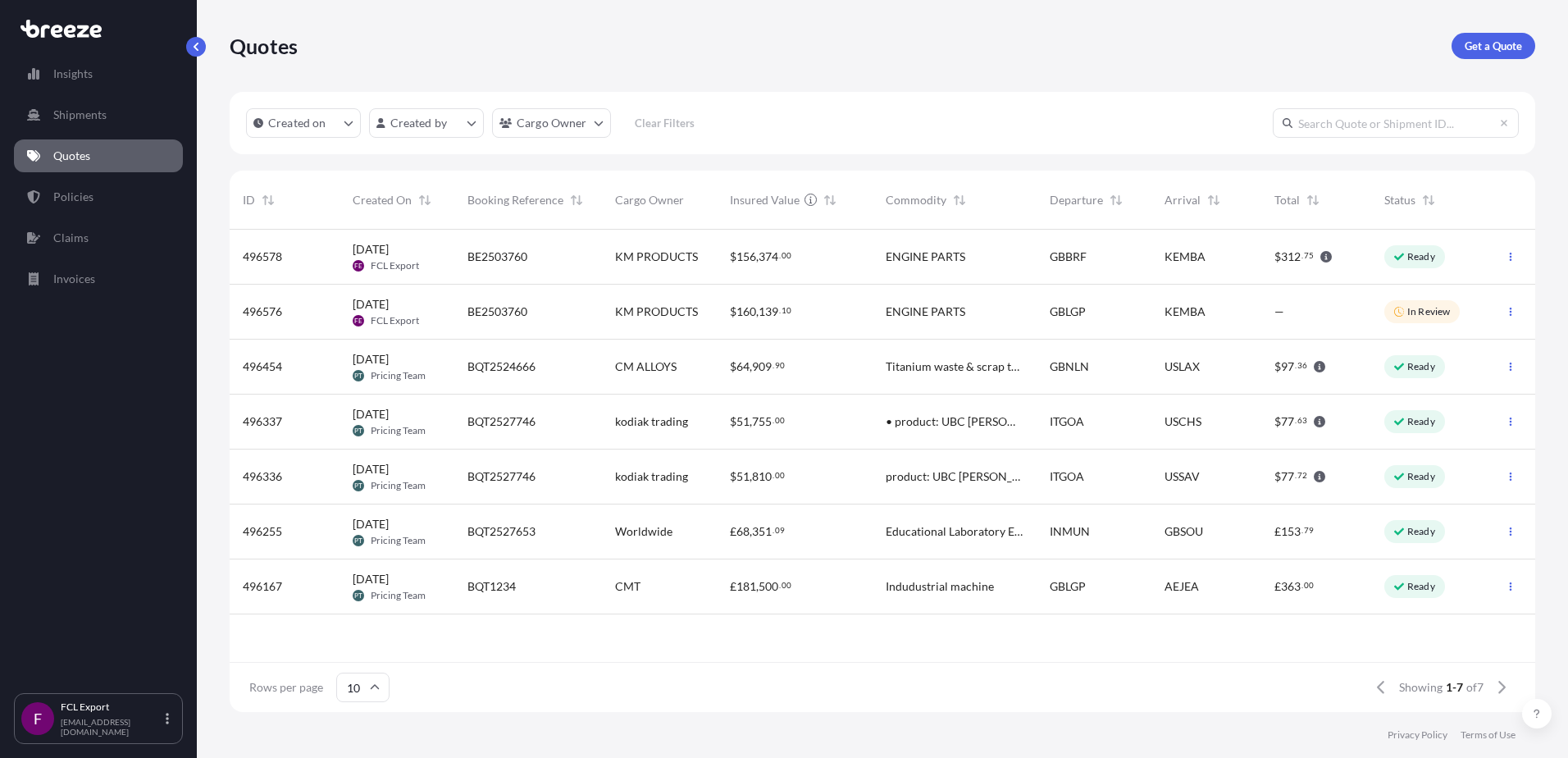
select select "Road"
select select "2"
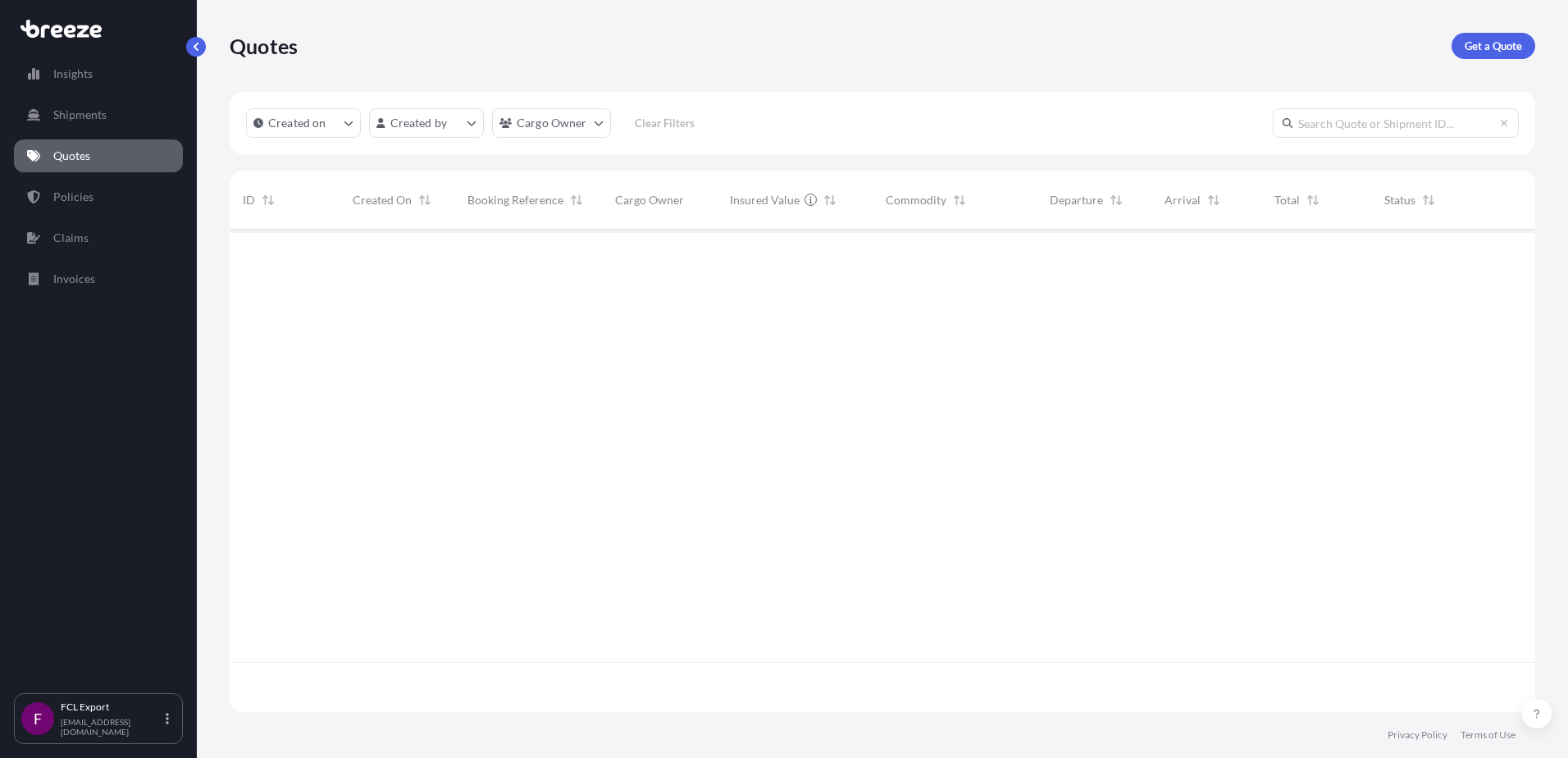
scroll to position [479, 1294]
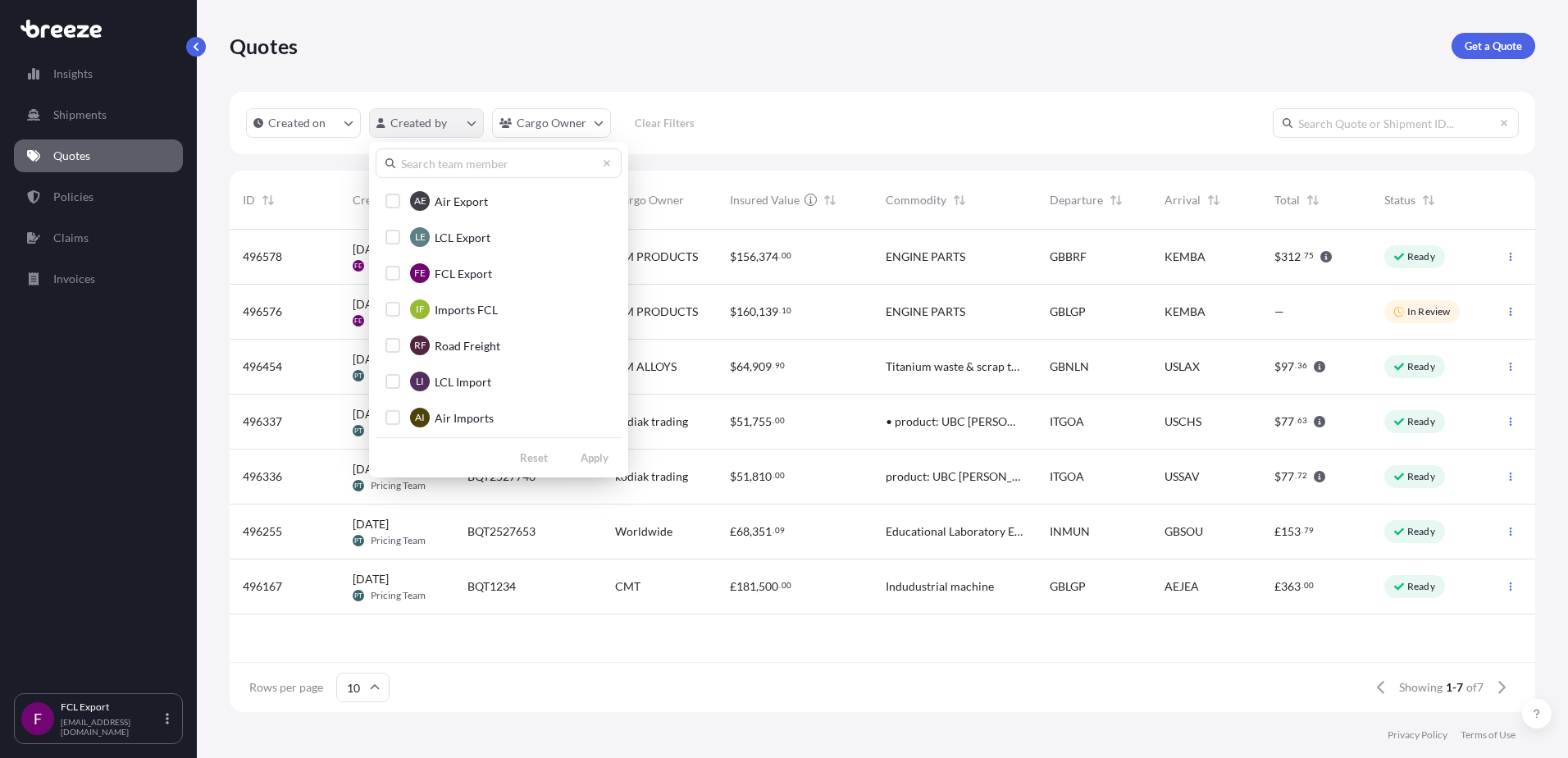
click at [470, 125] on html "Insights Shipments Quotes Policies Claims Invoices F FCL Export [EMAIL_ADDRESS]…" at bounding box center [784, 379] width 1568 height 758
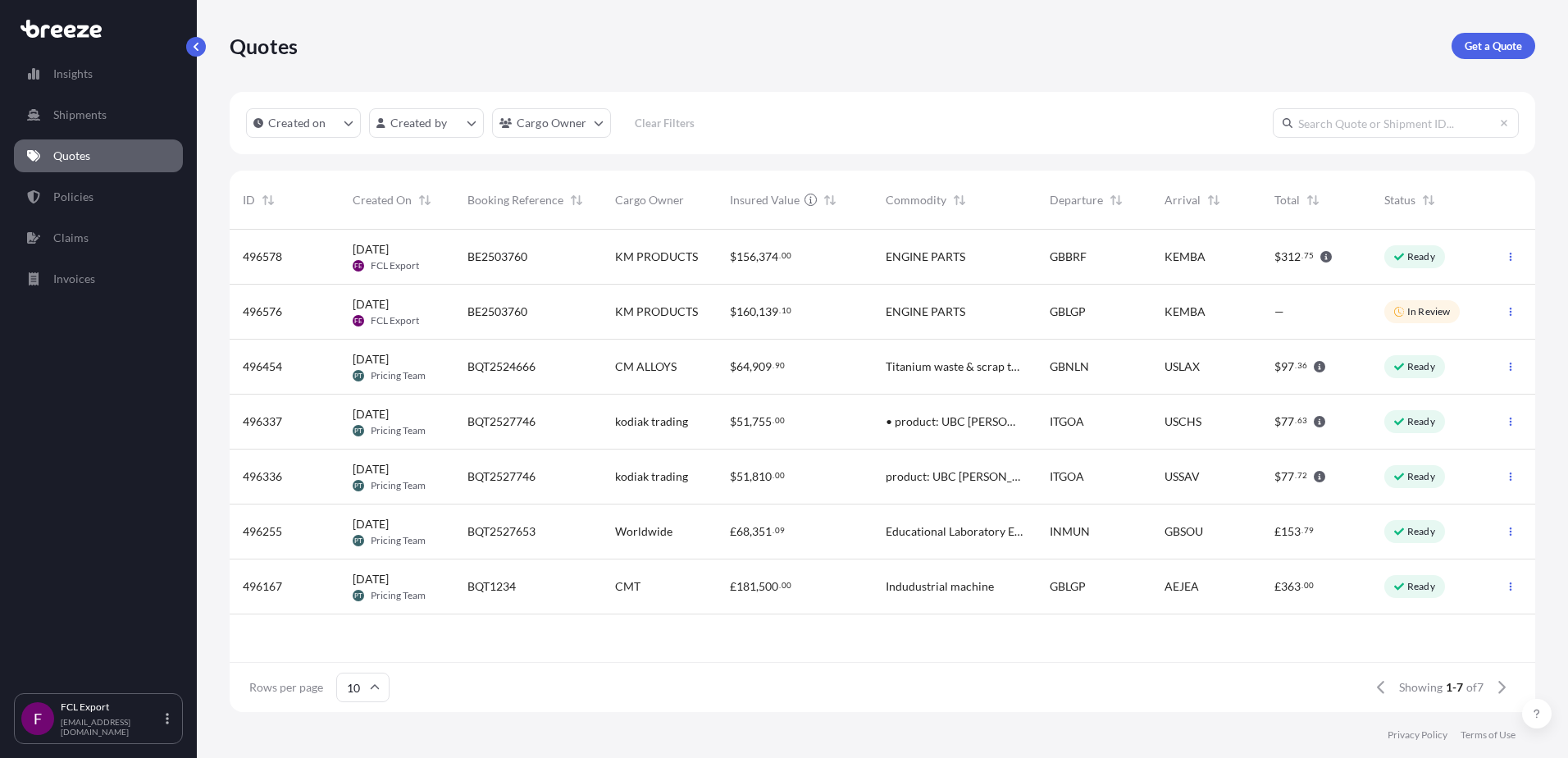
click at [811, 129] on html "Insights Shipments Quotes Policies Claims Invoices F FCL Export [EMAIL_ADDRESS]…" at bounding box center [784, 379] width 1568 height 758
